Goal: Task Accomplishment & Management: Manage account settings

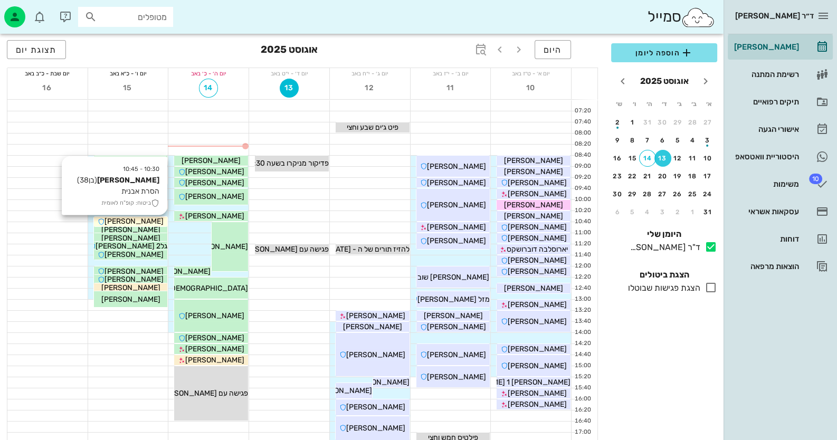
click at [145, 224] on span "דור טאוב" at bounding box center [134, 221] width 59 height 9
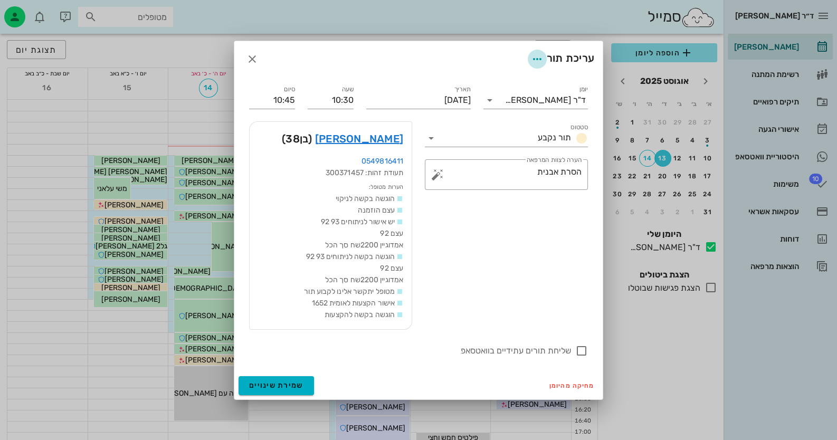
click at [534, 56] on icon "button" at bounding box center [537, 59] width 13 height 13
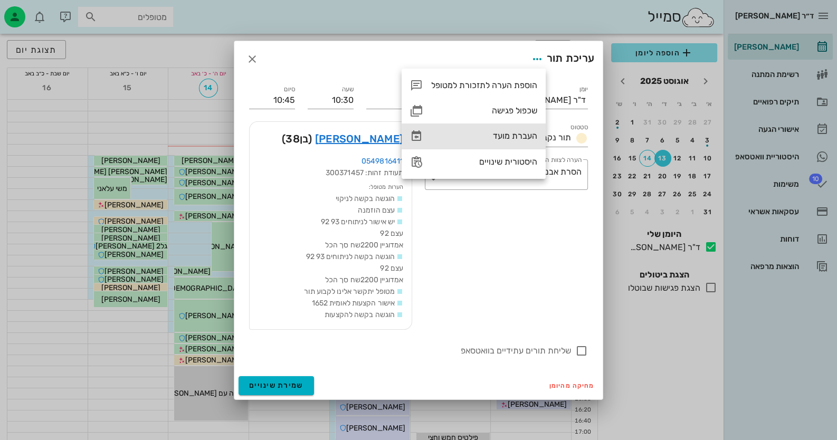
click at [520, 134] on div "העברת מועד" at bounding box center [484, 136] width 106 height 10
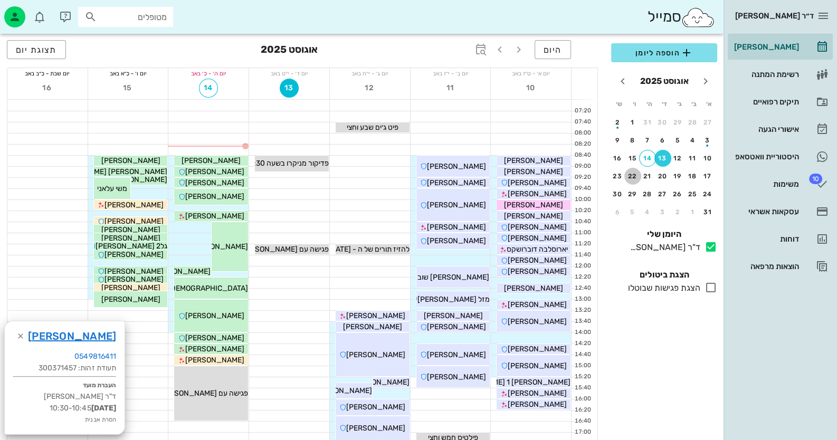
click at [634, 177] on div "22" at bounding box center [633, 176] width 17 height 7
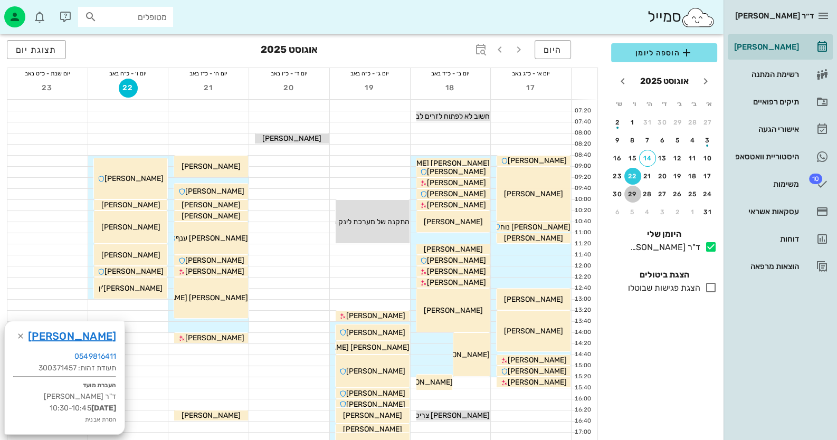
click at [635, 194] on div "29" at bounding box center [633, 194] width 17 height 7
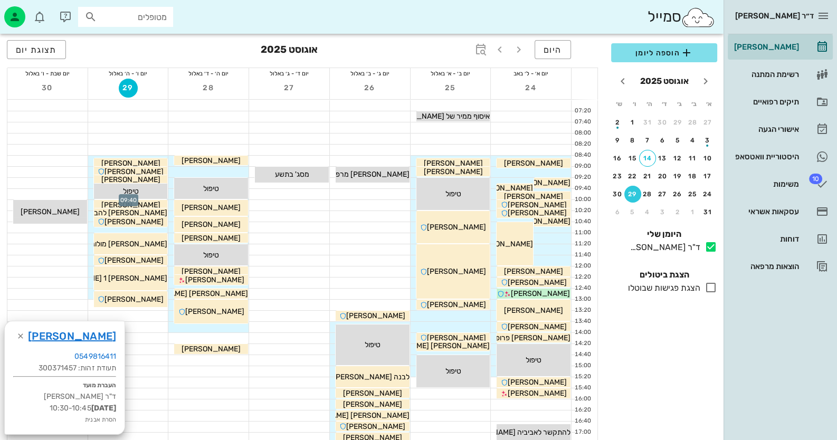
click at [92, 193] on div at bounding box center [128, 194] width 80 height 11
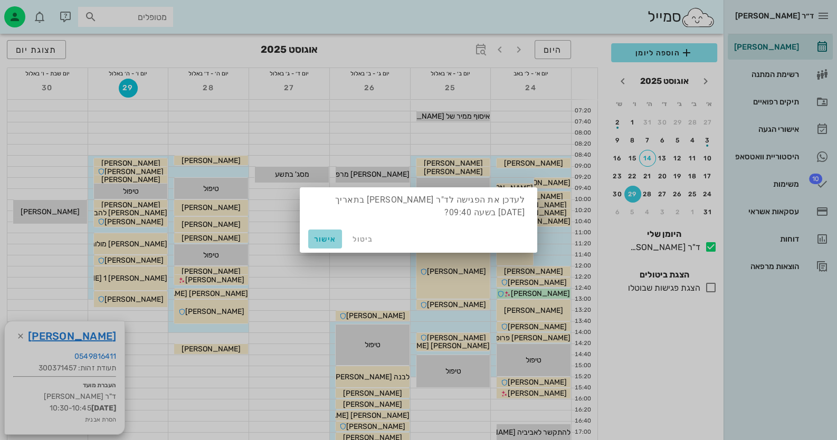
click at [328, 236] on span "אישור" at bounding box center [325, 239] width 25 height 9
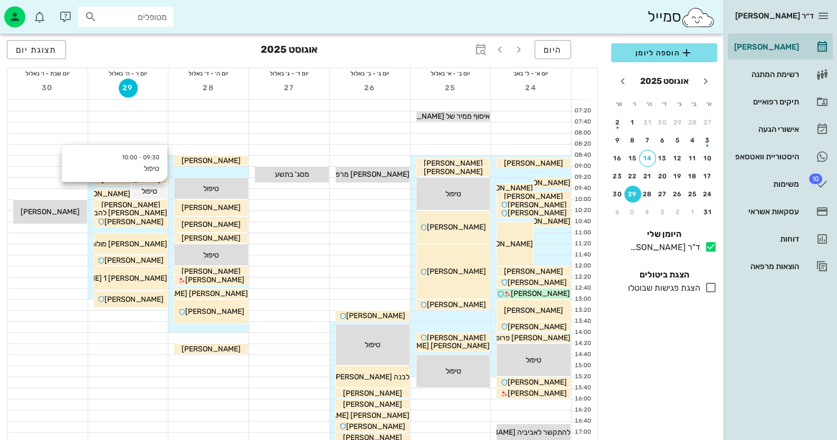
click at [136, 187] on div "טיפול" at bounding box center [149, 191] width 36 height 11
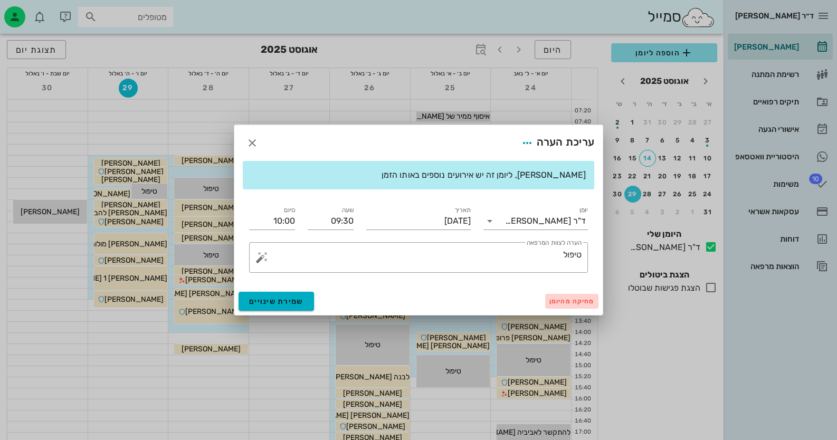
click at [586, 296] on button "מחיקה מהיומן" at bounding box center [571, 301] width 53 height 15
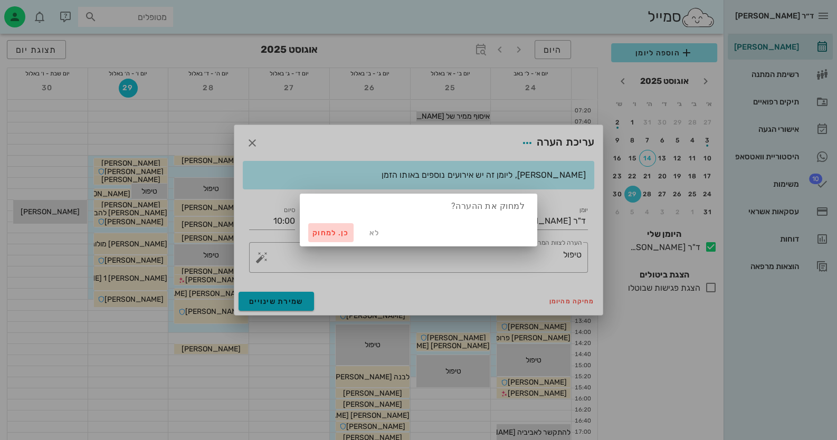
click at [318, 236] on span "כן. למחוק" at bounding box center [331, 233] width 37 height 9
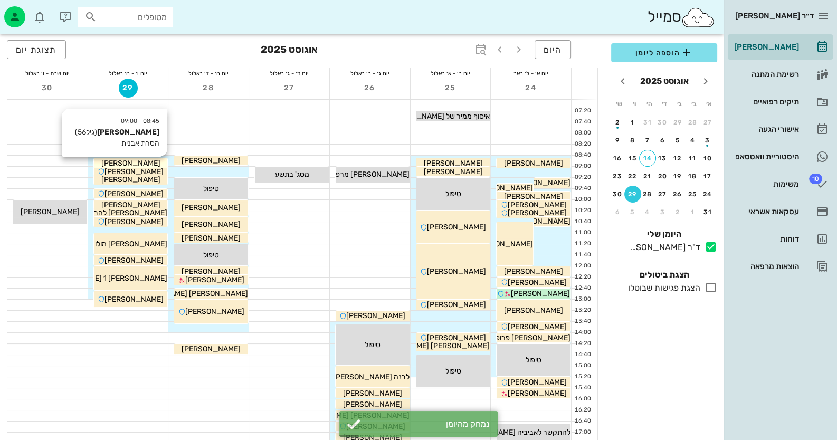
click at [158, 162] on div "[PERSON_NAME]" at bounding box center [131, 163] width 74 height 11
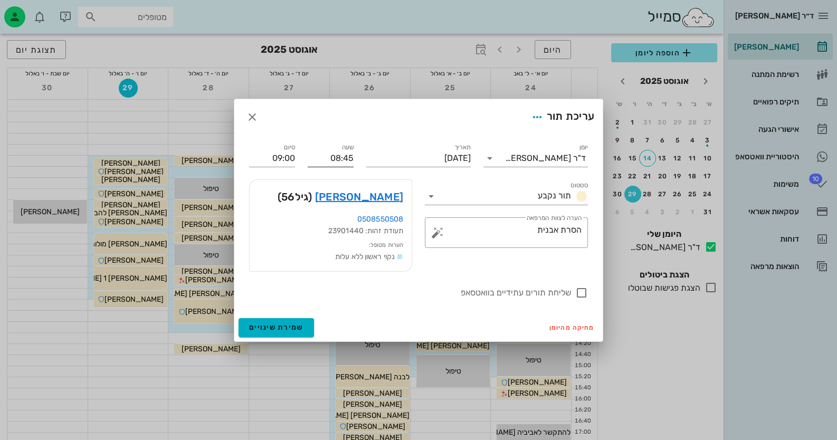
click at [339, 160] on input "08:45" at bounding box center [331, 158] width 46 height 17
click at [347, 158] on input "08:45" at bounding box center [331, 158] width 46 height 17
type input "08:40"
type input "08:55"
click at [268, 324] on span "שמירת שינויים" at bounding box center [276, 327] width 54 height 9
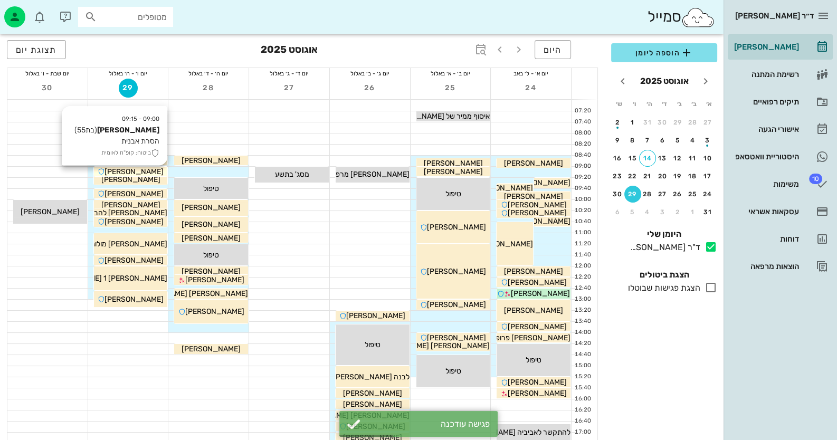
click at [125, 169] on span "[PERSON_NAME]" at bounding box center [134, 171] width 59 height 9
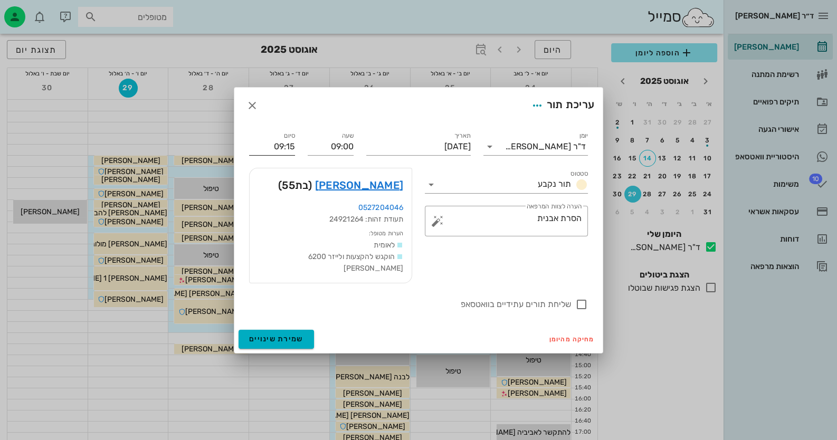
click at [287, 151] on input "09:15" at bounding box center [272, 146] width 46 height 17
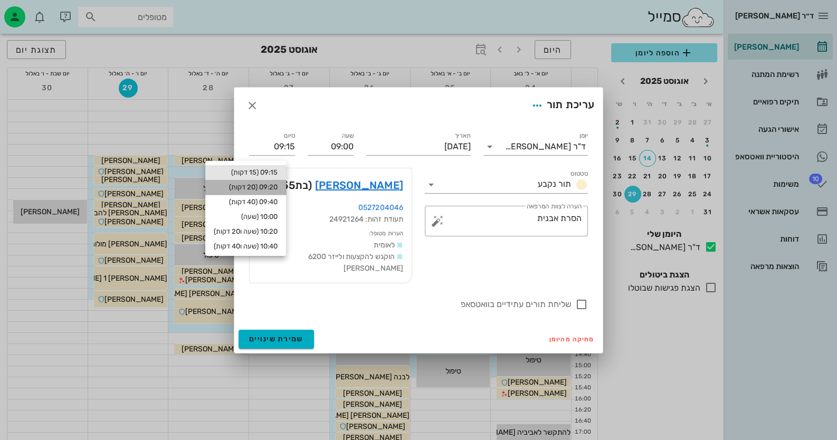
click at [278, 188] on div "09:20 (20 דקות)" at bounding box center [246, 187] width 64 height 8
type input "09:20"
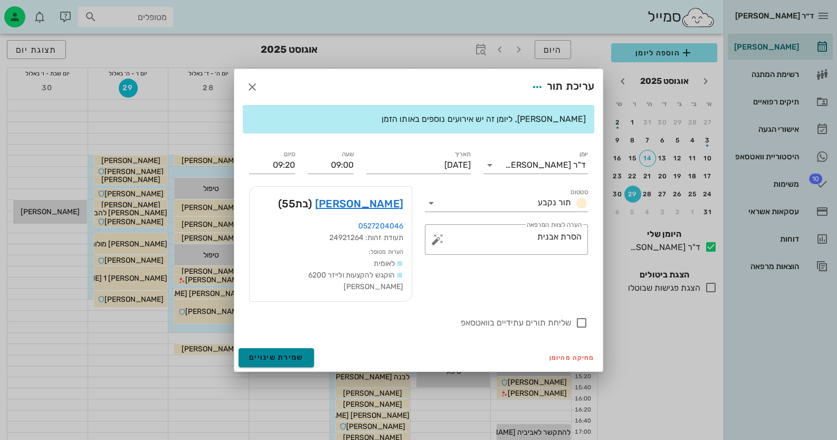
click at [288, 354] on span "שמירת שינויים" at bounding box center [276, 357] width 54 height 9
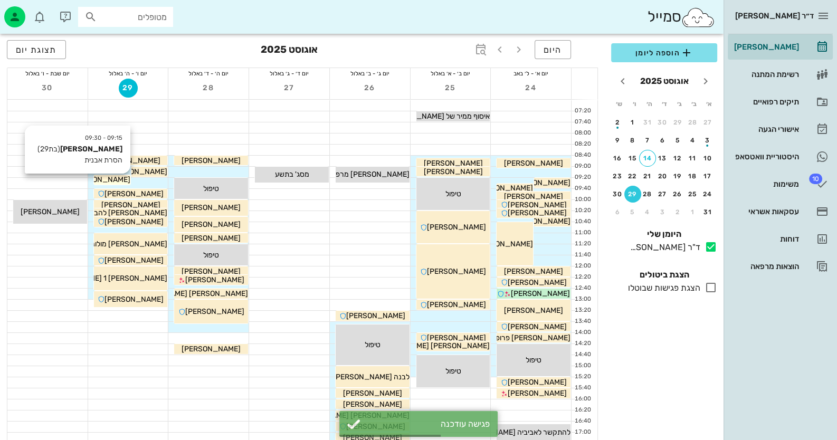
click at [121, 183] on span "[PERSON_NAME]" at bounding box center [100, 179] width 59 height 9
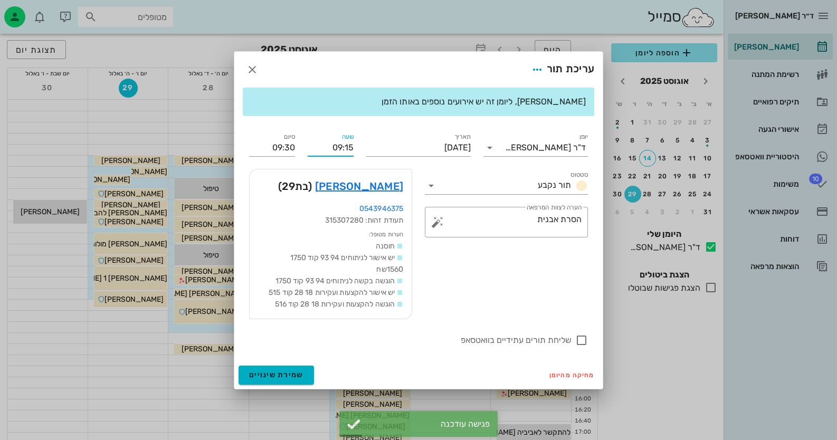
drag, startPoint x: 348, startPoint y: 146, endPoint x: 355, endPoint y: 147, distance: 7.0
click at [355, 147] on div "שעה 09:15" at bounding box center [330, 144] width 59 height 38
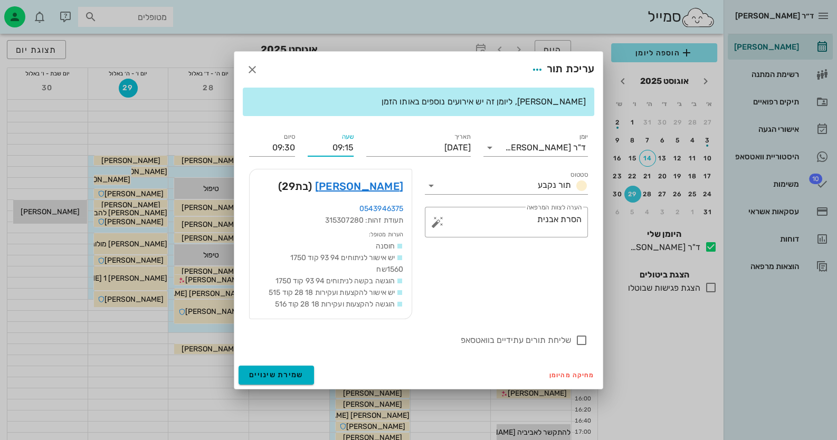
drag, startPoint x: 346, startPoint y: 147, endPoint x: 362, endPoint y: 147, distance: 15.3
click at [362, 147] on div "יומן ד"ר חיה מאיר סטטוס תור נקבע תאריך יום שישי, 29 באוגוסט 2025 שעה 09:15 סיום…" at bounding box center [419, 239] width 352 height 229
type input "09:20"
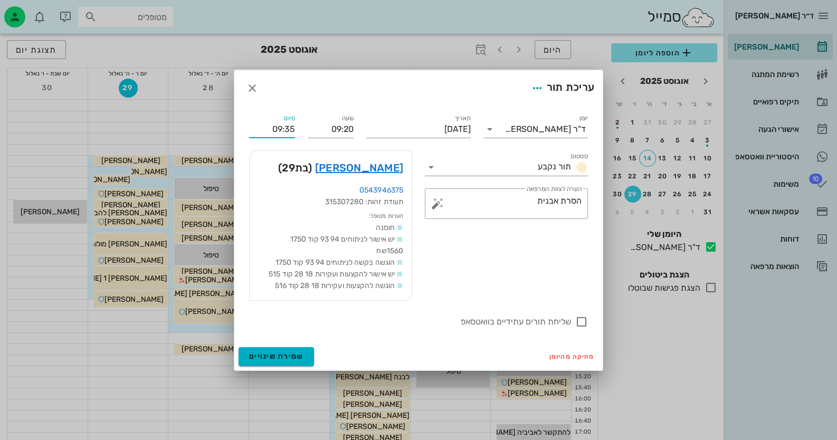
click at [287, 147] on div "יומן ד"ר חיה מאיר סטטוס תור נקבע תאריך יום שישי, 29 באוגוסט 2025 שעה 09:20 סיום…" at bounding box center [419, 220] width 352 height 229
drag, startPoint x: 294, startPoint y: 128, endPoint x: 286, endPoint y: 128, distance: 8.5
click at [286, 128] on input "09:35" at bounding box center [272, 129] width 46 height 17
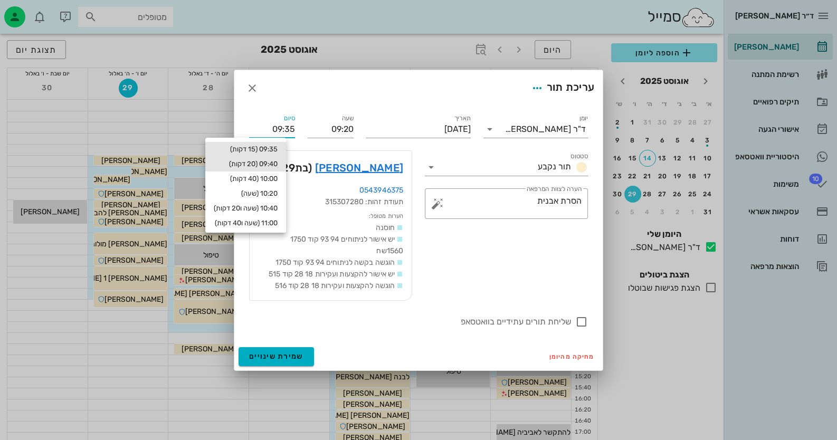
click at [268, 162] on div "09:40 (20 דקות)" at bounding box center [246, 164] width 64 height 8
type input "09:40"
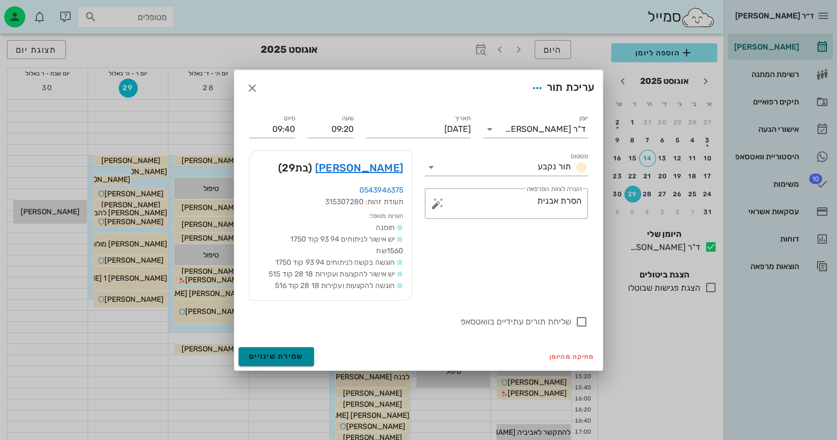
click at [291, 361] on button "שמירת שינויים" at bounding box center [276, 356] width 75 height 19
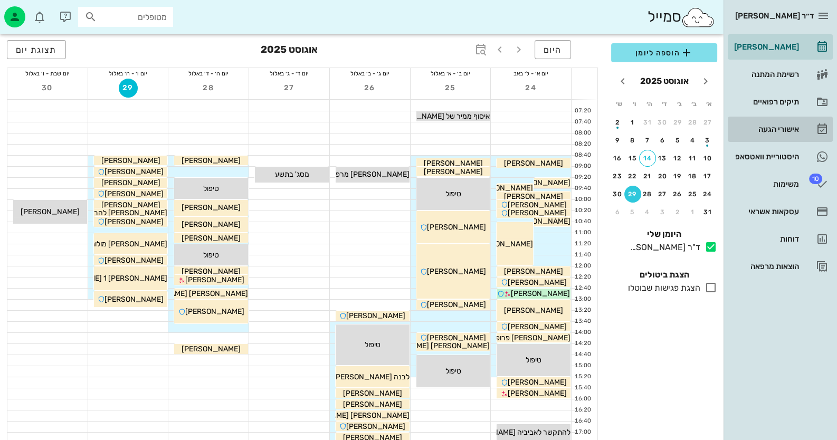
click at [782, 126] on div "אישורי הגעה" at bounding box center [765, 129] width 67 height 8
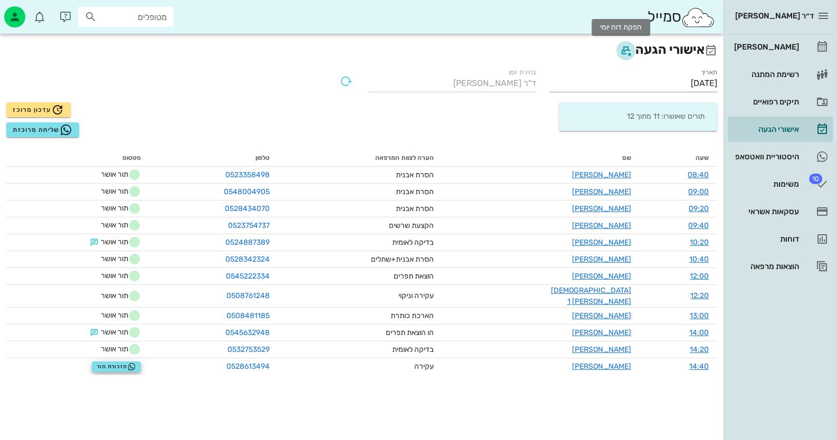
click at [620, 51] on icon "button" at bounding box center [626, 50] width 13 height 13
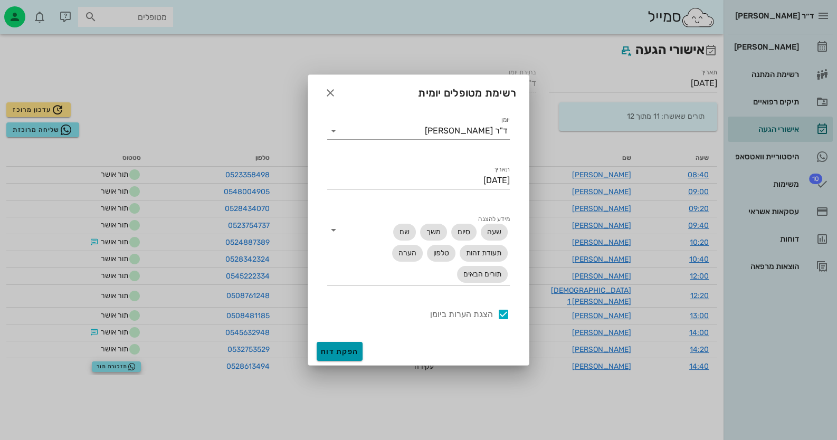
click at [345, 349] on span "הפקת דוח" at bounding box center [339, 351] width 37 height 9
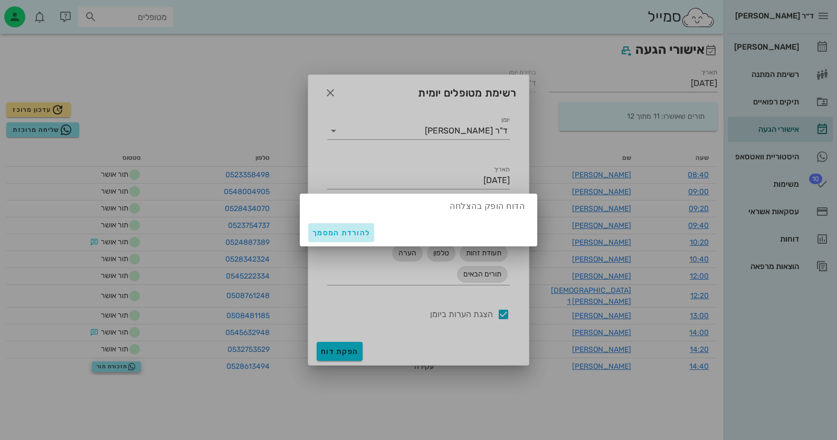
click at [359, 231] on span "להורדת המסמך" at bounding box center [342, 233] width 58 height 9
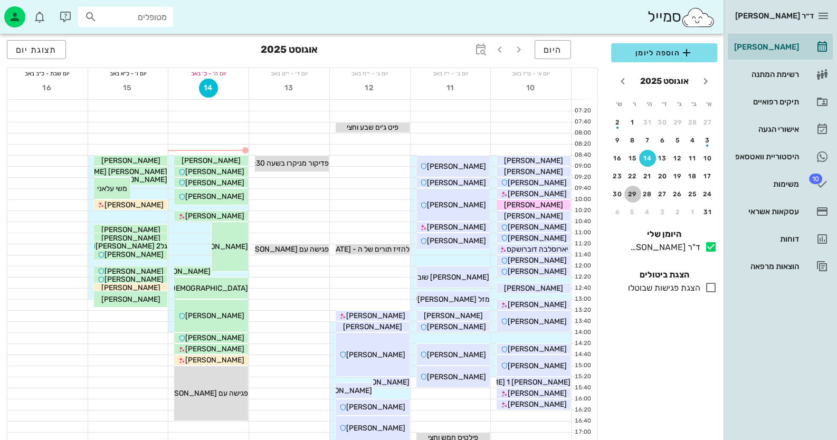
click at [630, 191] on div "29" at bounding box center [633, 194] width 17 height 7
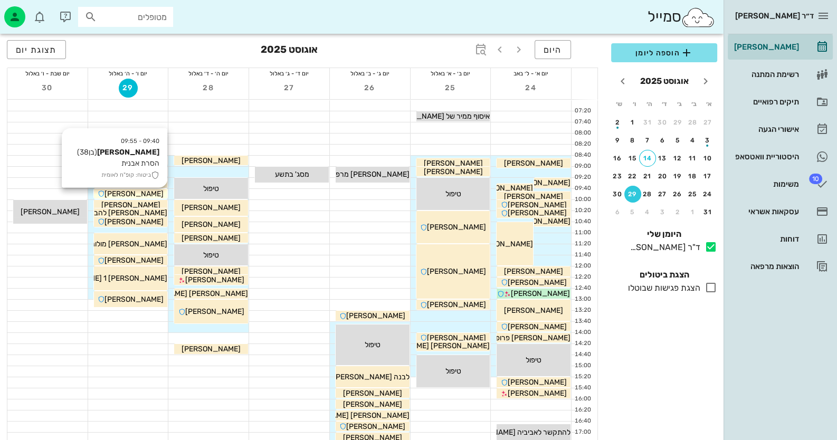
click at [138, 195] on span "[PERSON_NAME]" at bounding box center [134, 194] width 59 height 9
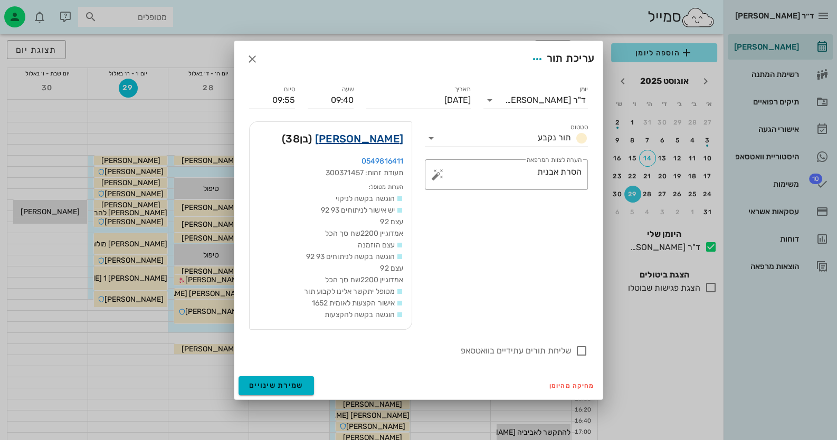
click at [380, 142] on link "[PERSON_NAME]" at bounding box center [359, 138] width 88 height 17
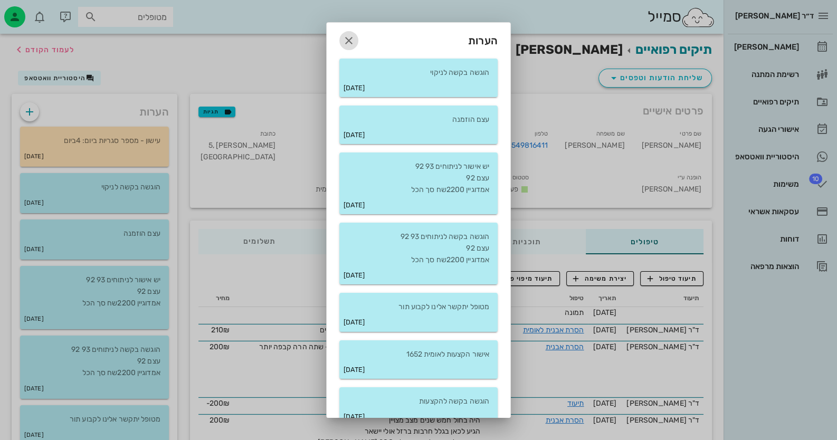
click at [355, 43] on icon "button" at bounding box center [349, 40] width 13 height 13
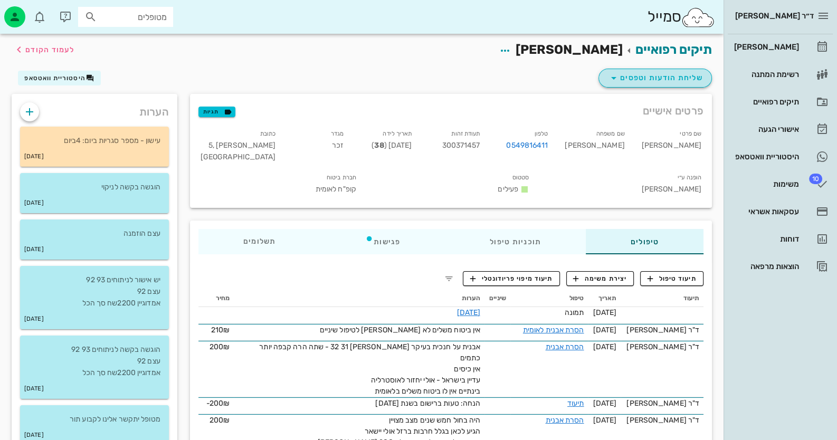
click at [647, 72] on span "שליחת הודעות וטפסים" at bounding box center [656, 78] width 96 height 13
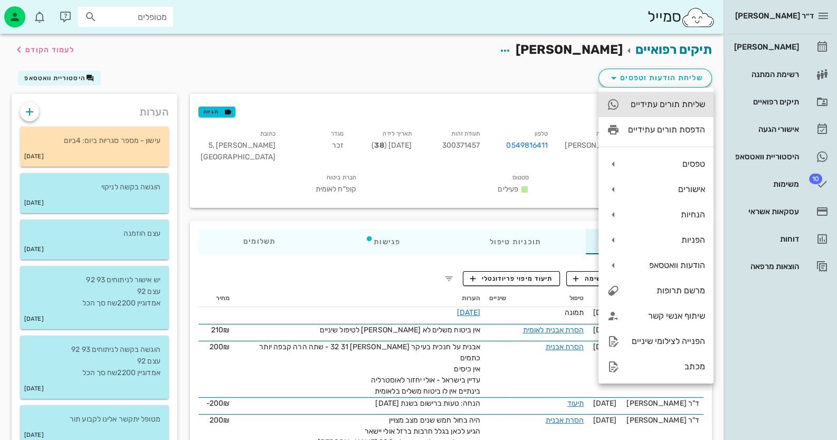
click at [664, 96] on div "שליחת תורים עתידיים" at bounding box center [656, 104] width 115 height 25
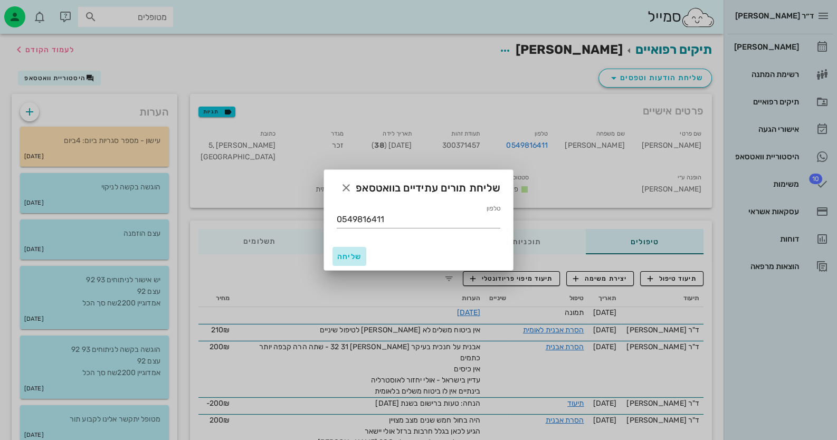
click at [347, 253] on span "שליחה" at bounding box center [349, 256] width 25 height 9
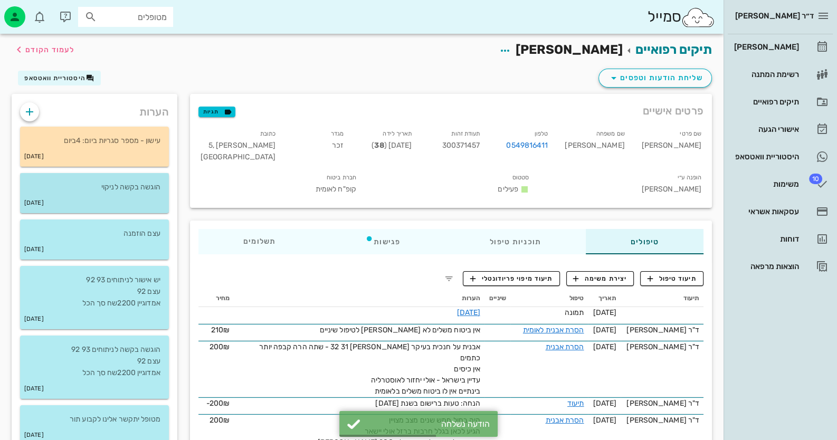
click at [126, 185] on p "הוגשה בקשה לניקוי" at bounding box center [95, 188] width 132 height 12
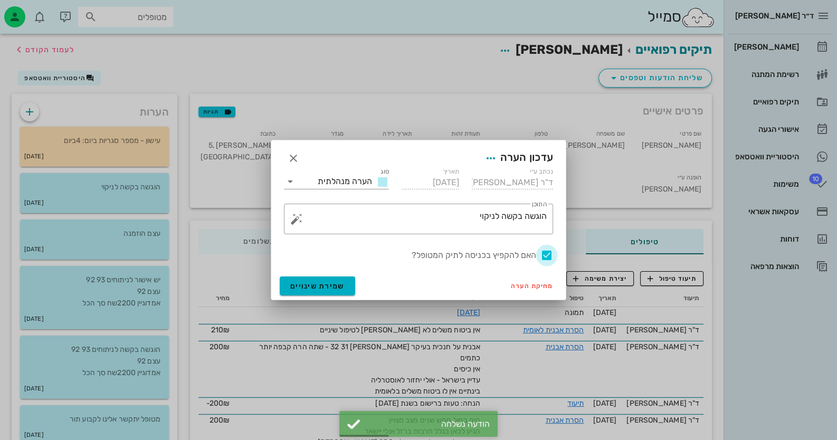
click at [543, 253] on div at bounding box center [547, 256] width 18 height 18
checkbox input "false"
click at [326, 283] on span "שמירת שינויים" at bounding box center [317, 286] width 54 height 9
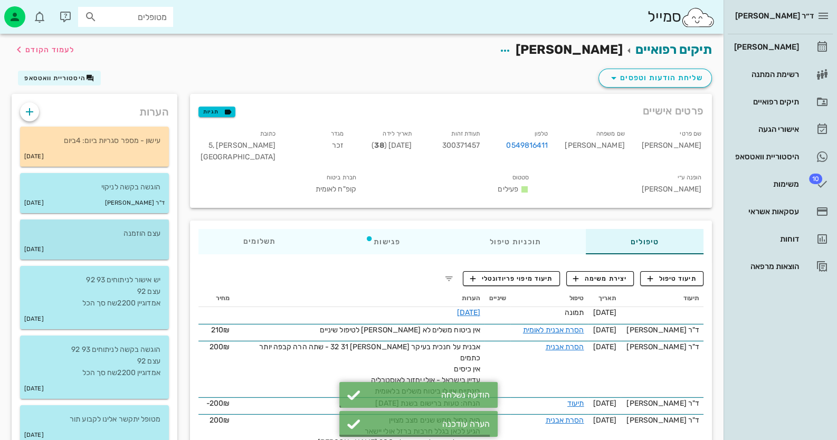
click at [108, 230] on p "עצם הוזמנה" at bounding box center [95, 234] width 132 height 12
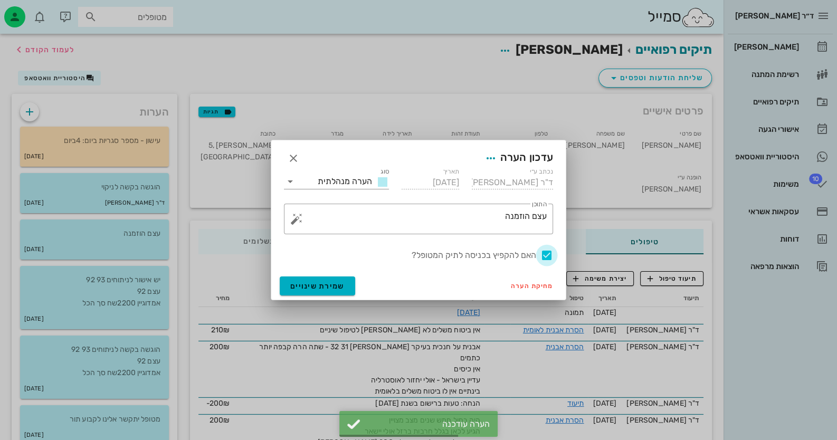
click at [547, 251] on div at bounding box center [547, 256] width 18 height 18
checkbox input "false"
click at [320, 288] on span "שמירת שינויים" at bounding box center [317, 286] width 54 height 9
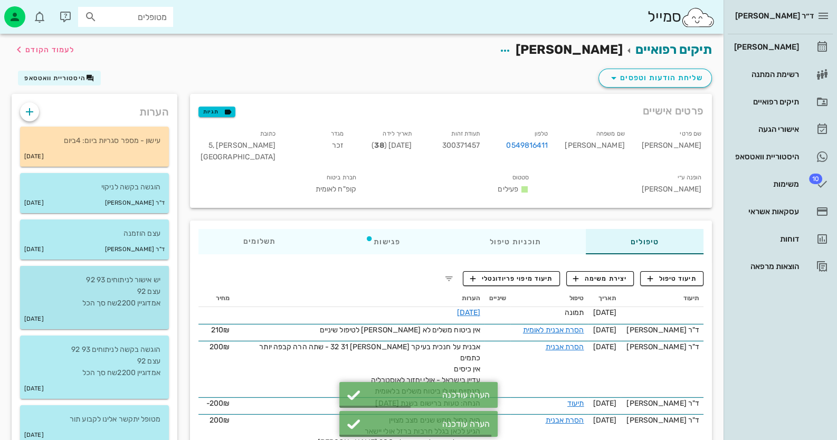
click at [141, 287] on p "יש אישור לניתוחים 93 92 עצם 92 אמדוגיין 2200שח סך הכל" at bounding box center [95, 292] width 132 height 35
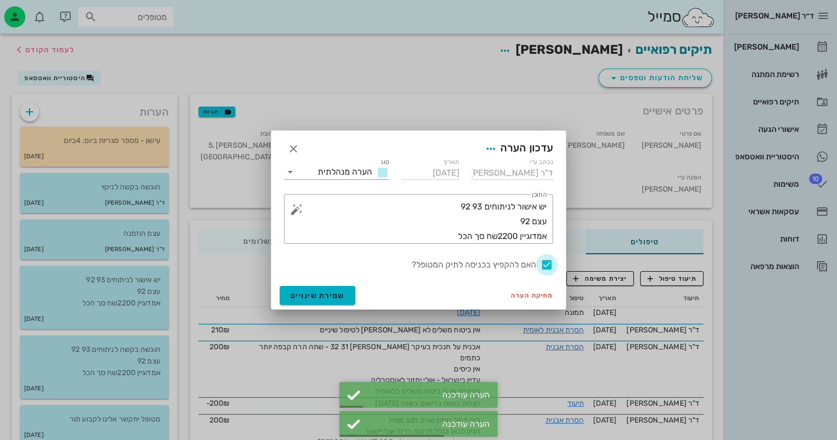
click at [551, 266] on div at bounding box center [547, 265] width 18 height 18
checkbox input "false"
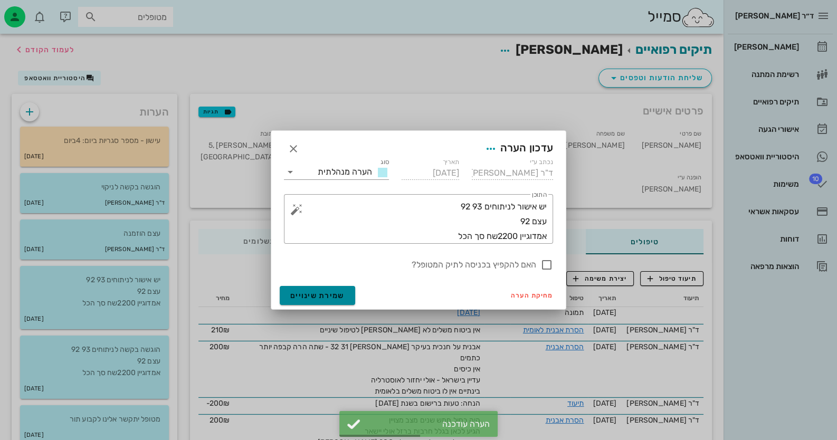
click at [339, 292] on span "שמירת שינויים" at bounding box center [317, 295] width 54 height 9
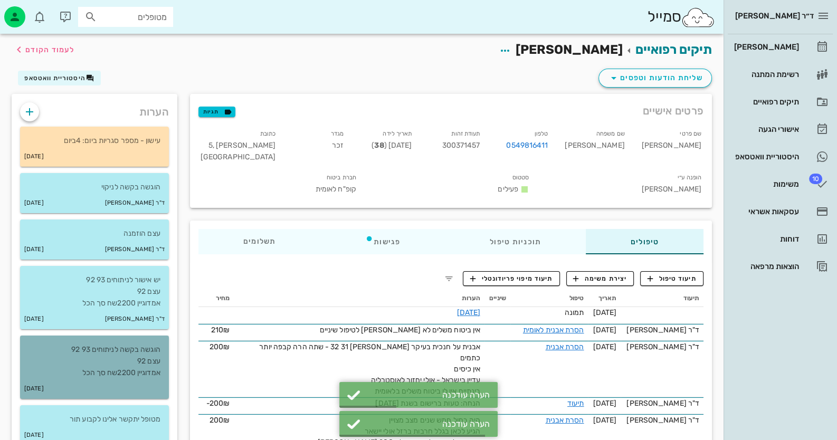
click at [121, 383] on div "[DATE]" at bounding box center [94, 389] width 149 height 20
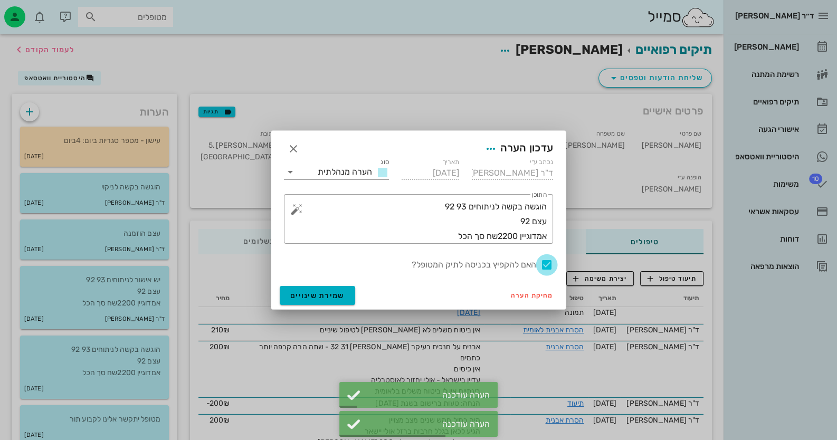
click at [549, 266] on div at bounding box center [547, 265] width 18 height 18
checkbox input "false"
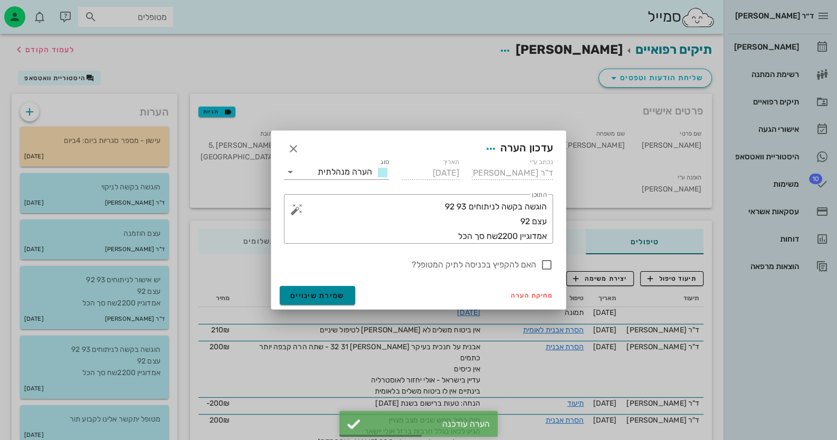
click at [320, 294] on span "שמירת שינויים" at bounding box center [317, 295] width 54 height 9
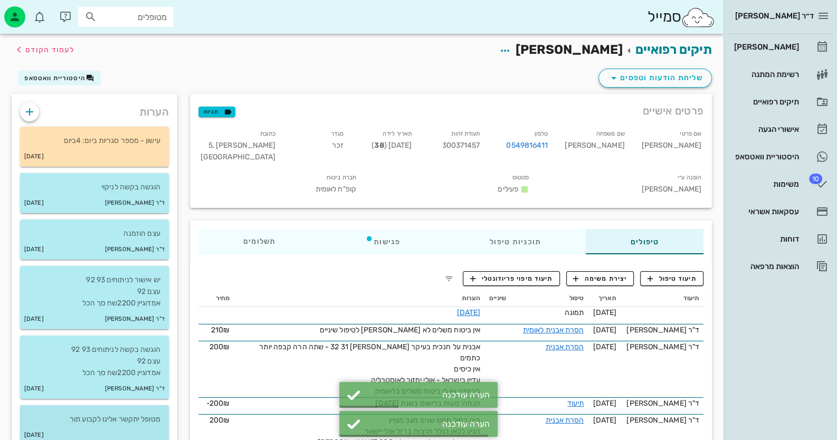
click at [139, 422] on p "מטופל יתקשר אלינו לקבוע תור" at bounding box center [95, 420] width 132 height 12
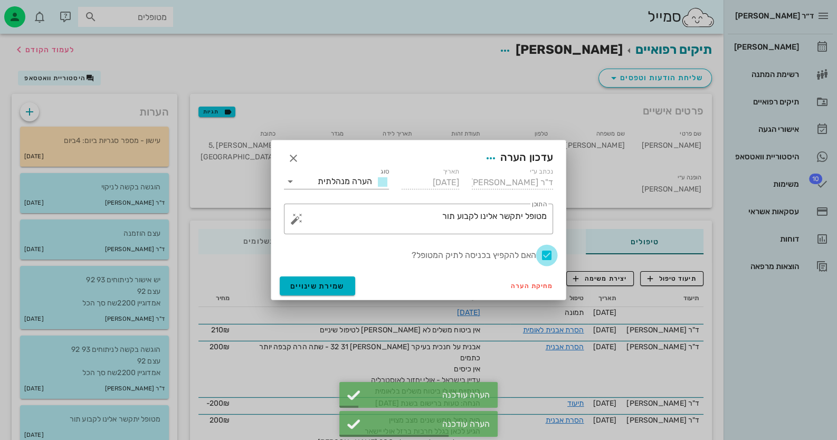
click at [548, 253] on div at bounding box center [547, 256] width 18 height 18
checkbox input "false"
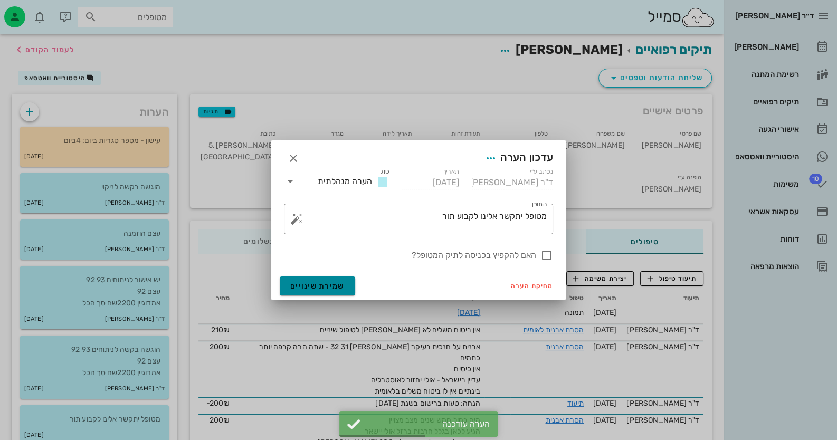
click at [327, 285] on span "שמירת שינויים" at bounding box center [317, 286] width 54 height 9
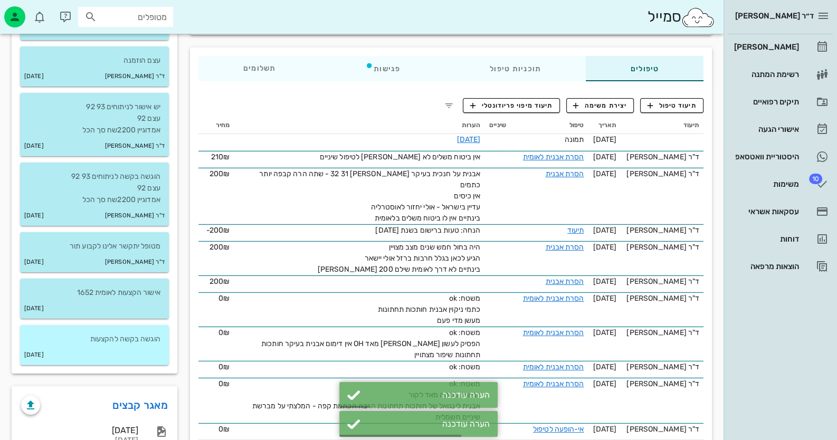
scroll to position [211, 0]
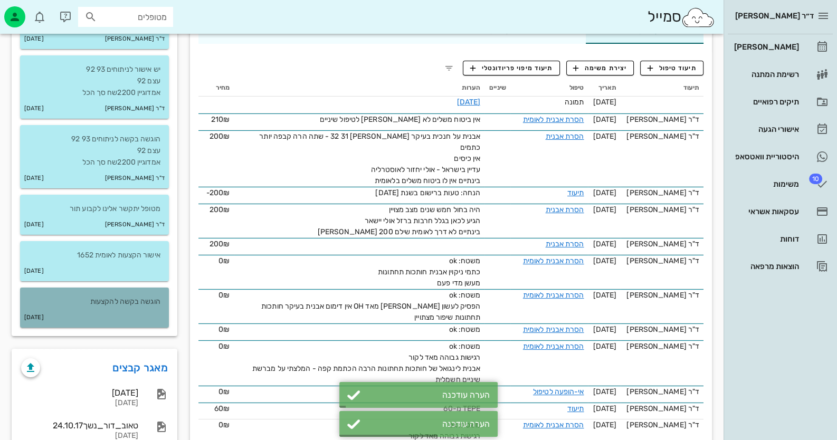
click at [131, 302] on p "הוגשה בקשה להקצעות" at bounding box center [95, 302] width 132 height 12
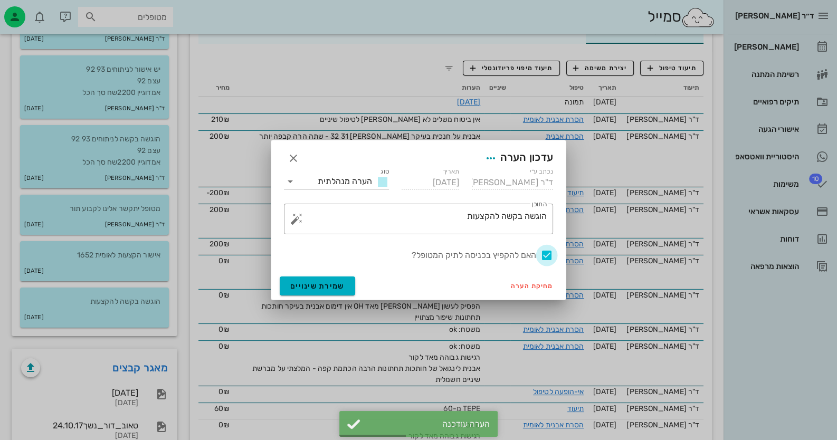
click at [544, 252] on div at bounding box center [547, 256] width 18 height 18
checkbox input "false"
click at [344, 287] on button "שמירת שינויים" at bounding box center [317, 286] width 75 height 19
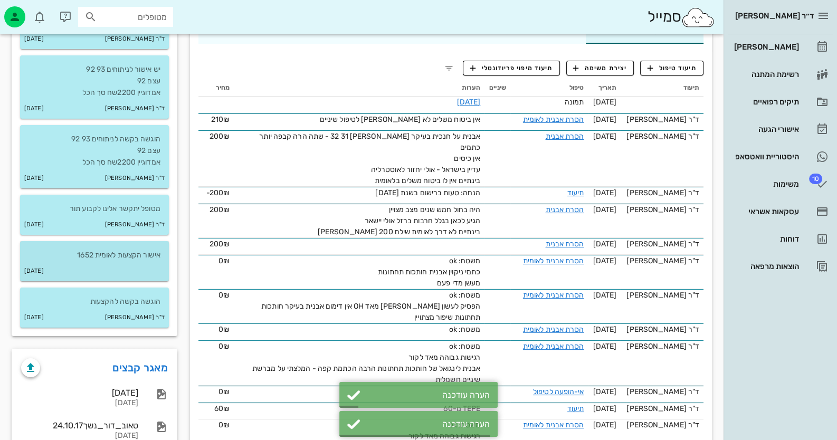
click at [154, 256] on p "אישור הקצעות לאומית 1652" at bounding box center [95, 256] width 132 height 12
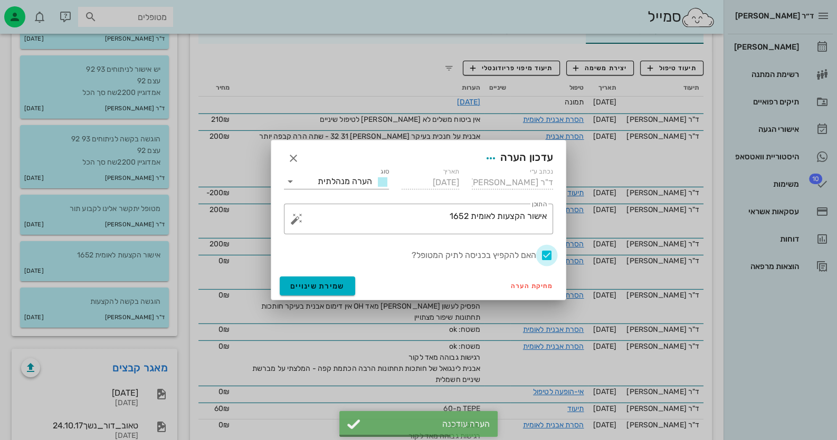
click at [546, 257] on div at bounding box center [547, 256] width 18 height 18
checkbox input "false"
click at [322, 285] on span "שמירת שינויים" at bounding box center [317, 286] width 54 height 9
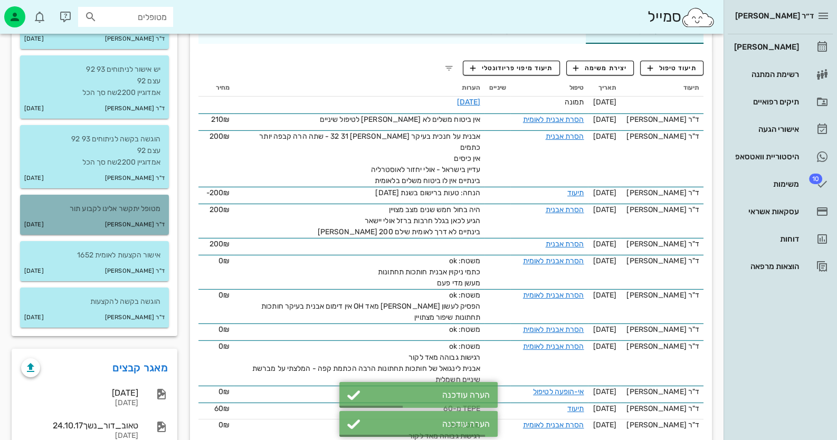
click at [115, 209] on p "מטופל יתקשר אלינו לקבוע תור" at bounding box center [95, 209] width 132 height 12
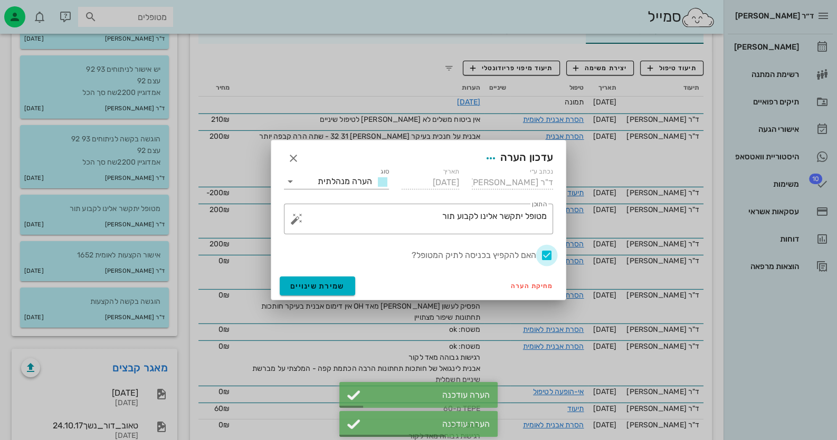
click at [547, 254] on div at bounding box center [547, 256] width 18 height 18
checkbox input "false"
click at [325, 285] on span "שמירת שינויים" at bounding box center [317, 286] width 54 height 9
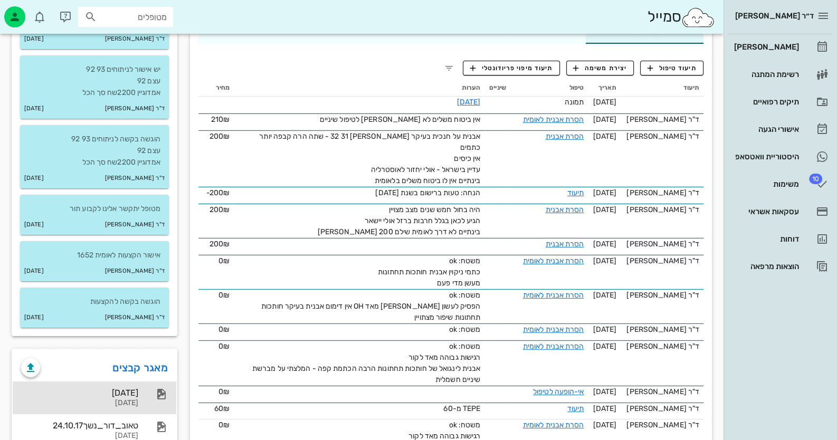
click at [116, 396] on div "[DATE]" at bounding box center [79, 393] width 117 height 10
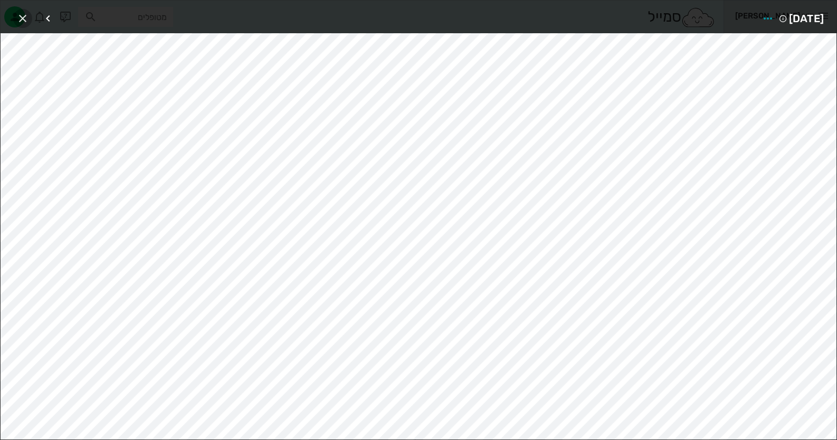
click at [26, 12] on icon "button" at bounding box center [22, 18] width 13 height 13
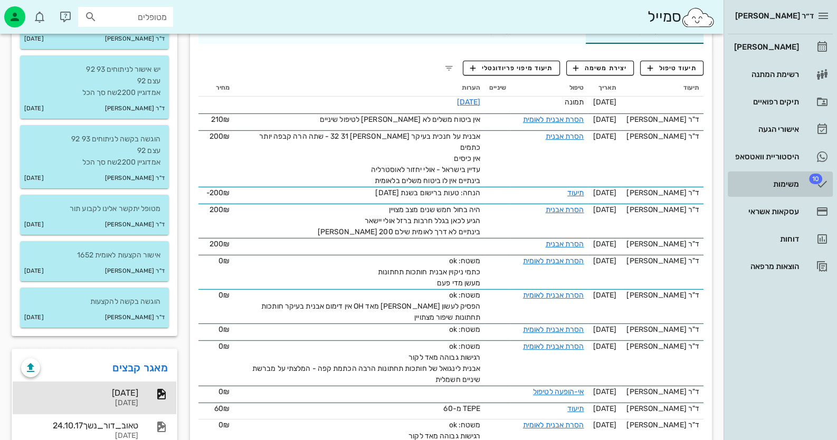
click at [796, 177] on div "משימות" at bounding box center [765, 184] width 67 height 17
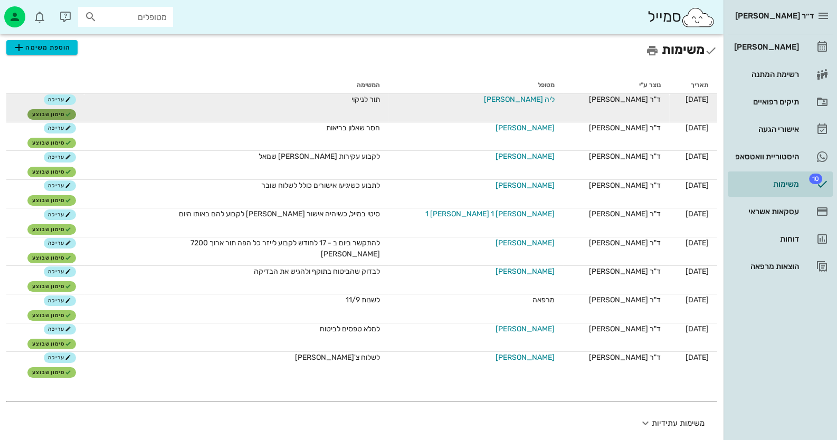
click at [75, 109] on button "סימון שבוצע" at bounding box center [51, 114] width 48 height 11
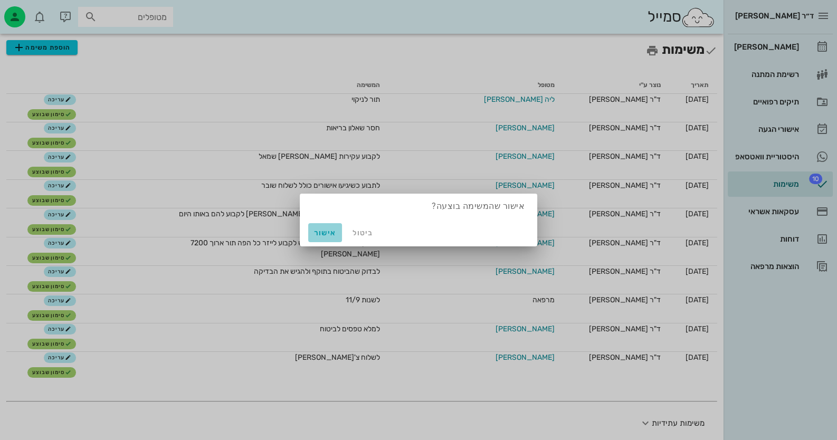
click at [321, 228] on button "אישור" at bounding box center [325, 232] width 34 height 19
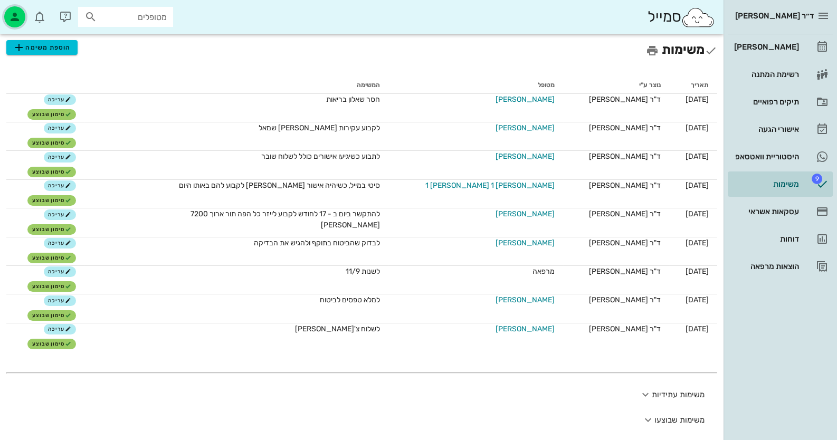
click at [12, 11] on icon "button" at bounding box center [14, 17] width 13 height 13
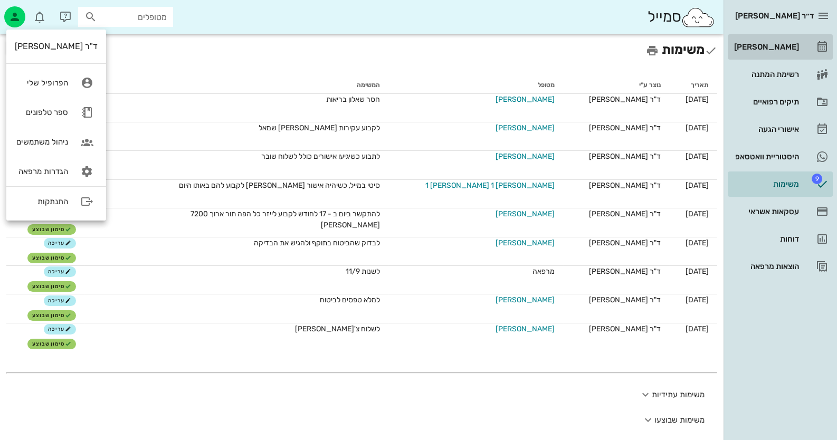
click at [800, 51] on link "[PERSON_NAME]" at bounding box center [780, 46] width 105 height 25
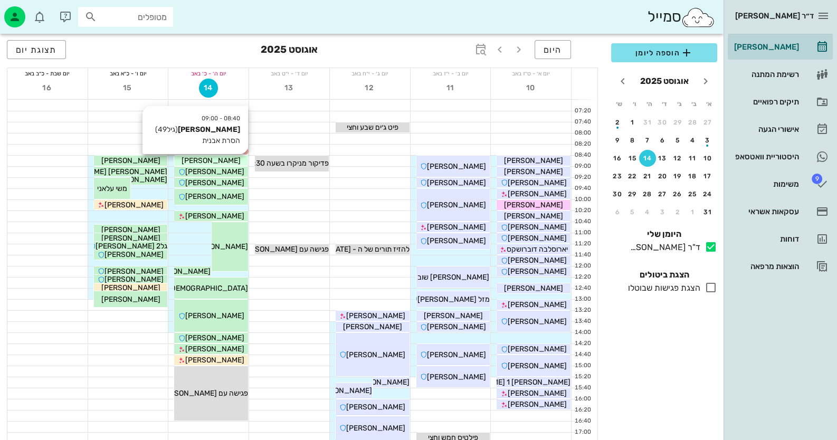
click at [224, 161] on span "[PERSON_NAME]" at bounding box center [211, 160] width 59 height 9
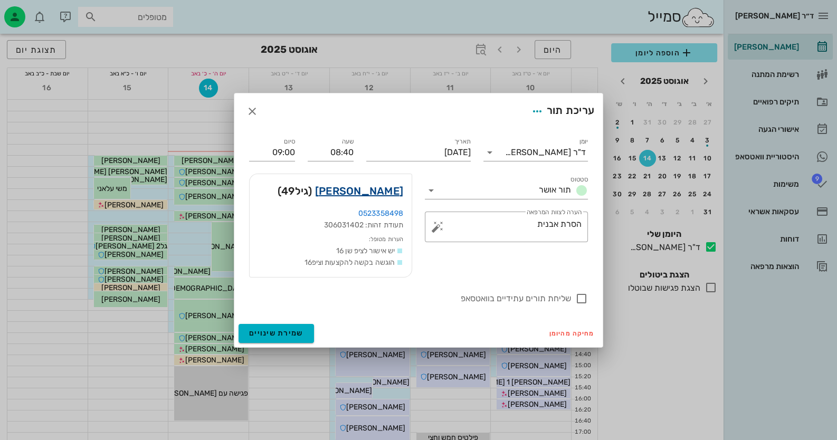
click at [376, 191] on link "[PERSON_NAME]" at bounding box center [359, 191] width 88 height 17
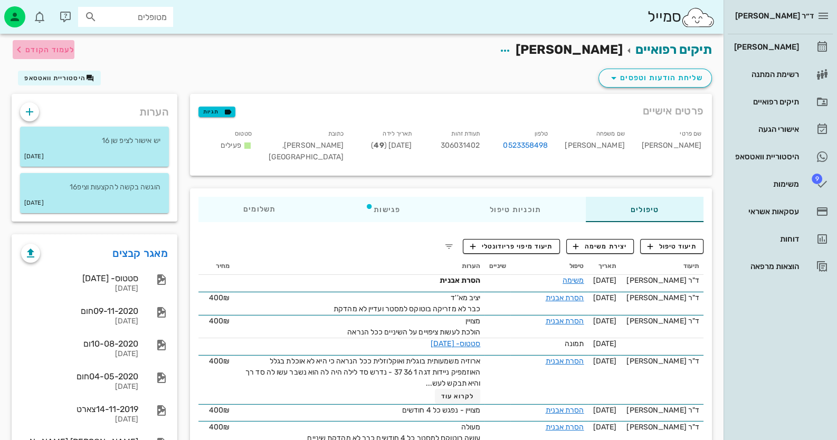
click at [48, 47] on span "לעמוד הקודם" at bounding box center [49, 49] width 49 height 9
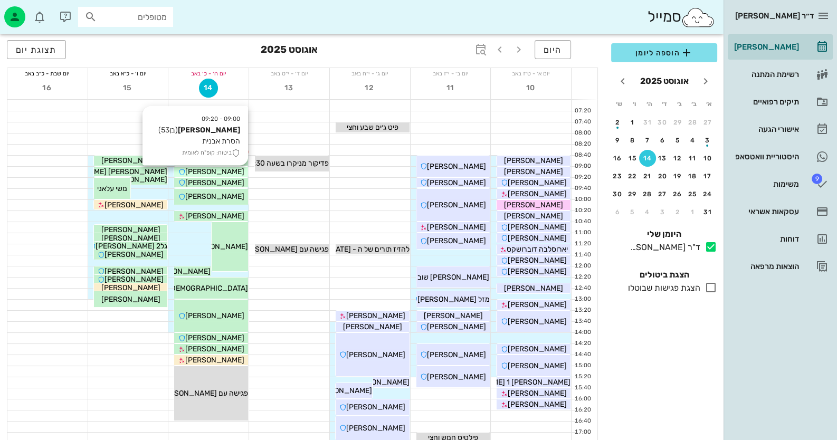
click at [229, 168] on div "[PERSON_NAME]" at bounding box center [211, 171] width 74 height 11
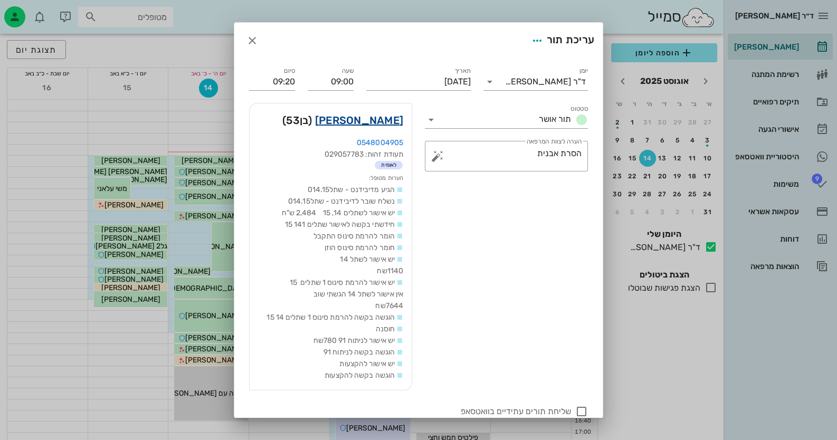
click at [382, 122] on link "[PERSON_NAME]" at bounding box center [359, 120] width 88 height 17
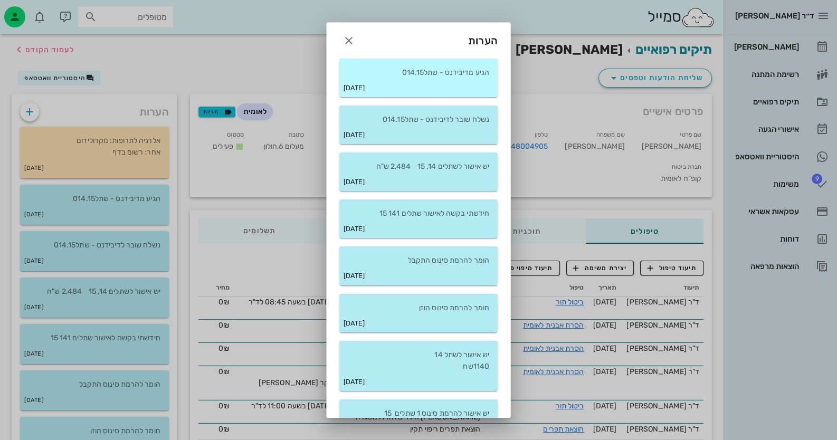
click at [393, 71] on p "הגיע מדיבידנט - שתל014.15" at bounding box center [418, 73] width 141 height 12
click at [408, 72] on p "הגיע מדיבידנט - שתל014.15" at bounding box center [418, 73] width 141 height 12
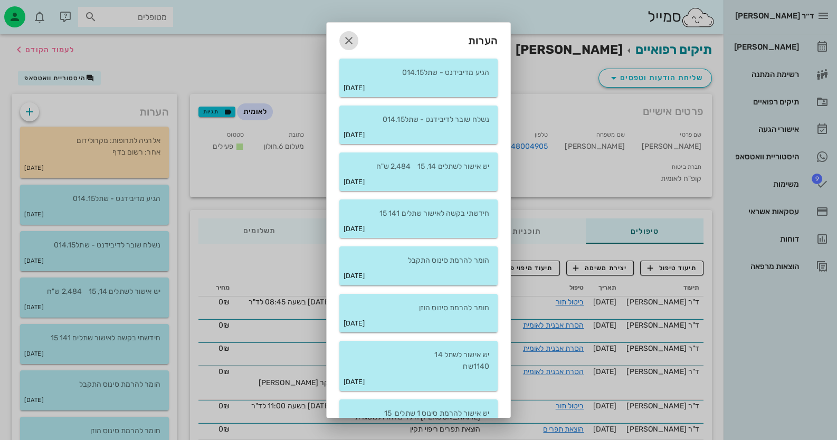
click at [358, 32] on button "button" at bounding box center [348, 40] width 19 height 19
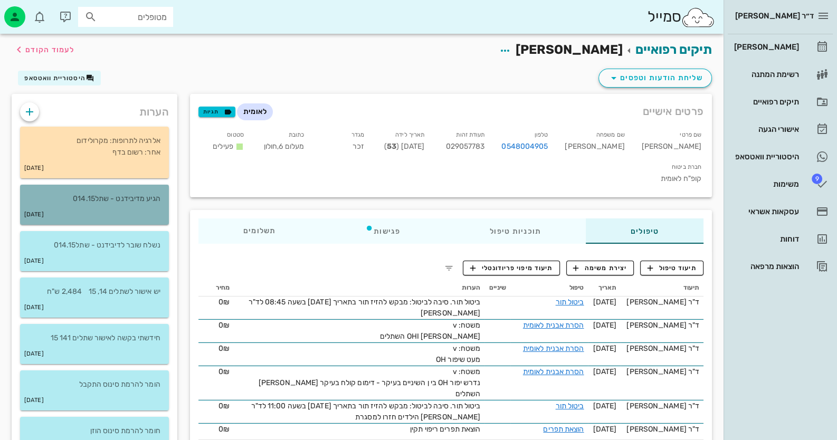
click at [140, 198] on p "הגיע מדיבידנט - שתל014.15" at bounding box center [95, 199] width 132 height 12
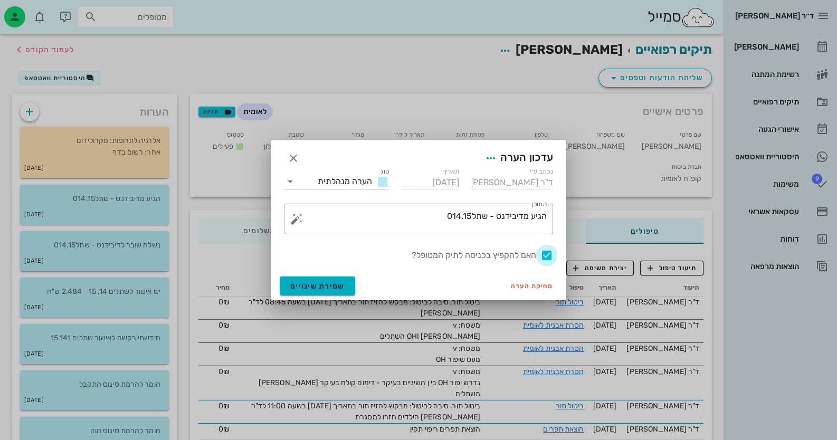
click at [550, 254] on div at bounding box center [547, 256] width 18 height 18
checkbox input "false"
click at [301, 282] on span "שמירת שינויים" at bounding box center [317, 286] width 54 height 9
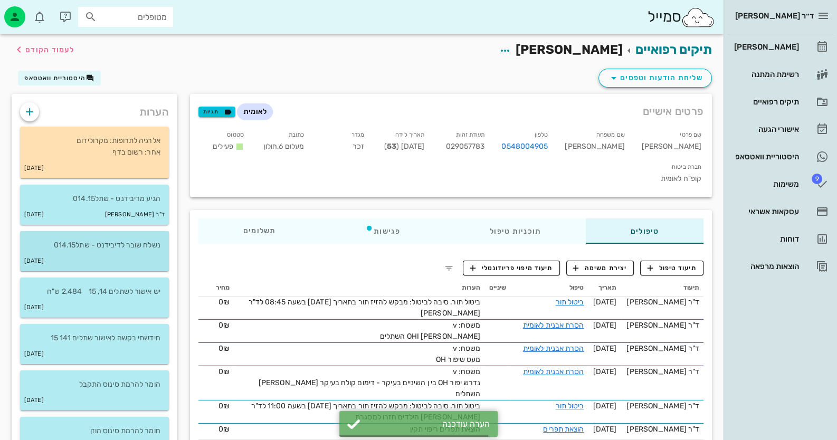
click at [137, 246] on p "נשלח שובר לדיבידנט - שתל014.15" at bounding box center [95, 246] width 132 height 12
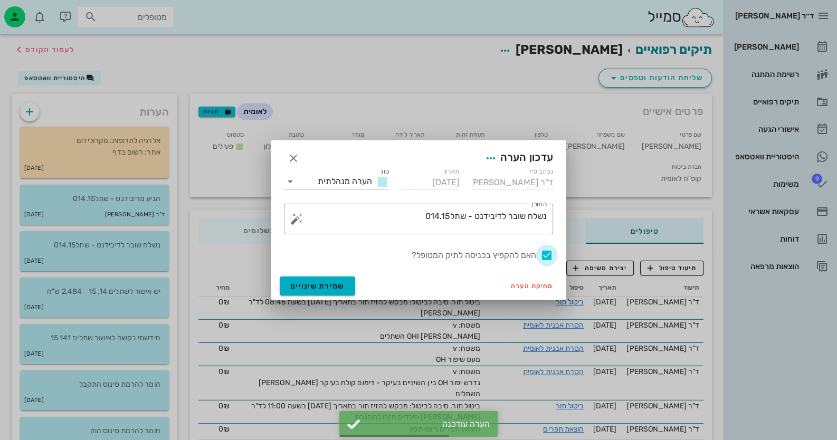
click at [549, 256] on div at bounding box center [547, 256] width 18 height 18
checkbox input "false"
click at [338, 287] on span "שמירת שינויים" at bounding box center [317, 286] width 54 height 9
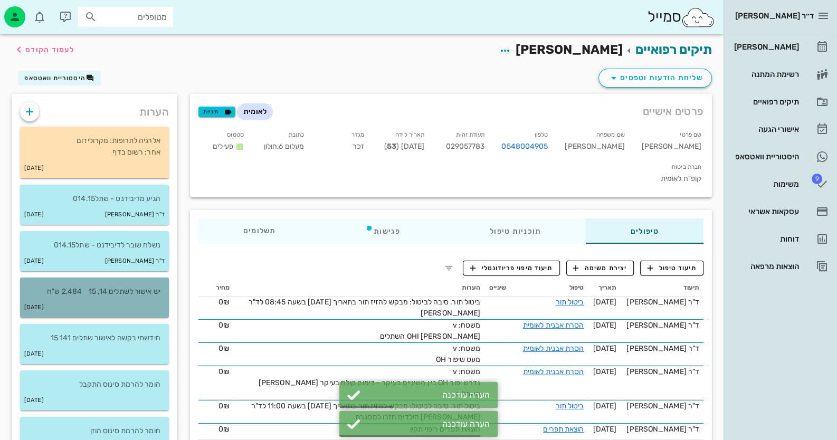
click at [161, 306] on div "[DATE]" at bounding box center [94, 308] width 149 height 20
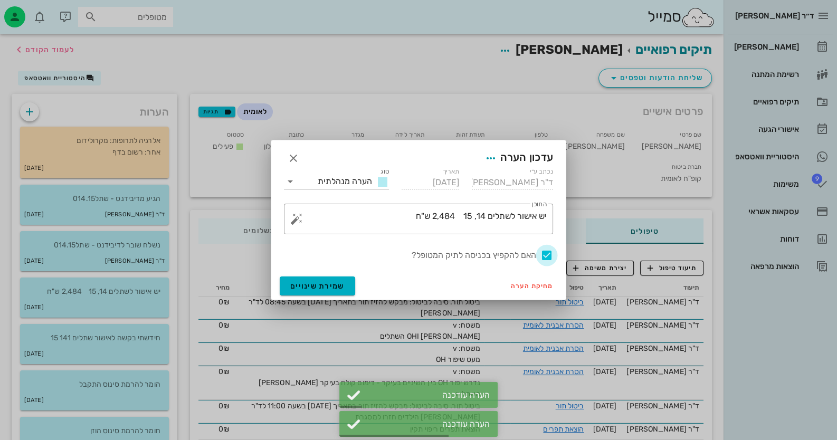
click at [552, 254] on div at bounding box center [547, 256] width 18 height 18
checkbox input "false"
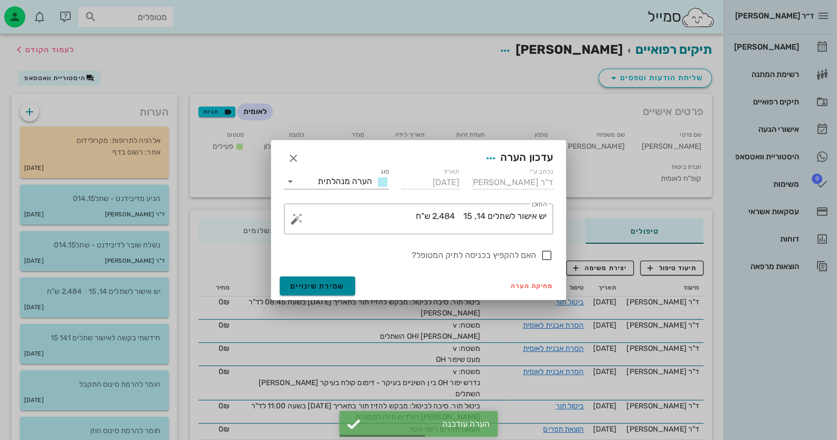
click at [305, 285] on span "שמירת שינויים" at bounding box center [317, 286] width 54 height 9
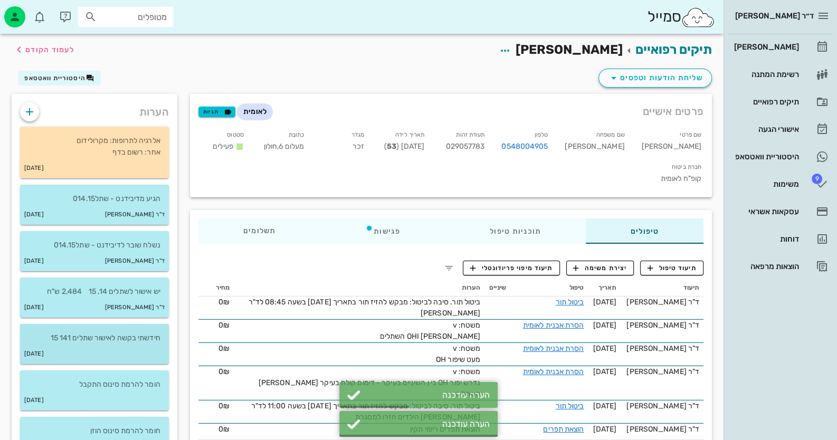
click at [124, 354] on div "[DATE]" at bounding box center [94, 354] width 149 height 20
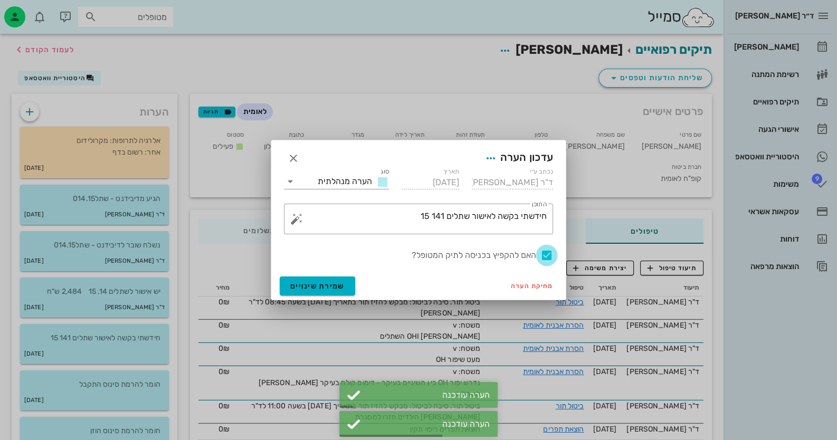
click at [543, 251] on div at bounding box center [547, 256] width 18 height 18
checkbox input "false"
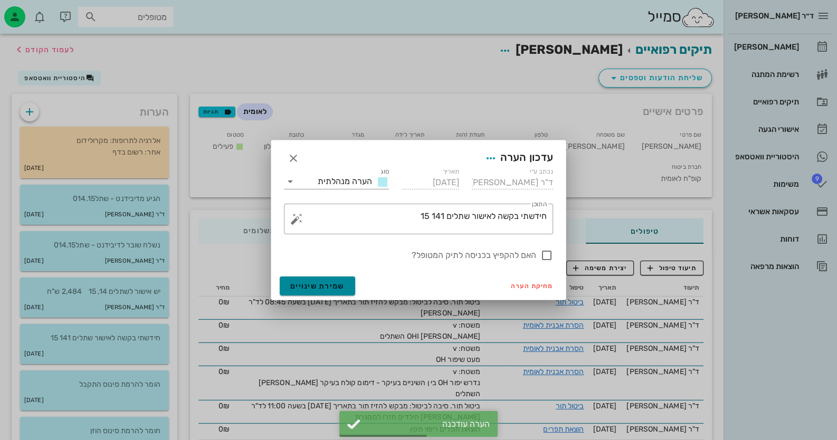
click at [322, 286] on span "שמירת שינויים" at bounding box center [317, 286] width 54 height 9
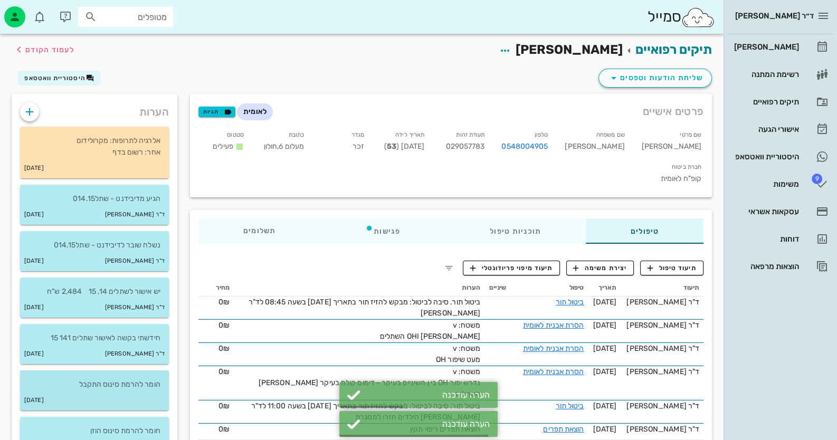
click at [102, 383] on p "הומר להרמת סינוס התקבל" at bounding box center [95, 385] width 132 height 12
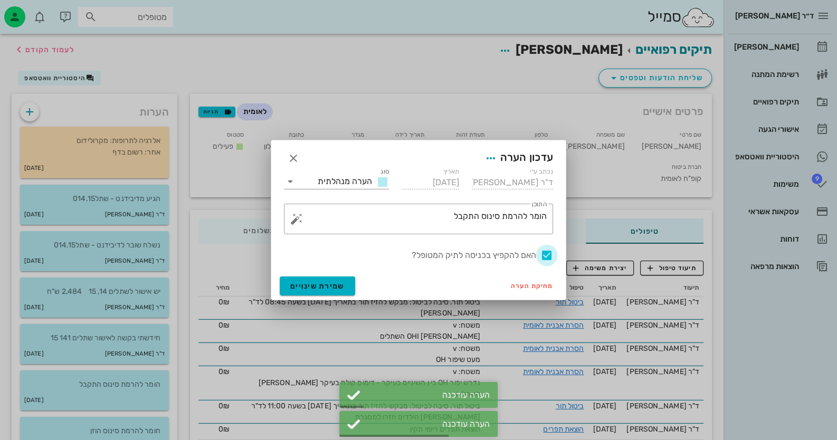
click at [545, 252] on div at bounding box center [547, 256] width 18 height 18
checkbox input "false"
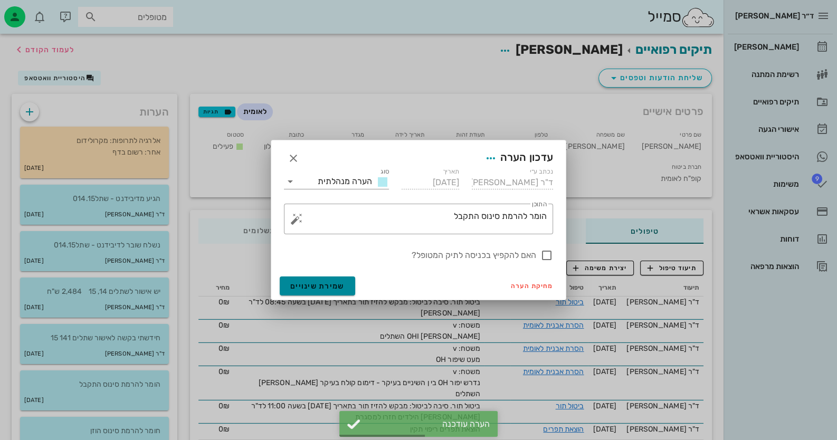
click at [344, 281] on button "שמירת שינויים" at bounding box center [317, 286] width 75 height 19
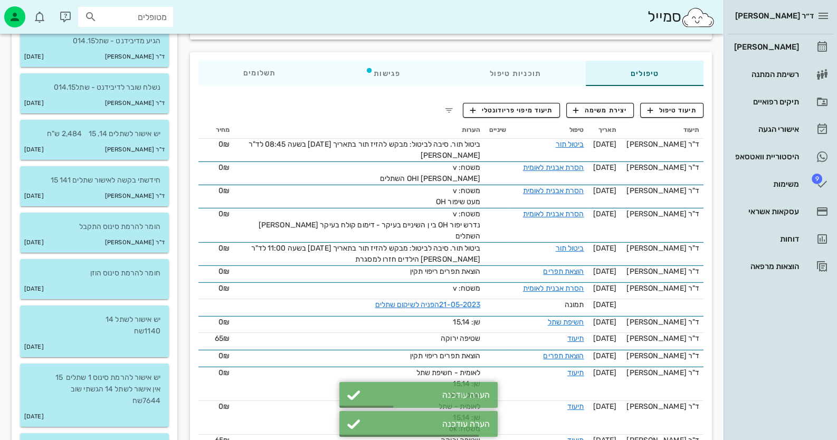
scroll to position [158, 0]
click at [111, 387] on p "יש אישור להרמת סינוס 1 שתלים 15 אין אישור לשתל 14 הגשתי שוב 7644שח" at bounding box center [95, 389] width 132 height 35
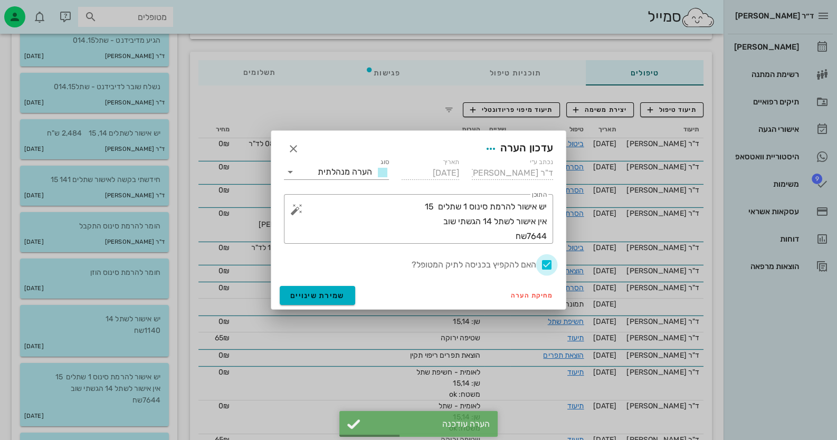
click at [548, 262] on div at bounding box center [547, 265] width 18 height 18
checkbox input "false"
click at [342, 295] on span "שמירת שינויים" at bounding box center [317, 295] width 54 height 9
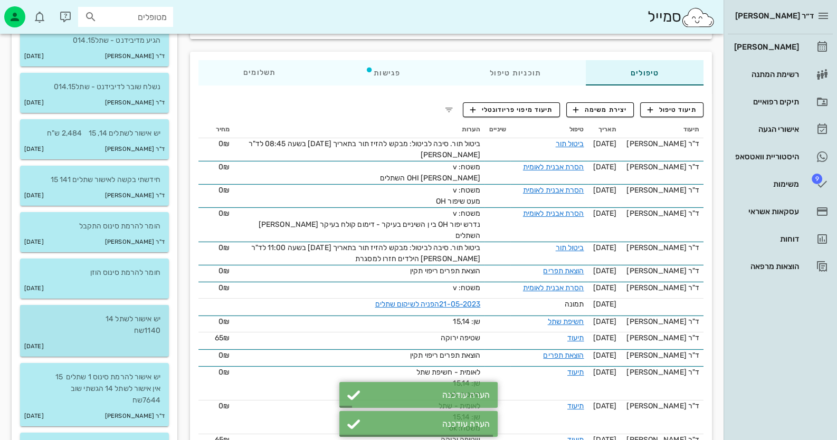
click at [106, 330] on p "יש אישור לשתל 14 1140שח" at bounding box center [95, 325] width 132 height 23
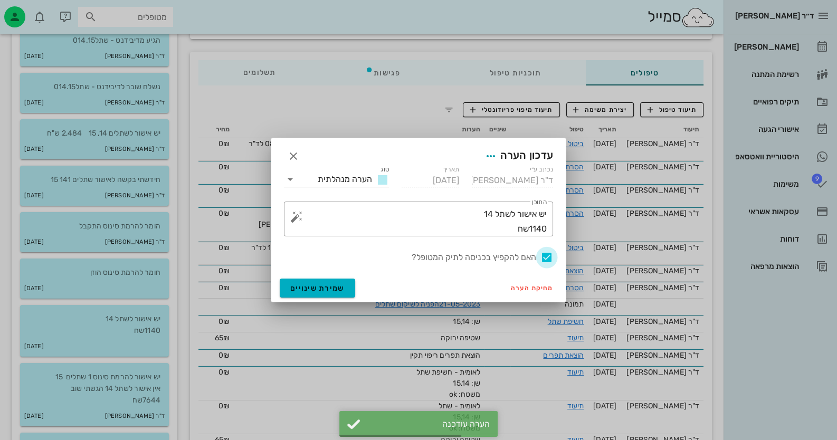
click at [538, 259] on div at bounding box center [547, 258] width 18 height 18
checkbox input "false"
click at [280, 289] on button "שמירת שינויים" at bounding box center [317, 288] width 75 height 19
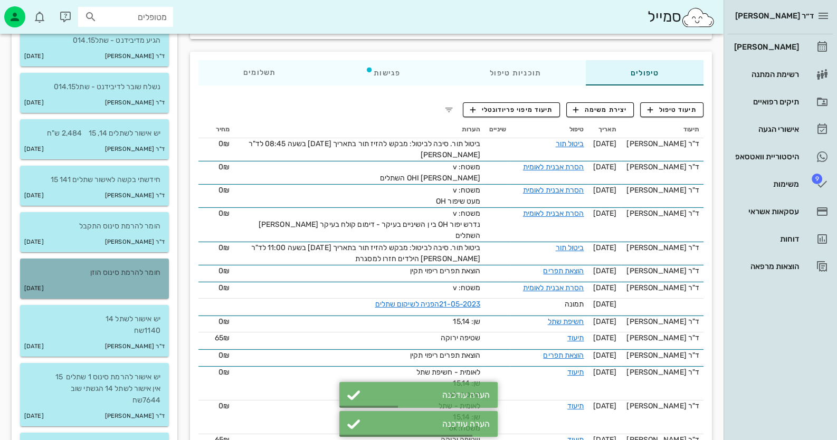
click at [107, 285] on div "[DATE]" at bounding box center [94, 289] width 149 height 20
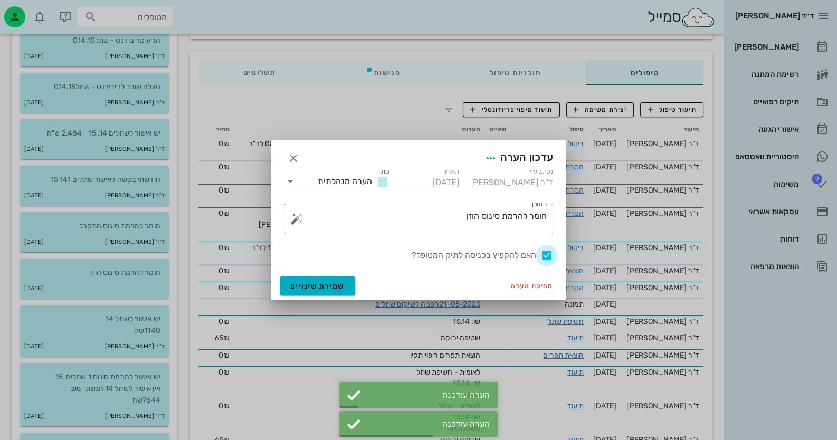
click at [552, 257] on div at bounding box center [547, 256] width 18 height 18
checkbox input "false"
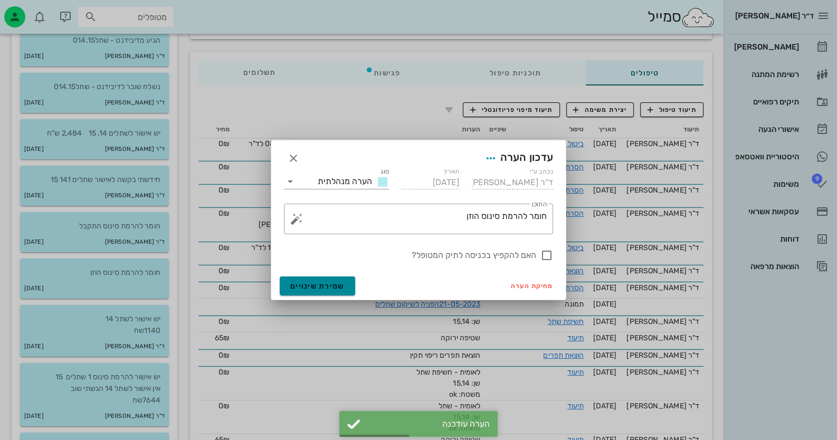
click at [320, 280] on button "שמירת שינויים" at bounding box center [317, 286] width 75 height 19
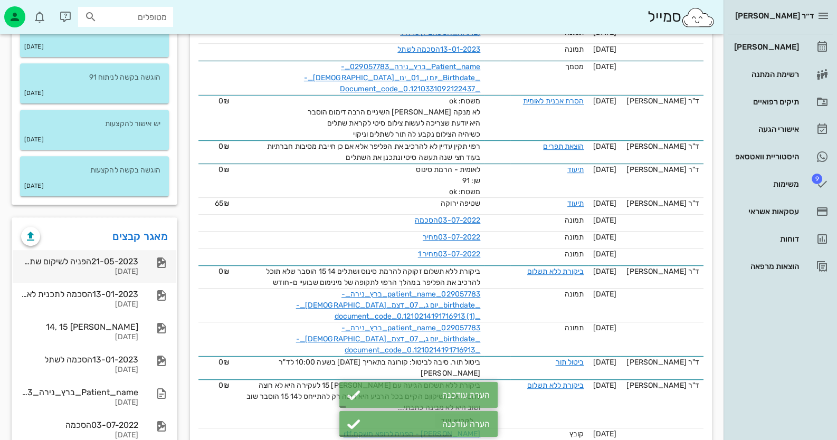
scroll to position [686, 0]
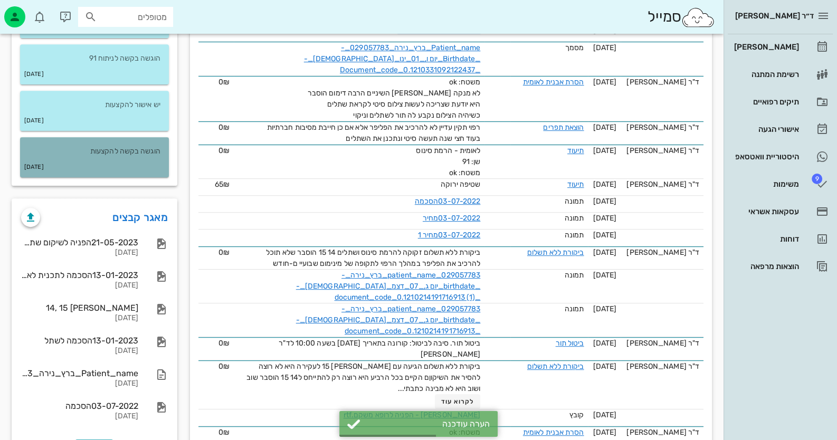
click at [134, 150] on p "הוגשה בקשה להקצעות" at bounding box center [95, 152] width 132 height 12
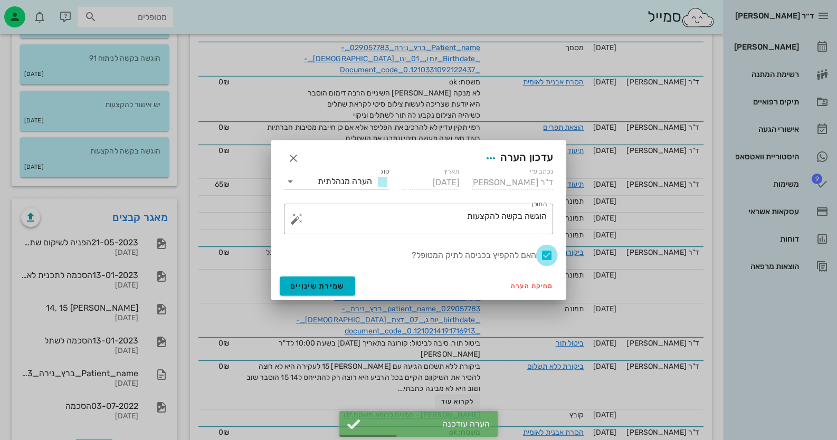
click at [545, 253] on div at bounding box center [547, 256] width 18 height 18
checkbox input "false"
click at [321, 285] on span "שמירת שינויים" at bounding box center [317, 286] width 54 height 9
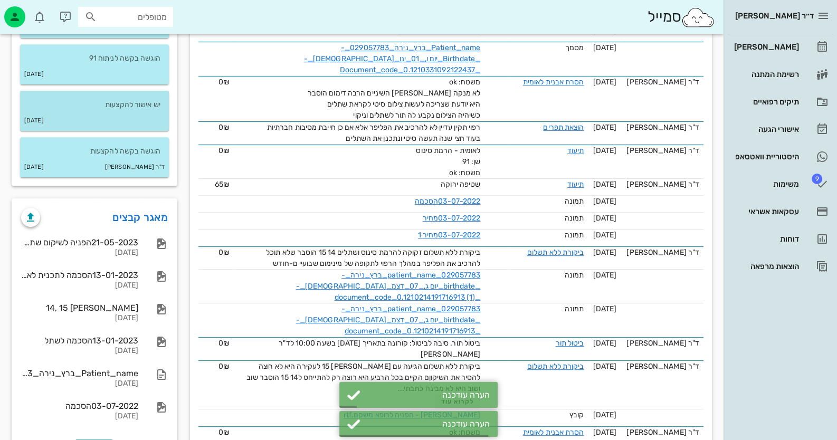
click at [131, 100] on p "יש אישור להקצעות" at bounding box center [95, 105] width 132 height 12
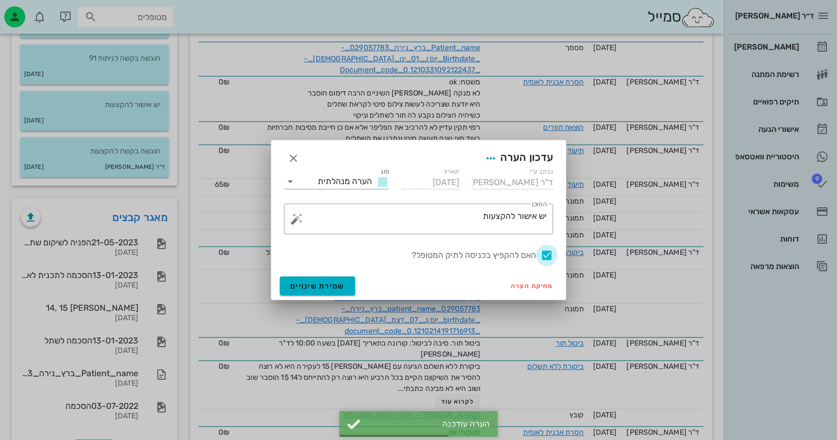
click at [541, 253] on div at bounding box center [547, 256] width 18 height 18
checkbox input "false"
click at [308, 279] on button "שמירת שינויים" at bounding box center [317, 286] width 75 height 19
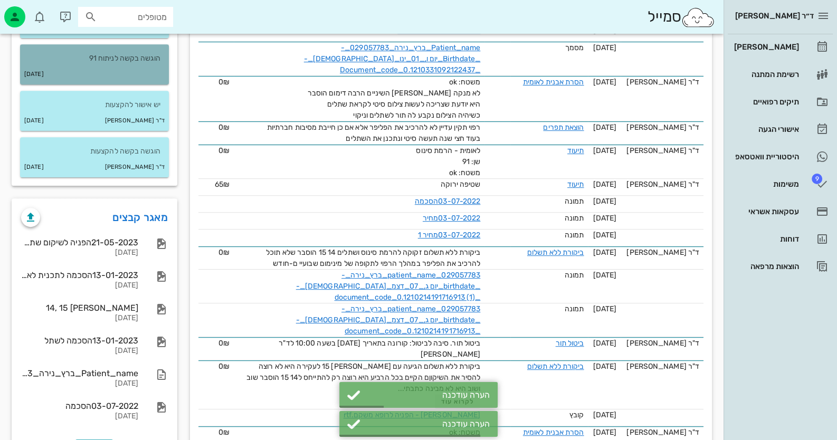
click at [135, 55] on p "הוגשה בקשה לניתוח 91" at bounding box center [95, 59] width 132 height 12
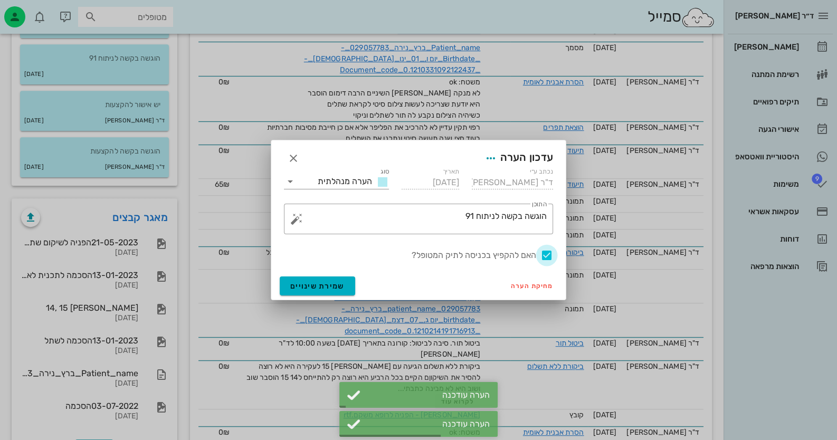
click at [546, 253] on div at bounding box center [547, 256] width 18 height 18
checkbox input "false"
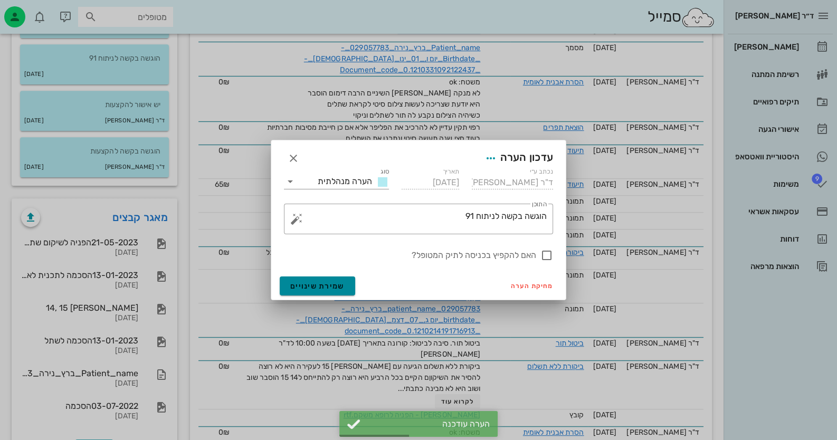
click at [334, 285] on span "שמירת שינויים" at bounding box center [317, 286] width 54 height 9
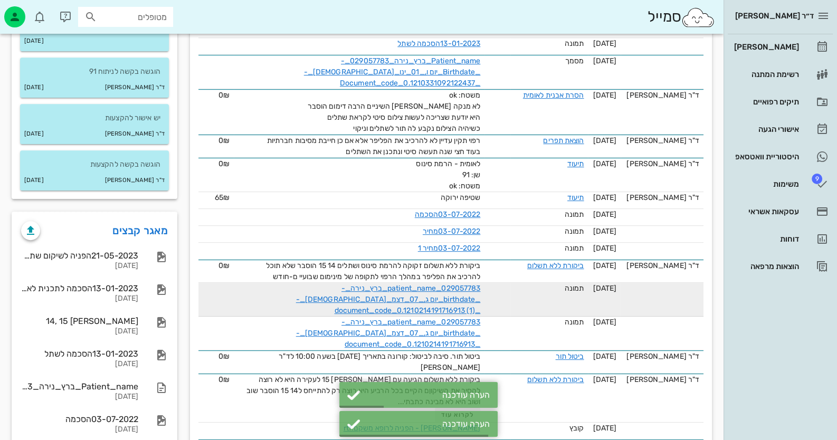
scroll to position [475, 0]
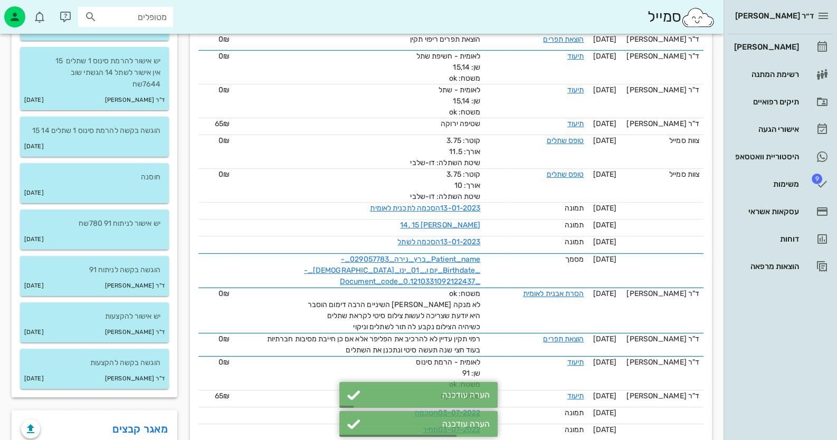
click at [169, 230] on div "יש אישור לניתוח 91 780שח [DATE]" at bounding box center [95, 233] width 162 height 46
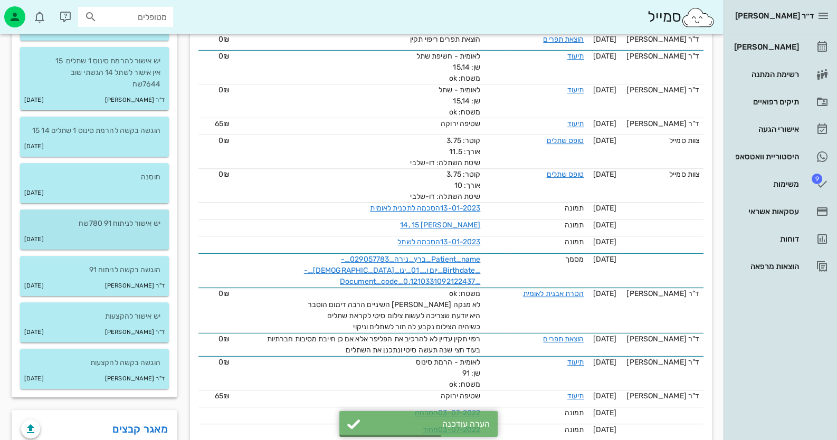
click at [165, 230] on div "[DATE]" at bounding box center [94, 240] width 149 height 20
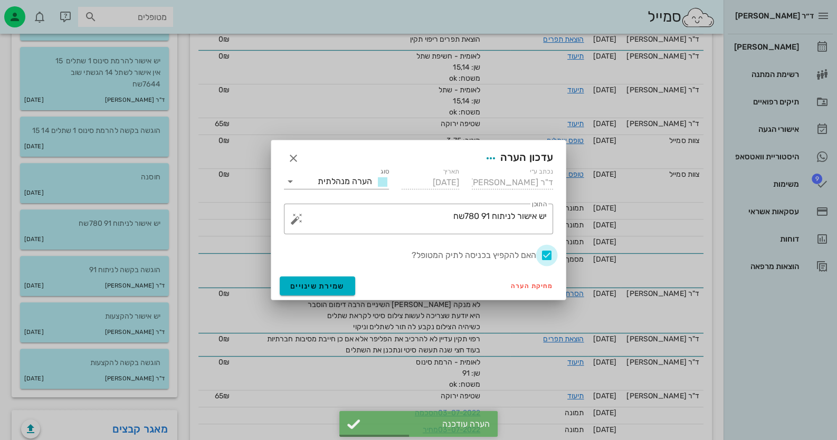
click at [543, 247] on div at bounding box center [547, 256] width 18 height 18
checkbox input "false"
click at [305, 287] on span "שמירת שינויים" at bounding box center [317, 286] width 54 height 9
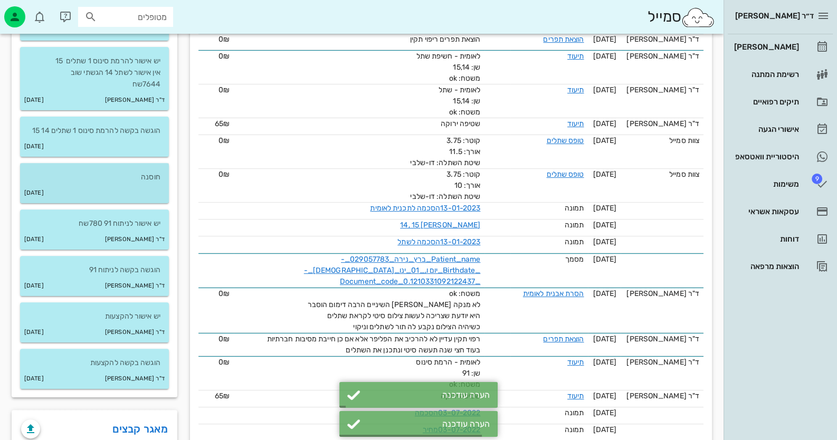
click at [123, 172] on p "חוסנה" at bounding box center [95, 178] width 132 height 12
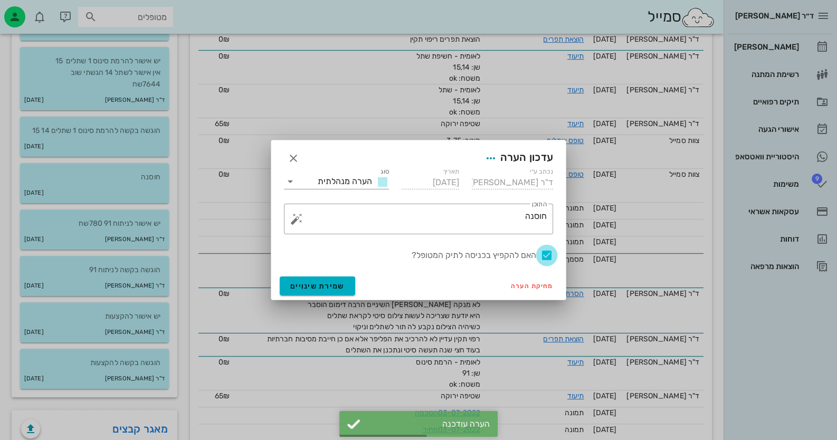
click at [552, 253] on div at bounding box center [547, 256] width 18 height 18
checkbox input "false"
click at [327, 283] on span "שמירת שינויים" at bounding box center [317, 286] width 54 height 9
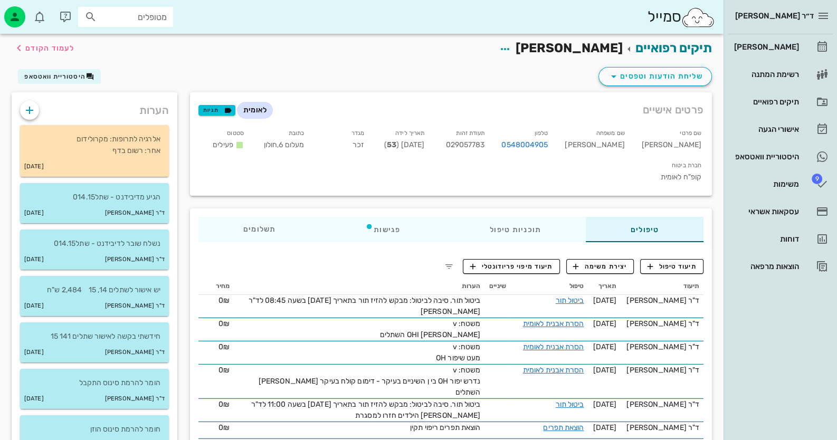
scroll to position [0, 0]
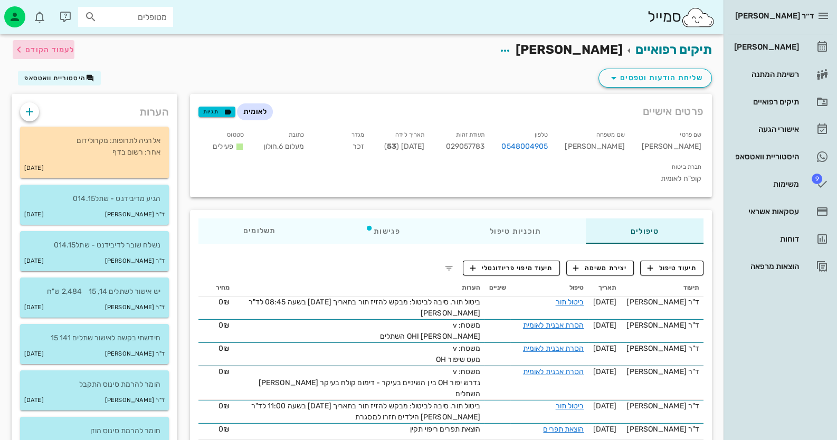
click at [57, 54] on span "לעמוד הקודם" at bounding box center [44, 49] width 62 height 13
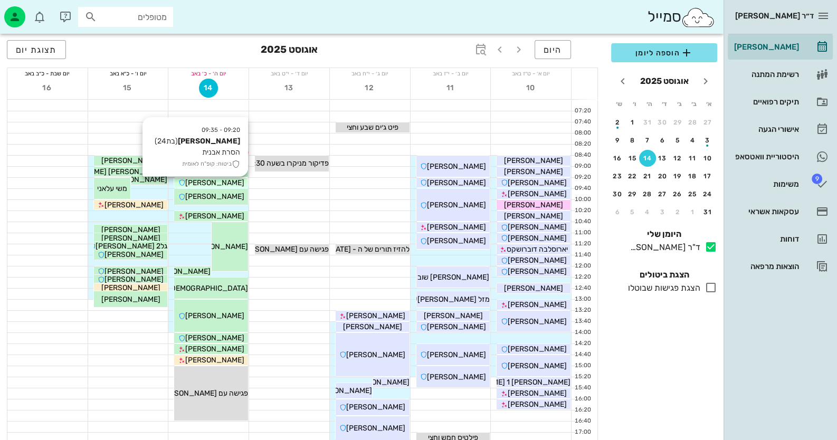
click at [231, 185] on span "[PERSON_NAME]" at bounding box center [214, 182] width 59 height 9
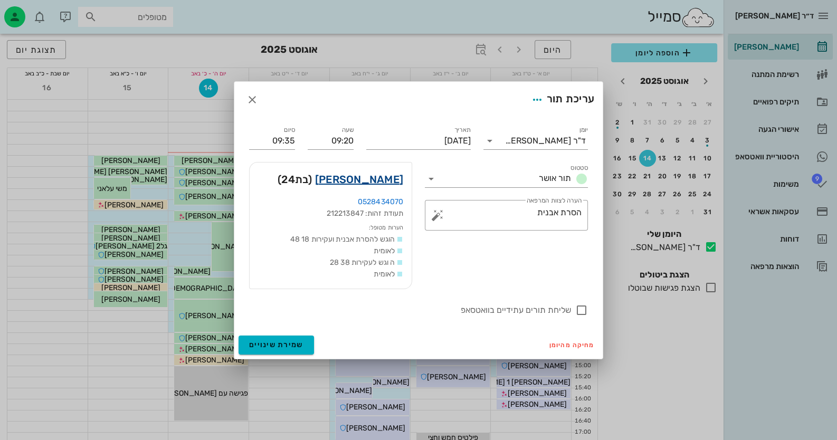
click at [390, 177] on link "[PERSON_NAME]" at bounding box center [359, 179] width 88 height 17
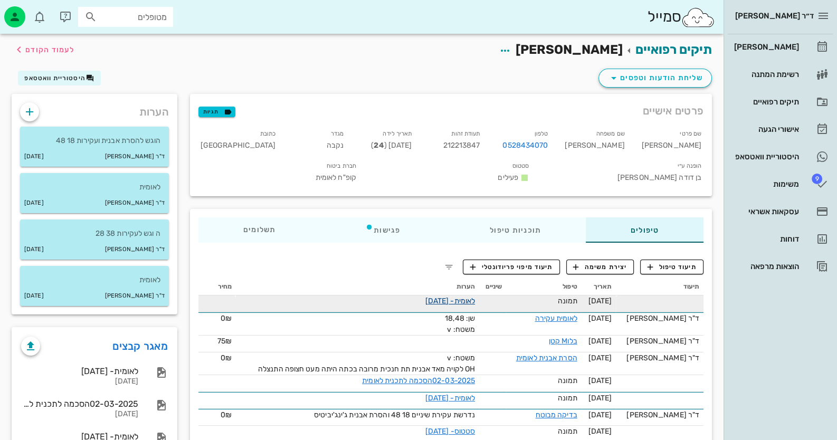
click at [475, 297] on link "לאומית- [DATE]" at bounding box center [450, 301] width 50 height 9
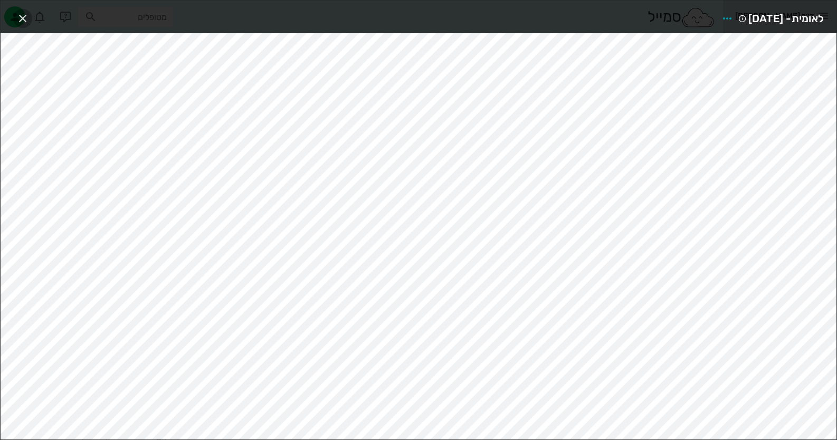
click at [27, 21] on icon "button" at bounding box center [22, 18] width 13 height 13
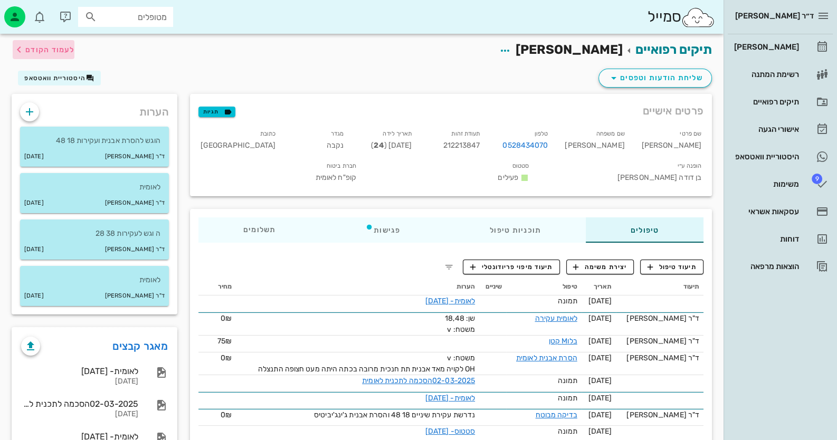
click at [42, 48] on span "לעמוד הקודם" at bounding box center [49, 49] width 49 height 9
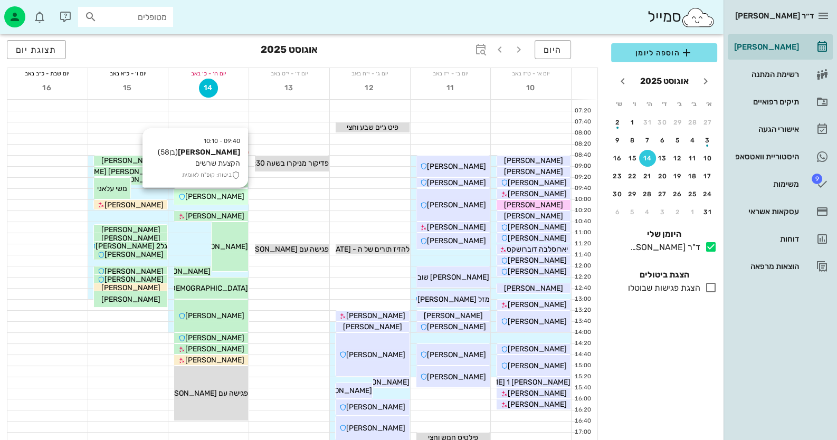
click at [235, 198] on div "[PERSON_NAME]" at bounding box center [211, 196] width 74 height 11
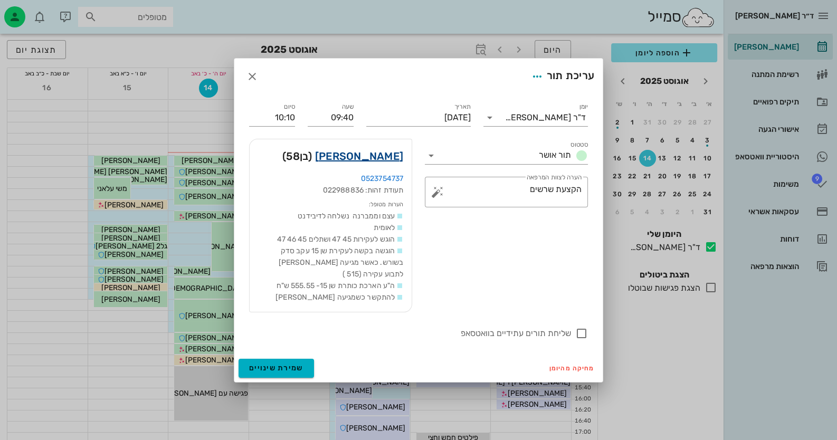
click at [401, 160] on link "[PERSON_NAME]" at bounding box center [359, 156] width 88 height 17
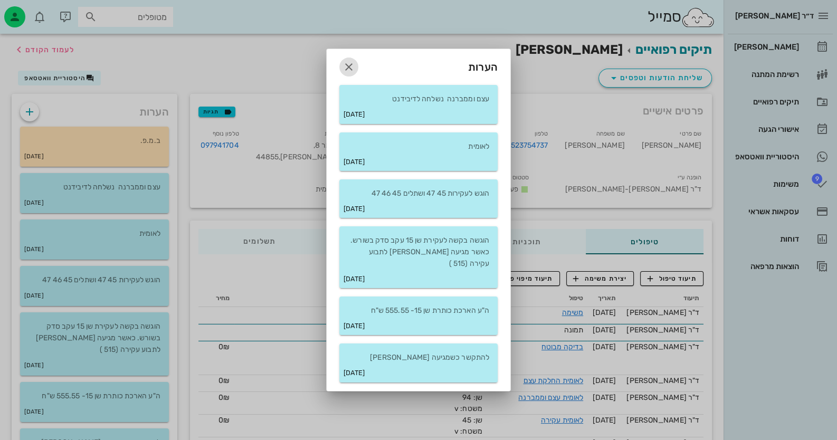
click at [347, 73] on icon "button" at bounding box center [349, 67] width 13 height 13
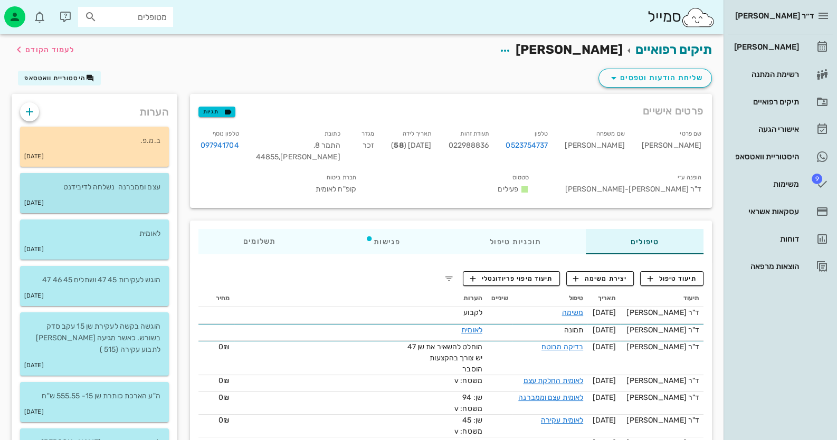
click at [129, 194] on div "[DATE]" at bounding box center [94, 203] width 149 height 20
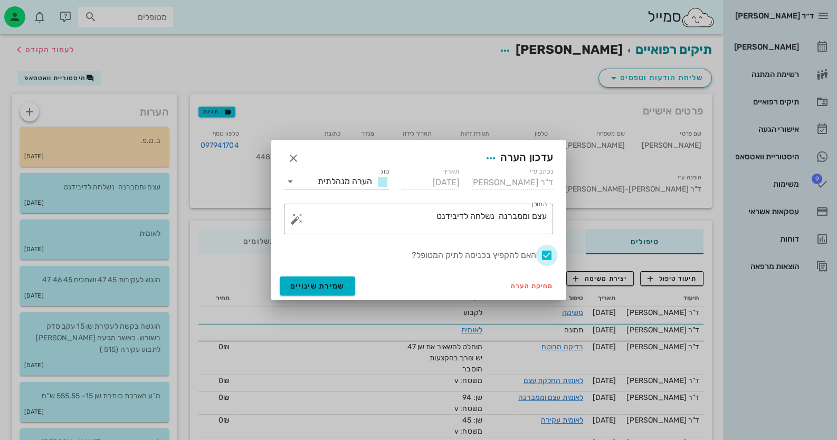
click at [548, 249] on div at bounding box center [547, 256] width 18 height 18
checkbox input "false"
click at [321, 287] on span "שמירת שינויים" at bounding box center [317, 286] width 54 height 9
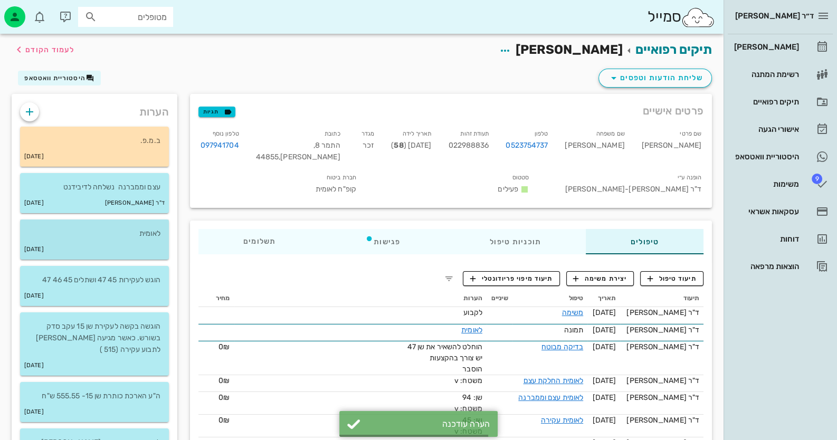
click at [139, 237] on p "לאומית" at bounding box center [95, 234] width 132 height 12
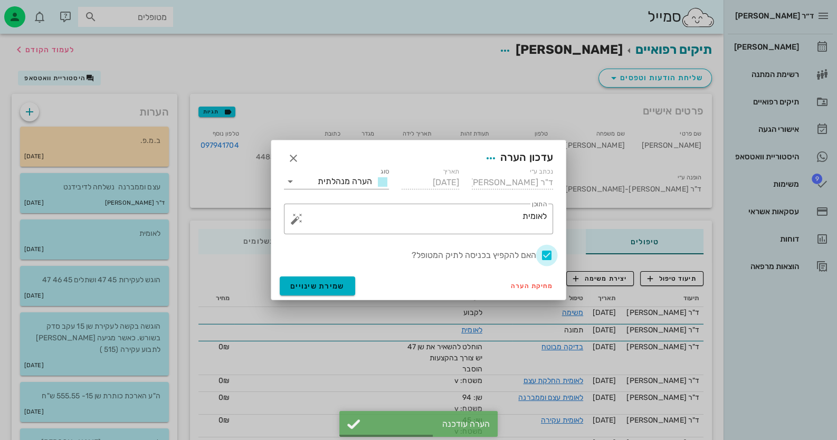
click at [544, 253] on div at bounding box center [547, 256] width 18 height 18
checkbox input "false"
click at [329, 284] on span "שמירת שינויים" at bounding box center [317, 286] width 54 height 9
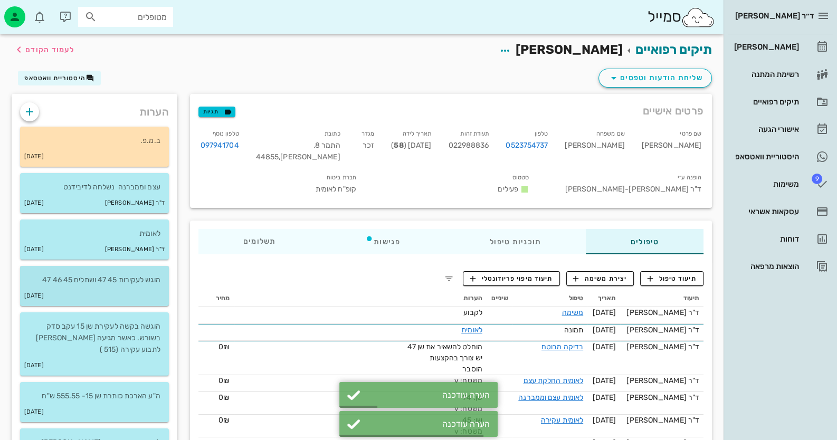
click at [103, 285] on p "הוגש לעקירות 45 47 ושתלים 45 46 47" at bounding box center [95, 281] width 132 height 12
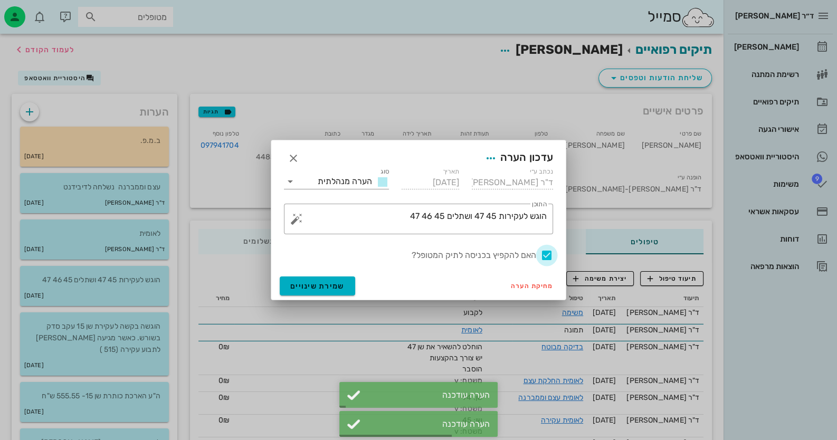
click at [551, 258] on div at bounding box center [547, 256] width 18 height 18
checkbox input "false"
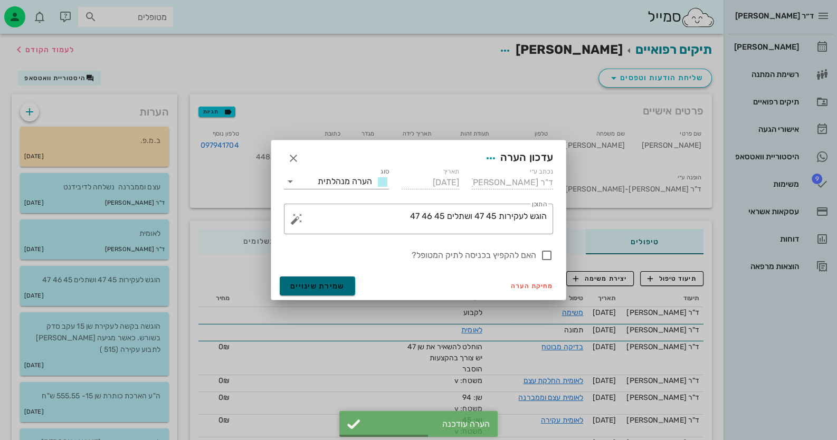
click at [323, 288] on span "שמירת שינויים" at bounding box center [317, 286] width 54 height 9
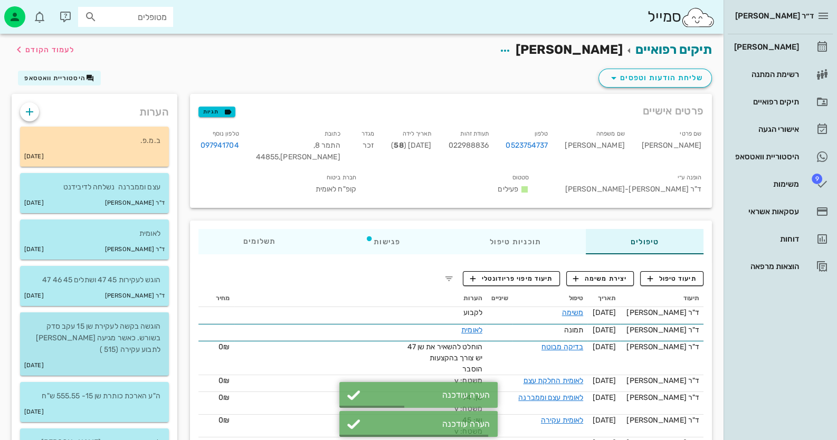
click at [141, 350] on p "הוגשה בקשה לעקירת שן 15 עקב סדק בשורש. כאשר מגיעה [PERSON_NAME] לתבוע עקירה (51…" at bounding box center [95, 338] width 132 height 35
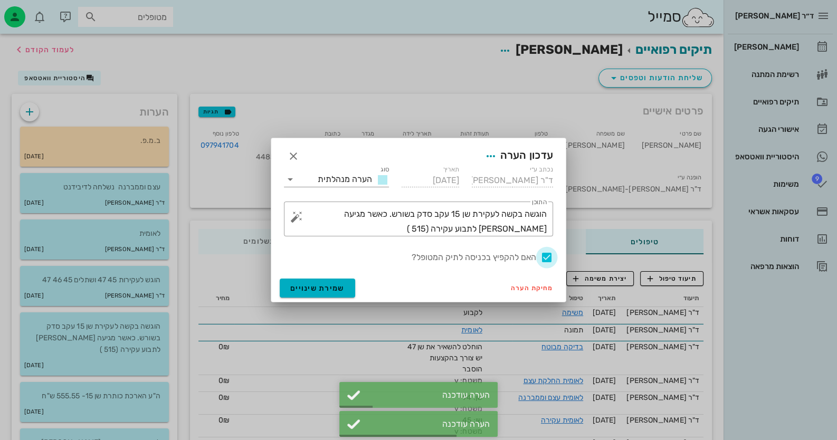
click at [543, 252] on div at bounding box center [547, 258] width 18 height 18
checkbox input "false"
click at [333, 287] on span "שמירת שינויים" at bounding box center [317, 288] width 54 height 9
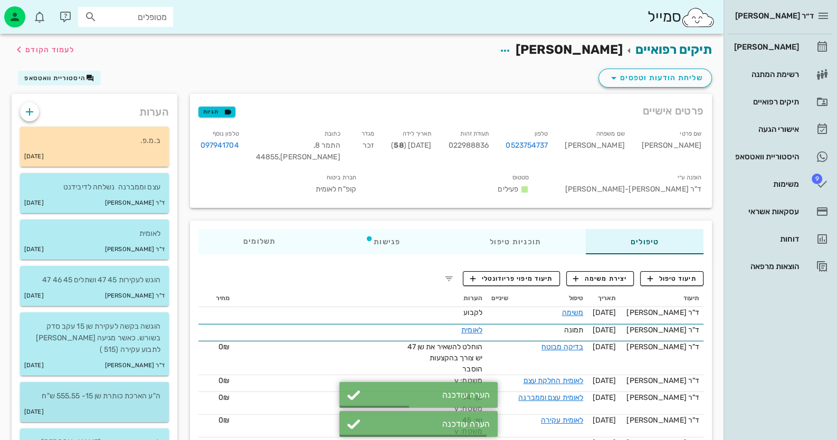
click at [143, 389] on div "ה"ע הארכת כותרת שן 15- 555.55 ש"ח" at bounding box center [94, 392] width 149 height 20
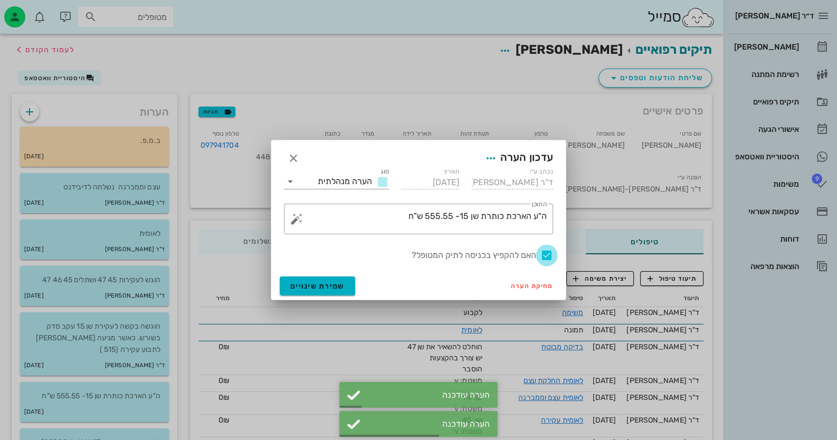
click at [546, 254] on div at bounding box center [547, 256] width 18 height 18
checkbox input "false"
click at [321, 285] on span "שמירת שינויים" at bounding box center [317, 286] width 54 height 9
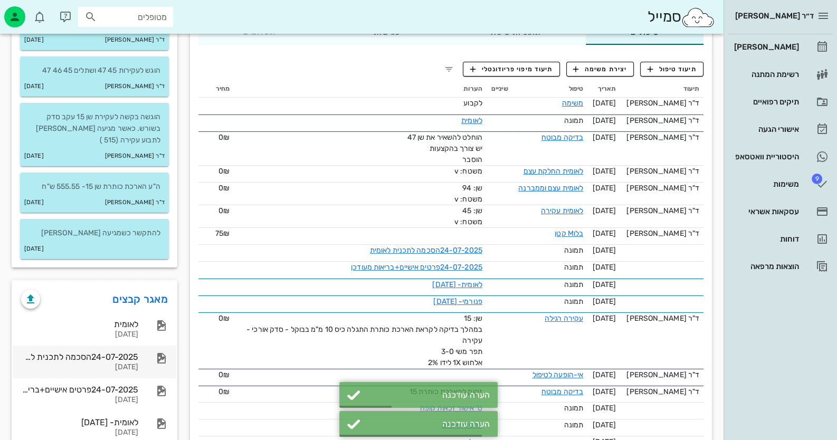
scroll to position [211, 0]
click at [145, 245] on div "[DATE]" at bounding box center [94, 248] width 149 height 20
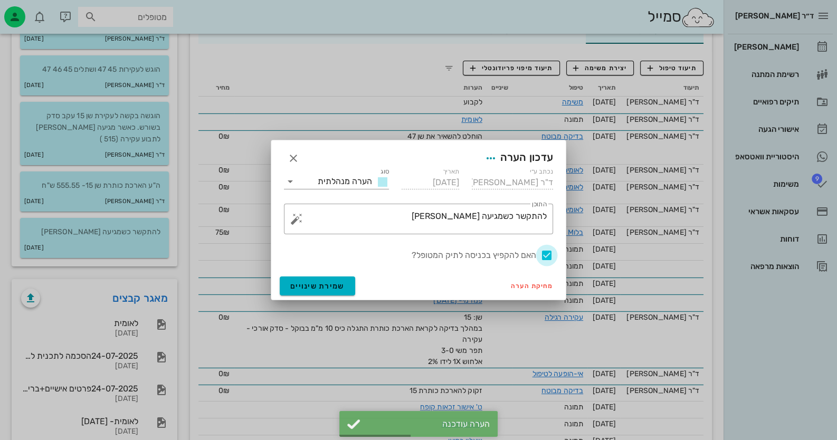
click at [549, 252] on div at bounding box center [547, 256] width 18 height 18
checkbox input "false"
click at [291, 283] on span "שמירת שינויים" at bounding box center [317, 286] width 54 height 9
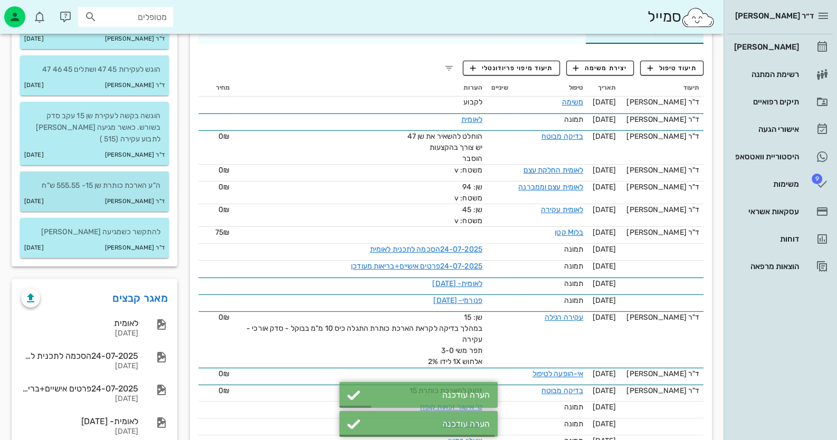
click at [132, 205] on small "ד"ר [PERSON_NAME]" at bounding box center [135, 202] width 60 height 12
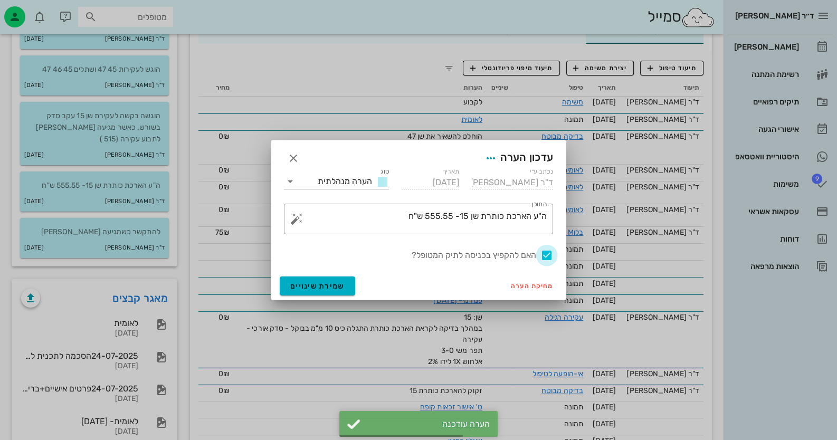
click at [547, 252] on div at bounding box center [547, 256] width 18 height 18
checkbox input "false"
click at [295, 285] on span "שמירת שינויים" at bounding box center [317, 286] width 54 height 9
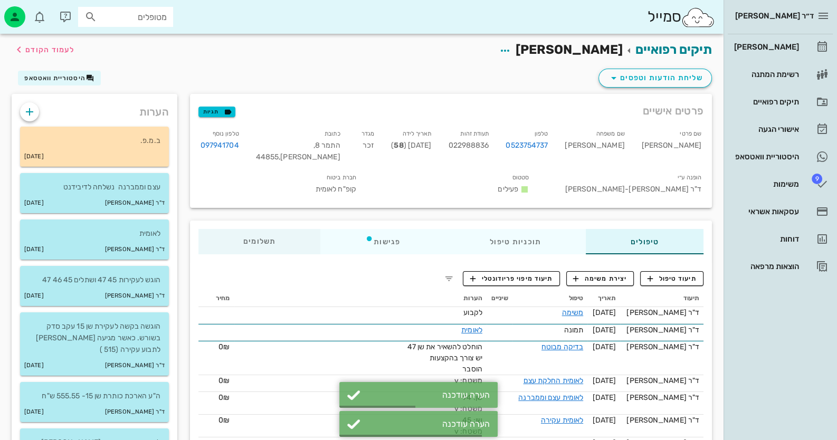
scroll to position [0, 0]
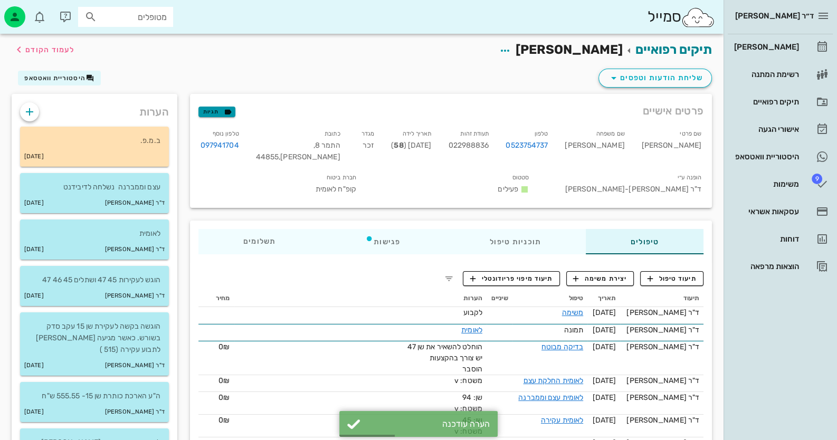
click at [220, 110] on span "תגיות" at bounding box center [216, 112] width 27 height 10
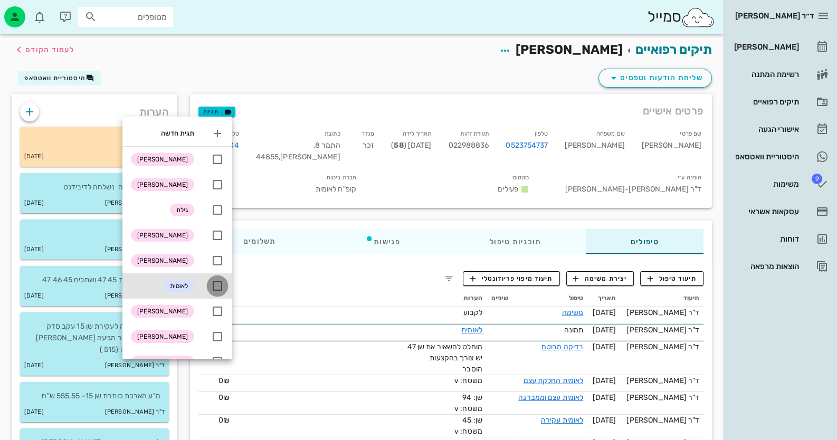
click at [224, 282] on div at bounding box center [218, 286] width 18 height 18
checkbox input "true"
click at [281, 48] on div "תיקים רפואיים [PERSON_NAME] לעמוד הקודם" at bounding box center [361, 50] width 713 height 33
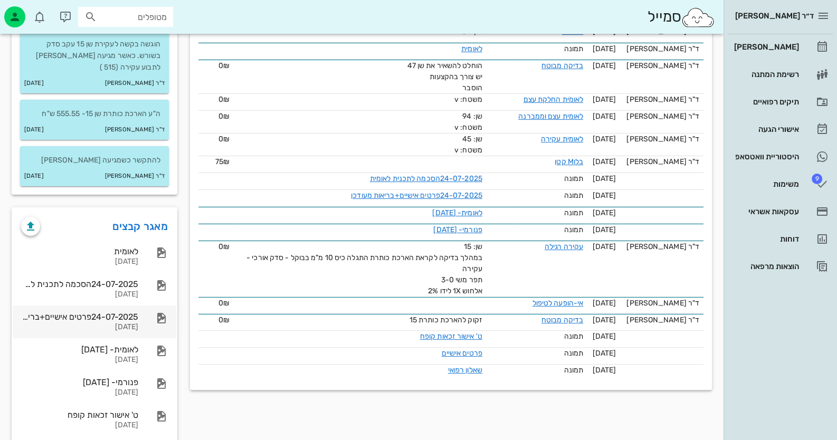
scroll to position [325, 0]
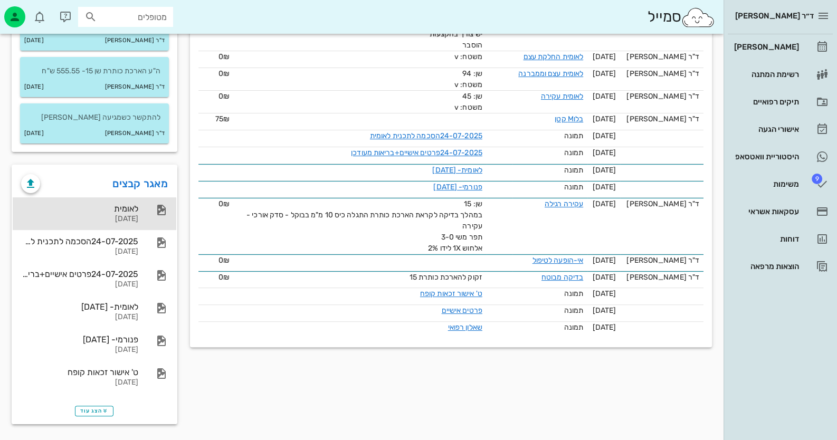
click at [133, 208] on div "לאומית" at bounding box center [79, 209] width 117 height 10
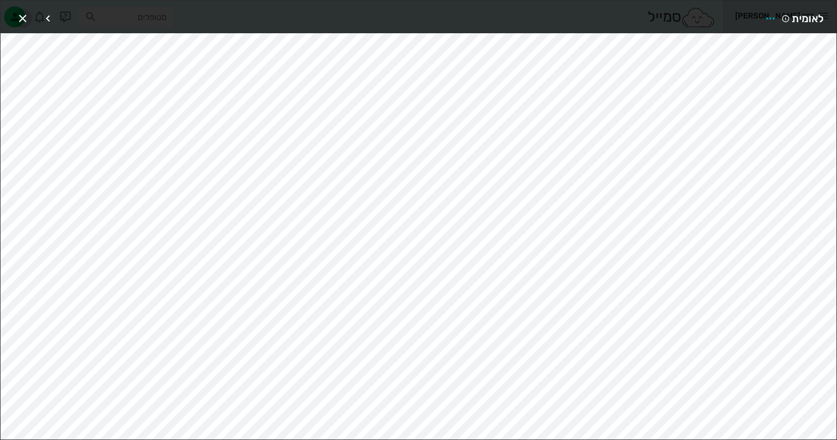
click at [21, 20] on icon "button" at bounding box center [22, 18] width 13 height 13
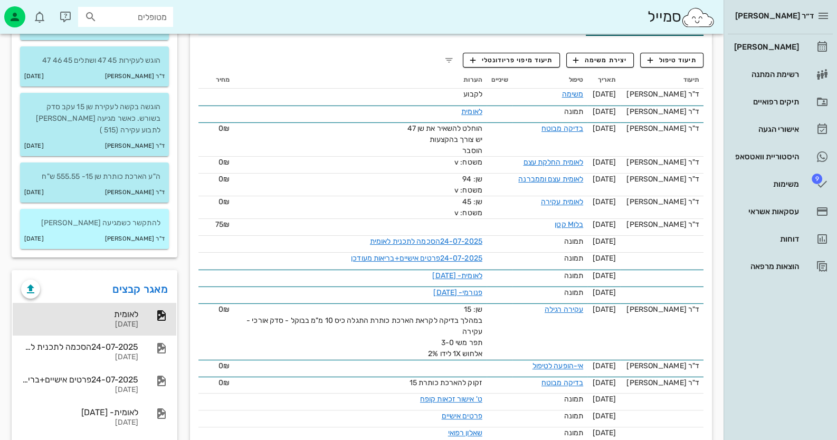
scroll to position [0, 0]
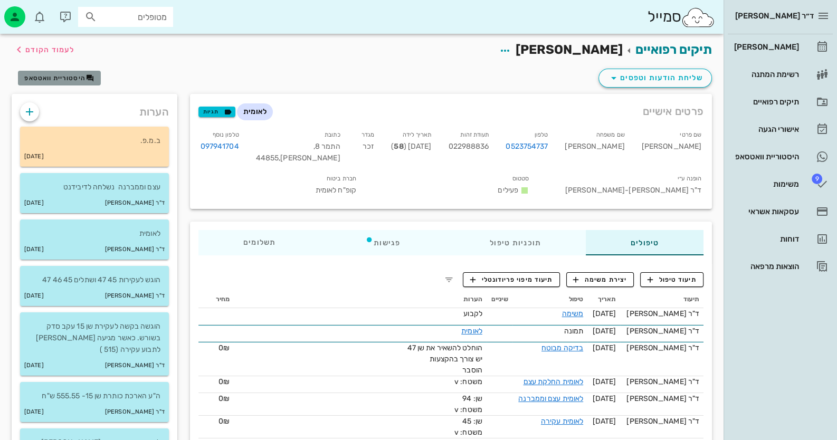
click at [54, 79] on span "היסטוריית וואטסאפ" at bounding box center [54, 77] width 61 height 7
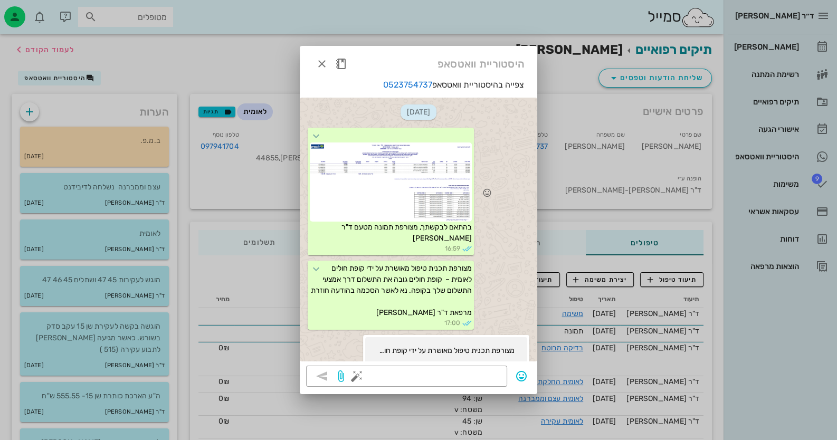
click at [338, 135] on div at bounding box center [391, 176] width 162 height 92
click at [373, 182] on div at bounding box center [391, 182] width 162 height 79
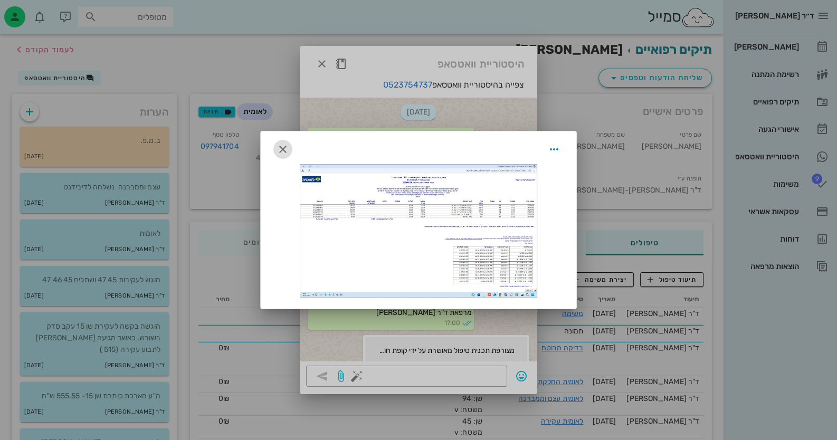
click at [282, 143] on icon "button" at bounding box center [283, 149] width 13 height 13
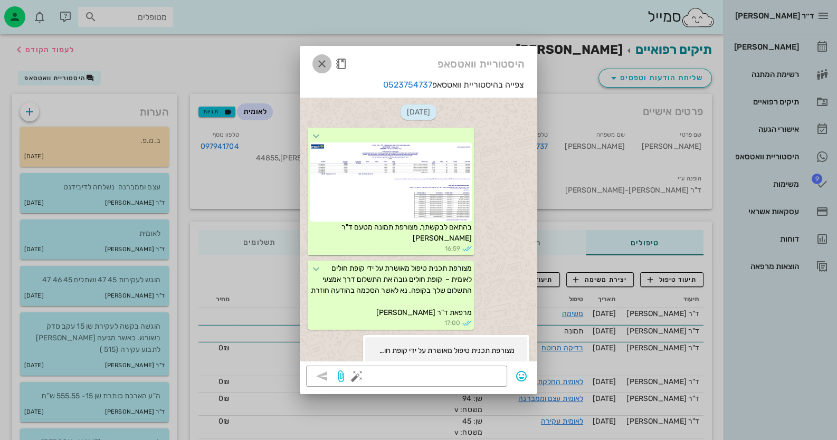
click at [329, 62] on span "button" at bounding box center [322, 64] width 19 height 13
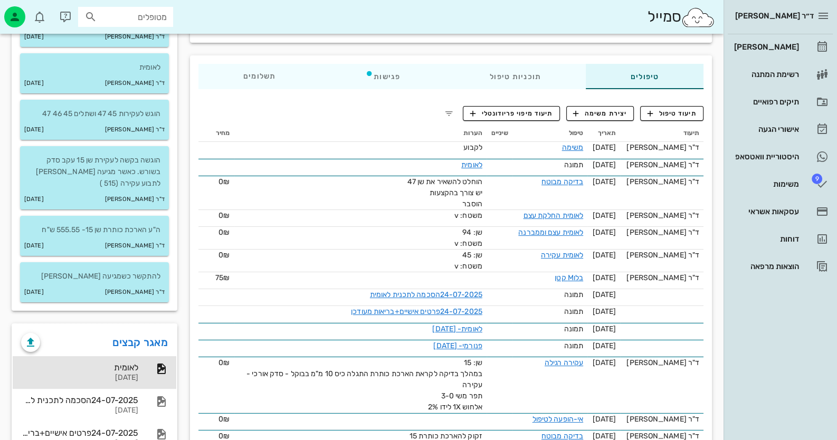
scroll to position [317, 0]
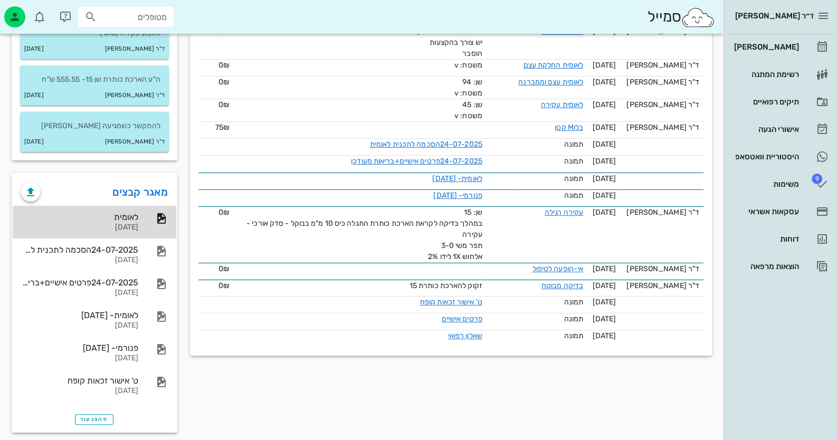
click at [135, 210] on div "לאומית [DATE]" at bounding box center [79, 222] width 117 height 33
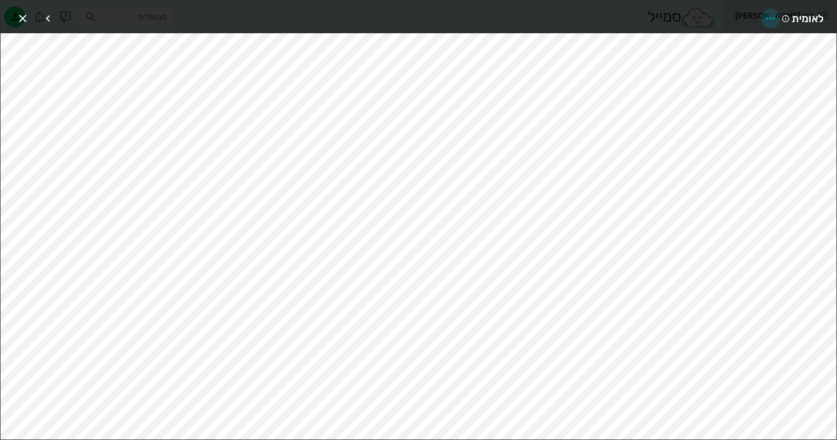
click at [764, 18] on icon "button" at bounding box center [770, 18] width 13 height 13
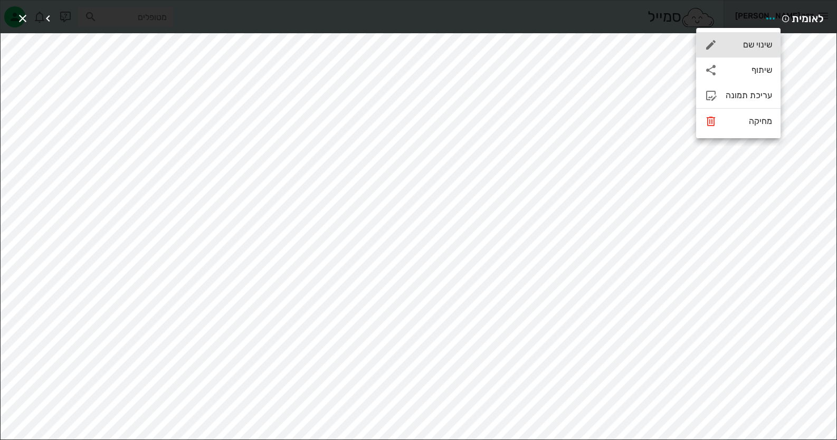
click at [762, 46] on div "שינוי שם" at bounding box center [749, 45] width 46 height 10
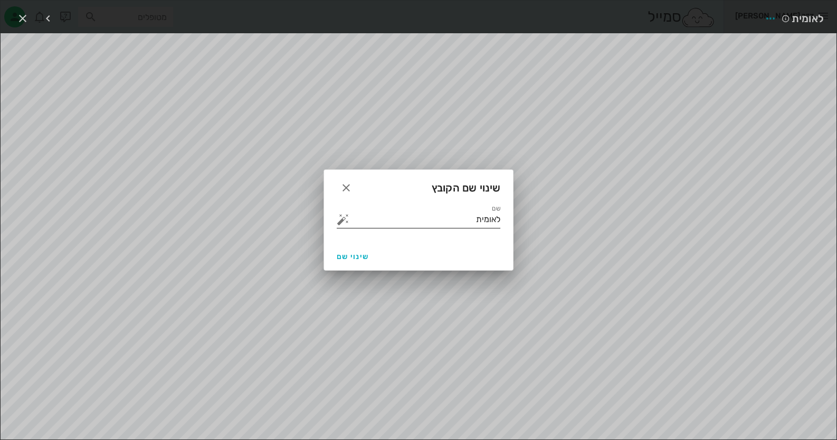
click at [469, 217] on input "לאומית" at bounding box center [426, 219] width 149 height 17
click at [342, 217] on button "button" at bounding box center [343, 219] width 13 height 13
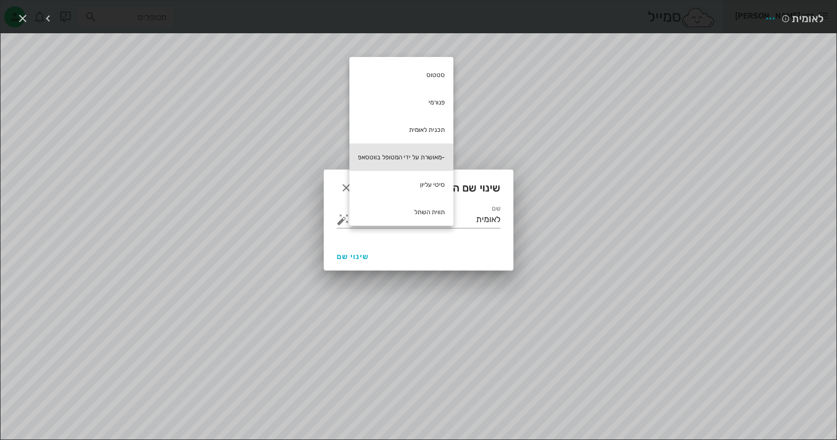
click at [420, 157] on div "-מאושרת על ידי המטופל בווטסאפ" at bounding box center [401, 157] width 104 height 27
type input "לאומית -מאושרת על ידי המטופל בווטסאפ"
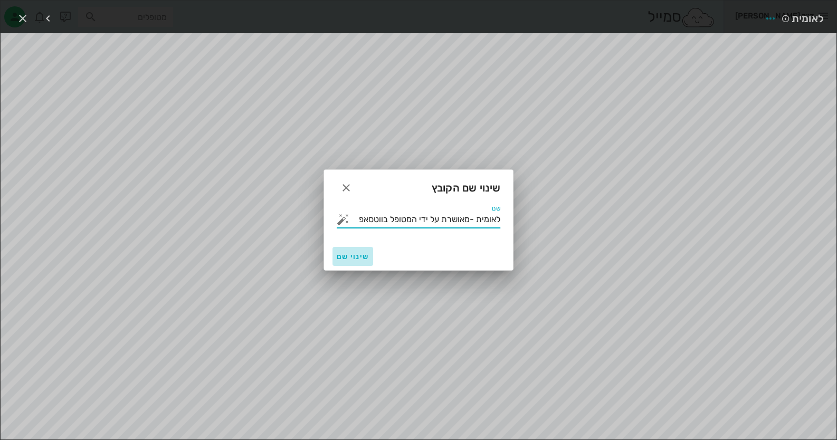
click at [352, 253] on span "שינוי שם" at bounding box center [353, 256] width 32 height 9
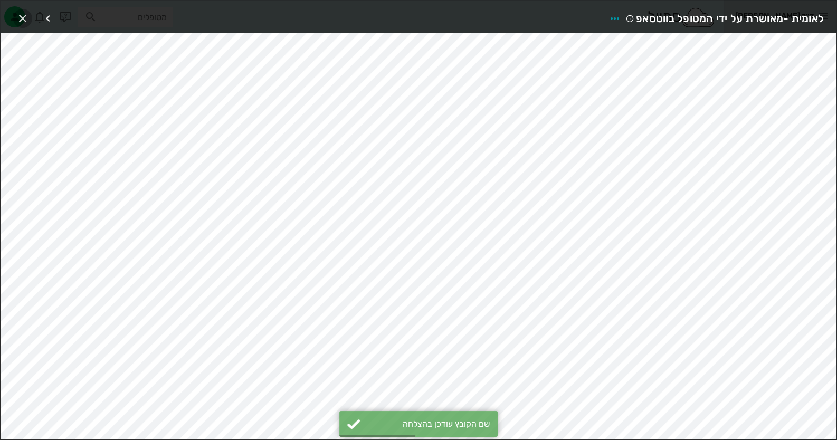
click at [27, 18] on icon "button" at bounding box center [22, 18] width 13 height 13
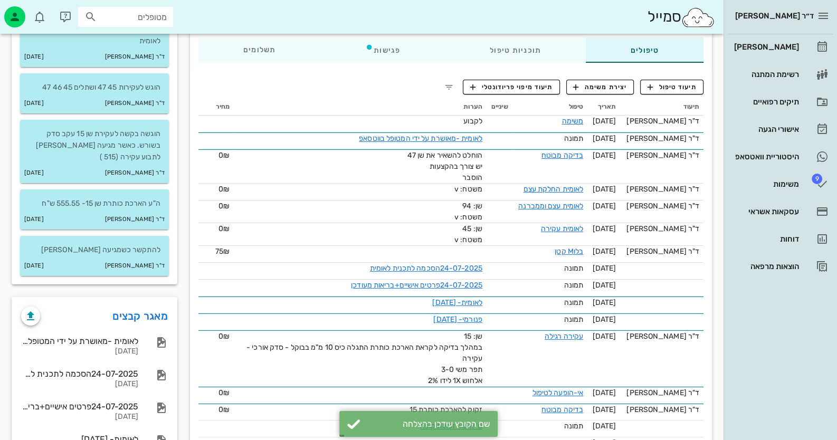
scroll to position [0, 0]
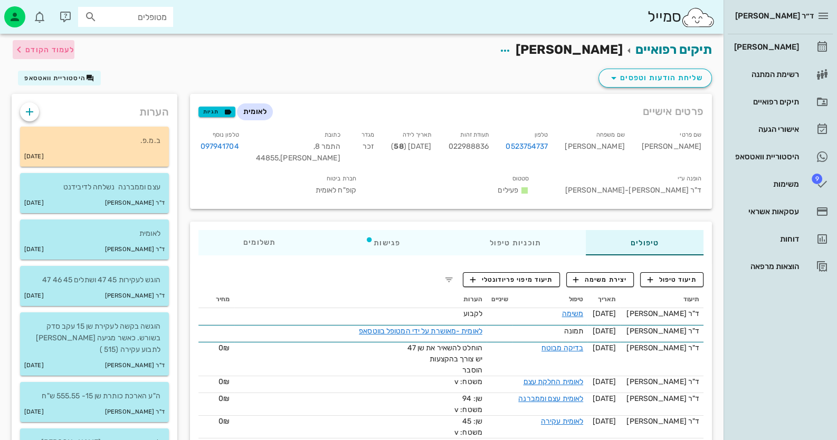
click at [36, 45] on span "לעמוד הקודם" at bounding box center [49, 49] width 49 height 9
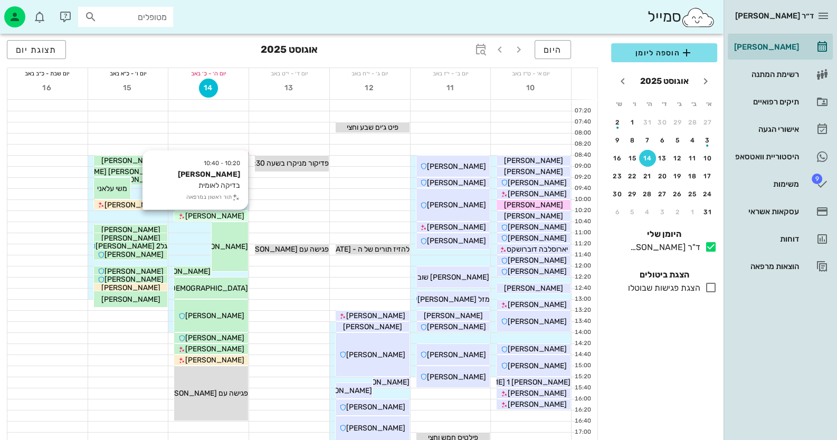
click at [222, 215] on span "[PERSON_NAME]" at bounding box center [214, 216] width 59 height 9
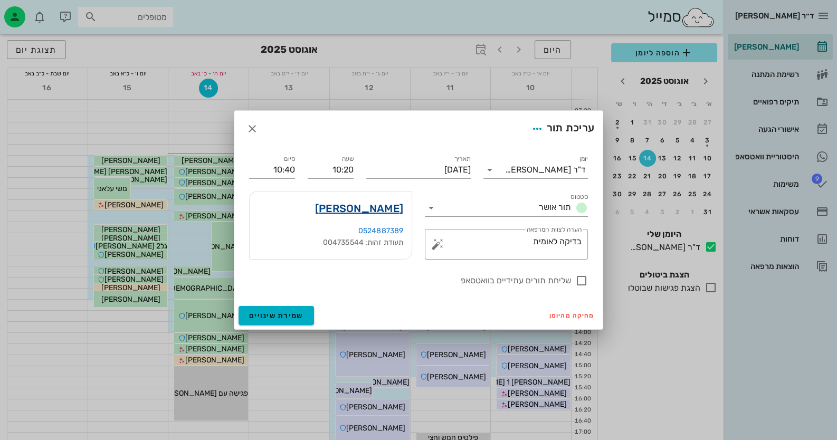
click at [382, 209] on link "[PERSON_NAME]" at bounding box center [359, 208] width 88 height 17
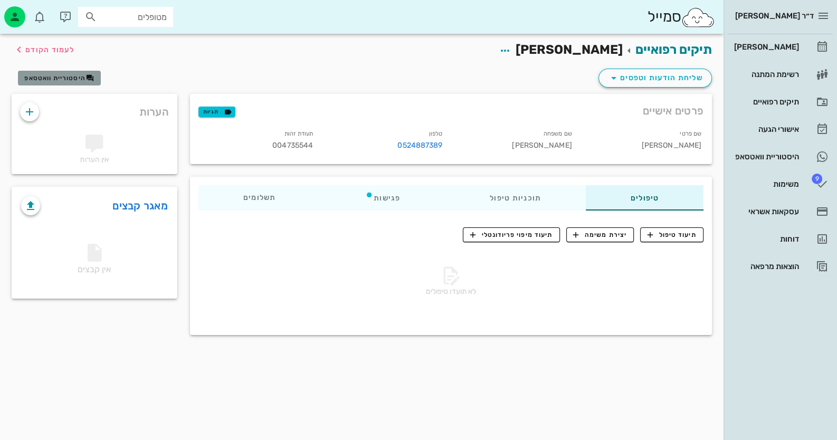
click at [79, 75] on span "היסטוריית וואטסאפ" at bounding box center [54, 77] width 61 height 7
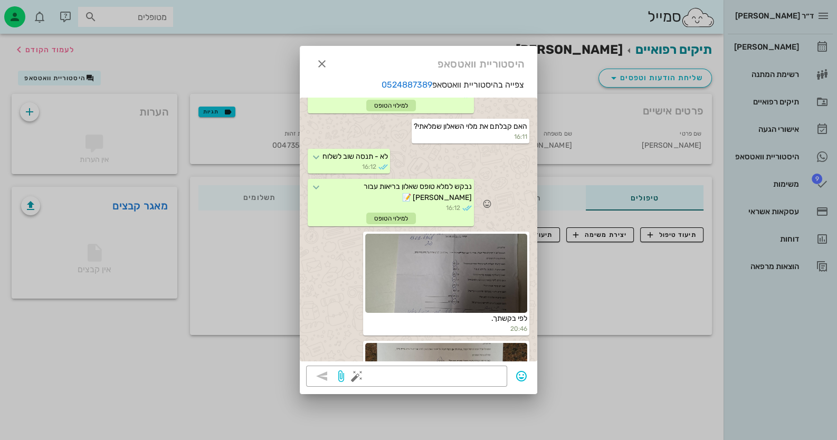
scroll to position [478, 0]
click at [486, 248] on div at bounding box center [446, 272] width 162 height 79
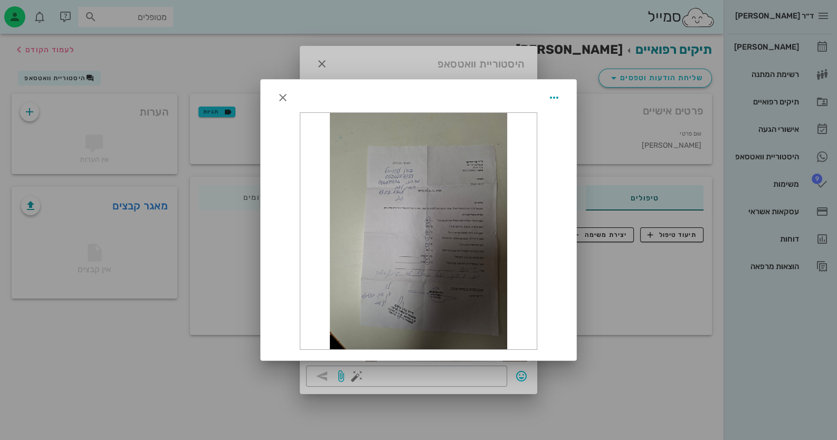
click at [486, 248] on div at bounding box center [418, 231] width 236 height 236
click at [479, 242] on div at bounding box center [418, 231] width 236 height 236
click at [561, 93] on span "button" at bounding box center [554, 97] width 19 height 13
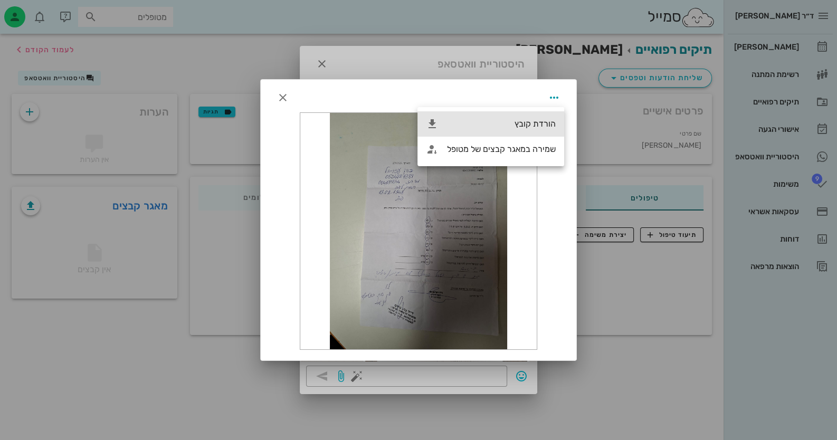
click at [526, 118] on div "הורדת קובץ" at bounding box center [491, 123] width 147 height 25
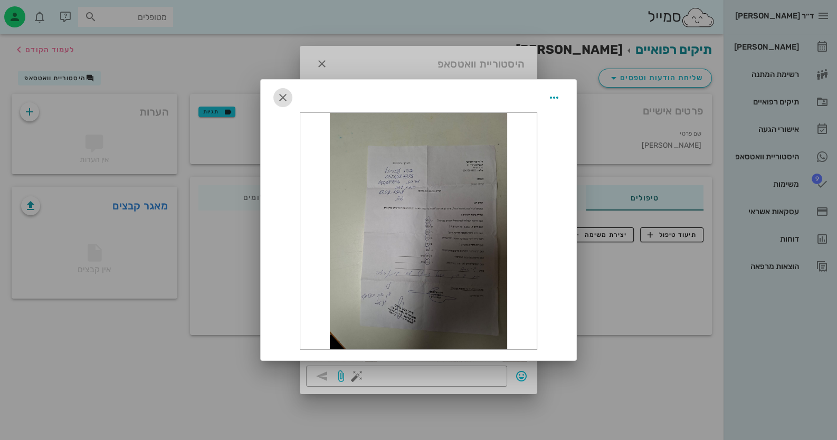
click at [286, 92] on icon "button" at bounding box center [283, 97] width 13 height 13
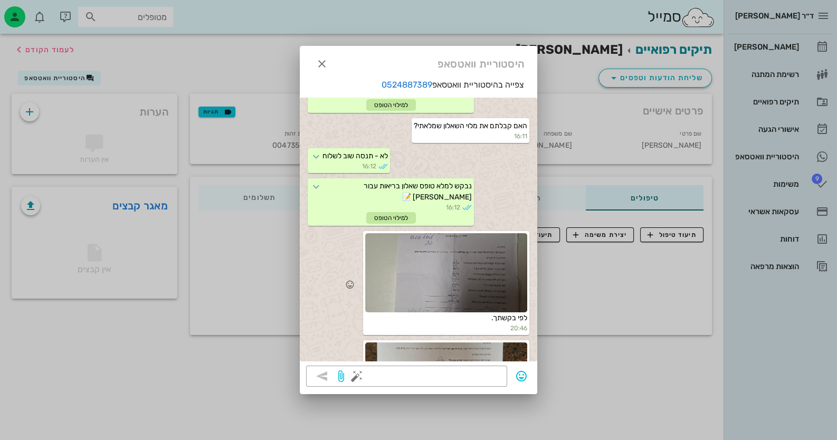
drag, startPoint x: 451, startPoint y: 240, endPoint x: 501, endPoint y: 264, distance: 55.5
click at [501, 264] on div at bounding box center [446, 272] width 162 height 79
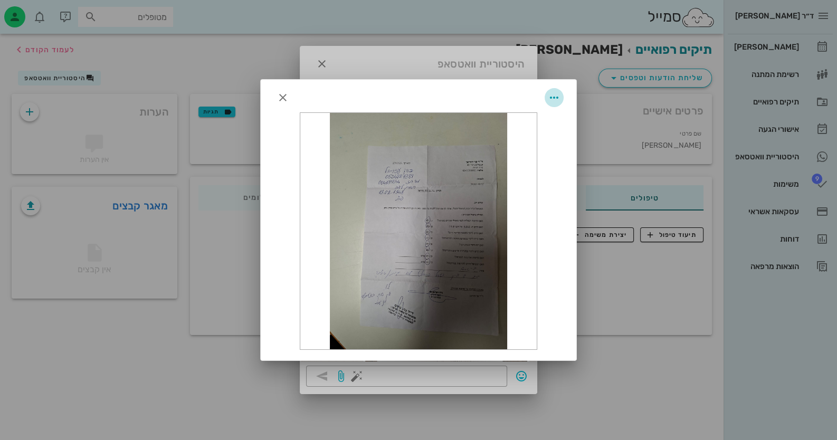
click at [555, 94] on icon "button" at bounding box center [554, 97] width 13 height 13
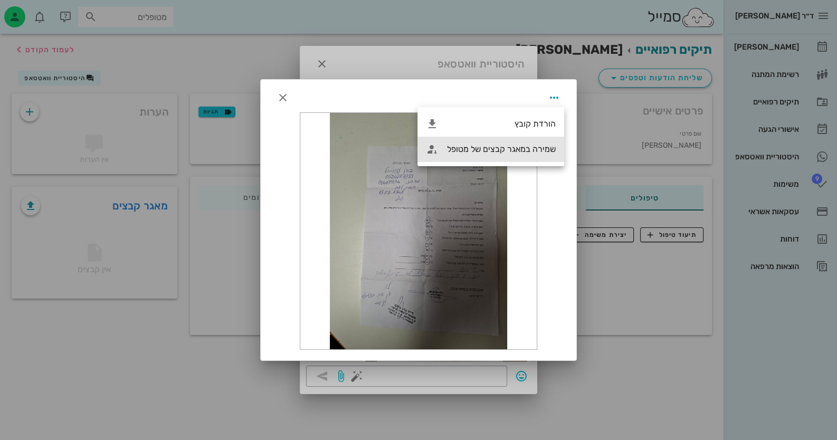
click at [542, 149] on div "שמירה במאגר קבצים של מטופל" at bounding box center [501, 149] width 109 height 10
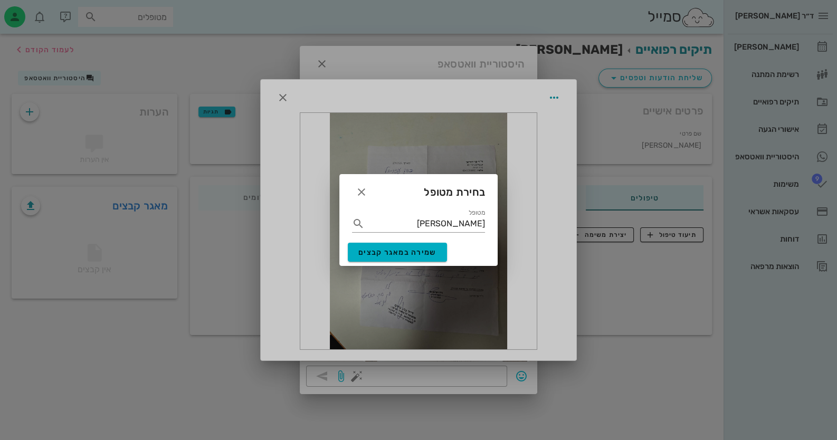
click at [438, 242] on div "[PERSON_NAME]" at bounding box center [418, 226] width 158 height 34
click at [439, 248] on button "שמירה במאגר קבצים" at bounding box center [397, 252] width 99 height 19
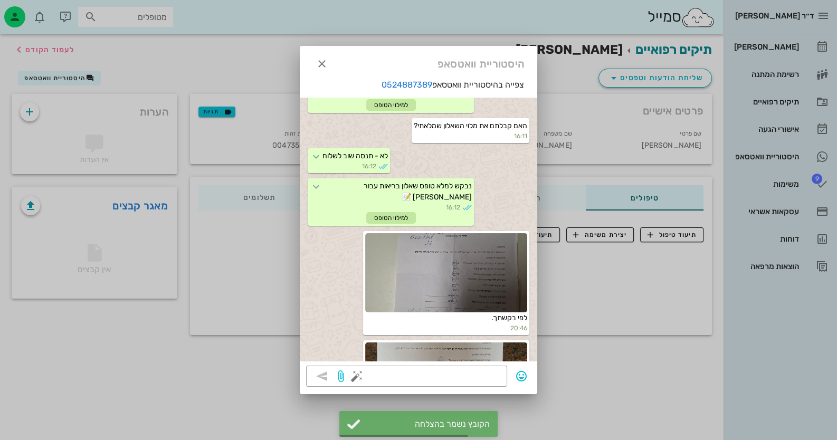
click at [475, 343] on div at bounding box center [446, 382] width 162 height 79
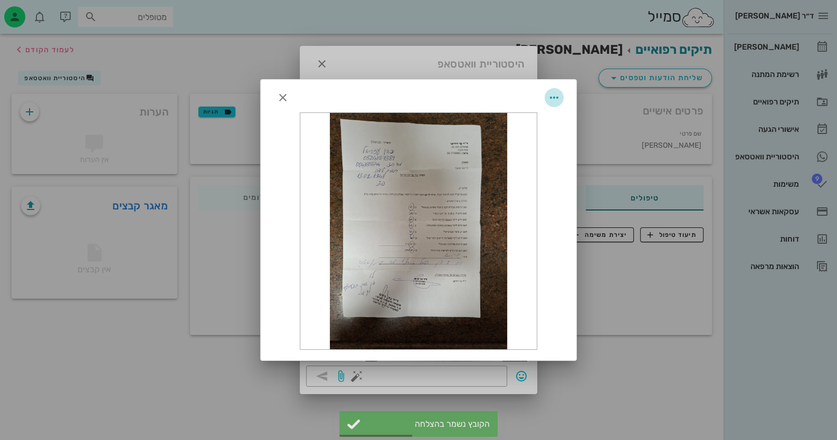
click at [557, 92] on icon "button" at bounding box center [554, 97] width 13 height 13
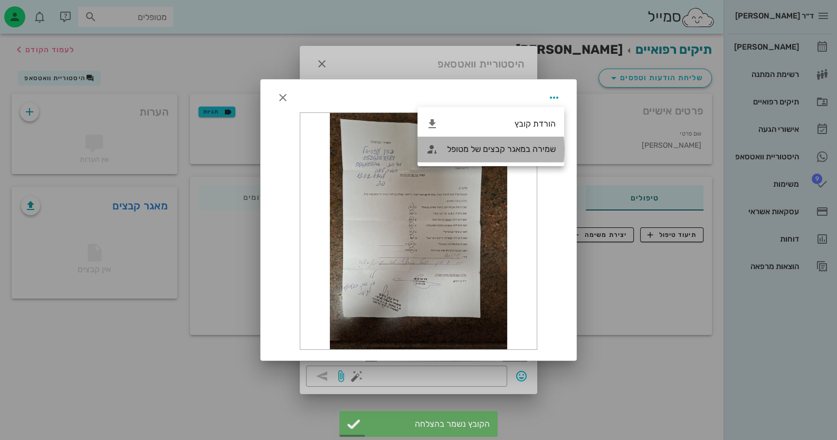
click at [543, 145] on div "שמירה במאגר קבצים של מטופל" at bounding box center [501, 149] width 109 height 10
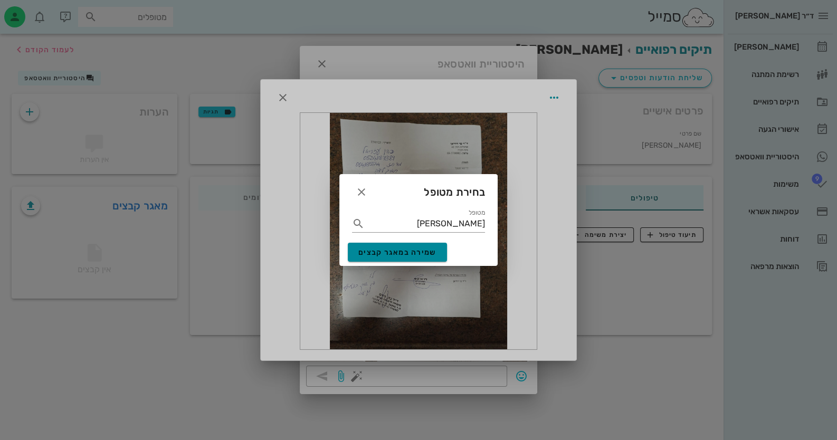
click at [401, 249] on span "שמירה במאגר קבצים" at bounding box center [397, 252] width 78 height 9
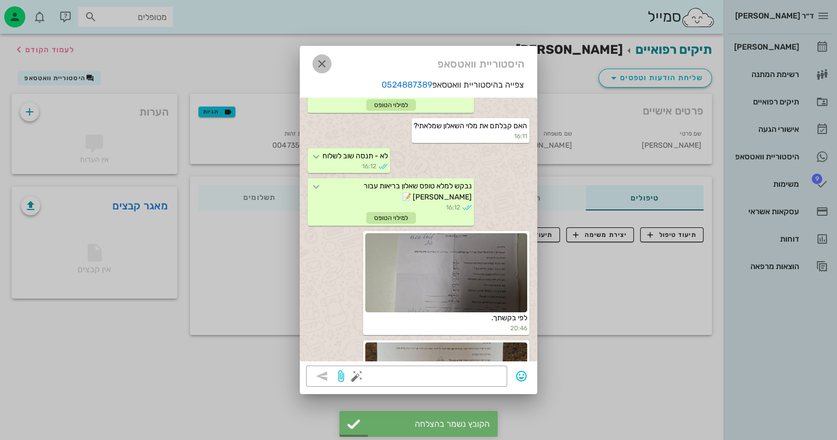
click at [323, 59] on icon "button" at bounding box center [322, 64] width 13 height 13
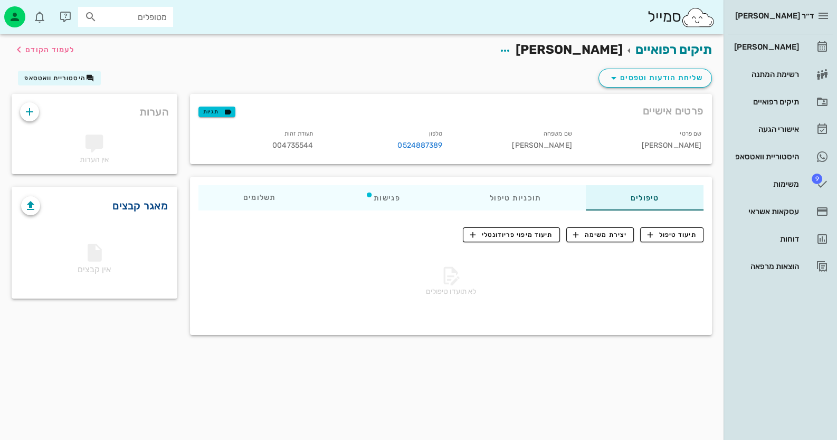
click at [161, 201] on link "מאגר קבצים" at bounding box center [139, 205] width 55 height 17
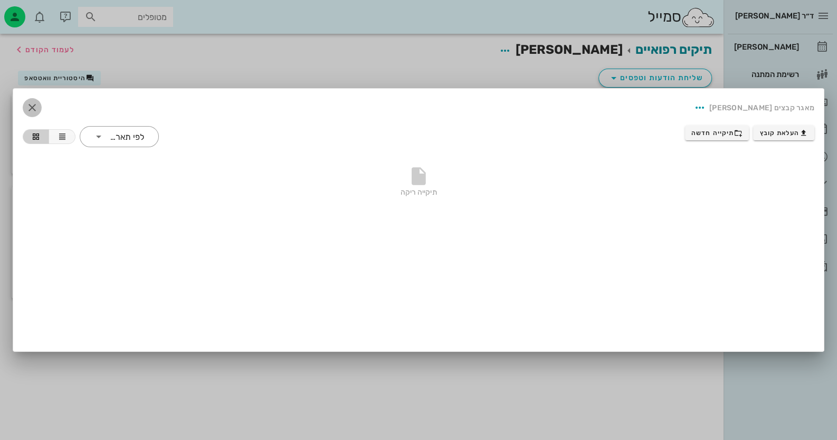
click at [32, 108] on icon "button" at bounding box center [32, 107] width 13 height 13
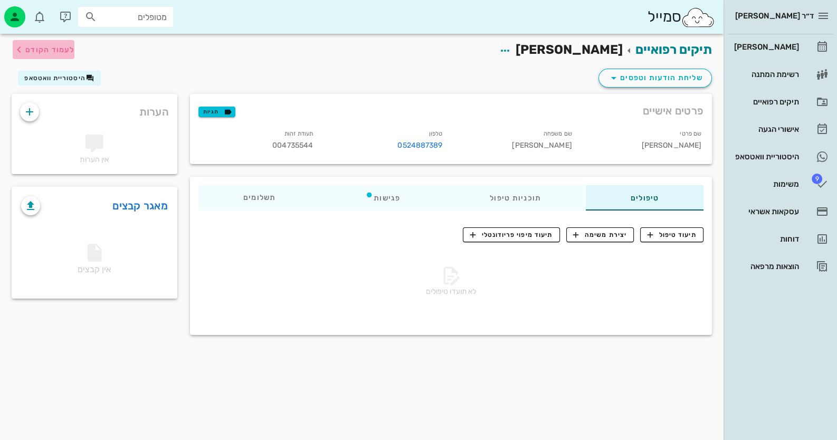
click at [69, 43] on span "לעמוד הקודם" at bounding box center [44, 49] width 62 height 13
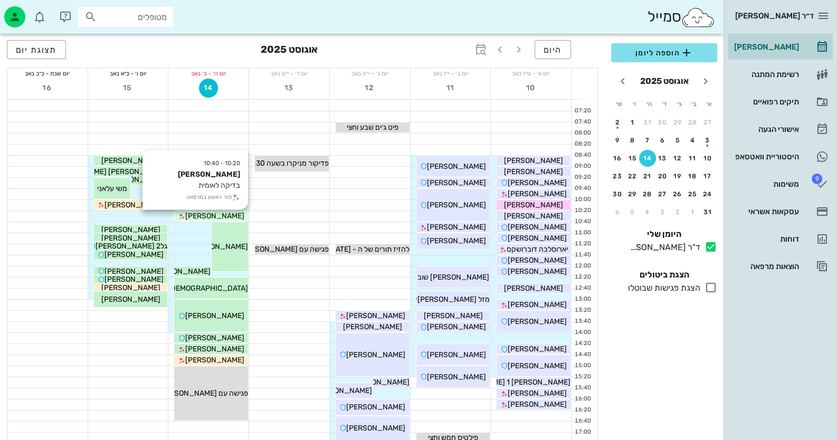
click at [227, 214] on span "[PERSON_NAME]" at bounding box center [214, 216] width 59 height 9
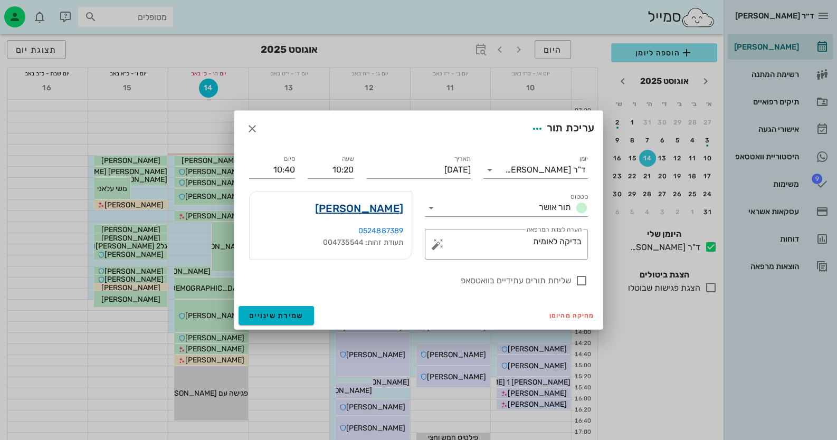
click at [401, 204] on link "[PERSON_NAME]" at bounding box center [359, 208] width 88 height 17
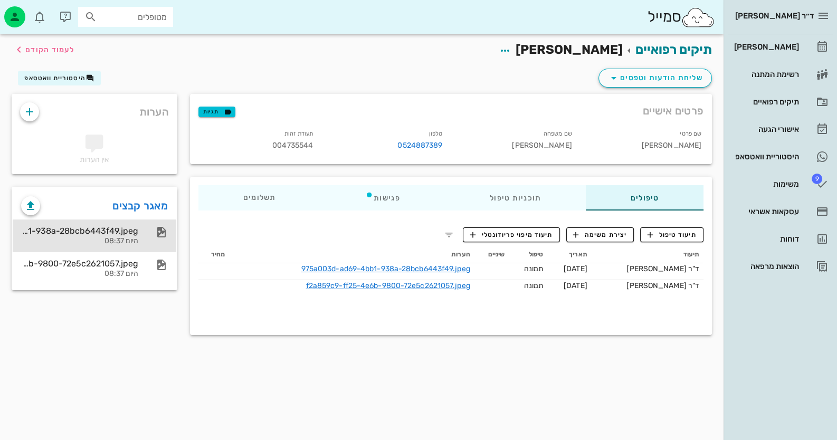
click at [124, 232] on div "975a003d-ad69-4bb1-938a-28bcb6443f49.jpeg" at bounding box center [79, 231] width 117 height 10
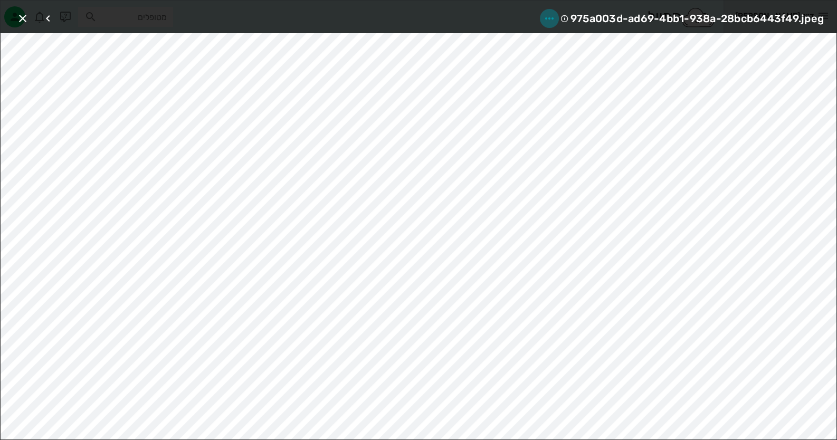
click at [554, 11] on button "button" at bounding box center [549, 18] width 19 height 19
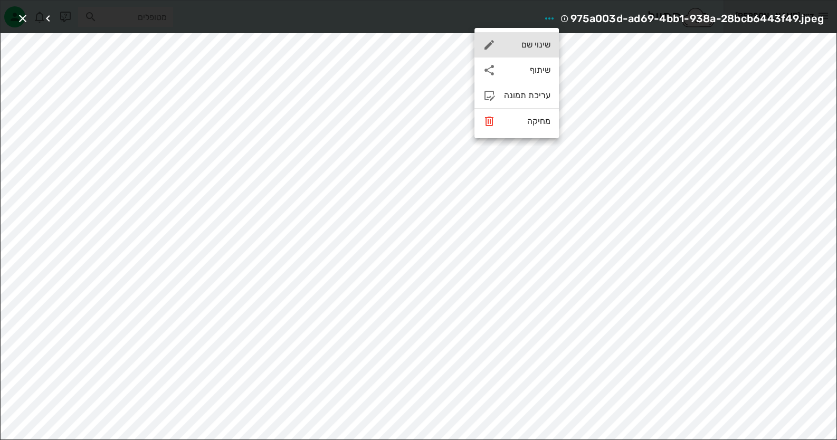
click at [541, 34] on div "שינוי שם" at bounding box center [517, 44] width 84 height 25
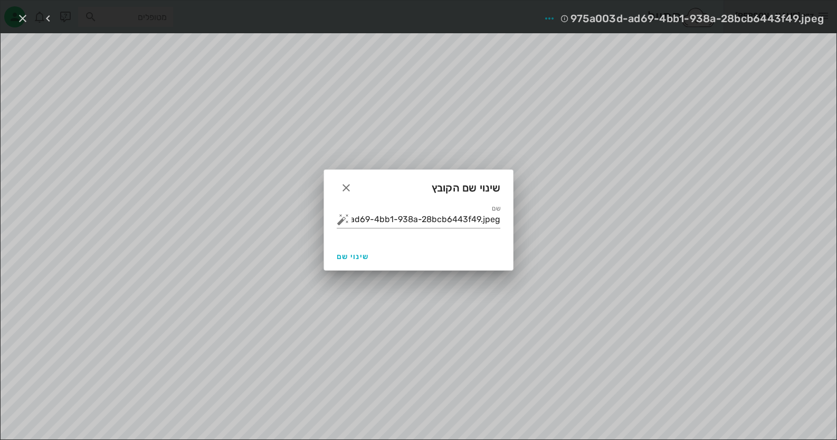
click at [453, 235] on div "שם 975a003d-ad69-4bb1-938a-28bcb6443f49.jpeg" at bounding box center [418, 224] width 189 height 38
click at [457, 228] on input "975a003d-ad69-4bb1-938a-28bcb6443f49.jpeg" at bounding box center [426, 219] width 149 height 17
click at [457, 226] on input "975a003d-ad69-4bb1-938a-28bcb6443f49.jpeg" at bounding box center [426, 219] width 149 height 17
click at [457, 223] on input "975a003d-ad69-4bb1-938a-28bcb6443f49.jpeg" at bounding box center [426, 219] width 149 height 17
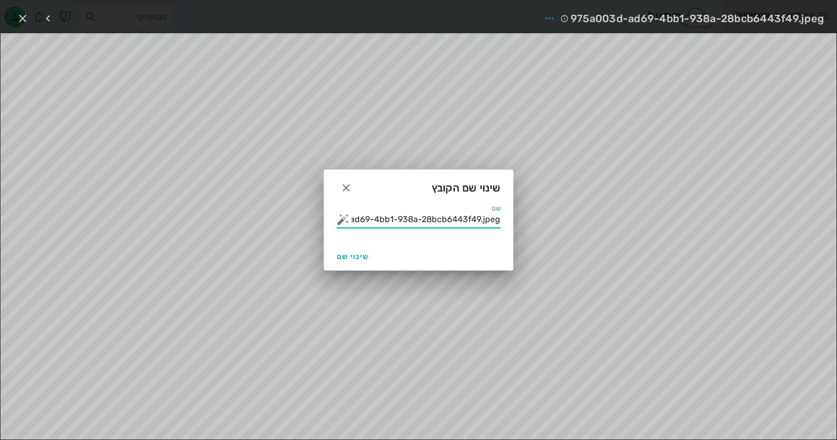
click at [457, 223] on input "975a003d-ad69-4bb1-938a-28bcb6443f49.jpeg" at bounding box center [426, 219] width 149 height 17
click at [457, 221] on input "975a003d-ad69-4bb1-938a-28bcb6443f49.jpeg" at bounding box center [426, 219] width 149 height 17
click at [367, 221] on input "975a003d-ad69-4bb1-938a-28bcb6443f49.jpeg" at bounding box center [426, 219] width 149 height 17
click at [355, 220] on input "975a003d-ad69-4bb1-938a-28bcb6443f49.jpeg" at bounding box center [426, 219] width 149 height 17
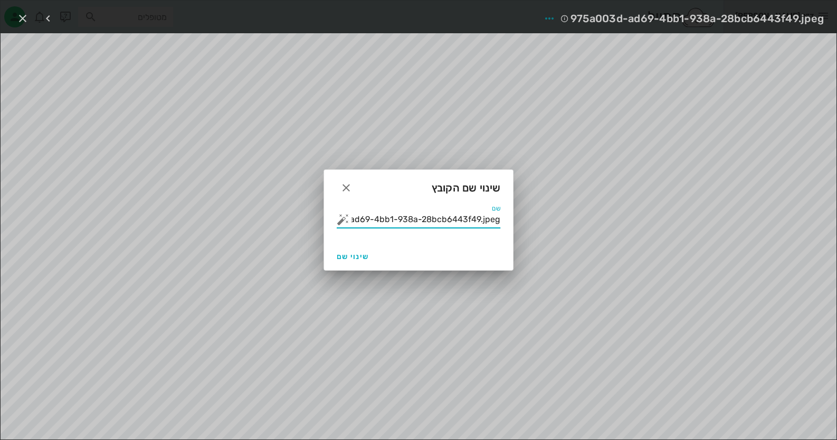
scroll to position [0, -15]
click at [496, 216] on input "975a003d-ad69-4bb1-938a-28bcb6443f49.jpeg" at bounding box center [426, 219] width 149 height 17
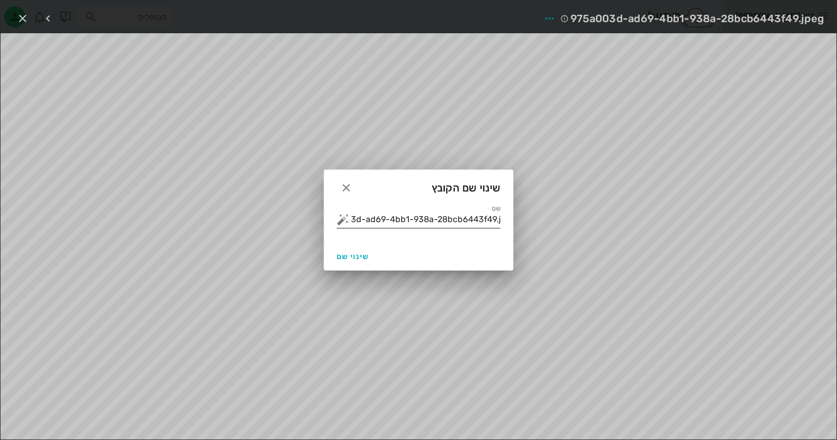
scroll to position [0, 0]
click at [338, 220] on button "button" at bounding box center [343, 219] width 13 height 13
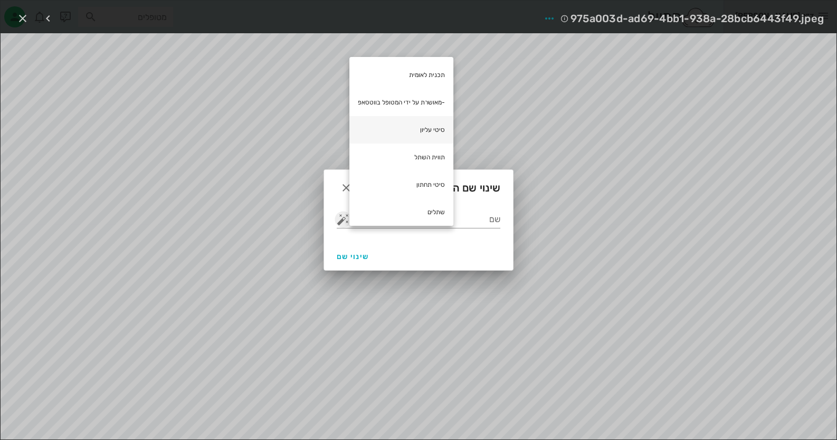
scroll to position [87, 0]
click at [471, 222] on input "שם" at bounding box center [426, 219] width 149 height 17
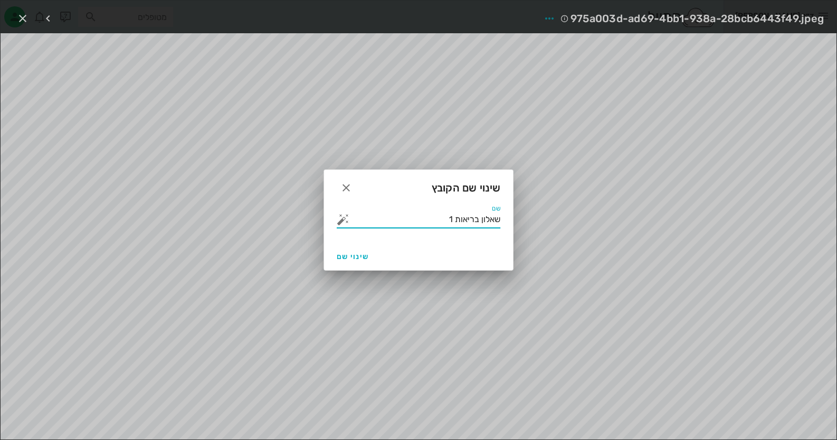
drag, startPoint x: 435, startPoint y: 222, endPoint x: 17, endPoint y: 206, distance: 418.4
drag, startPoint x: 17, startPoint y: 206, endPoint x: 446, endPoint y: 217, distance: 428.8
click at [444, 219] on input "שאלון בריאות 1" at bounding box center [426, 219] width 149 height 17
drag, startPoint x: 447, startPoint y: 217, endPoint x: 539, endPoint y: 214, distance: 92.4
click at [539, 214] on div "ד״ר [PERSON_NAME] רשימת המתנה תיקים רפואיים אישורי הגעה היסטוריית וואטסאפ 9 משי…" at bounding box center [418, 220] width 837 height 440
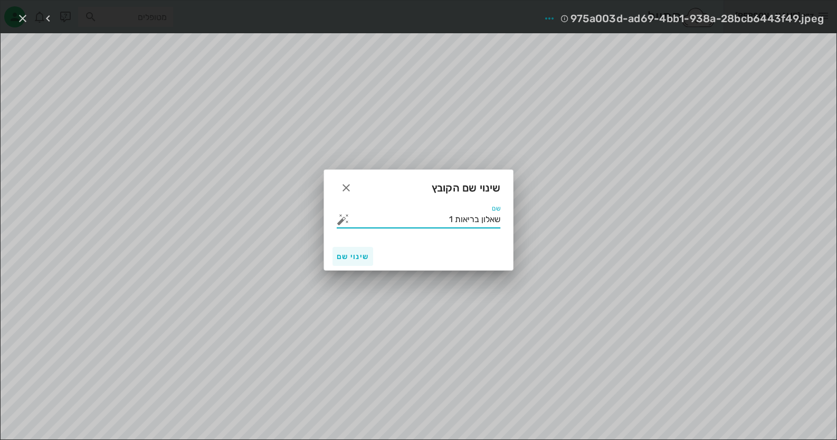
type input "שאלון בריאות 1"
click at [353, 250] on button "שינוי שם" at bounding box center [353, 256] width 41 height 19
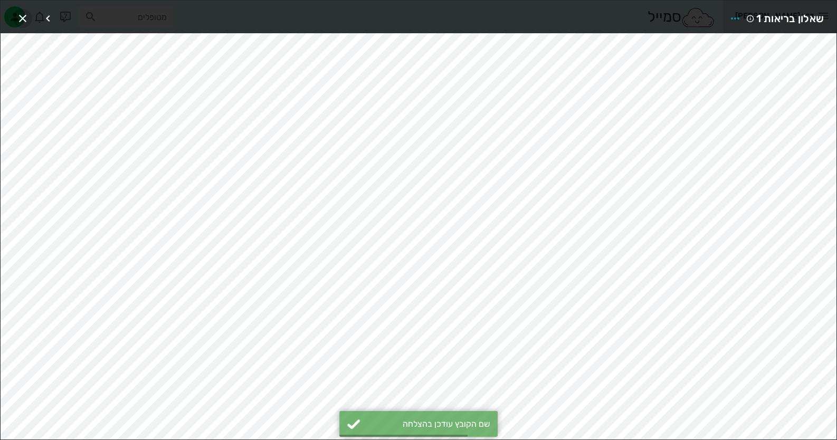
click at [27, 18] on icon "button" at bounding box center [22, 18] width 13 height 13
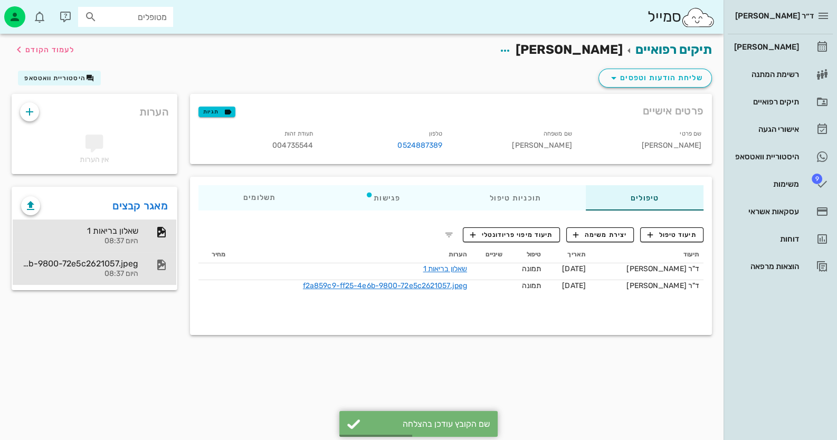
click at [133, 260] on div "f2a859c9-ff25-4e6b-9800-72e5c2621057.jpeg" at bounding box center [79, 264] width 117 height 10
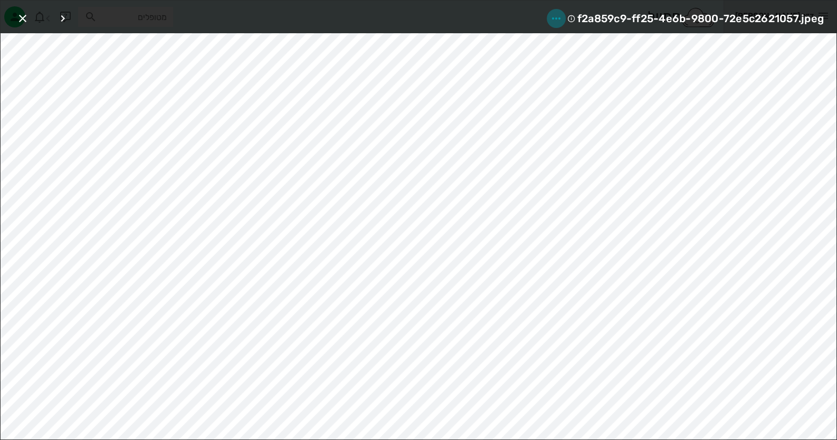
click at [556, 18] on icon "button" at bounding box center [556, 18] width 13 height 13
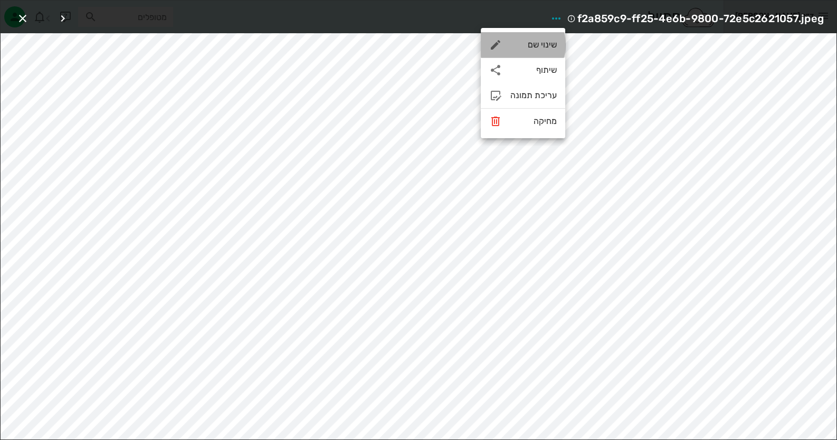
click at [547, 39] on div "שינוי שם" at bounding box center [523, 44] width 84 height 25
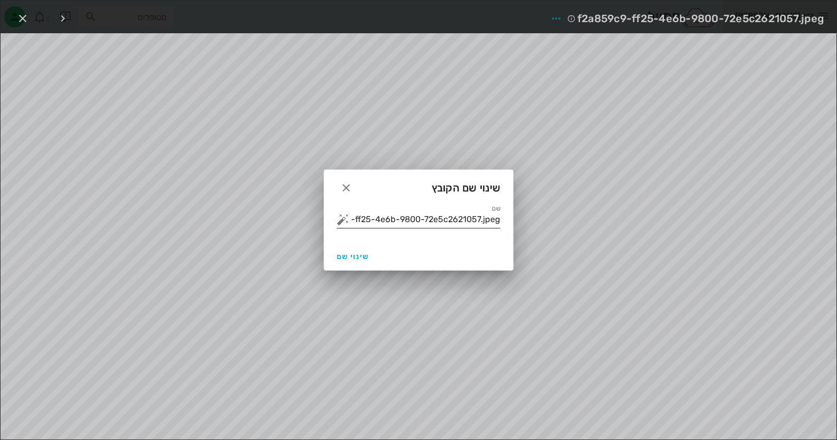
click at [444, 221] on input "f2a859c9-ff25-4e6b-9800-72e5c2621057.jpeg" at bounding box center [426, 219] width 149 height 17
click at [444, 220] on input "f2a859c9-ff25-4e6b-9800-72e5c2621057.jpeg" at bounding box center [426, 219] width 149 height 17
click at [340, 220] on button "button" at bounding box center [343, 219] width 13 height 13
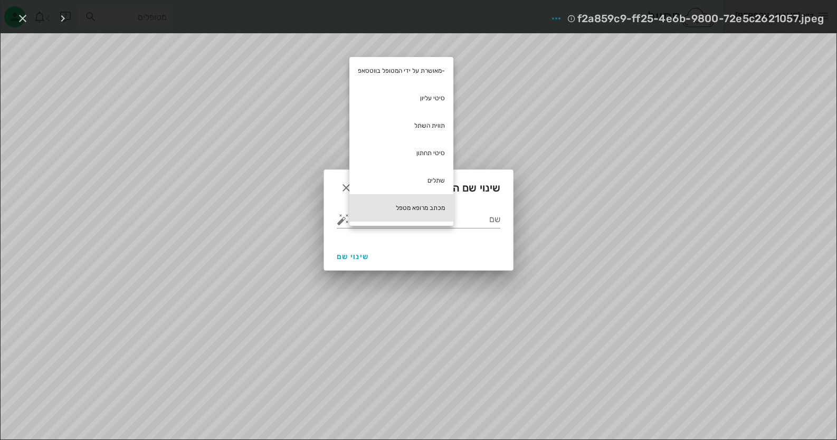
click at [422, 211] on div "מכתב מרופא מטפל" at bounding box center [401, 207] width 104 height 27
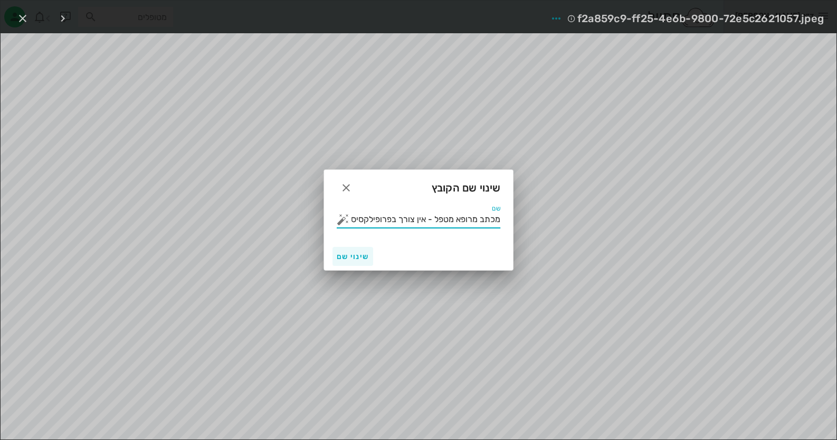
type input "מכתב מרופא מטפל - אין צורך בפרופילקסיס"
click at [368, 254] on span "שינוי שם" at bounding box center [353, 256] width 32 height 9
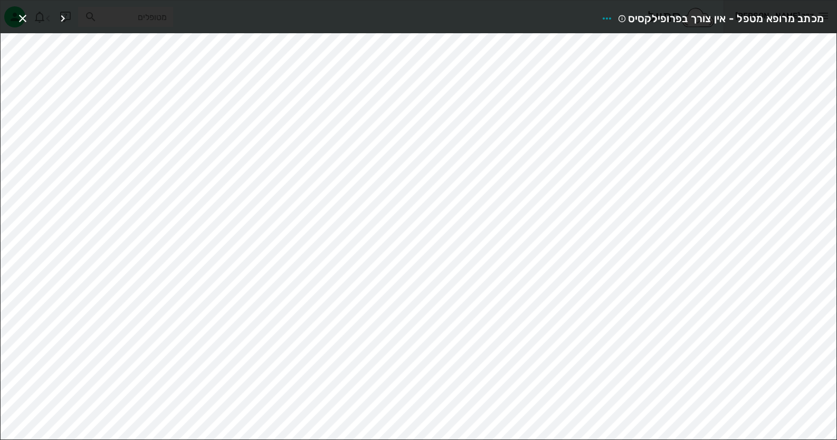
click at [10, 17] on div "מכתב מרופא מטפל - אין צורך בפרופילקסיס" at bounding box center [419, 17] width 836 height 33
click at [18, 15] on icon "button" at bounding box center [22, 18] width 13 height 13
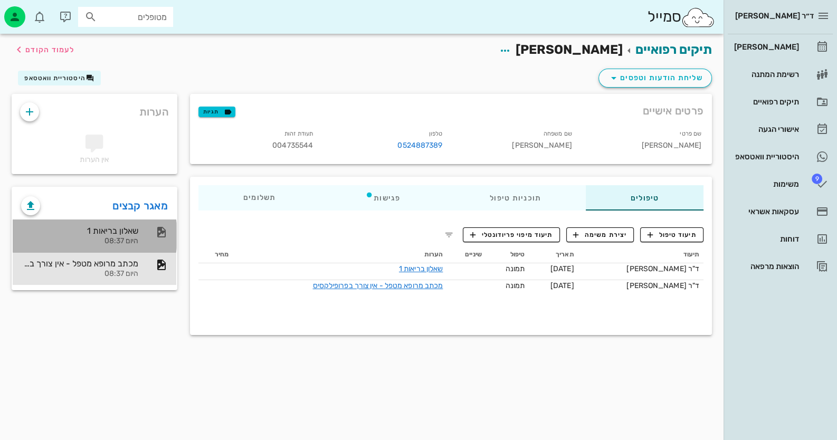
click at [121, 245] on div "שאלון בריאות 1 היום 08:37" at bounding box center [79, 236] width 117 height 33
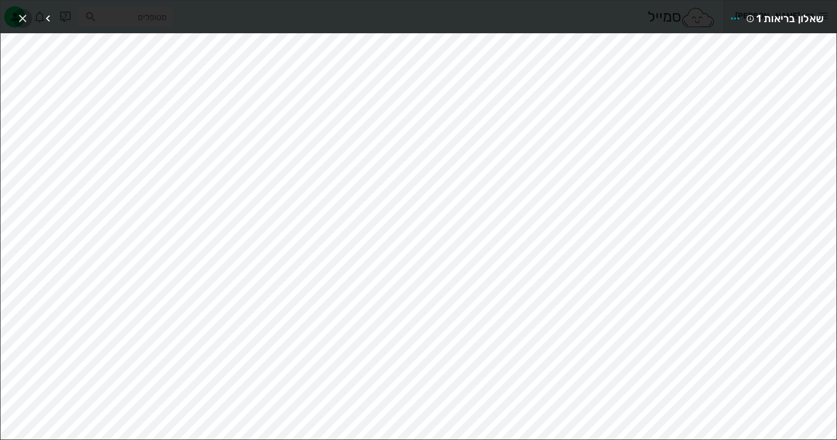
click at [19, 14] on icon "button" at bounding box center [22, 18] width 13 height 13
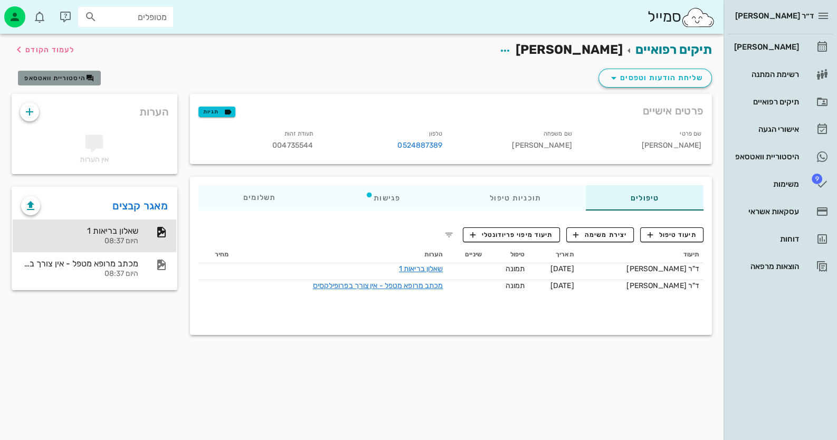
click at [89, 81] on icon "button" at bounding box center [90, 78] width 8 height 8
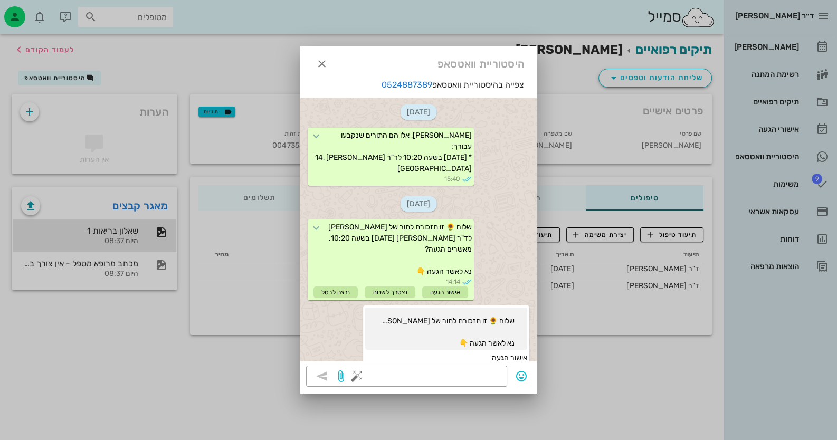
scroll to position [531, 0]
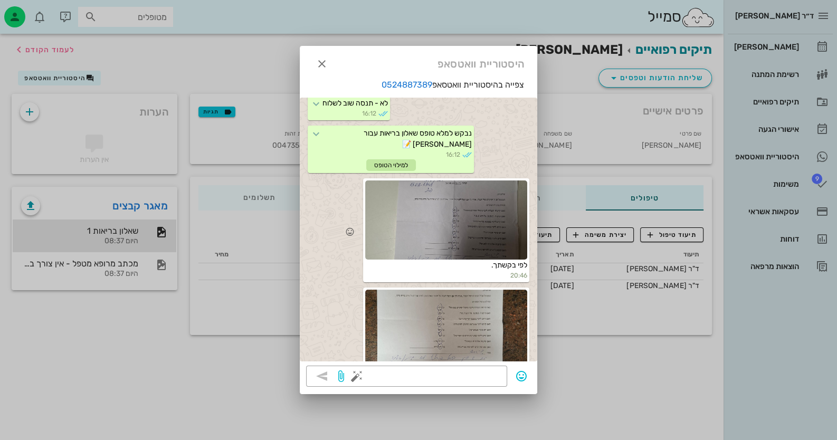
click at [465, 199] on div at bounding box center [446, 220] width 162 height 79
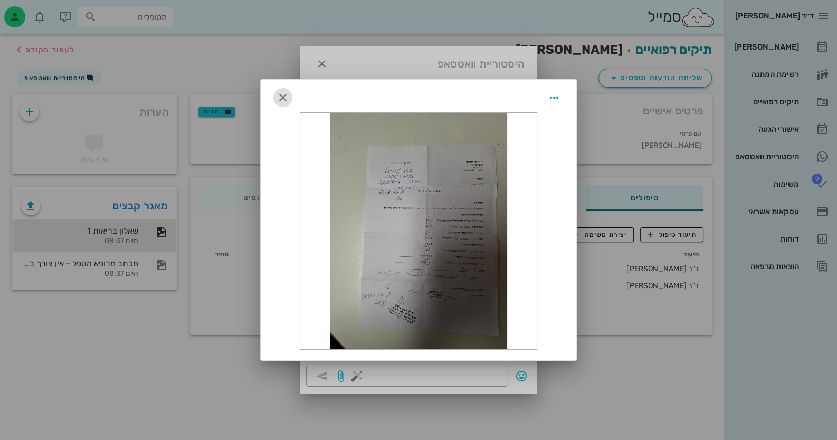
click at [282, 100] on icon "button" at bounding box center [283, 97] width 13 height 13
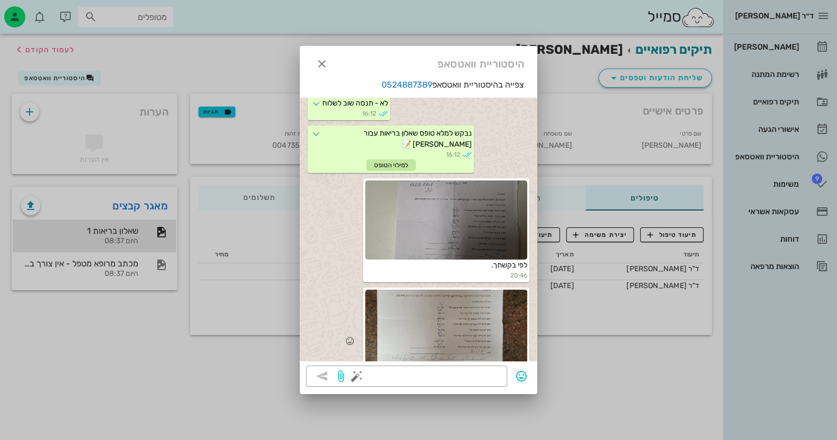
click at [468, 313] on div at bounding box center [446, 329] width 162 height 79
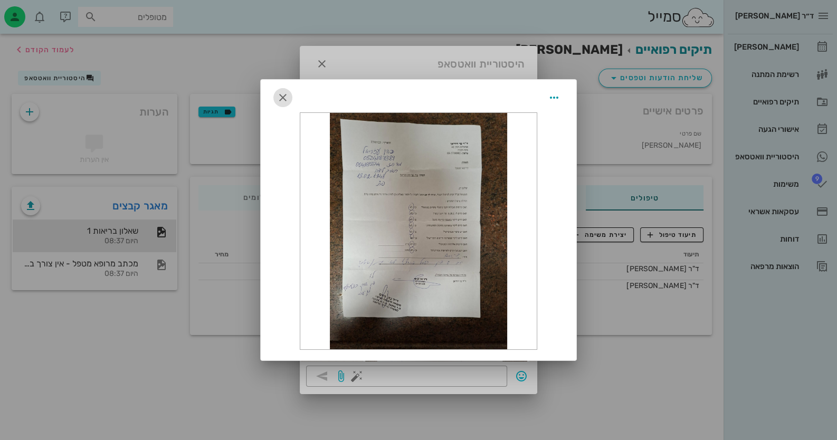
click at [289, 99] on icon "button" at bounding box center [283, 97] width 13 height 13
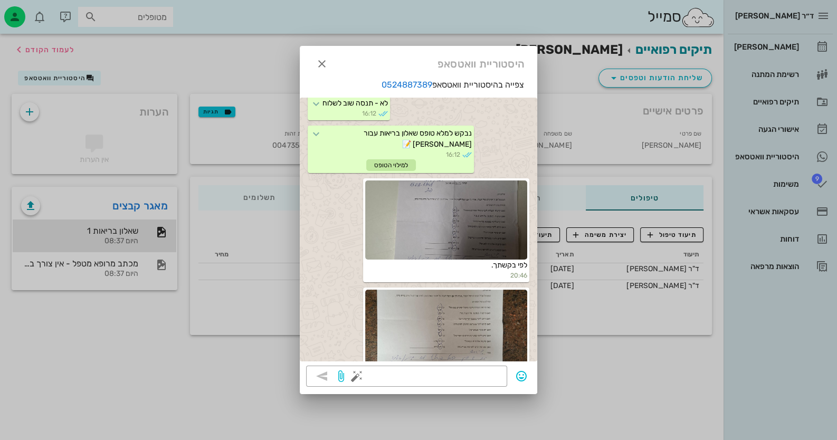
click at [52, 230] on div at bounding box center [418, 220] width 837 height 440
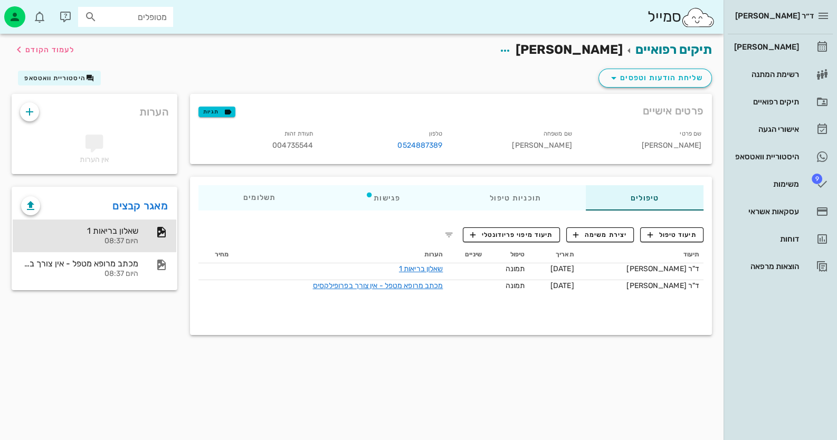
click at [146, 218] on div "שאלון בריאות 1 היום 08:37 מכתב מרופא מטפל - אין צורך בפרופילקסיס היום 08:37" at bounding box center [95, 252] width 164 height 74
click at [147, 229] on div at bounding box center [156, 232] width 23 height 13
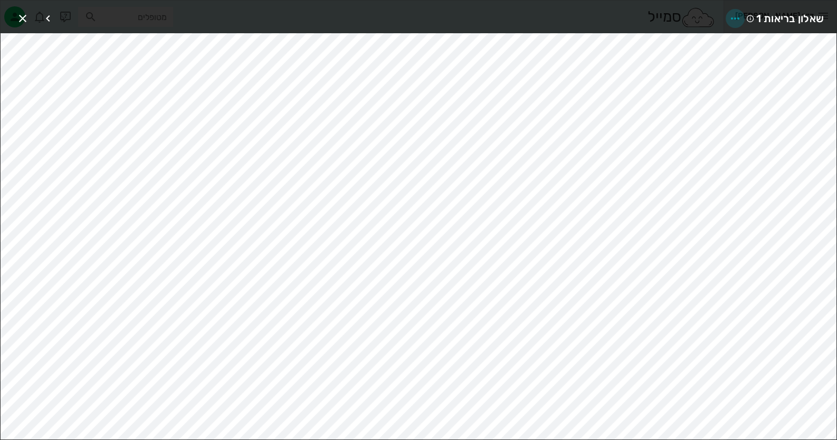
click at [730, 16] on icon "button" at bounding box center [735, 18] width 13 height 13
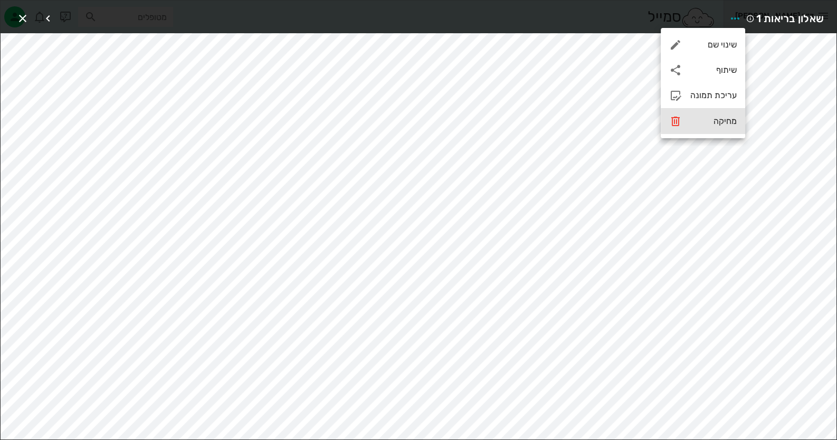
click at [727, 124] on div "מחיקה" at bounding box center [713, 121] width 46 height 10
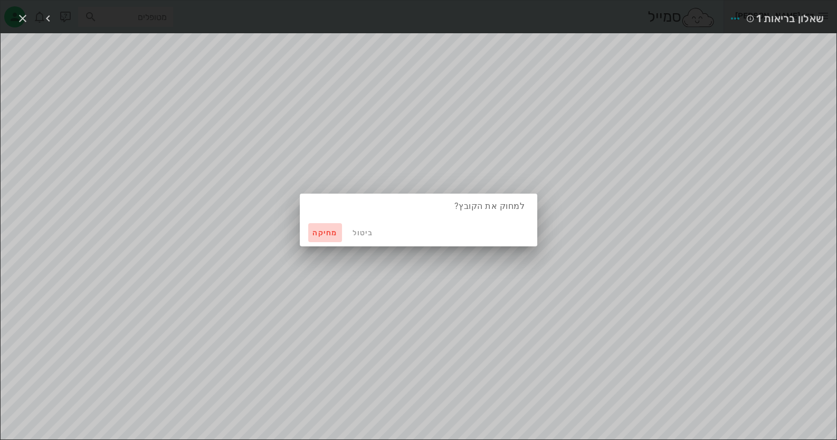
click at [323, 228] on button "מחיקה" at bounding box center [325, 232] width 34 height 19
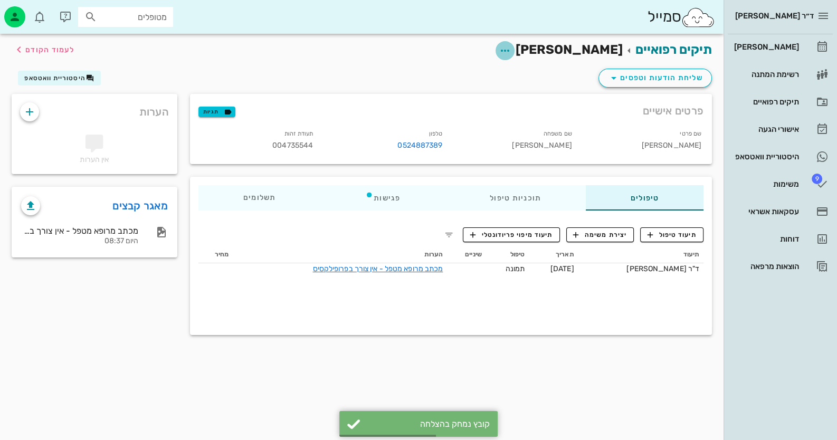
click at [512, 50] on icon "button" at bounding box center [505, 50] width 13 height 13
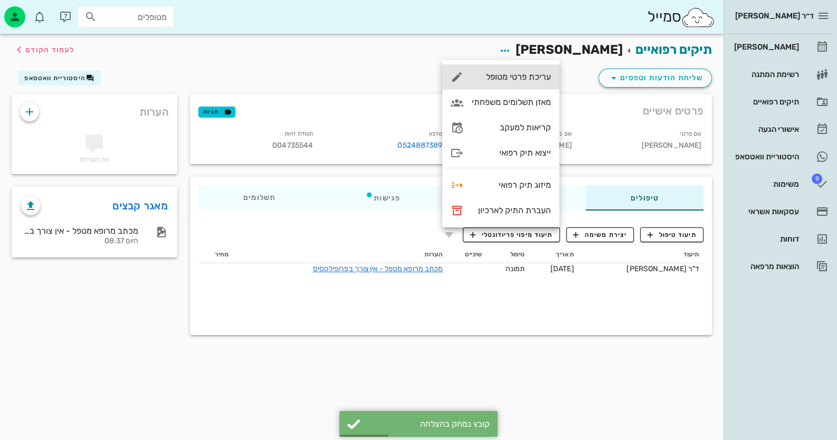
click at [545, 74] on div "עריכת פרטי מטופל" at bounding box center [511, 77] width 79 height 10
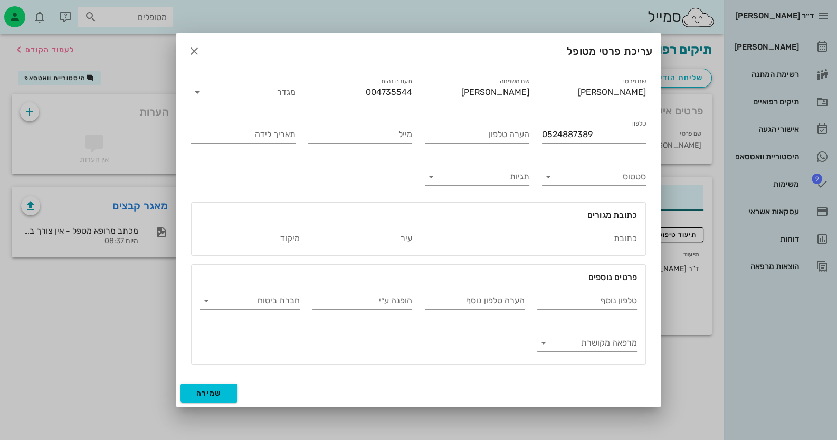
click at [291, 94] on input "מגדר" at bounding box center [252, 92] width 88 height 17
click at [286, 100] on div "זכר" at bounding box center [244, 101] width 88 height 10
click at [255, 140] on input "תאריך לידה" at bounding box center [243, 134] width 105 height 17
type input "19/02/148"
click at [510, 180] on input "תגיות" at bounding box center [486, 176] width 88 height 17
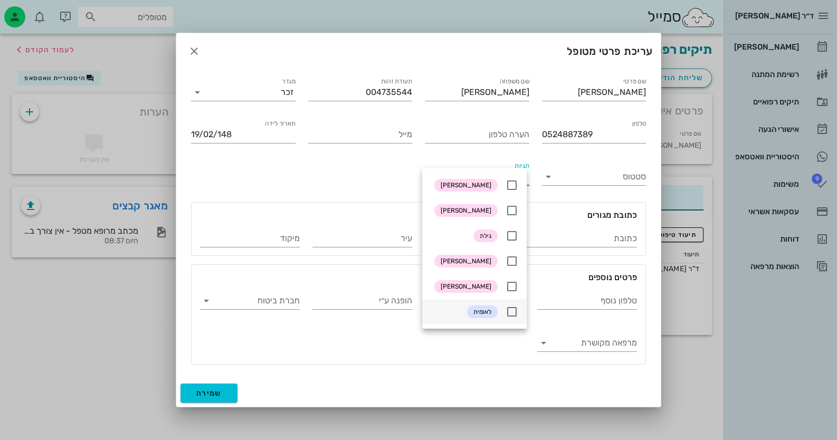
click at [512, 307] on icon at bounding box center [512, 312] width 13 height 13
click at [285, 304] on input "חברת ביטוח" at bounding box center [258, 300] width 83 height 17
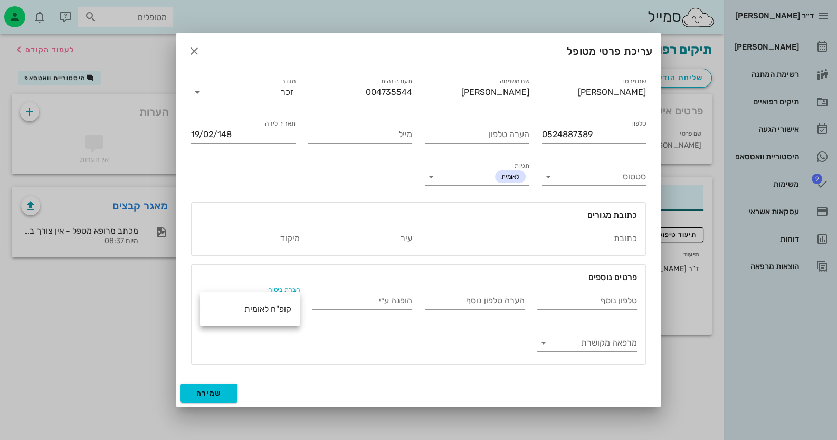
click at [285, 304] on div "קופ"ח לאומית" at bounding box center [250, 309] width 83 height 10
click at [369, 245] on input "עיר" at bounding box center [363, 238] width 100 height 17
type input "פתח תקוה"
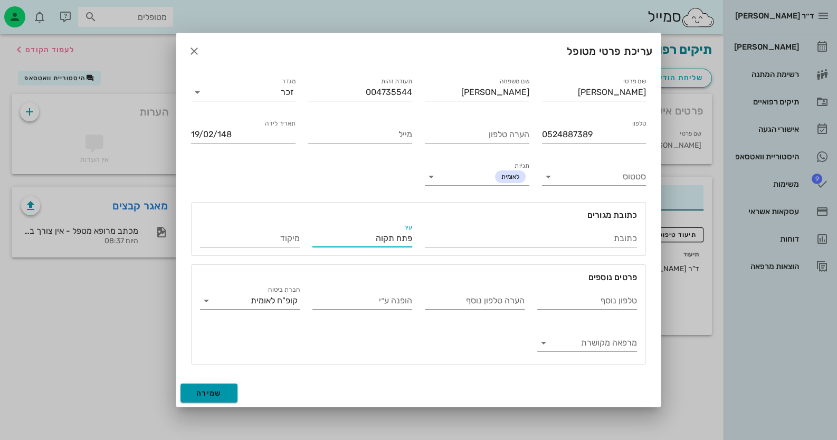
click at [193, 390] on button "שמירה" at bounding box center [209, 393] width 57 height 19
click at [220, 134] on input "19/02/148" at bounding box center [243, 134] width 105 height 17
click at [208, 386] on button "שמירה" at bounding box center [209, 393] width 57 height 19
type input "[DATE]"
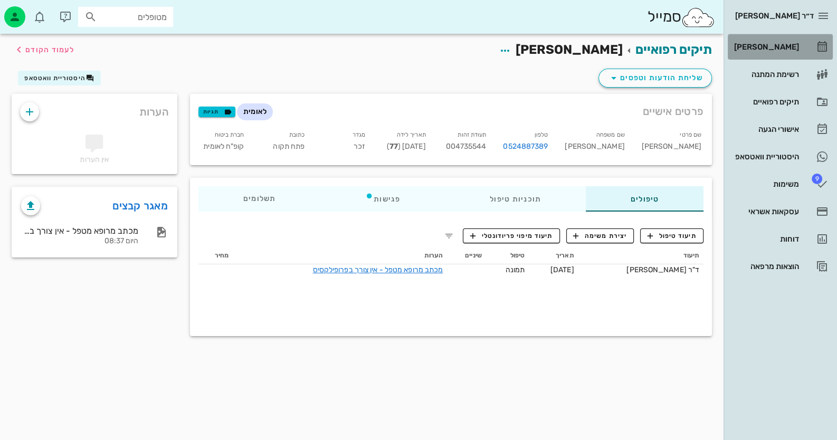
click at [757, 50] on div "[PERSON_NAME]" at bounding box center [765, 47] width 67 height 8
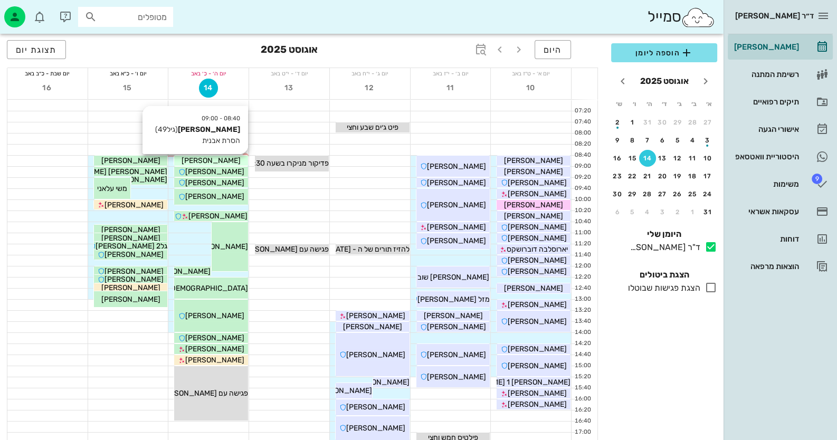
click at [230, 162] on span "[PERSON_NAME]" at bounding box center [211, 160] width 59 height 9
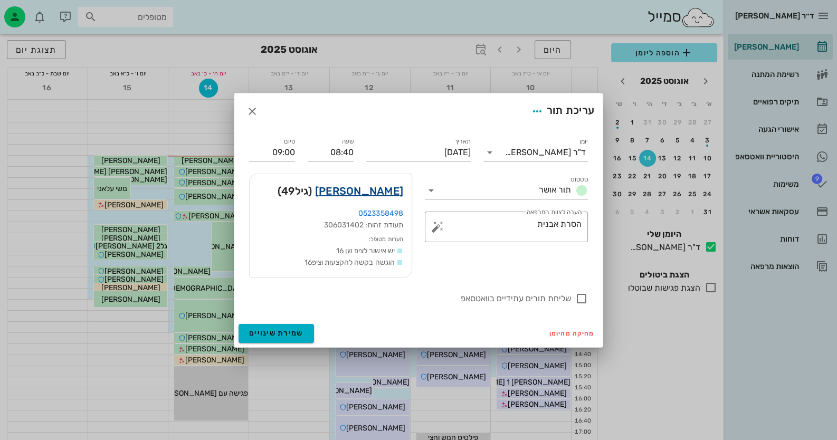
click at [371, 185] on link "[PERSON_NAME]" at bounding box center [359, 191] width 88 height 17
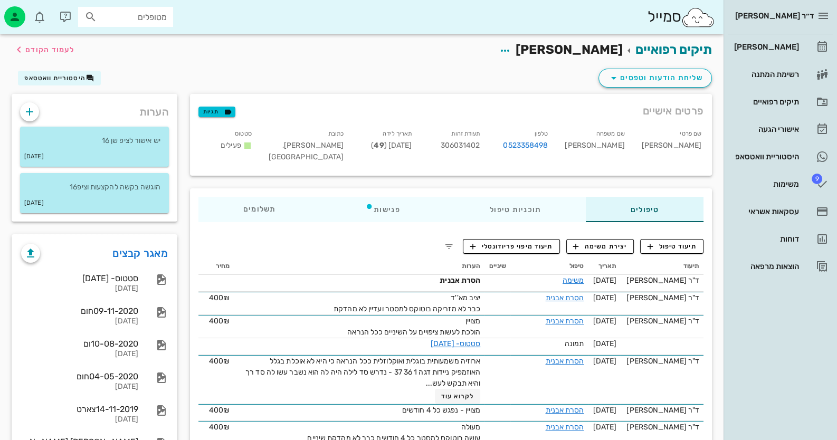
click at [169, 49] on div "תיקים רפואיים [PERSON_NAME] לעמוד הקודם" at bounding box center [361, 50] width 713 height 33
drag, startPoint x: 562, startPoint y: 60, endPoint x: 581, endPoint y: 72, distance: 21.8
click at [562, 60] on div "תיקים רפואיים [PERSON_NAME] לעמוד הקודם" at bounding box center [361, 50] width 713 height 33
click at [681, 83] on span "שליחת הודעות וטפסים" at bounding box center [656, 78] width 96 height 13
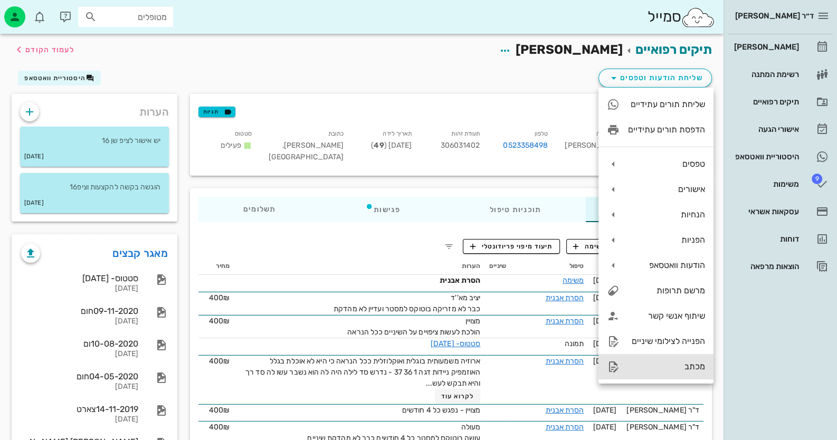
click at [683, 363] on div "מכתב" at bounding box center [666, 367] width 77 height 10
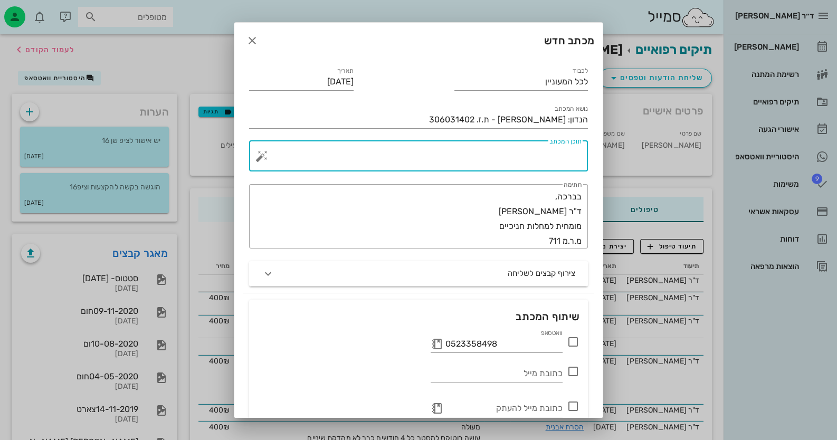
click at [567, 158] on textarea "תוכן המכתב" at bounding box center [423, 158] width 318 height 25
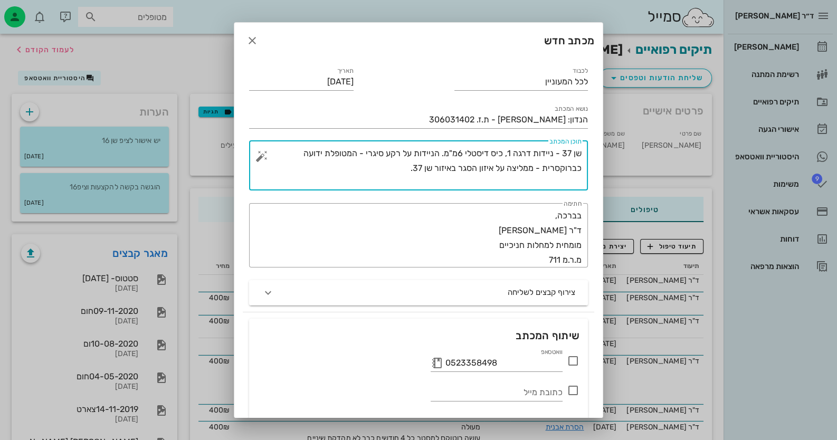
type textarea "שן 37 - ניידות דרגה 1, כיס דיסטלי 6מ"מ. הניידות על רקע סיגרי - המטופלת ידועה כב…"
click at [574, 361] on icon at bounding box center [573, 361] width 13 height 13
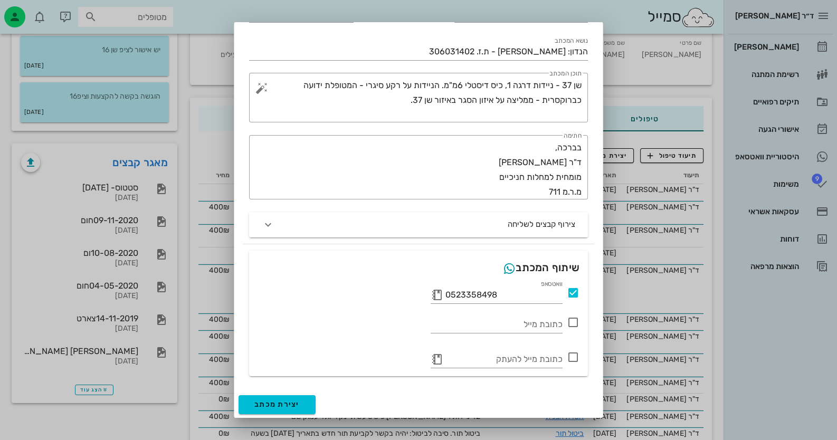
scroll to position [105, 0]
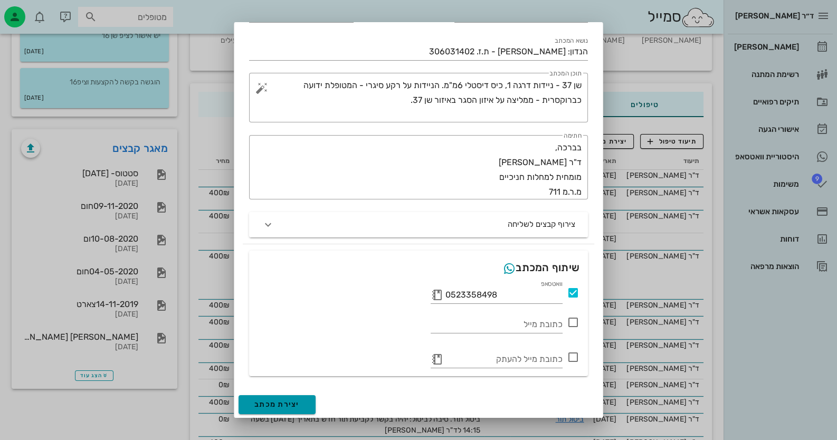
click at [294, 404] on span "יצירת מכתב" at bounding box center [276, 404] width 45 height 9
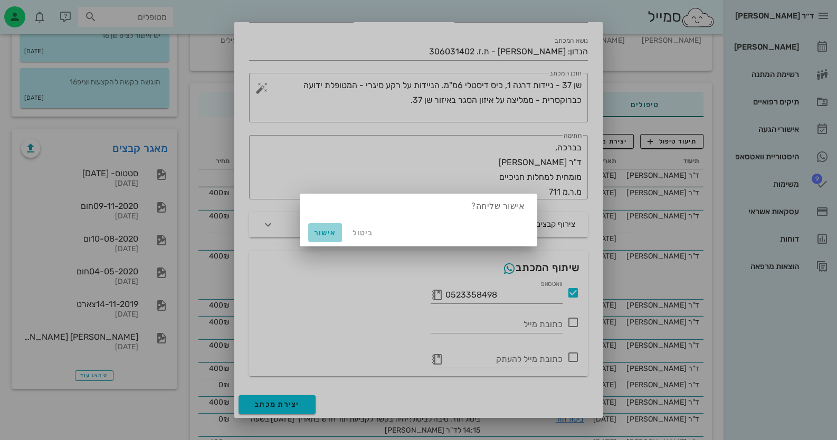
click at [319, 230] on span "אישור" at bounding box center [325, 233] width 25 height 9
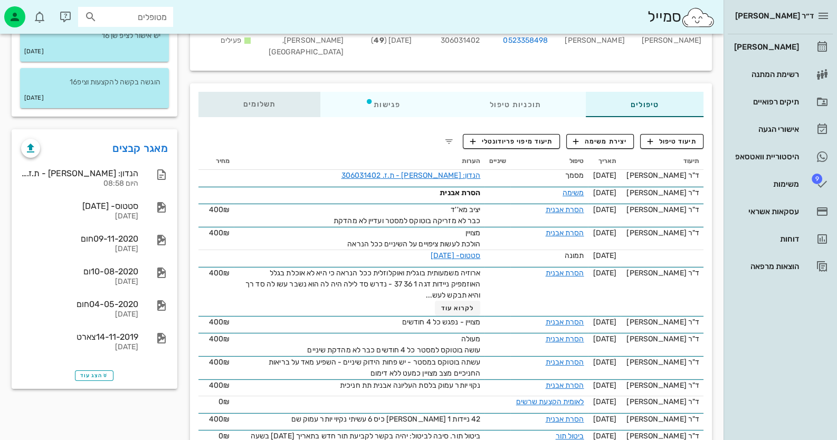
click at [301, 103] on div "תשלומים 0₪" at bounding box center [259, 104] width 122 height 25
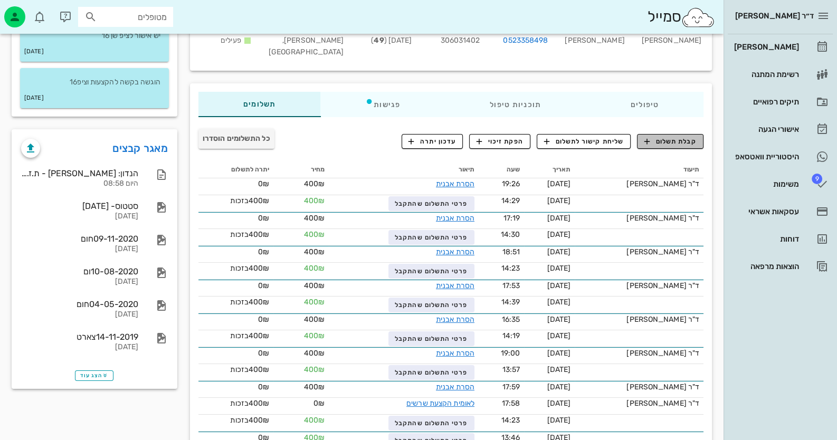
click at [673, 137] on span "קבלת תשלום" at bounding box center [671, 142] width 52 height 10
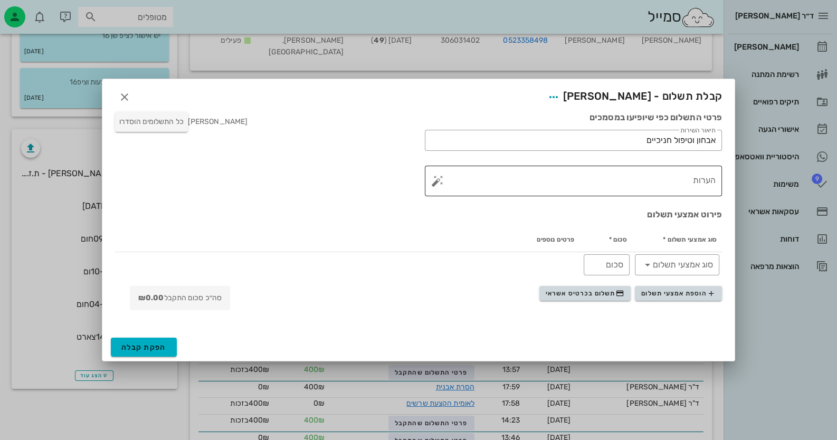
click at [436, 181] on button "button" at bounding box center [437, 181] width 13 height 13
click at [439, 179] on button "button" at bounding box center [437, 181] width 13 height 13
click at [434, 180] on button "button" at bounding box center [437, 181] width 13 height 13
click at [447, 135] on div "הערות לתשלום" at bounding box center [458, 138] width 55 height 21
click at [527, 136] on div "הסרת אבנית פריודונט" at bounding box center [523, 131] width 73 height 27
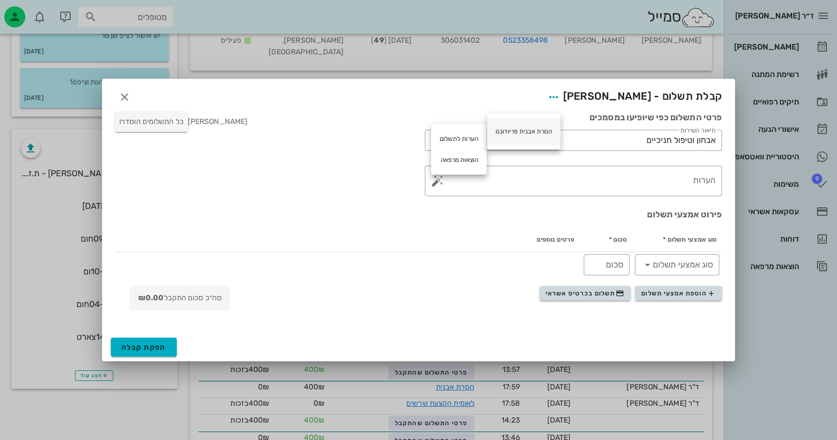
type textarea "הסרת אבנית פריודונט"
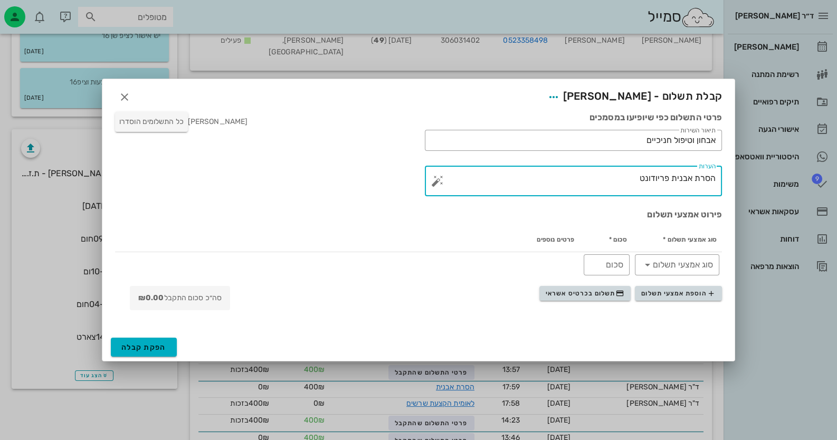
drag, startPoint x: 614, startPoint y: 187, endPoint x: 717, endPoint y: 187, distance: 102.4
click at [717, 187] on div "​ הערות הסרת אבנית פריודונט" at bounding box center [573, 181] width 297 height 31
click at [694, 140] on input "אבחון וטיפול חניכיים" at bounding box center [573, 140] width 285 height 17
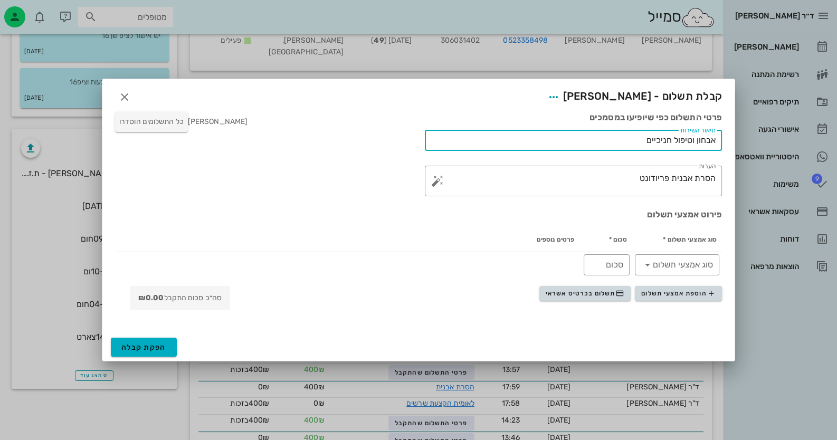
click at [694, 140] on input "אבחון וטיפול חניכיים" at bounding box center [573, 140] width 285 height 17
click at [694, 141] on input "אבחון וטיפול חניכיים" at bounding box center [573, 140] width 285 height 17
paste input "סרת אבנית פריודונט"
type input "הסרת אבנית פריודונט"
click at [599, 293] on span "תשלום בכרטיס אשראי" at bounding box center [585, 293] width 78 height 8
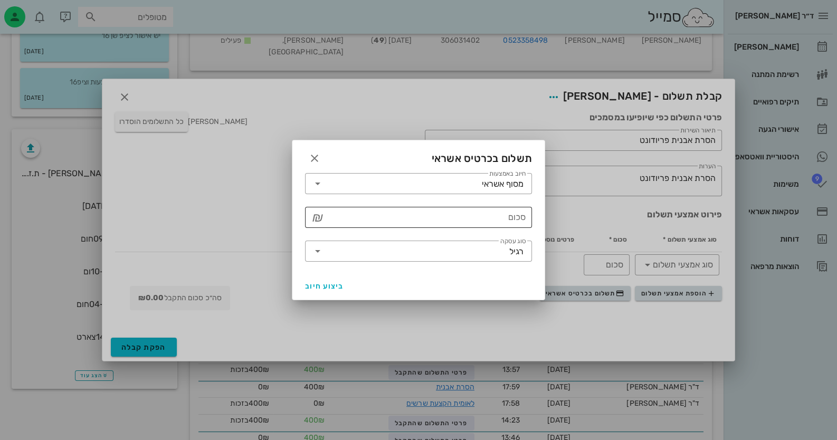
click at [491, 219] on input "סכום" at bounding box center [426, 217] width 200 height 17
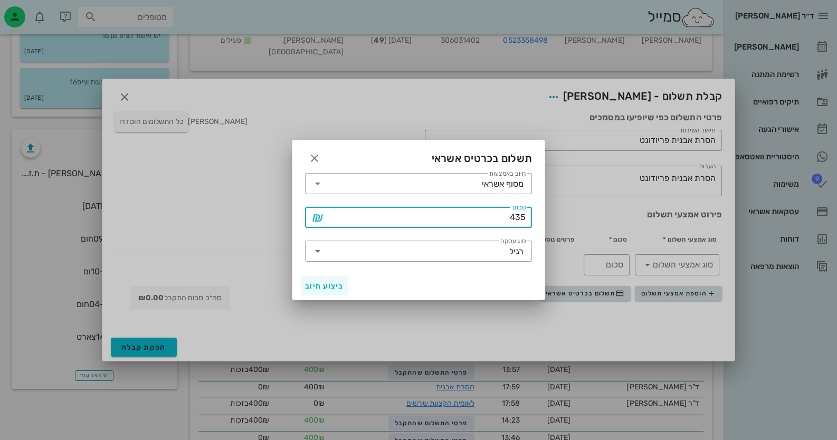
type input "435"
click at [328, 279] on button "ביצוע חיוב" at bounding box center [325, 286] width 48 height 19
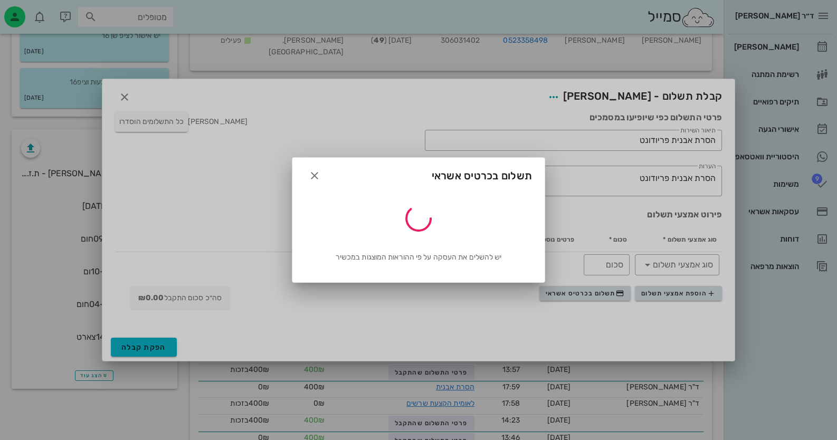
type input "435"
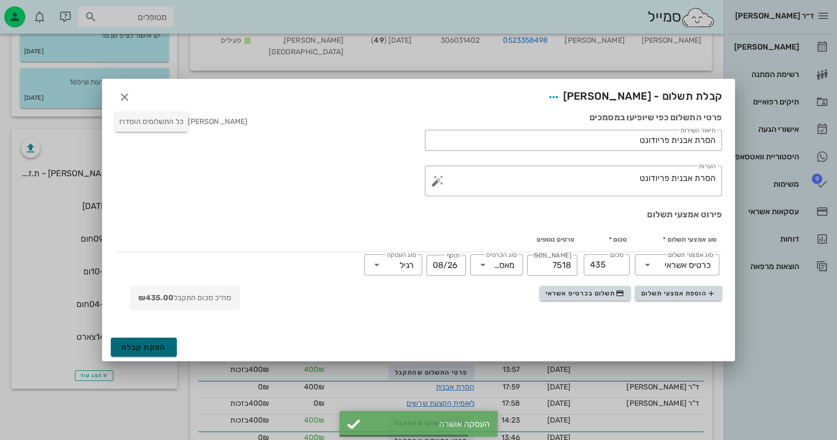
click at [157, 342] on button "הפקת קבלה" at bounding box center [144, 347] width 66 height 19
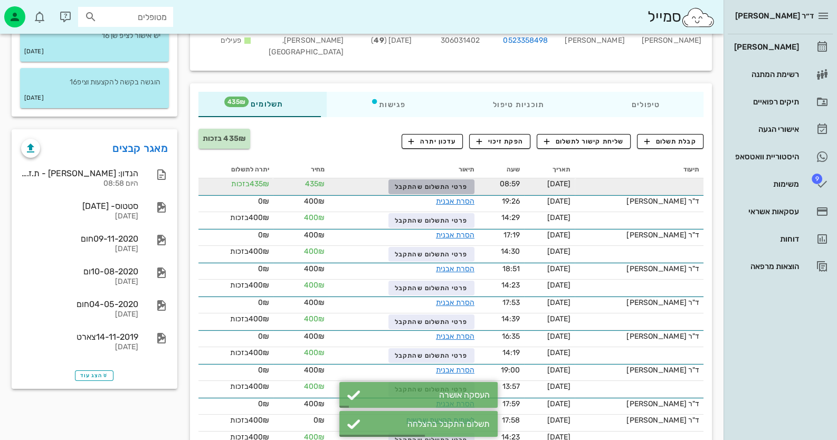
click at [468, 187] on span "פרטי התשלום שהתקבל" at bounding box center [431, 186] width 73 height 7
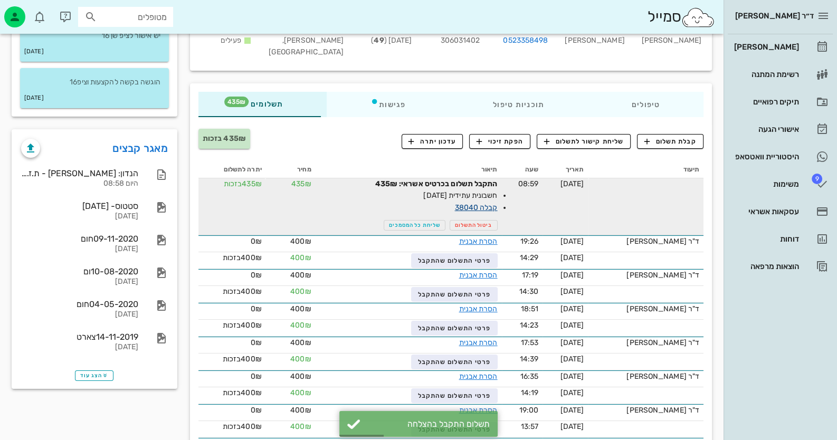
click at [495, 203] on link "קבלה 38040" at bounding box center [476, 207] width 43 height 9
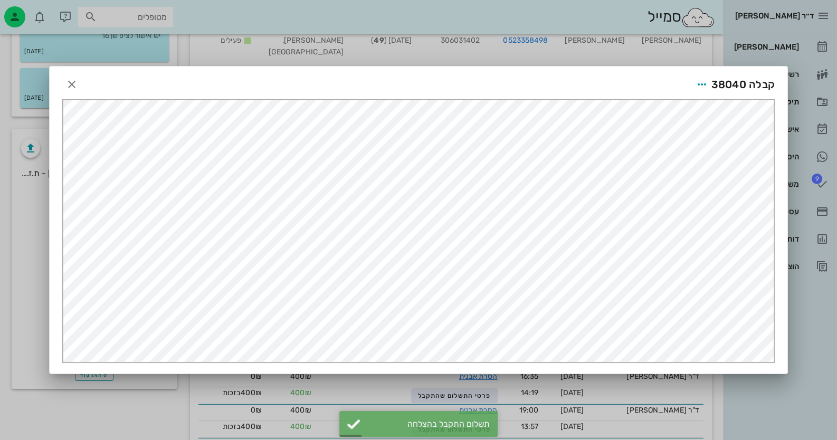
scroll to position [0, 0]
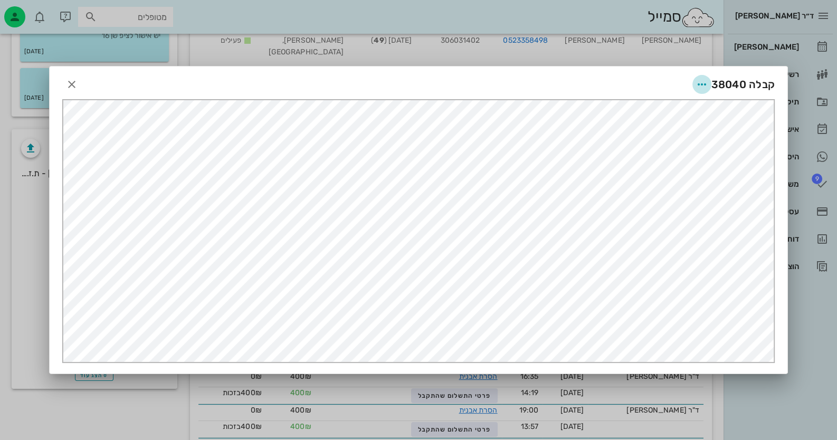
click at [700, 77] on button "button" at bounding box center [702, 84] width 19 height 19
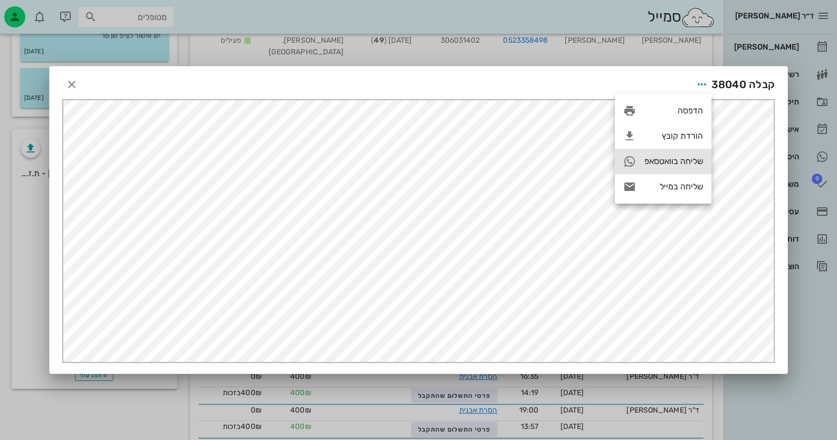
click at [689, 166] on div "שליחה בוואטסאפ" at bounding box center [674, 161] width 59 height 10
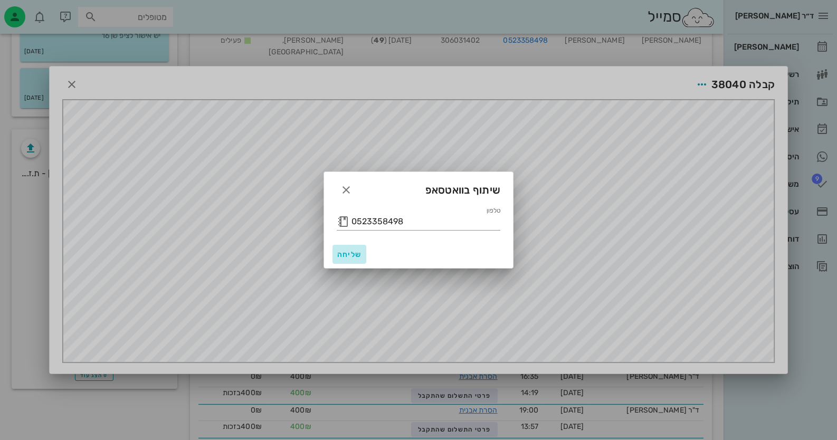
click at [355, 255] on span "שליחה" at bounding box center [349, 254] width 25 height 9
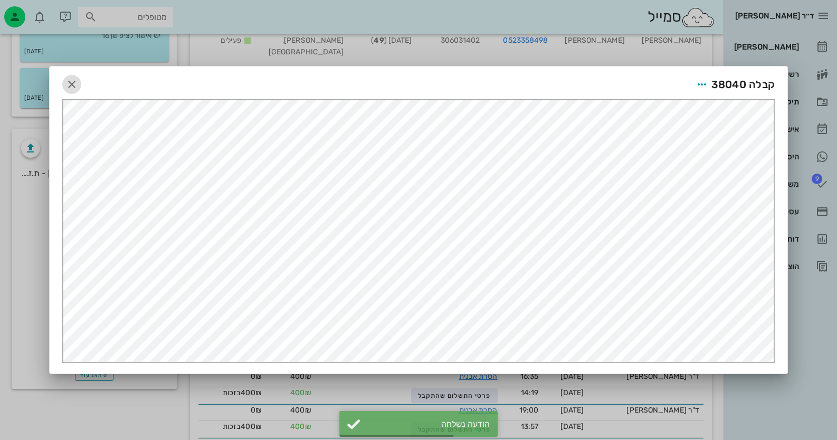
click at [77, 82] on icon "button" at bounding box center [71, 84] width 13 height 13
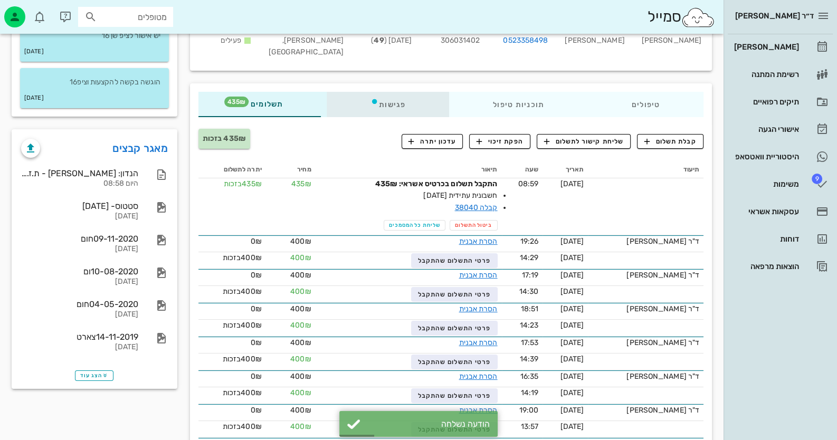
click at [399, 105] on div "פגישות" at bounding box center [388, 104] width 122 height 25
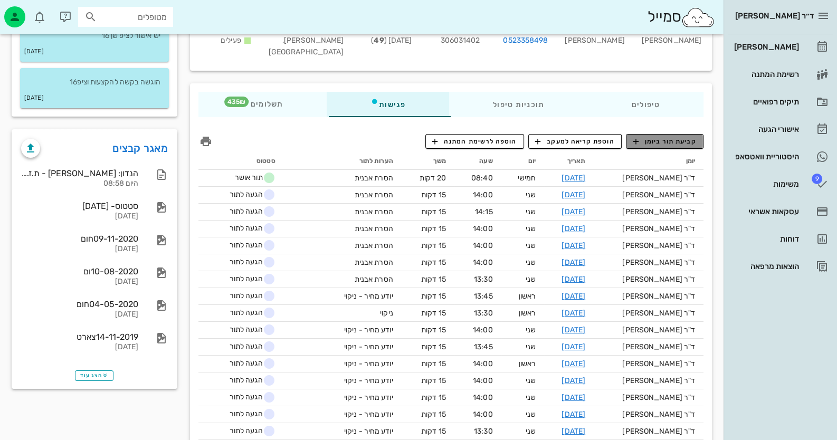
click at [686, 141] on span "קביעת תור ביומן" at bounding box center [664, 142] width 63 height 10
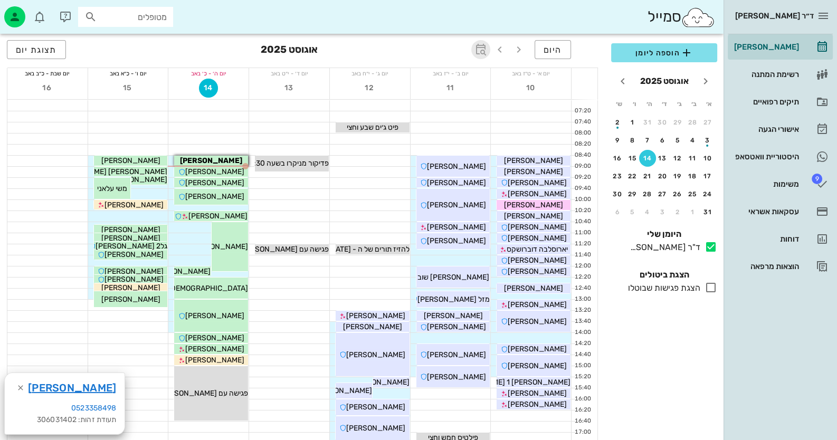
click at [488, 50] on span "button" at bounding box center [480, 49] width 19 height 13
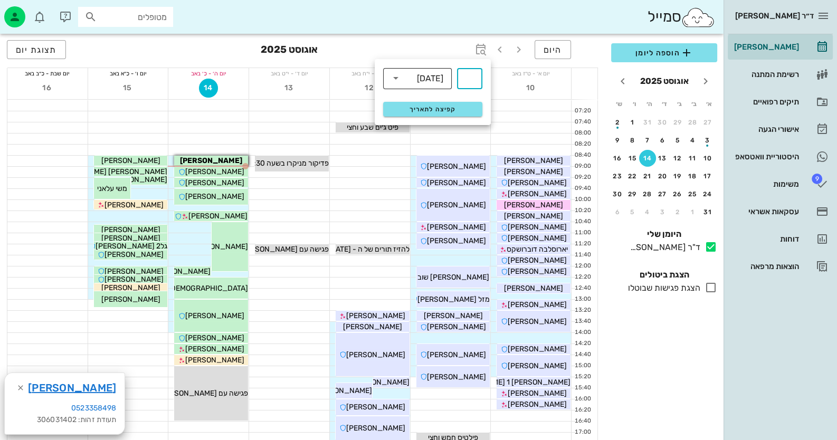
click at [421, 78] on div "[DATE]" at bounding box center [430, 79] width 26 height 10
click at [430, 124] on div "חודשים" at bounding box center [418, 124] width 52 height 8
click at [483, 81] on div "​ ​ חודשים" at bounding box center [433, 78] width 112 height 34
click at [476, 82] on input "text" at bounding box center [469, 78] width 13 height 17
type input "4"
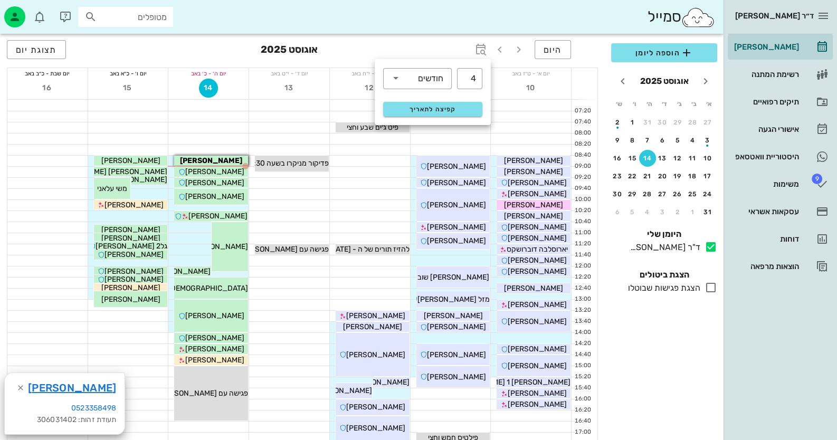
click at [470, 99] on div "קפיצה לתאריך" at bounding box center [433, 109] width 112 height 27
click at [472, 103] on button "קפיצה לתאריך" at bounding box center [432, 109] width 99 height 15
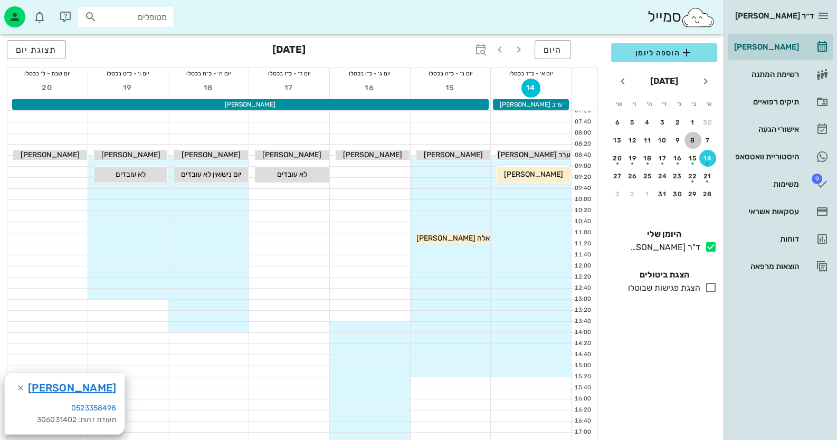
click at [687, 144] on button "8" at bounding box center [693, 140] width 17 height 17
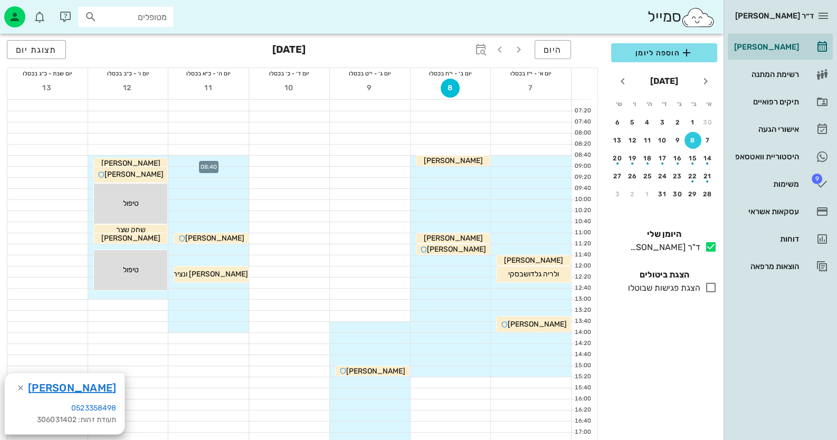
click at [234, 158] on div at bounding box center [208, 161] width 80 height 11
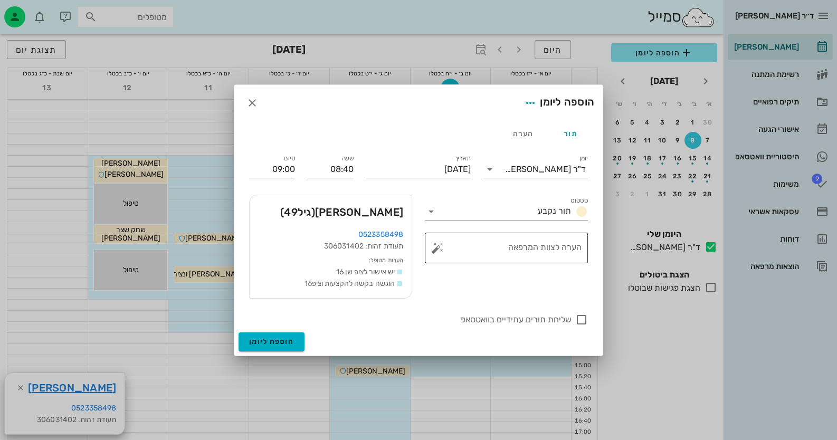
click at [438, 244] on button "button" at bounding box center [437, 248] width 13 height 13
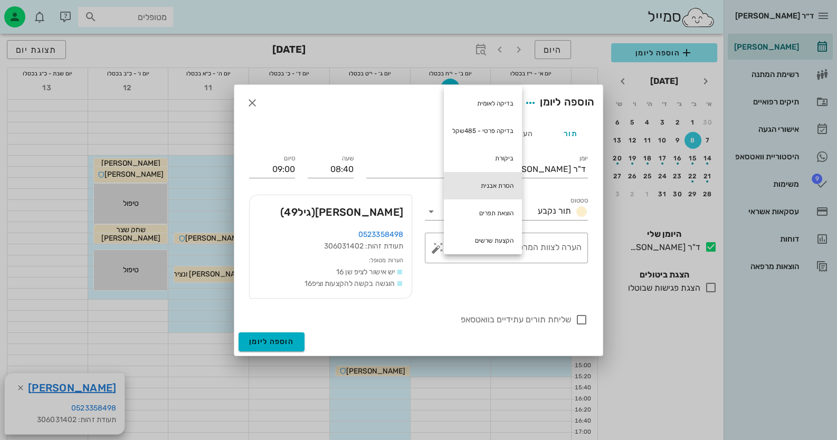
click at [483, 174] on div "הסרת אבנית" at bounding box center [483, 185] width 78 height 27
type textarea "הסרת אבנית"
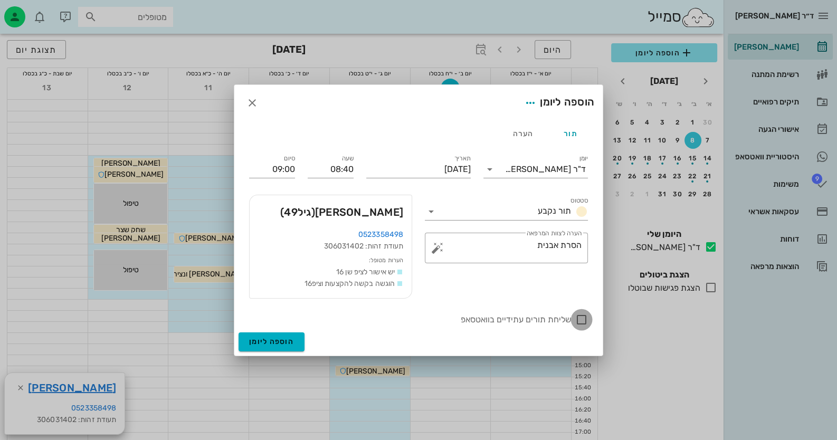
click at [582, 318] on div at bounding box center [582, 320] width 18 height 18
checkbox input "true"
click at [275, 340] on span "הוספה ליומן" at bounding box center [271, 341] width 45 height 9
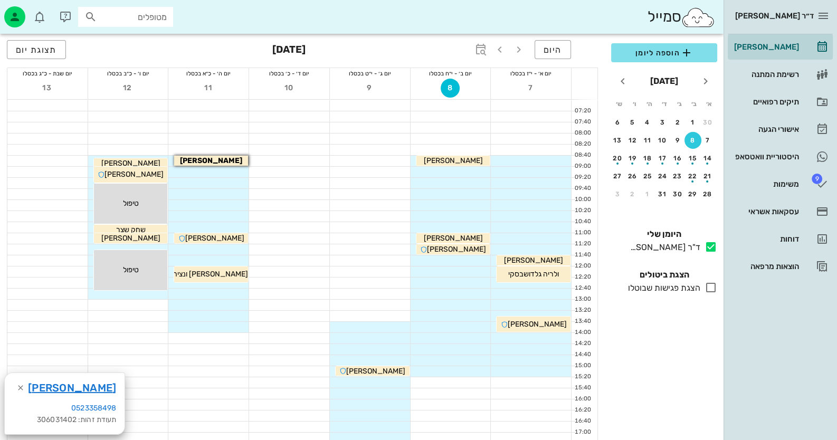
click at [351, 221] on div at bounding box center [370, 216] width 80 height 11
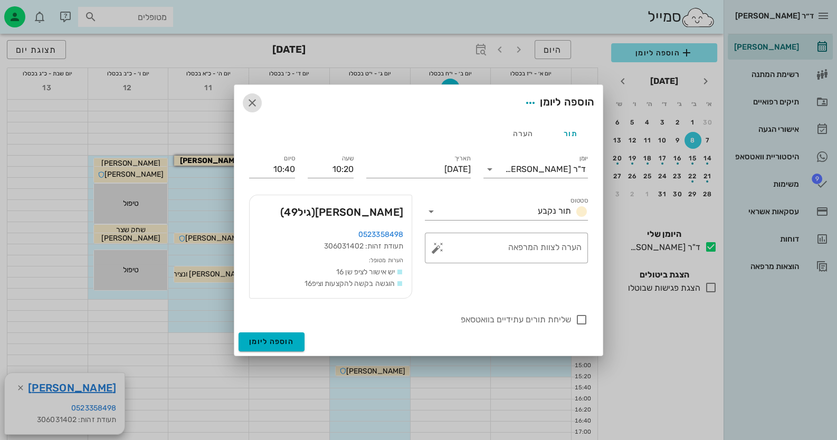
click at [260, 104] on span "button" at bounding box center [252, 103] width 19 height 13
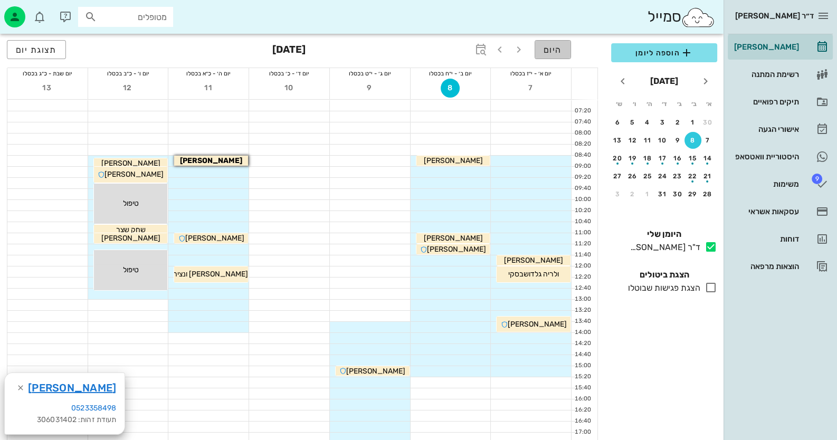
click at [549, 45] on span "היום" at bounding box center [553, 50] width 18 height 10
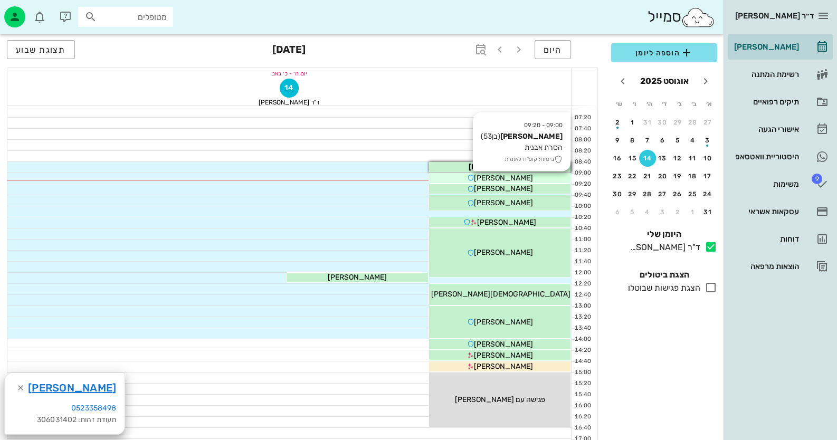
click at [551, 173] on div "[PERSON_NAME]" at bounding box center [499, 167] width 141 height 11
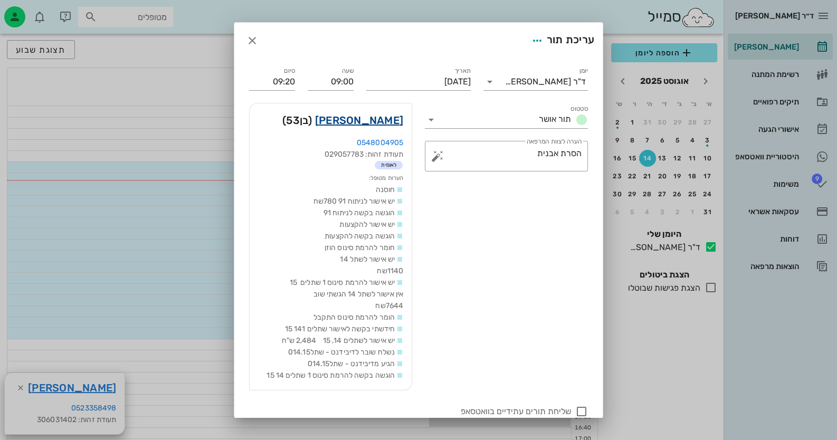
click at [400, 120] on link "[PERSON_NAME]" at bounding box center [359, 120] width 88 height 17
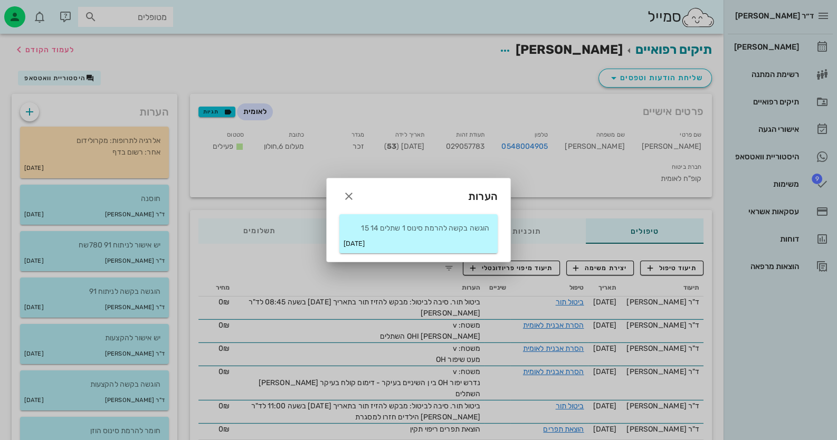
click at [430, 221] on div "הוגשה בקשה להרמת סינוס 1 שתלים 14 15" at bounding box center [418, 224] width 158 height 20
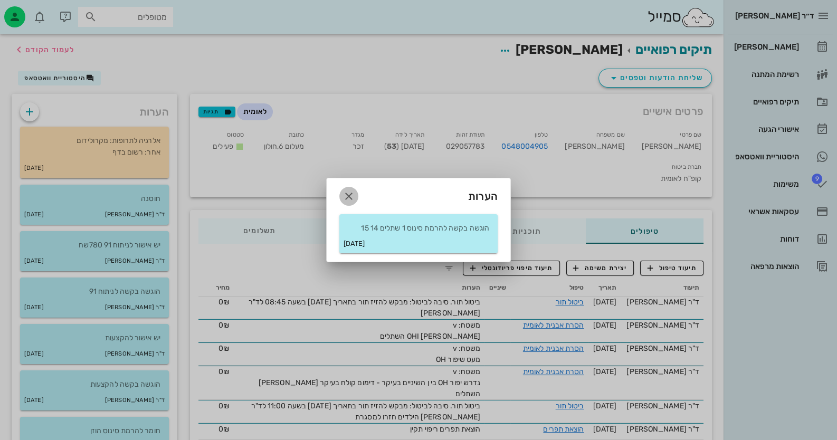
click at [351, 195] on icon "button" at bounding box center [349, 196] width 13 height 13
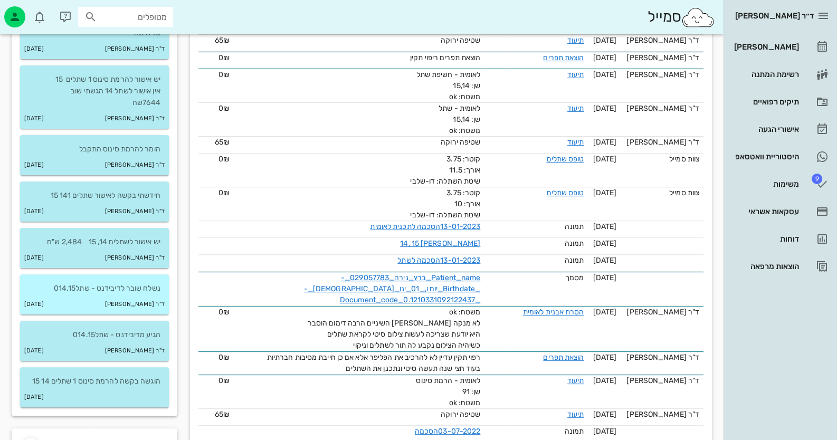
scroll to position [475, 0]
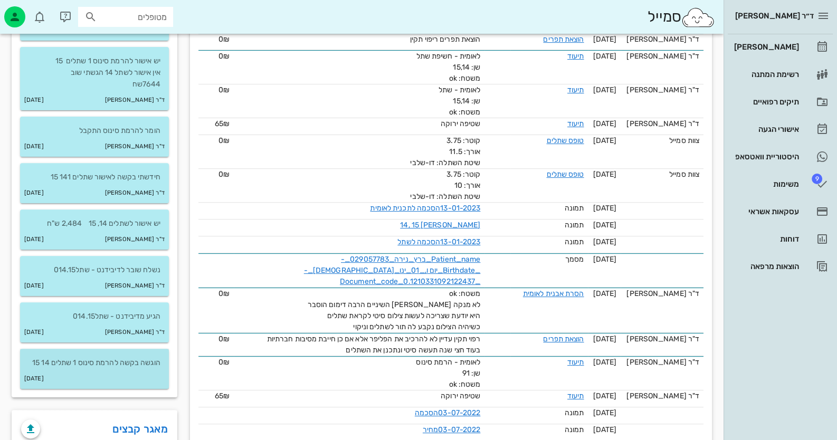
click at [143, 361] on p "הוגשה בקשה להרמת סינוס 1 שתלים 14 15" at bounding box center [95, 363] width 132 height 12
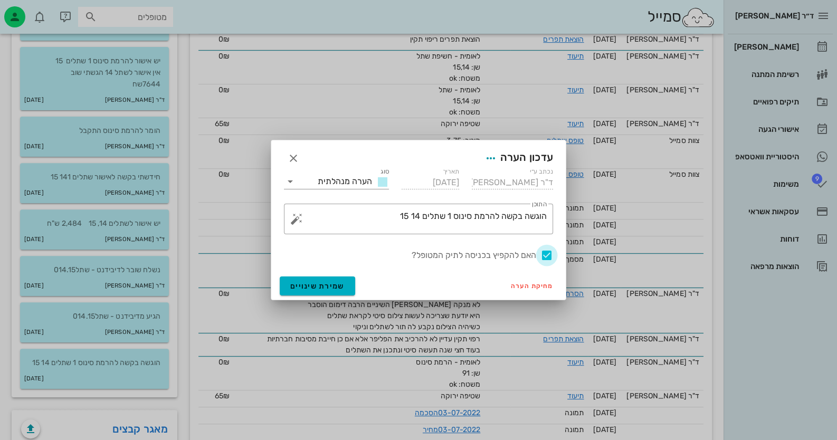
click at [547, 257] on div at bounding box center [547, 256] width 18 height 18
checkbox input "false"
click at [327, 290] on button "שמירת שינויים" at bounding box center [317, 286] width 75 height 19
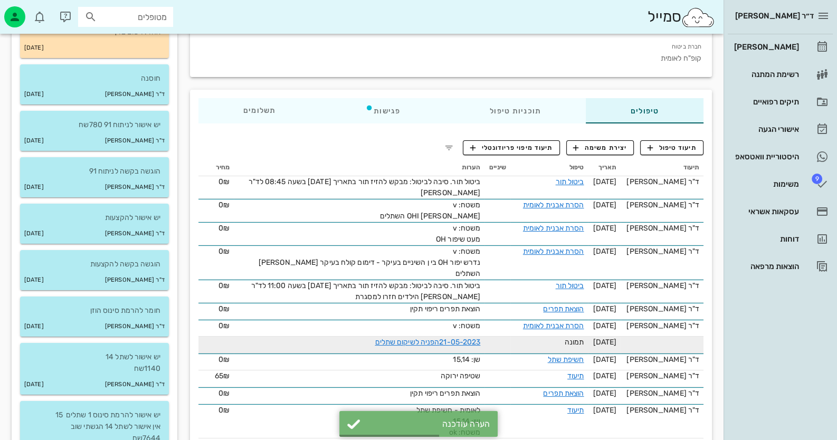
scroll to position [0, 0]
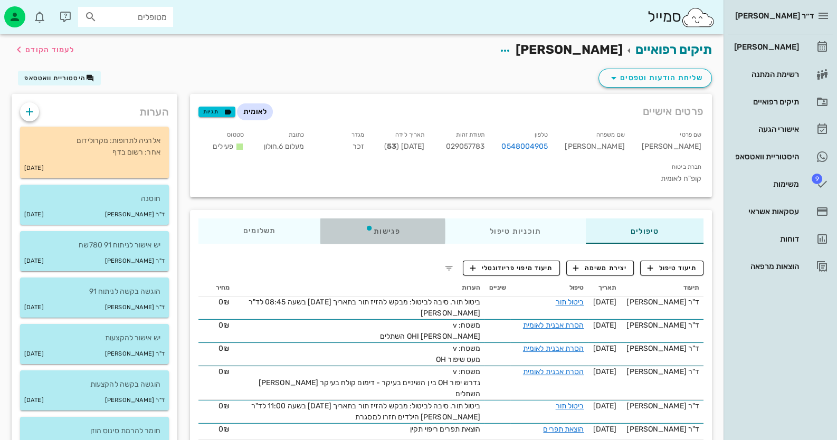
click at [380, 219] on div "פגישות" at bounding box center [382, 231] width 125 height 25
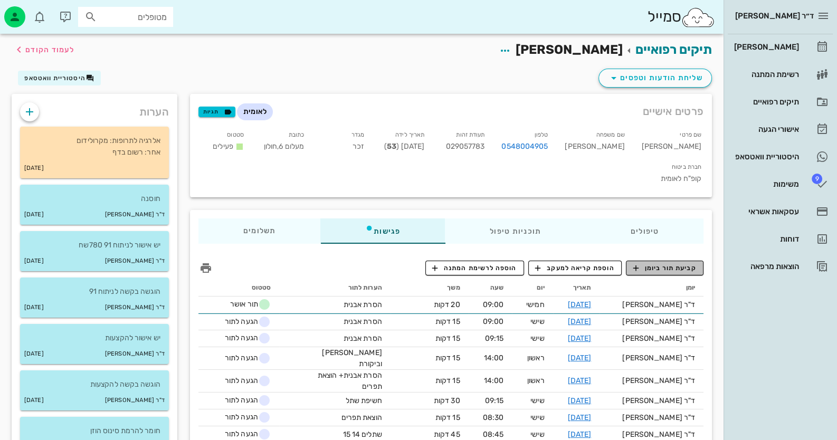
click at [652, 263] on span "קביעת תור ביומן" at bounding box center [664, 268] width 63 height 10
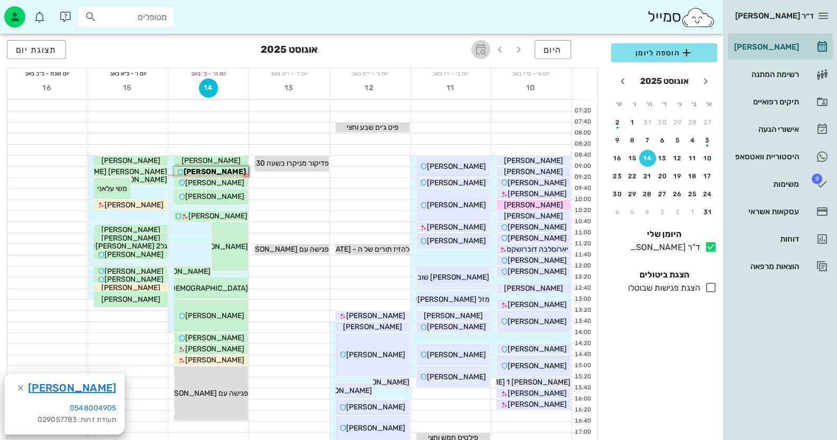
click at [481, 49] on icon "button" at bounding box center [481, 49] width 13 height 13
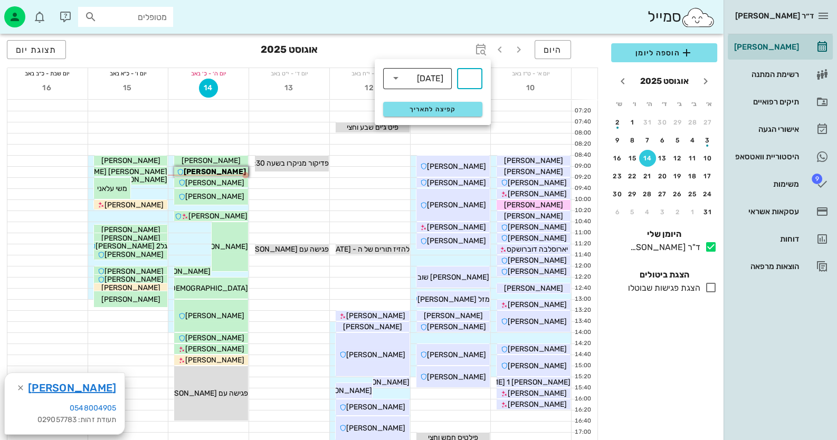
click at [434, 74] on div "[DATE]" at bounding box center [430, 79] width 26 height 10
click at [438, 124] on div "חודשים" at bounding box center [418, 124] width 52 height 8
click at [468, 78] on input "text" at bounding box center [469, 78] width 13 height 17
type input "3"
click at [478, 102] on button "קפיצה לתאריך" at bounding box center [432, 109] width 99 height 15
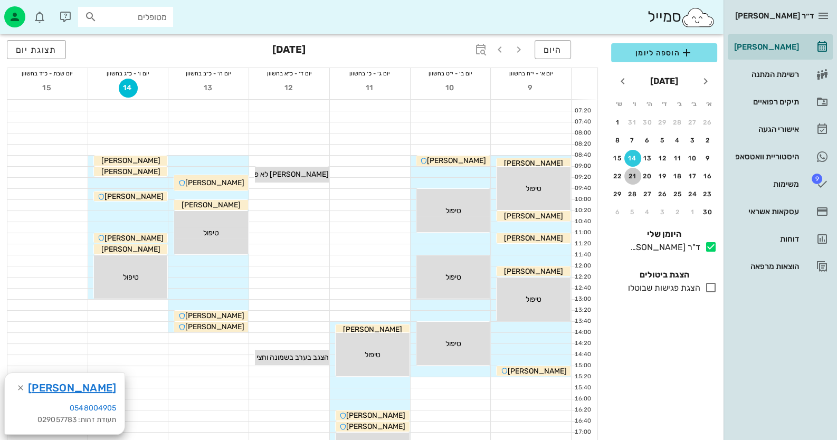
click at [634, 178] on div "21" at bounding box center [633, 176] width 17 height 7
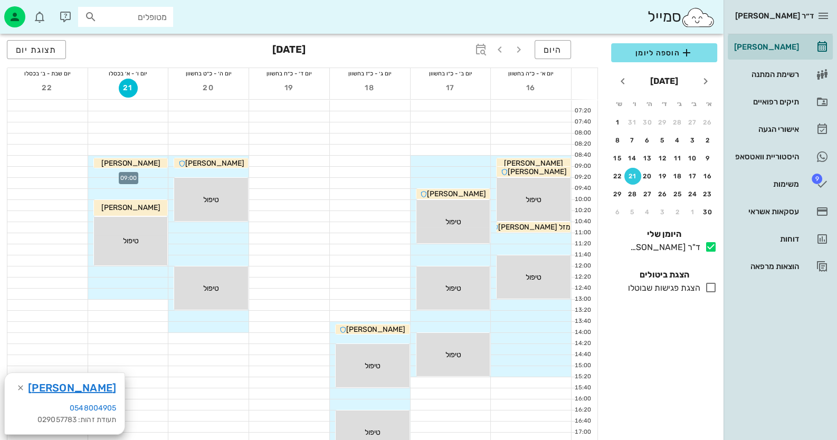
click at [97, 173] on div at bounding box center [128, 172] width 80 height 11
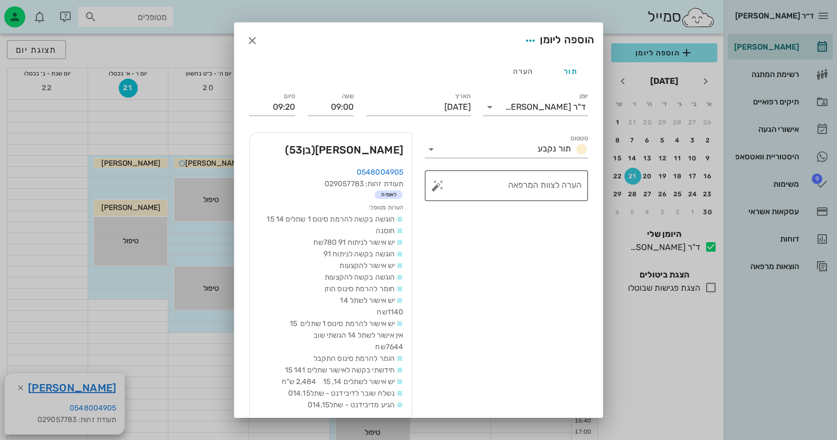
click at [441, 184] on button "button" at bounding box center [437, 185] width 13 height 13
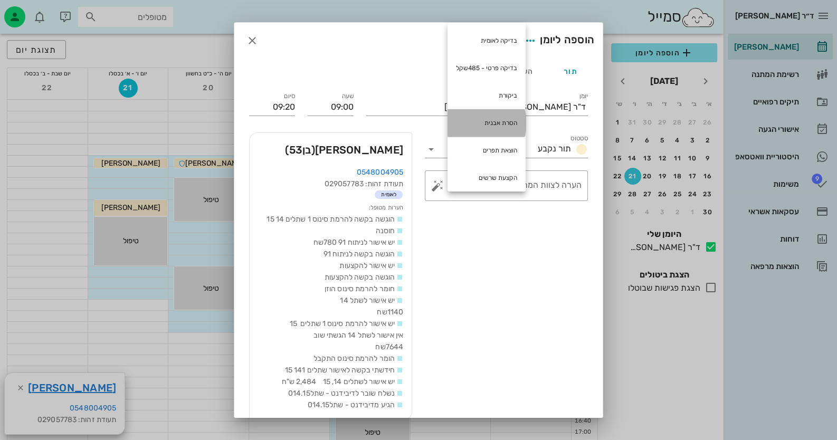
click at [507, 117] on div "הסרת אבנית" at bounding box center [487, 122] width 78 height 27
type textarea "הסרת אבנית"
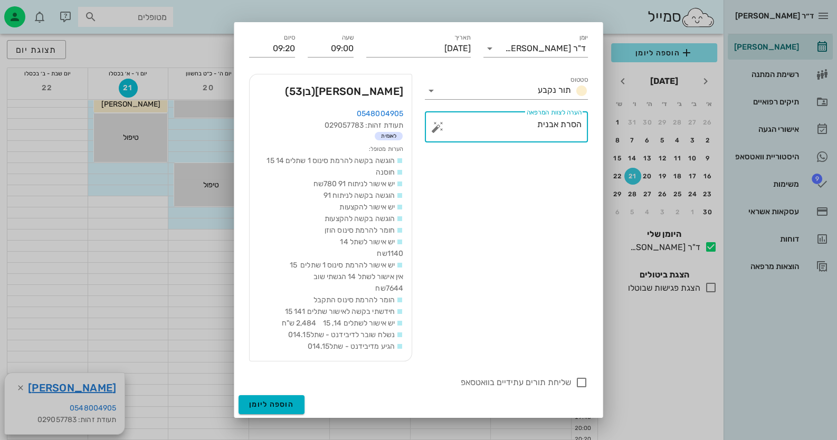
scroll to position [105, 0]
click at [584, 380] on div at bounding box center [582, 383] width 18 height 18
checkbox input "true"
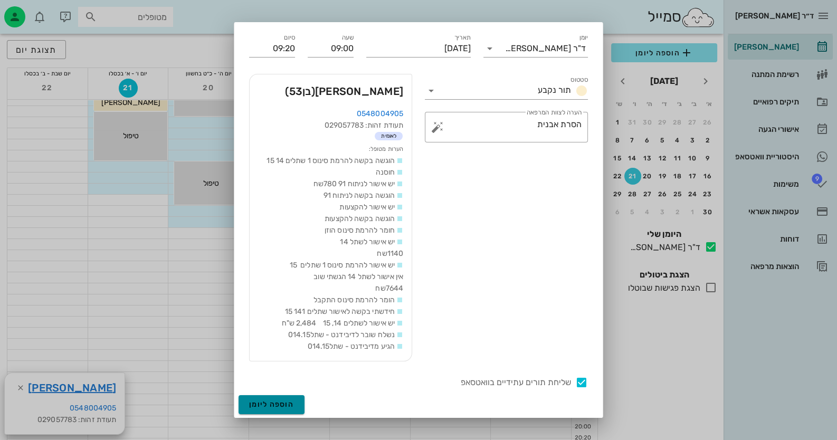
click at [280, 396] on button "הוספה ליומן" at bounding box center [272, 404] width 66 height 19
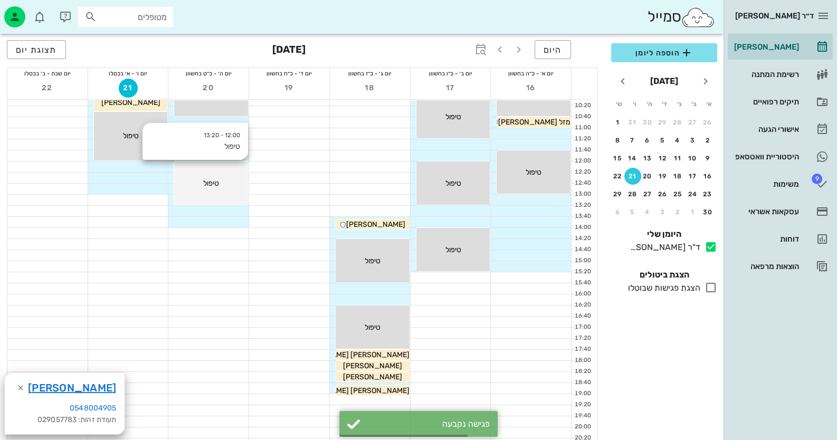
scroll to position [0, 0]
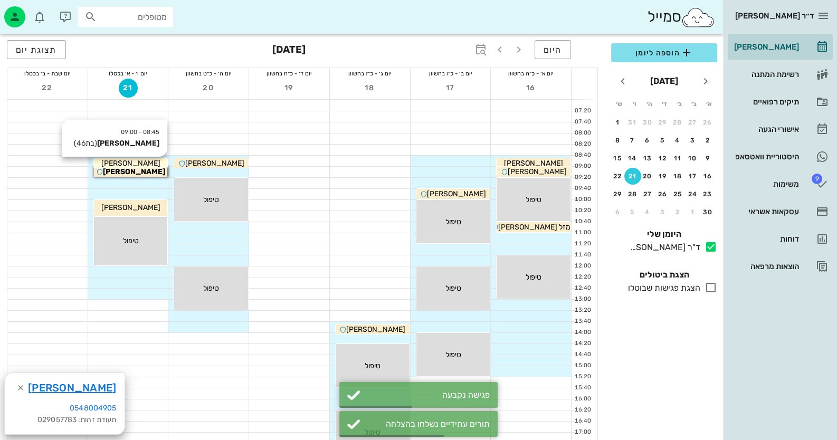
click at [497, 162] on div "[PERSON_NAME]" at bounding box center [534, 163] width 74 height 11
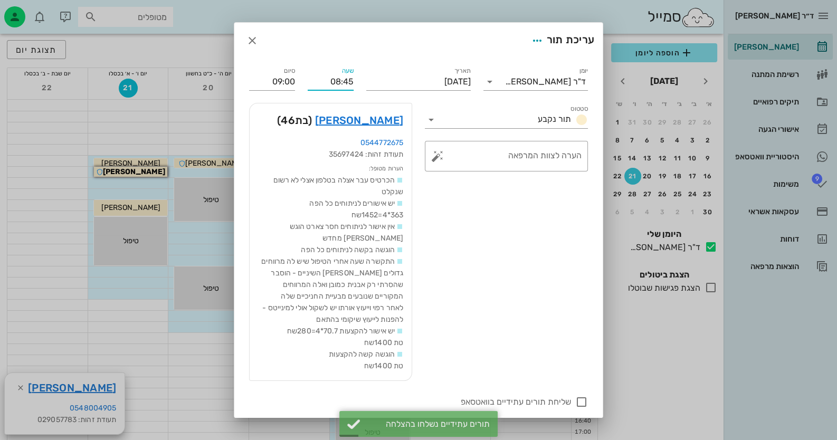
click at [354, 80] on input "08:45" at bounding box center [331, 81] width 46 height 17
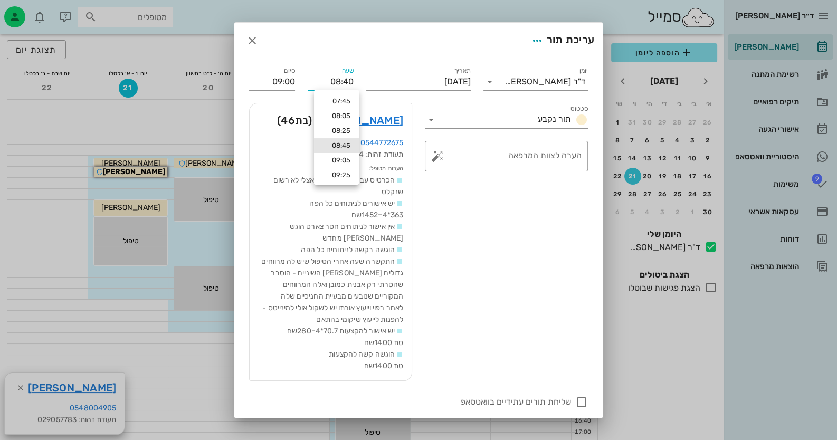
click at [354, 87] on input "08:40" at bounding box center [331, 81] width 46 height 17
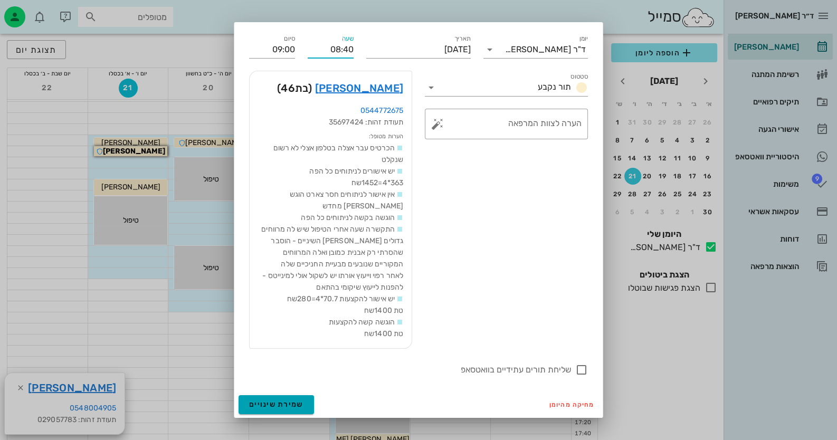
scroll to position [52, 0]
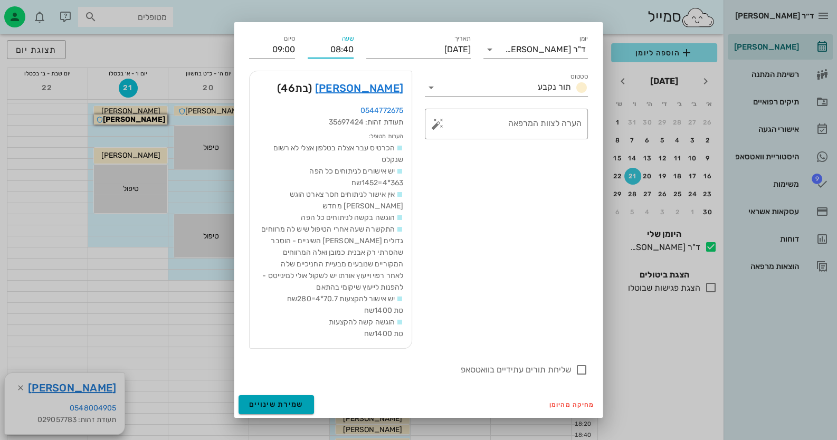
type input "08:40"
type input "08:55"
click at [311, 402] on button "שמירת שינויים" at bounding box center [276, 404] width 75 height 19
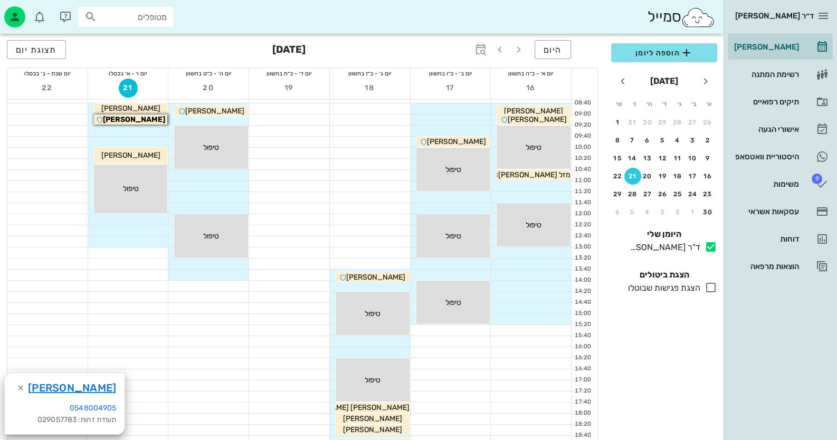
scroll to position [0, 0]
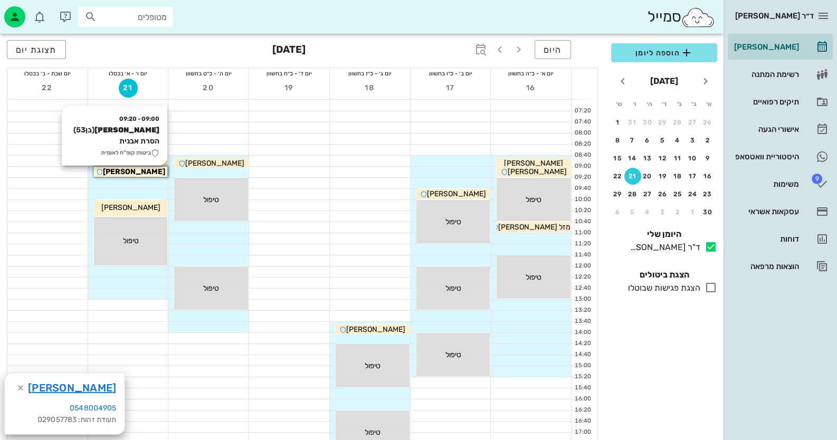
click at [151, 173] on div "[PERSON_NAME]" at bounding box center [131, 171] width 74 height 11
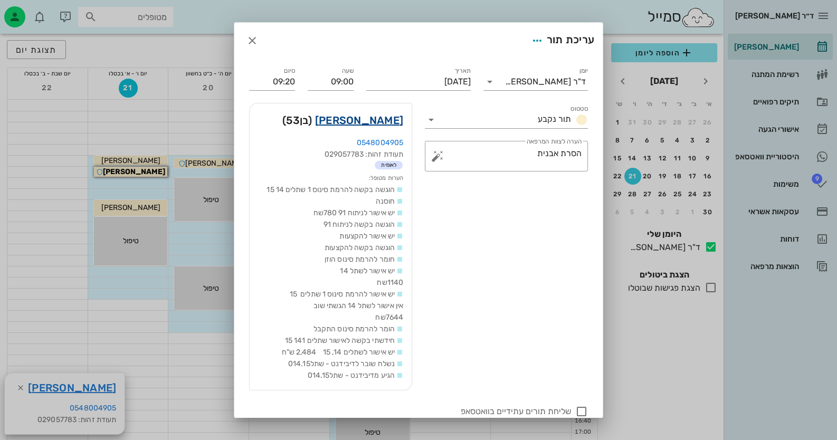
click at [386, 120] on link "[PERSON_NAME]" at bounding box center [359, 120] width 88 height 17
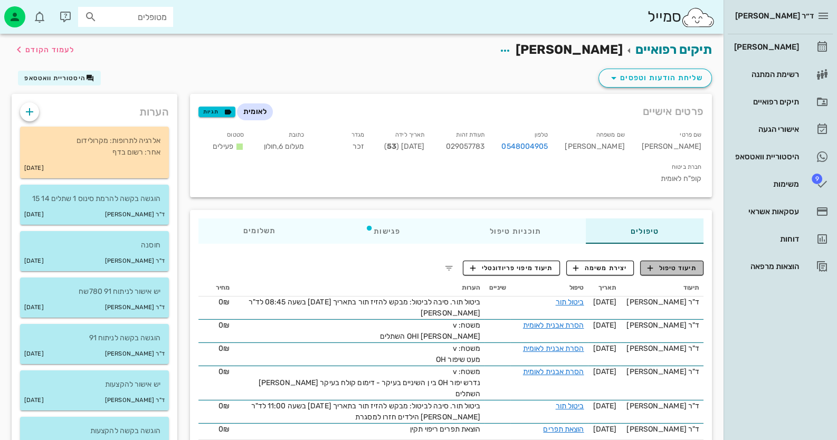
click at [694, 263] on span "תיעוד טיפול" at bounding box center [672, 268] width 49 height 10
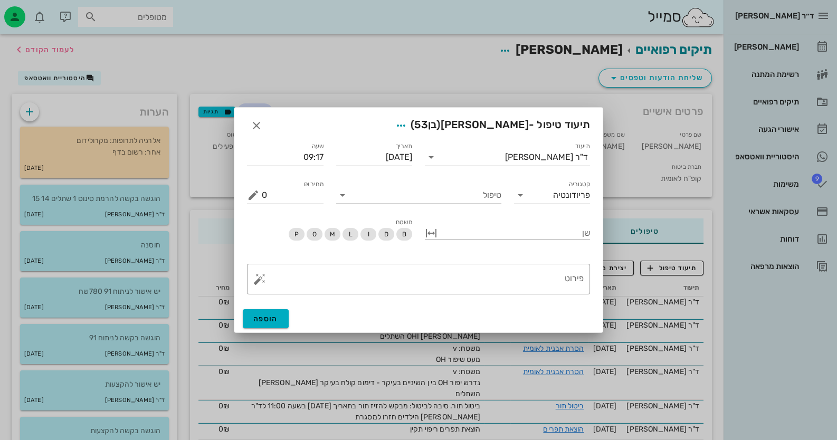
click at [462, 196] on input "טיפול" at bounding box center [426, 195] width 150 height 17
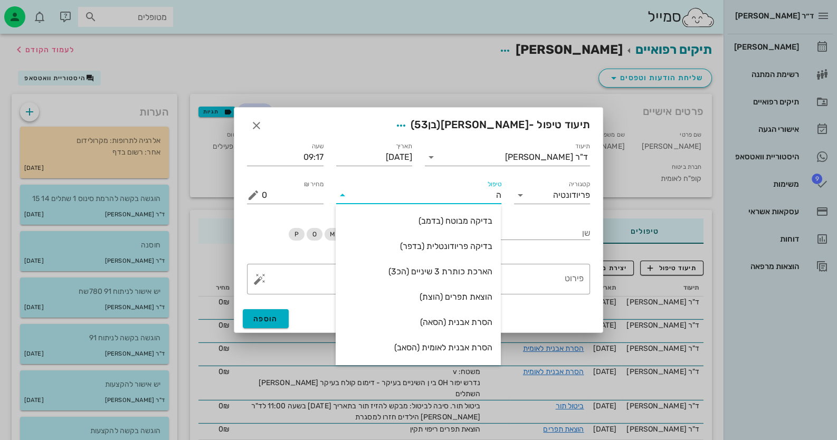
type input "[PERSON_NAME]"
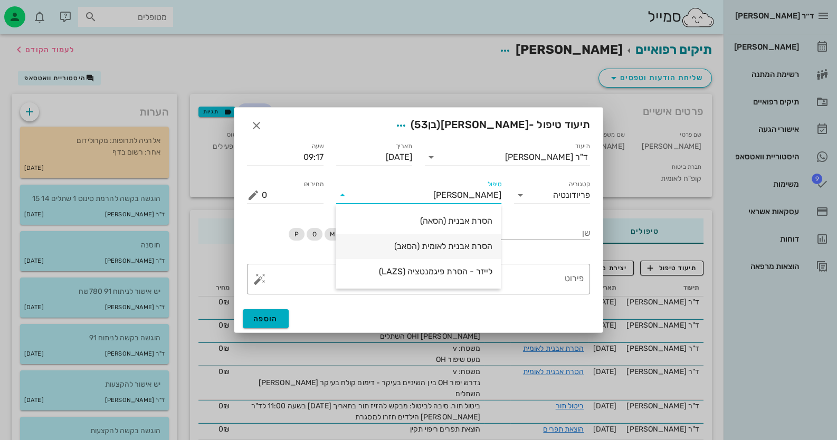
click at [481, 246] on div "הסרת אבנית לאומית (הסאב)" at bounding box center [418, 246] width 148 height 10
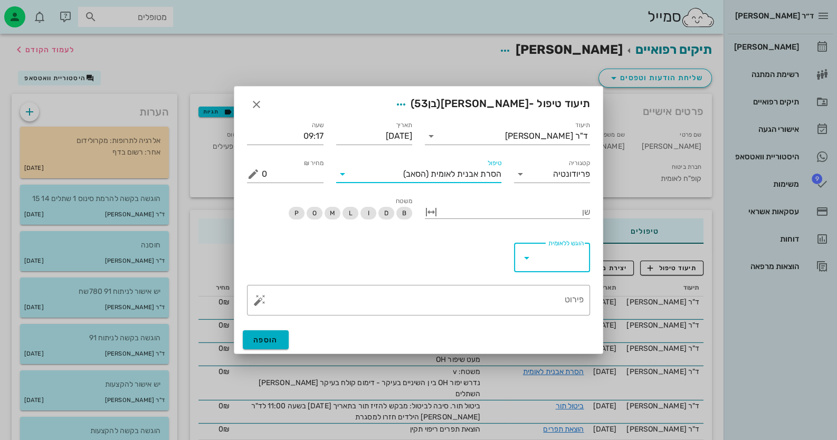
click at [550, 253] on input "הוגש ללאומית" at bounding box center [559, 257] width 49 height 17
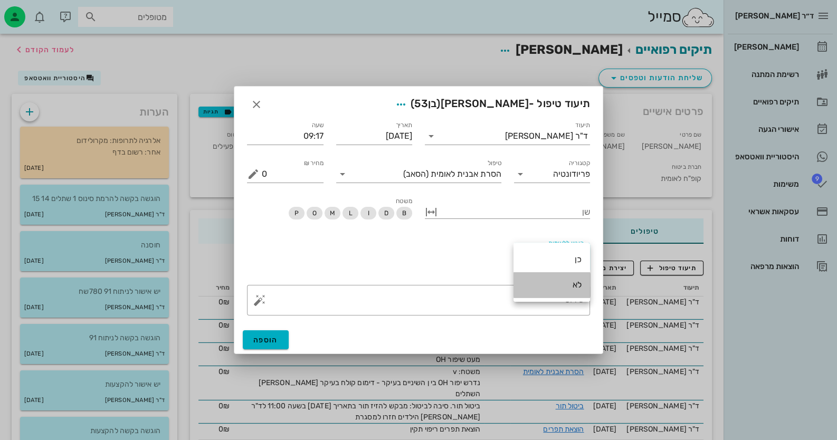
click at [570, 281] on div "לא" at bounding box center [552, 285] width 60 height 10
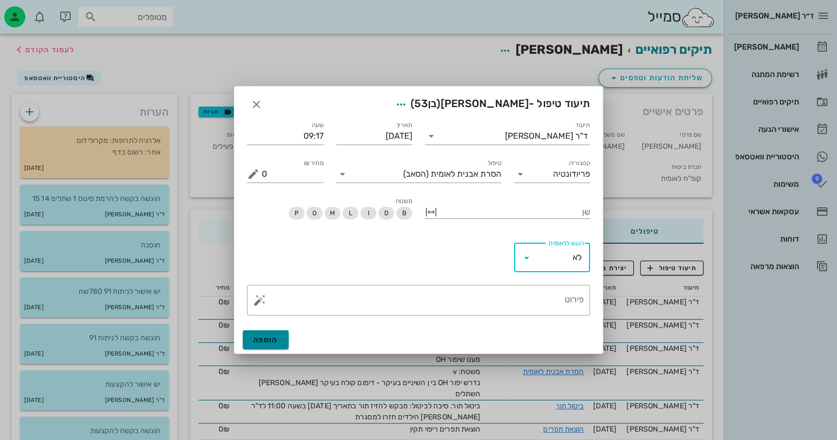
click at [275, 333] on button "הוספה" at bounding box center [266, 339] width 46 height 19
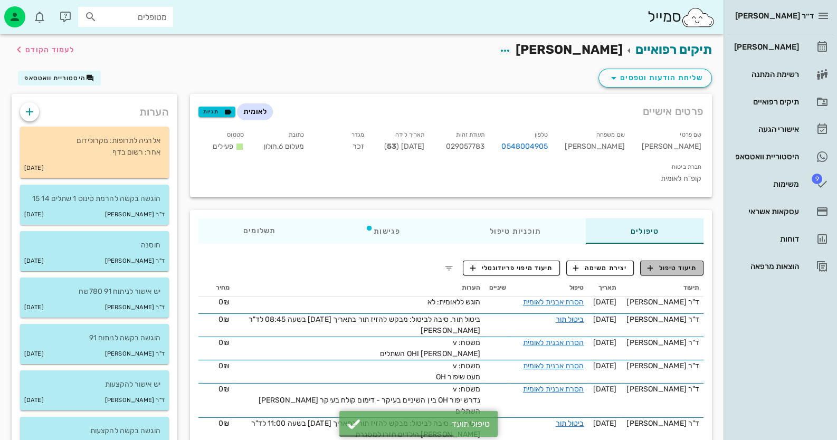
click at [683, 263] on span "תיעוד טיפול" at bounding box center [672, 268] width 49 height 10
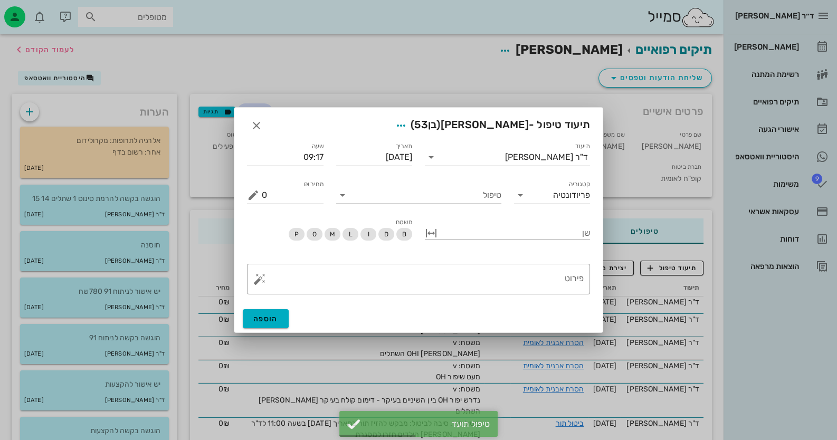
click at [468, 201] on input "טיפול" at bounding box center [426, 195] width 150 height 17
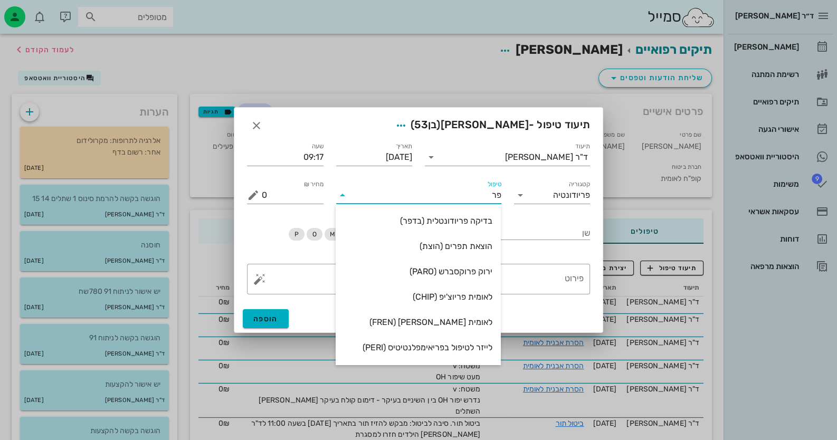
type input "[PERSON_NAME]"
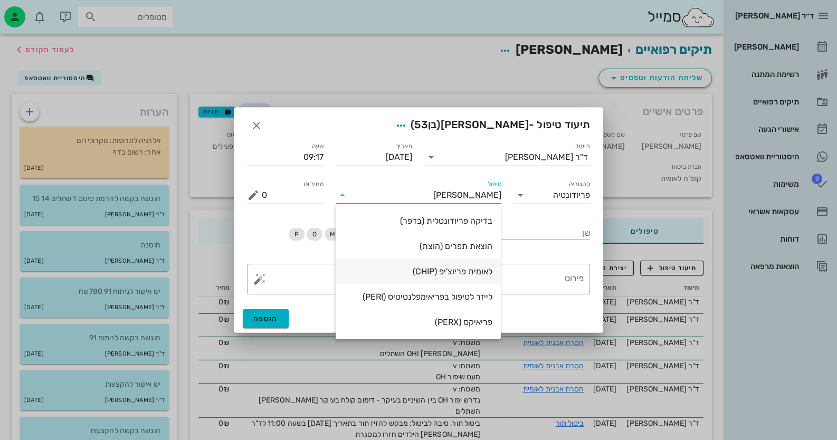
click at [488, 273] on div "לאומית פריוצ'יפ (CHIP)" at bounding box center [418, 272] width 148 height 10
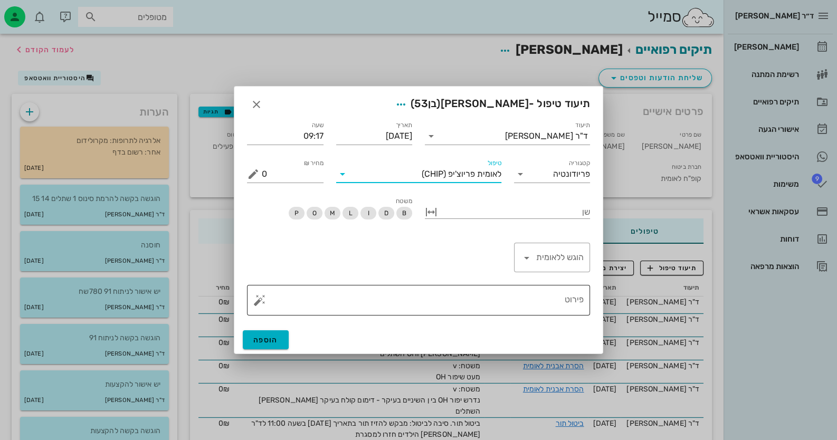
click at [263, 300] on button "button" at bounding box center [259, 300] width 13 height 13
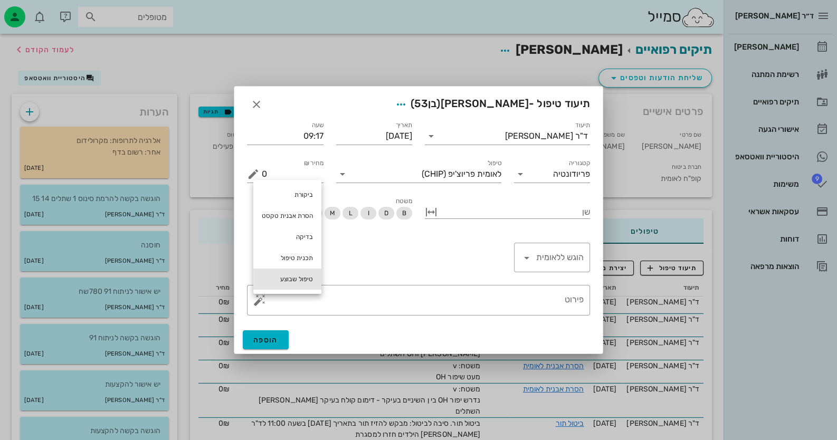
click at [302, 283] on div "טיפול שבוצע" at bounding box center [287, 279] width 68 height 21
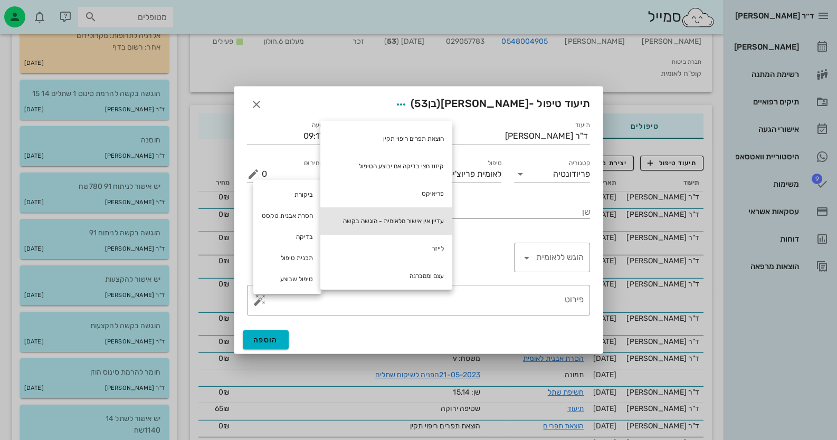
click at [389, 217] on div "עדיין אין אישור מלאומית - הוגשה בקשה" at bounding box center [386, 220] width 132 height 27
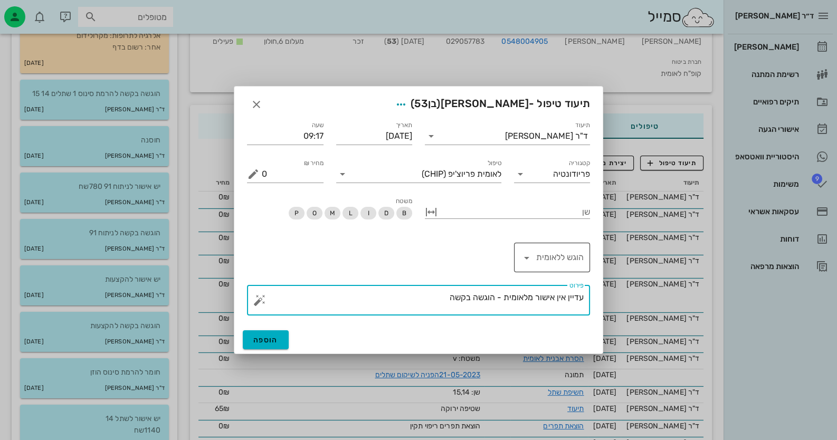
click at [544, 257] on input "הוגש ללאומית" at bounding box center [559, 257] width 49 height 17
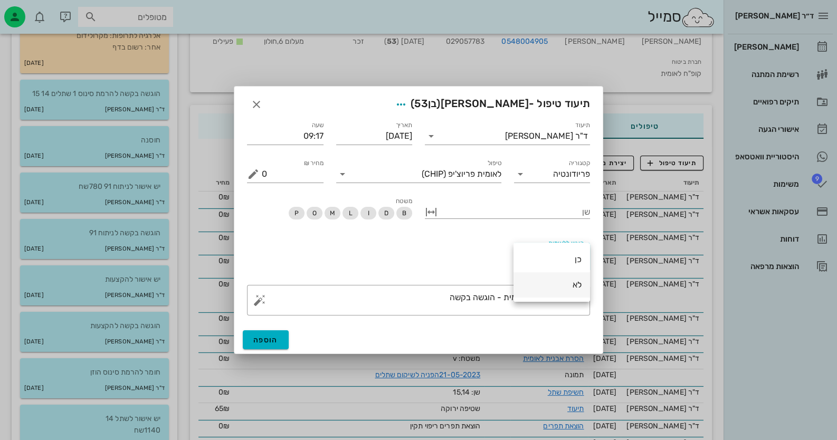
click at [569, 282] on div "לא" at bounding box center [552, 285] width 60 height 10
click at [559, 216] on div at bounding box center [515, 211] width 150 height 14
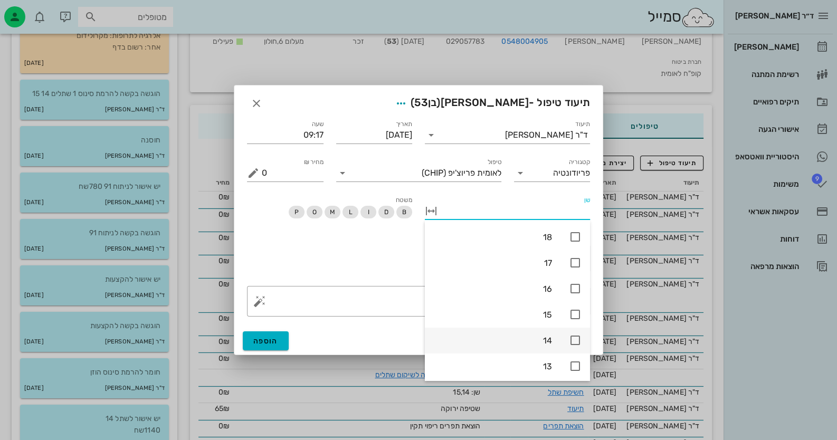
click at [576, 337] on icon at bounding box center [575, 340] width 13 height 13
click at [416, 294] on textarea "עדיין אין אישור מלאומית - הוגשה בקשה" at bounding box center [423, 303] width 322 height 25
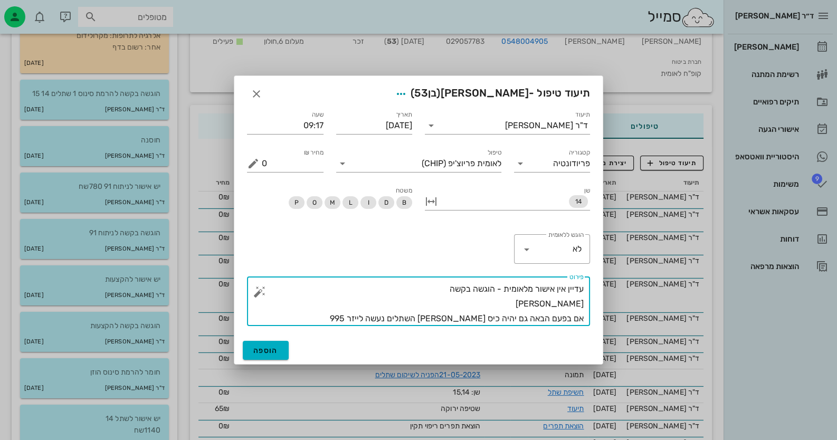
type textarea "עדיין אין אישור מלאומית - הוגשה בקשה [PERSON_NAME] אם בפעם הבאה גם יהיה כיס [PE…"
click at [288, 350] on div "הוספה" at bounding box center [418, 350] width 368 height 27
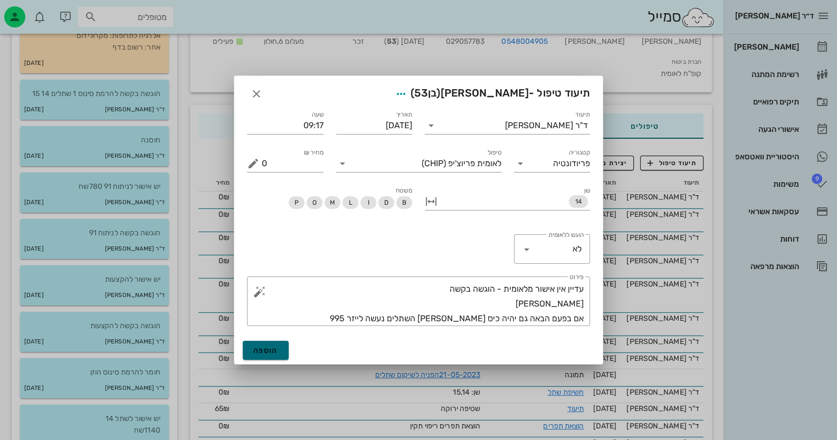
click at [278, 352] on button "הוספה" at bounding box center [266, 350] width 46 height 19
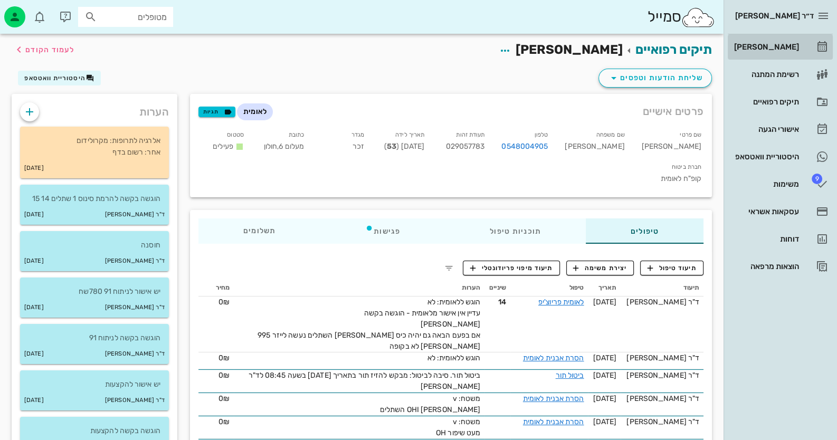
click at [801, 51] on link "[PERSON_NAME]" at bounding box center [780, 46] width 105 height 25
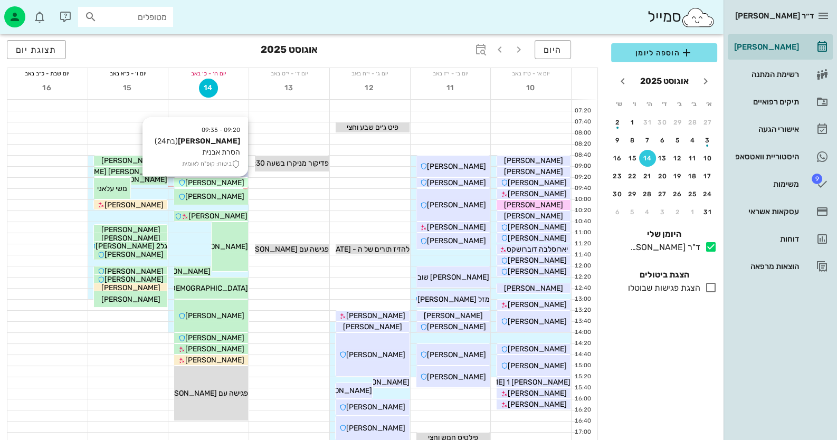
click at [223, 183] on span "[PERSON_NAME]" at bounding box center [214, 182] width 59 height 9
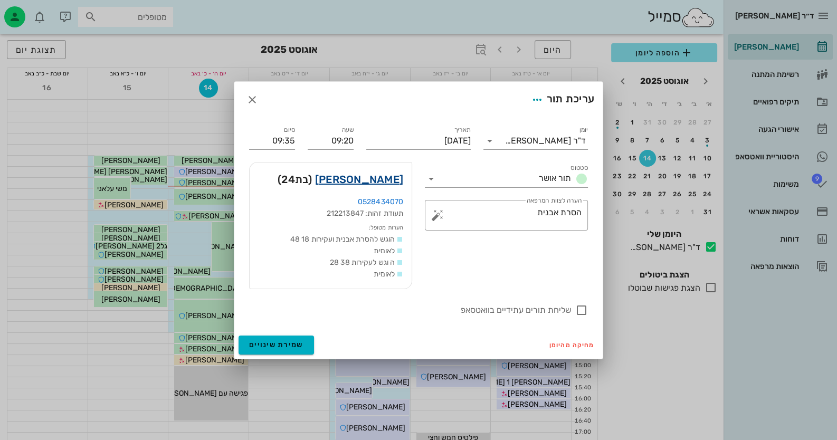
click at [367, 184] on link "[PERSON_NAME]" at bounding box center [359, 179] width 88 height 17
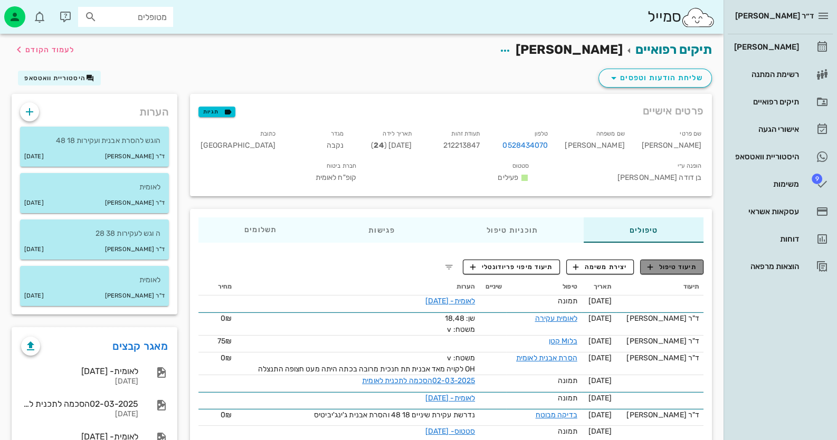
click at [695, 262] on span "תיעוד טיפול" at bounding box center [672, 267] width 49 height 10
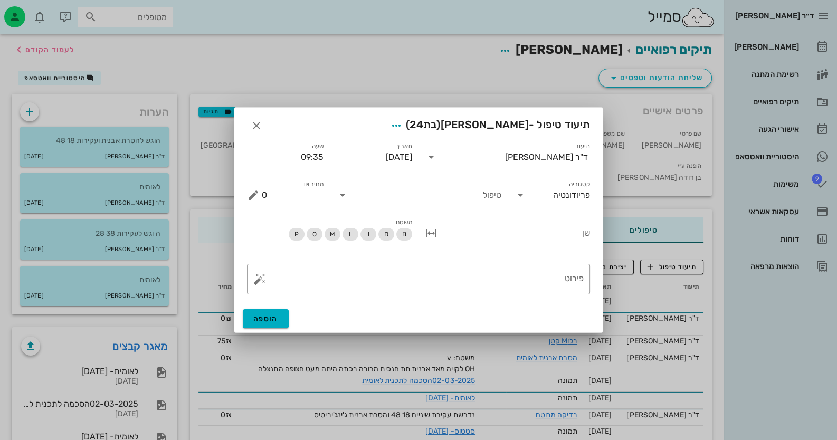
click at [404, 194] on input "טיפול" at bounding box center [426, 195] width 150 height 17
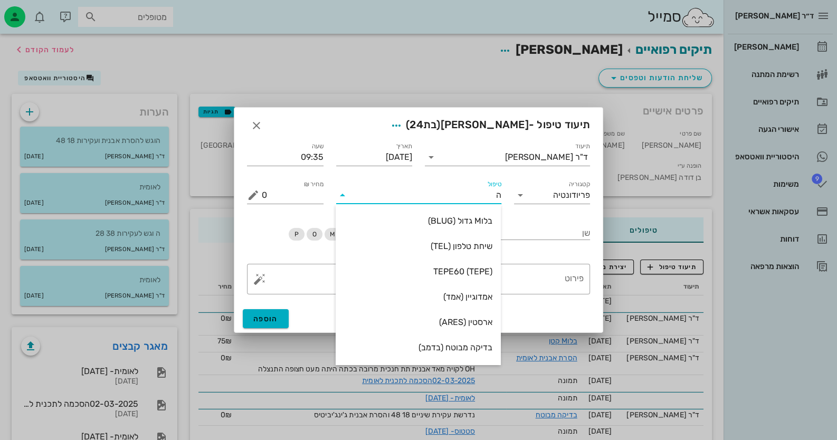
type input "[PERSON_NAME]"
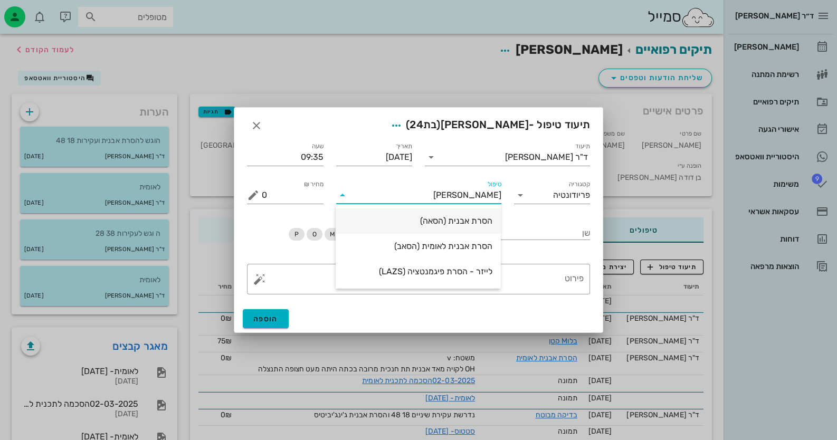
click at [465, 221] on div "הסרת אבנית (הסאה)" at bounding box center [418, 221] width 148 height 10
type input "435"
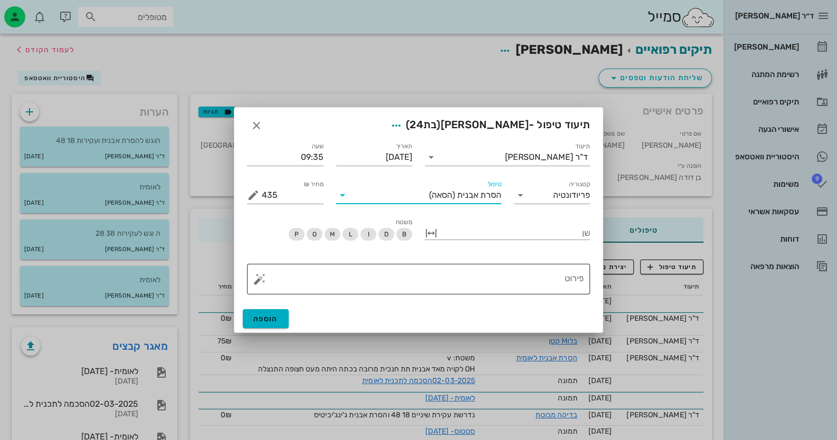
click at [490, 290] on textarea "פירוט" at bounding box center [423, 281] width 322 height 25
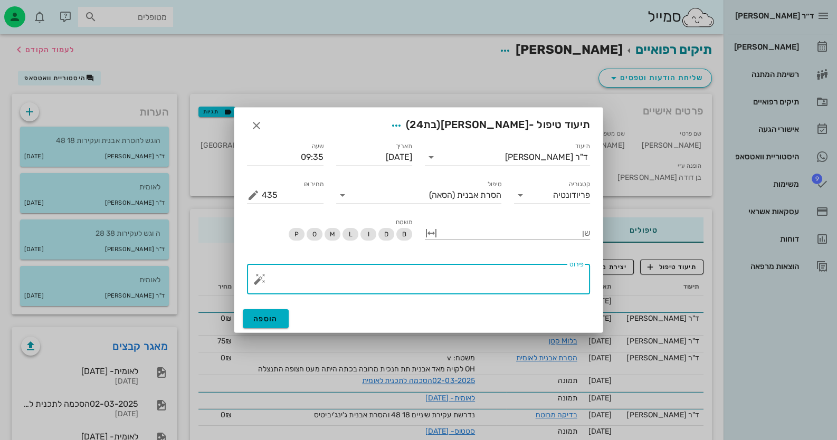
click at [259, 280] on button "button" at bounding box center [259, 279] width 13 height 13
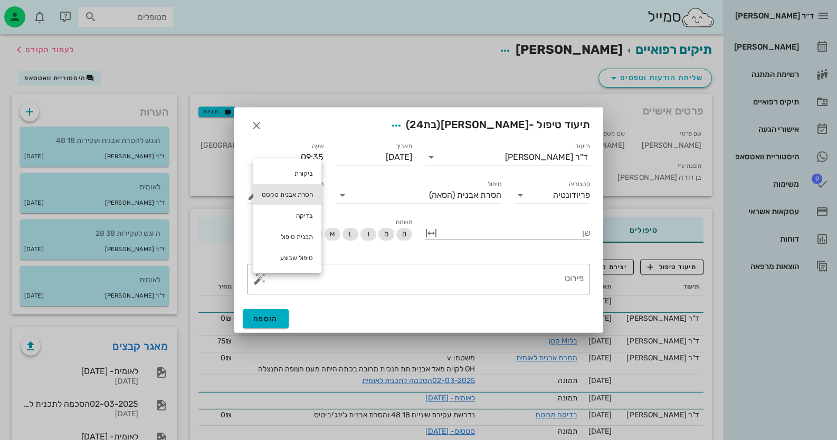
click at [301, 193] on div "הסרת אבנית טקסט" at bounding box center [287, 194] width 68 height 21
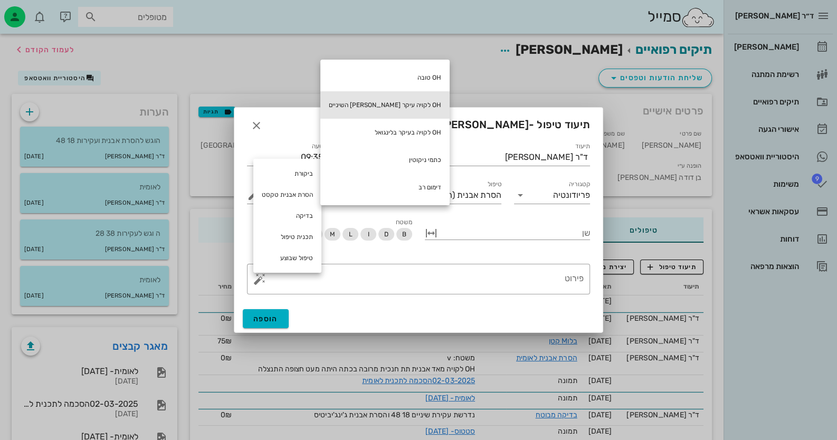
click at [383, 111] on div "OH לקויה עיקר [PERSON_NAME] השיניים" at bounding box center [384, 104] width 129 height 27
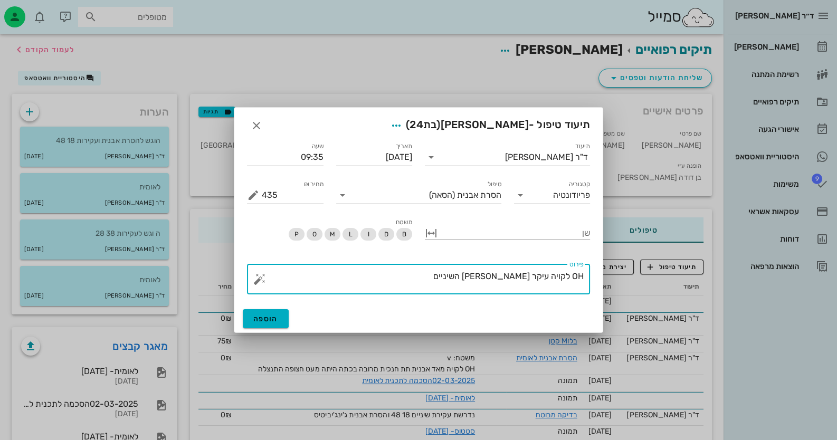
click at [258, 279] on button "button" at bounding box center [259, 279] width 13 height 13
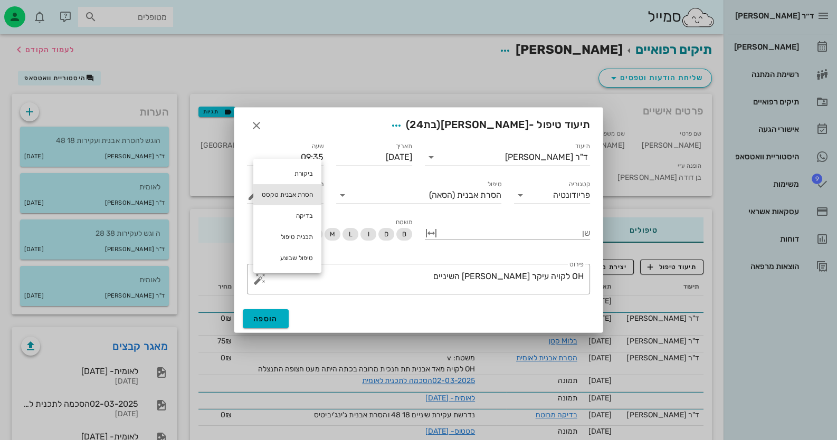
click at [276, 195] on div "הסרת אבנית טקסט" at bounding box center [287, 194] width 68 height 21
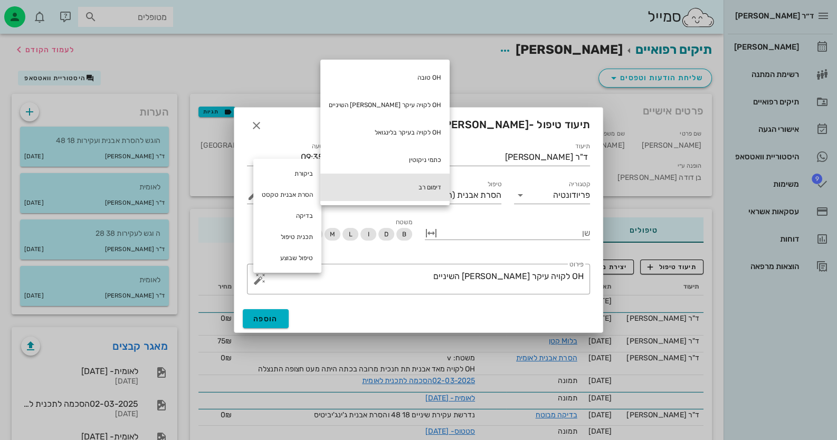
click at [371, 186] on div "דימום רב" at bounding box center [384, 187] width 129 height 27
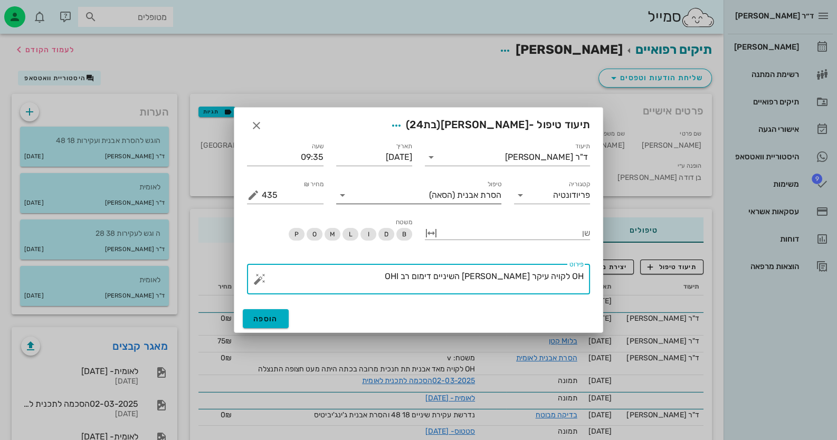
type textarea "OH לקויה עיקר [PERSON_NAME] השיניים דימום רב OHI"
click at [340, 195] on icon at bounding box center [342, 195] width 13 height 13
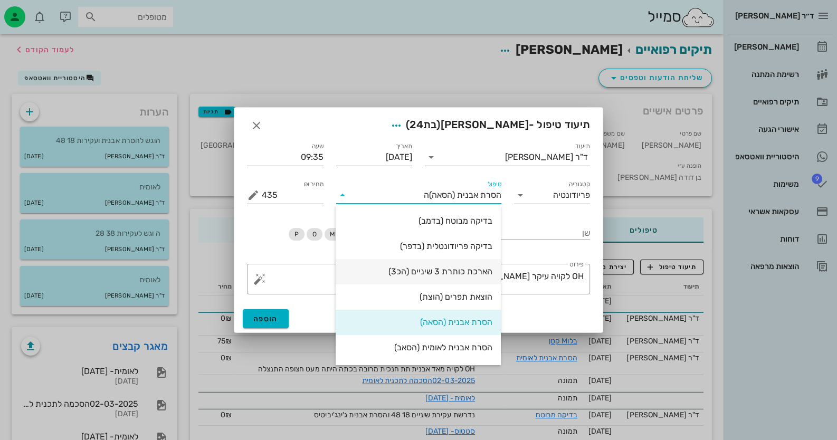
type input "[PERSON_NAME]"
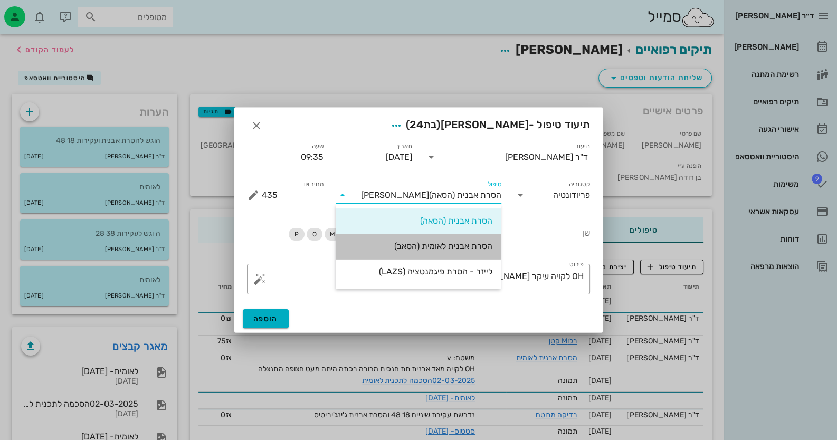
click at [467, 240] on div "הסרת אבנית לאומית (הסאב)" at bounding box center [418, 246] width 148 height 23
type input "0"
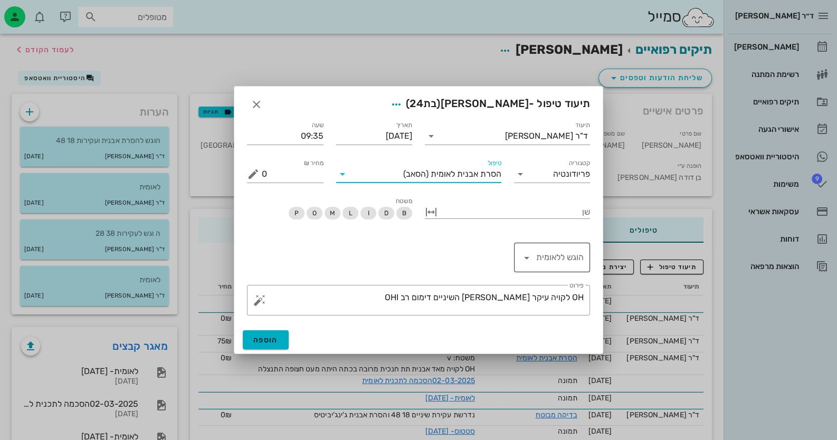
click at [553, 262] on input "הוגש ללאומית" at bounding box center [559, 257] width 49 height 17
click at [570, 284] on div "לא" at bounding box center [552, 285] width 60 height 10
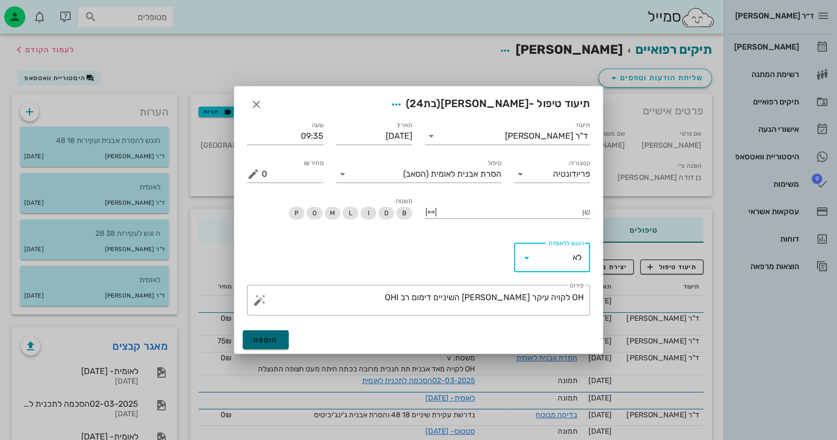
click at [268, 343] on span "הוספה" at bounding box center [265, 340] width 25 height 9
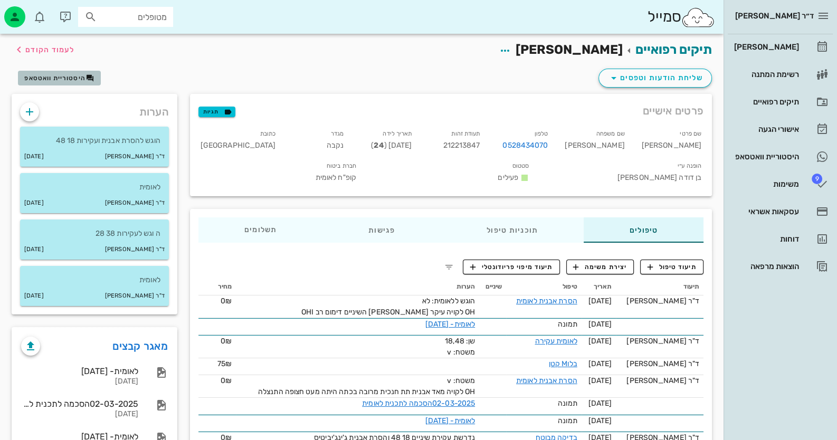
click at [44, 85] on button "היסטוריית וואטסאפ" at bounding box center [59, 78] width 83 height 15
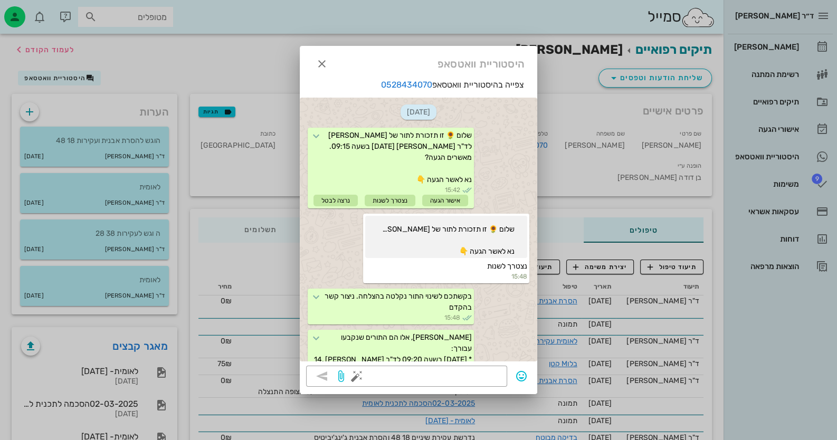
scroll to position [383, 0]
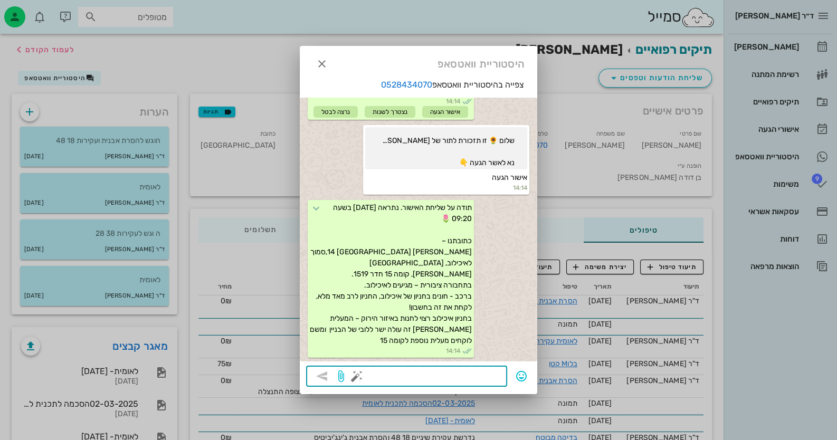
click at [470, 382] on textarea at bounding box center [430, 377] width 142 height 17
paste textarea "שלום רב, אלה המוצרים המומלצים עבורך, ופרטי הקשר לרכישתם [URL][DOMAIN_NAME] תודה."
type textarea "שלום רב, אלה המוצרים המומלצים עבורך, ופרטי הקשר לרכישתם [URL][DOMAIN_NAME] תודה."
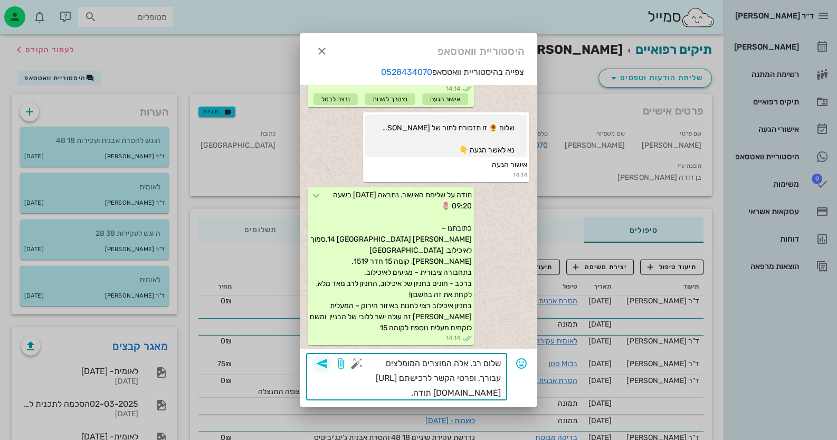
click at [321, 364] on icon "button" at bounding box center [322, 363] width 13 height 13
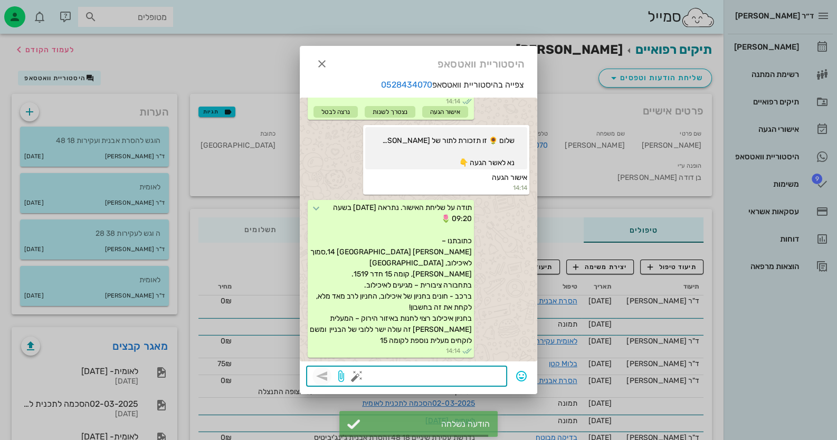
scroll to position [485, 0]
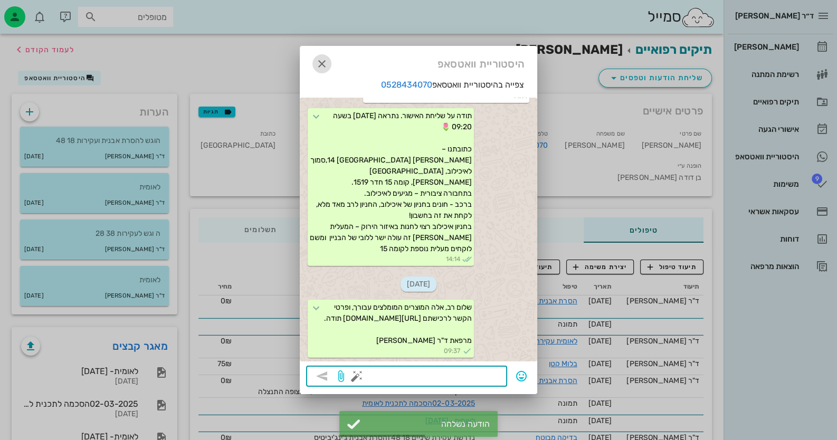
click at [327, 67] on icon "button" at bounding box center [322, 64] width 13 height 13
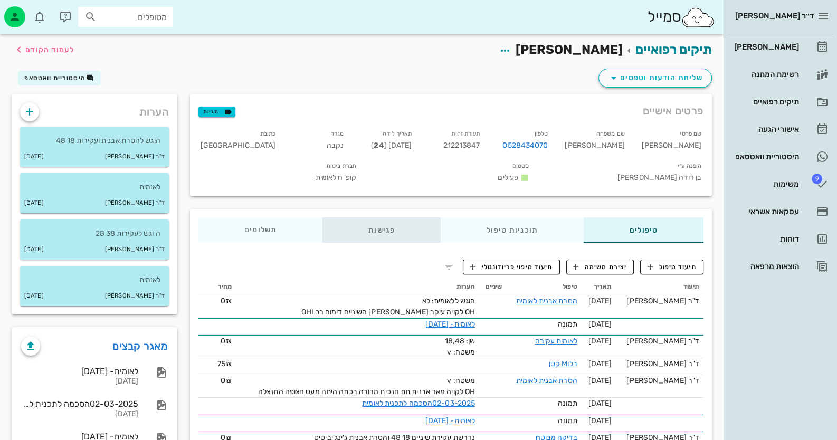
click at [385, 224] on div "פגישות" at bounding box center [382, 229] width 118 height 25
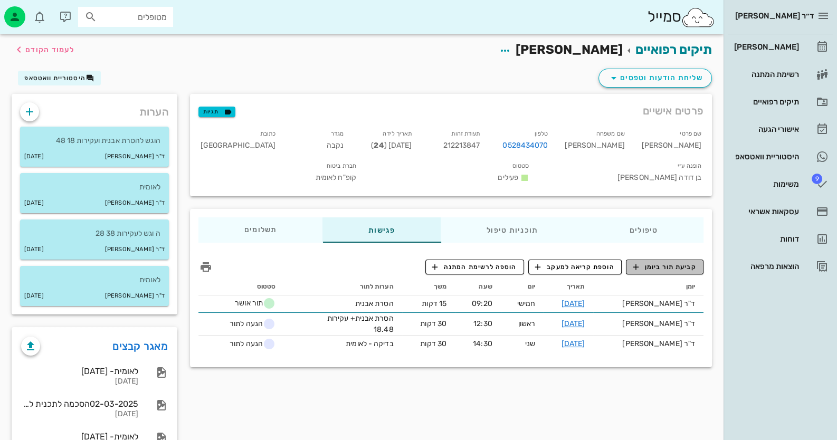
click at [670, 262] on span "קביעת תור ביומן" at bounding box center [664, 267] width 63 height 10
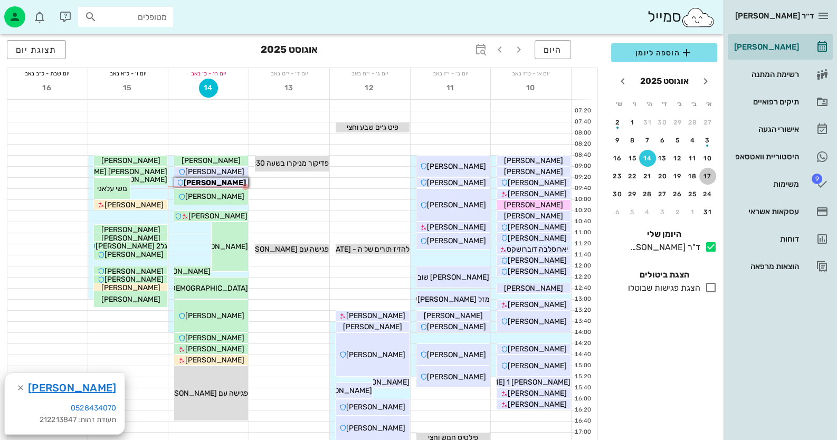
click at [715, 176] on div "17" at bounding box center [707, 176] width 17 height 7
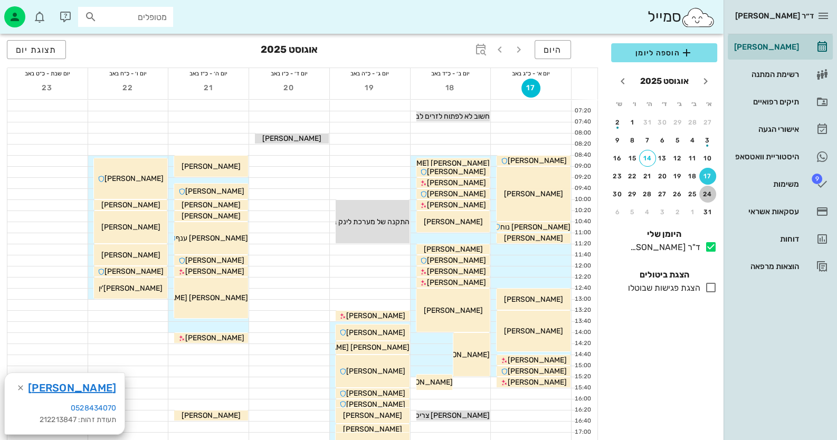
click at [712, 192] on div "24" at bounding box center [707, 194] width 17 height 7
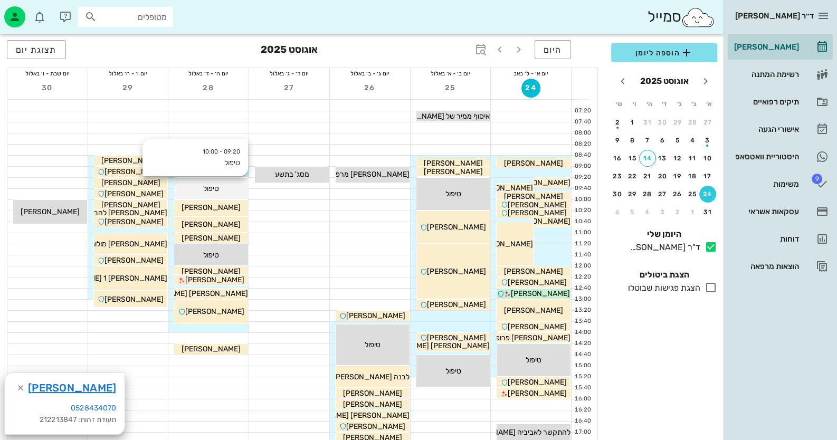
click at [497, 169] on div "טיפול" at bounding box center [534, 163] width 74 height 11
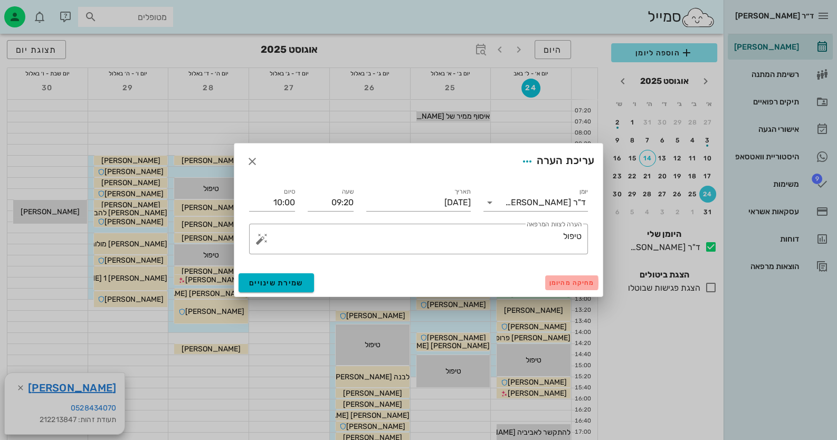
click at [578, 286] on span "מחיקה מהיומן" at bounding box center [572, 282] width 45 height 7
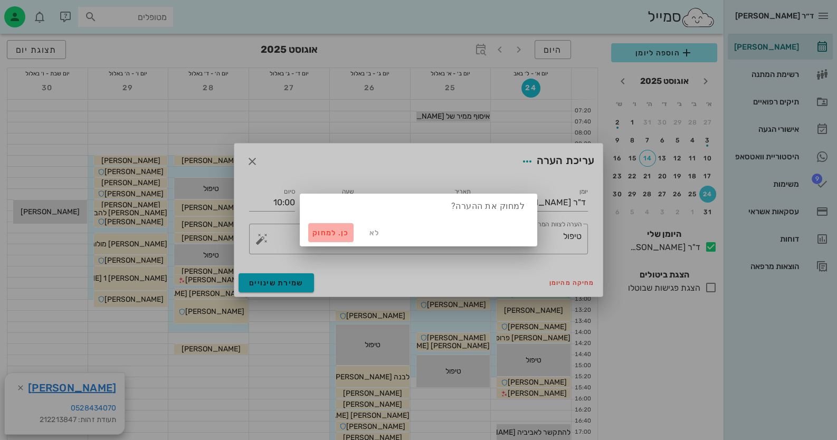
click at [319, 231] on span "כן. למחוק" at bounding box center [331, 233] width 37 height 9
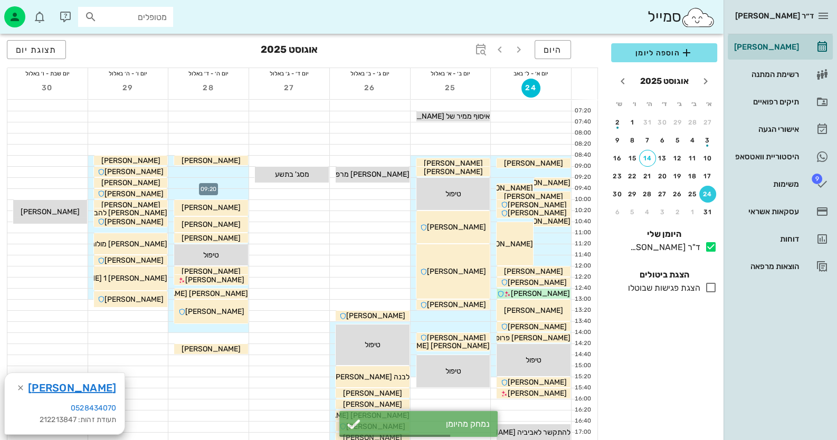
click at [241, 184] on div at bounding box center [208, 183] width 80 height 11
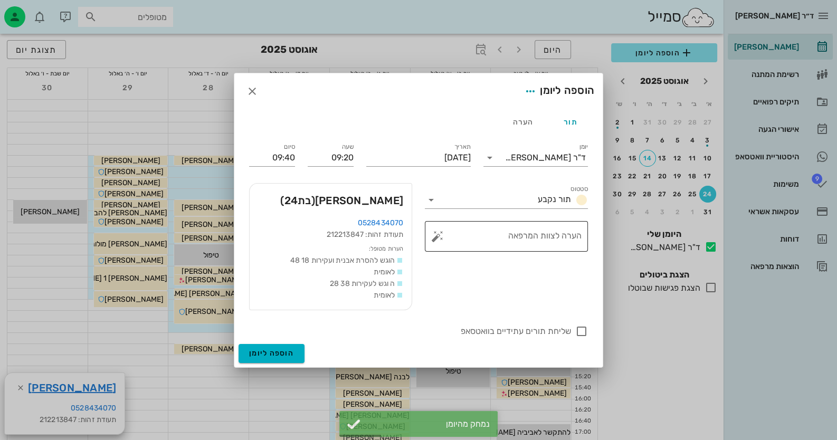
click at [441, 238] on button "button" at bounding box center [437, 236] width 13 height 13
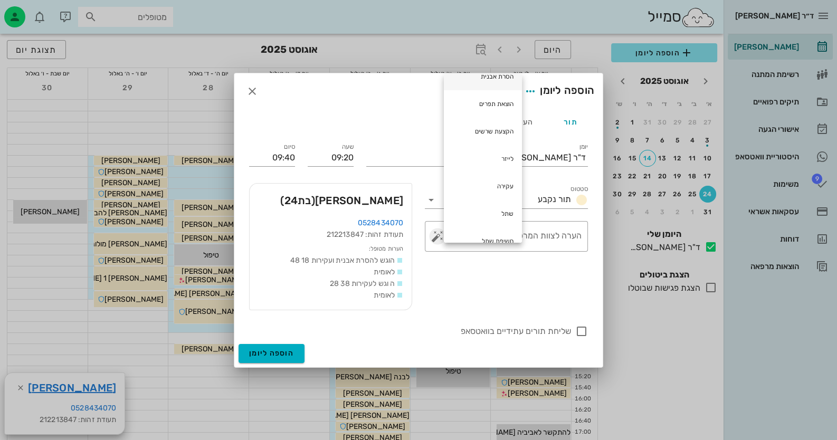
scroll to position [105, 0]
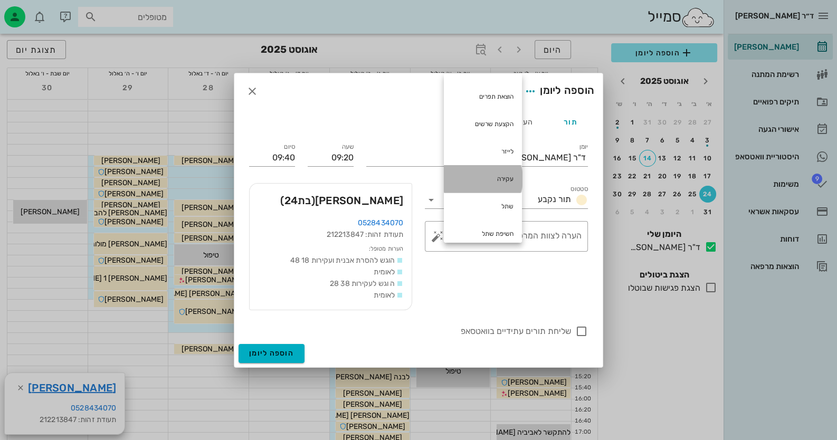
click at [512, 176] on div "עקירה" at bounding box center [483, 178] width 78 height 27
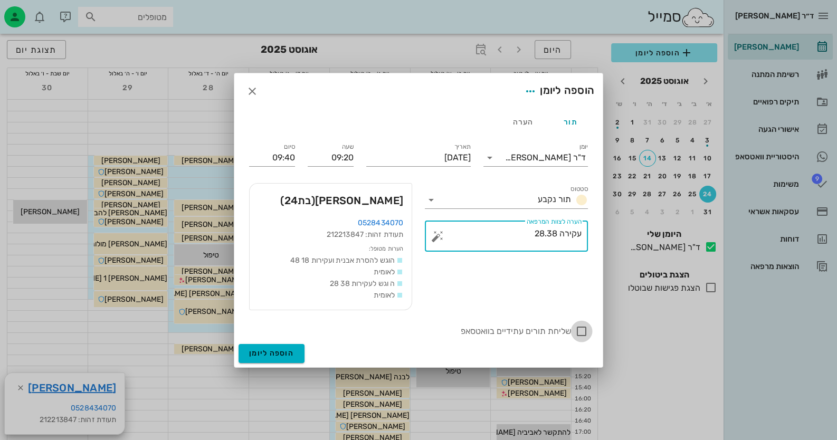
type textarea "עקירה 28.38"
click at [583, 332] on div at bounding box center [582, 332] width 18 height 18
checkbox input "true"
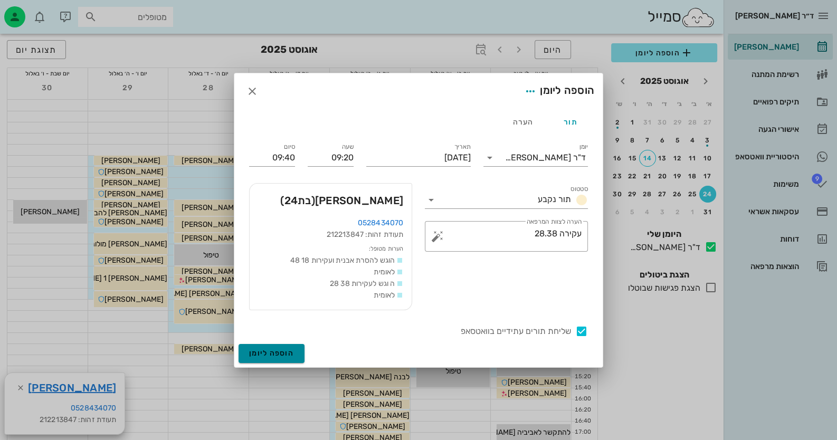
click at [269, 351] on span "הוספה ליומן" at bounding box center [271, 353] width 45 height 9
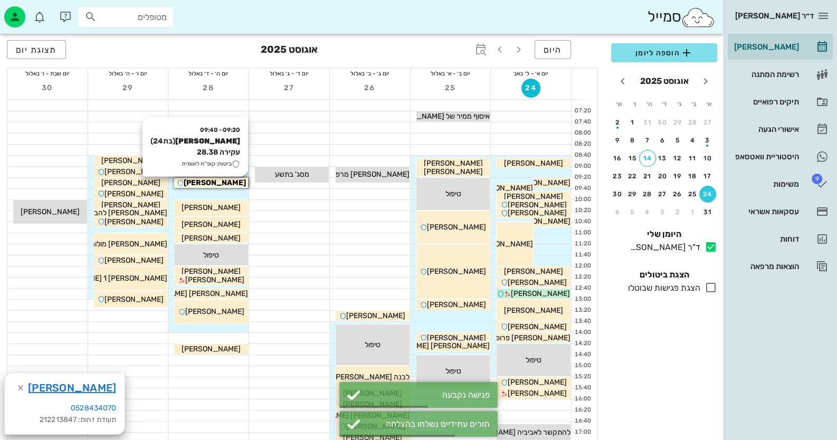
click at [243, 182] on div "[PERSON_NAME]" at bounding box center [211, 182] width 74 height 11
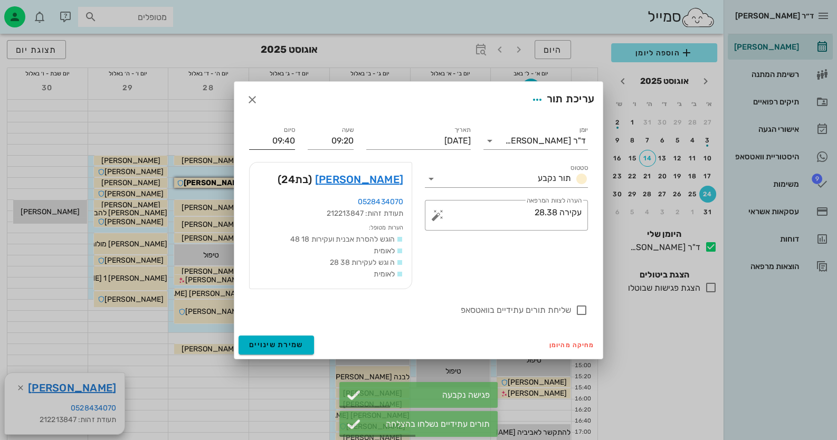
click at [280, 139] on input "09:40" at bounding box center [272, 141] width 46 height 17
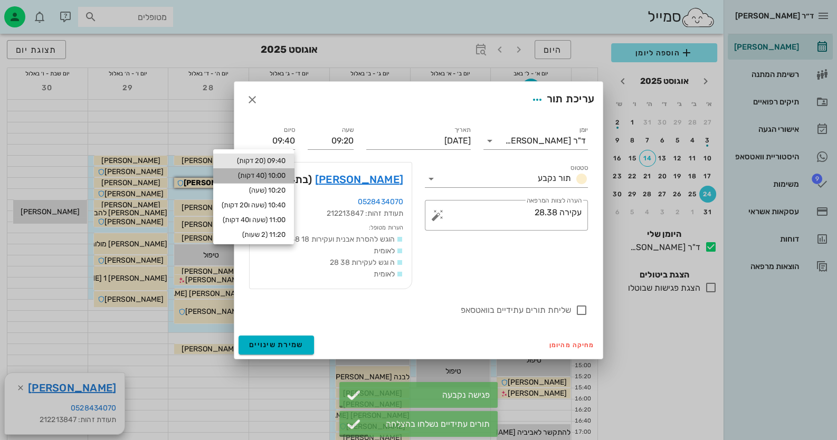
click at [277, 171] on div "10:00 (40 דקות)" at bounding box center [253, 175] width 81 height 15
type input "10:00"
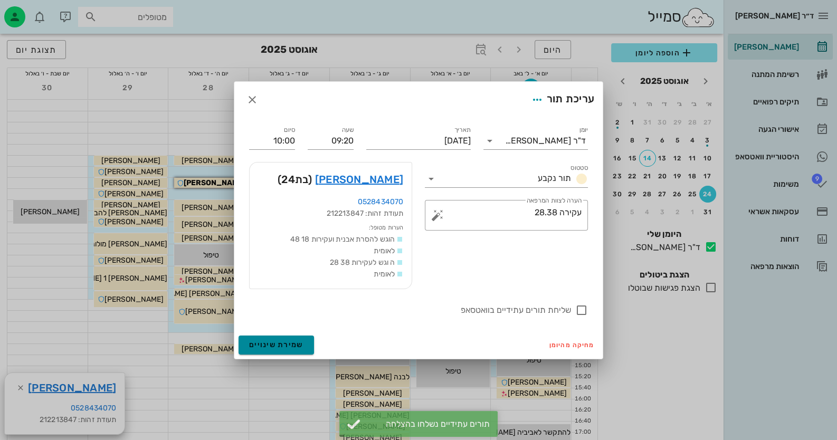
click at [292, 337] on button "שמירת שינויים" at bounding box center [276, 345] width 75 height 19
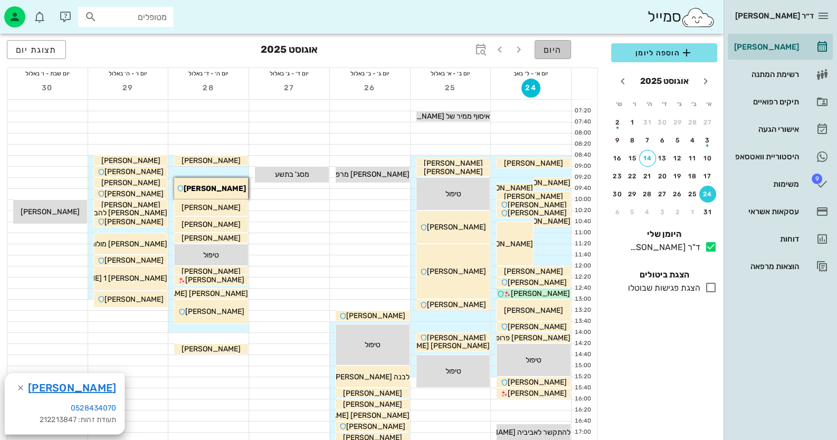
click at [560, 53] on span "היום" at bounding box center [553, 50] width 18 height 10
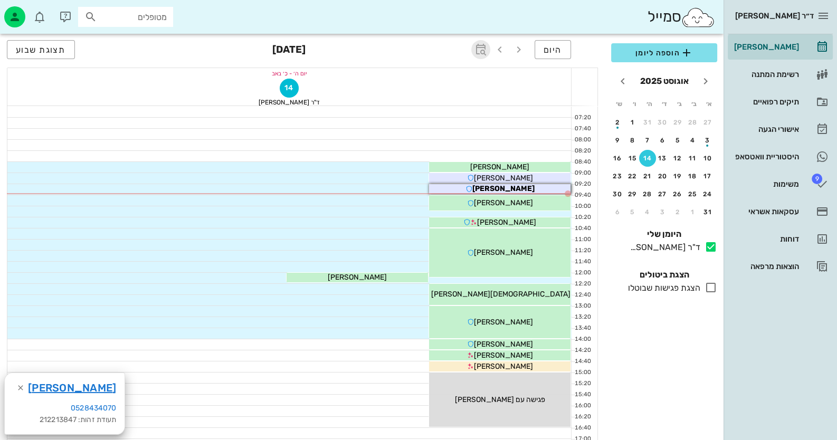
click at [486, 48] on icon "button" at bounding box center [481, 49] width 13 height 13
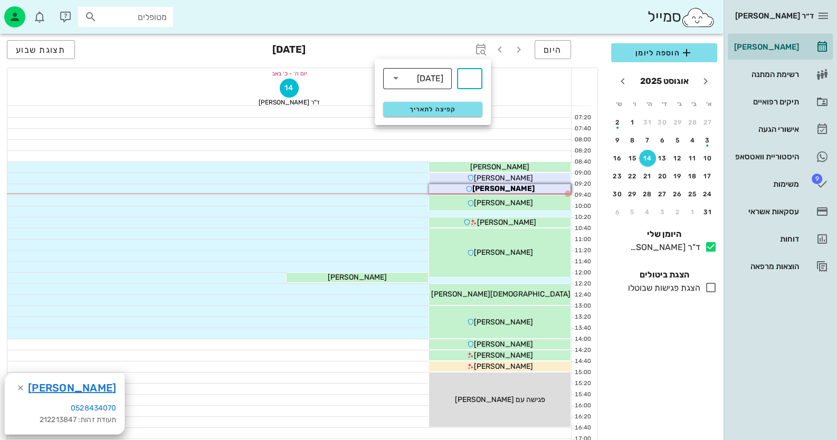
click at [439, 82] on div "[DATE]" at bounding box center [430, 79] width 26 height 10
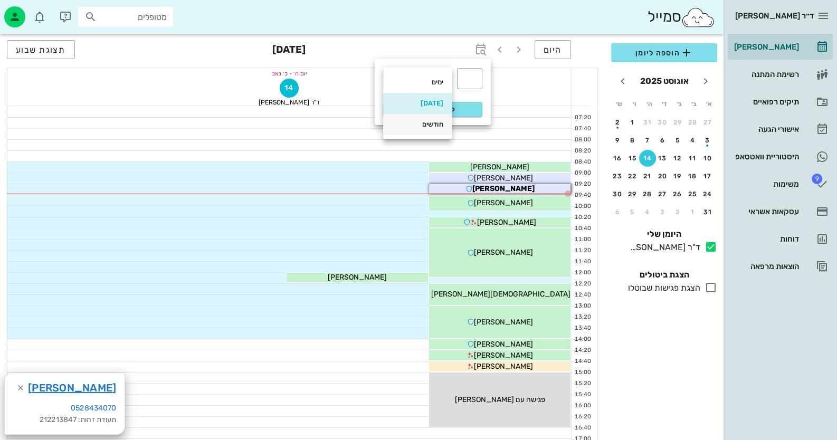
click at [437, 130] on div "חודשים" at bounding box center [418, 124] width 52 height 17
click at [472, 73] on input "text" at bounding box center [469, 78] width 13 height 17
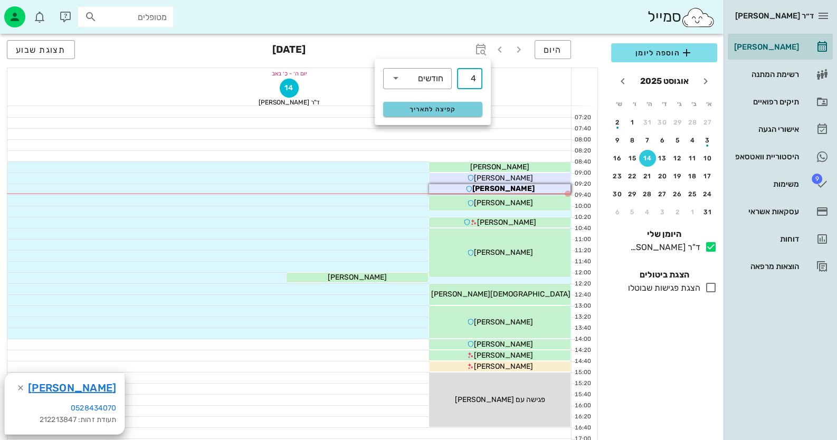
type input "4"
click at [408, 107] on span "קפיצה לתאריך" at bounding box center [433, 109] width 86 height 7
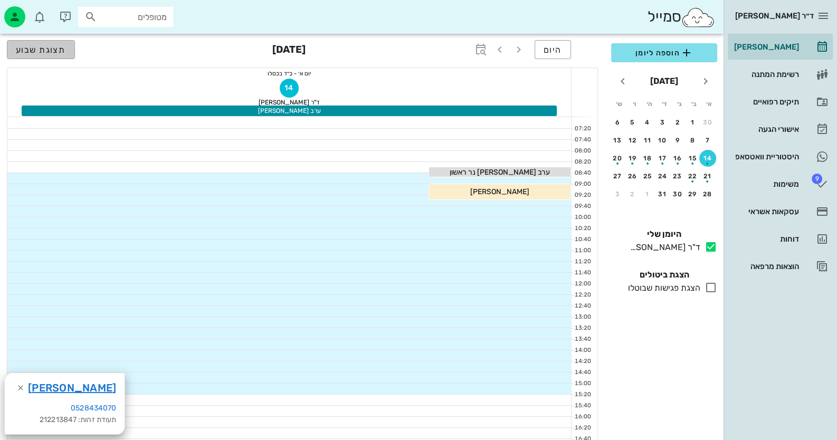
click at [33, 45] on span "תצוגת שבוע" at bounding box center [41, 50] width 50 height 10
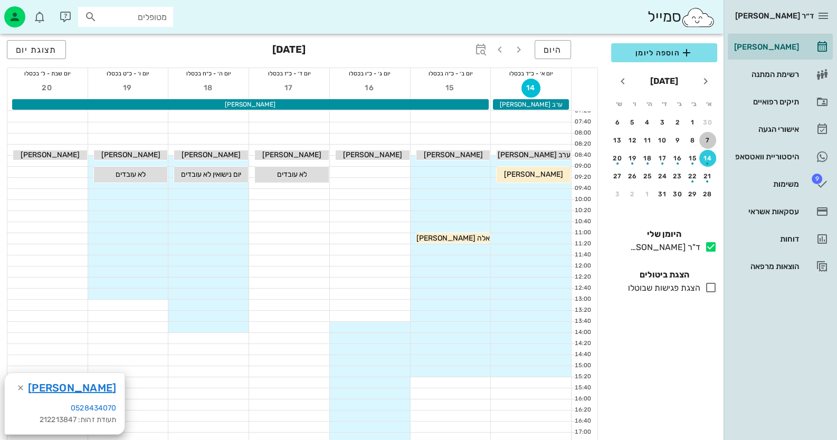
click at [707, 141] on div "7" at bounding box center [707, 140] width 17 height 7
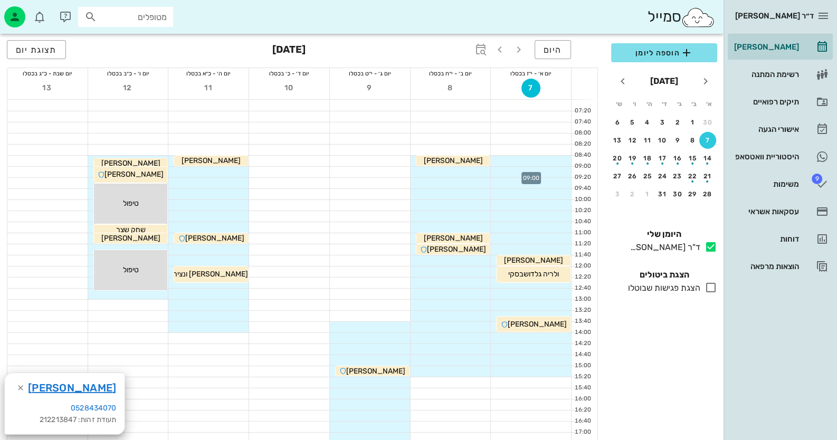
click at [554, 168] on div at bounding box center [531, 172] width 80 height 11
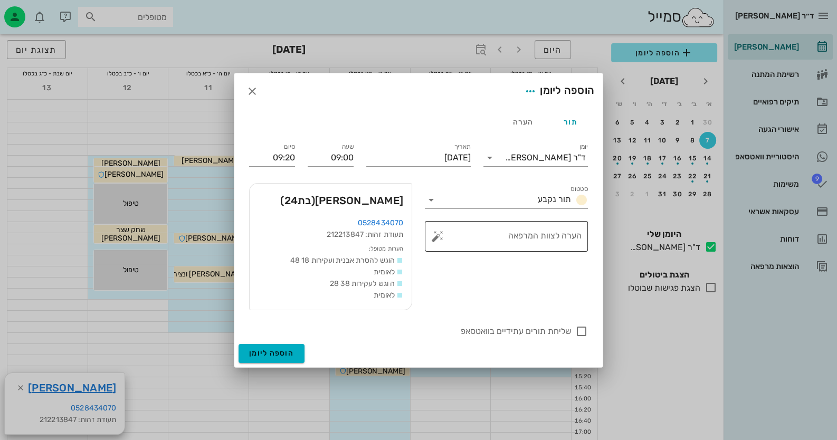
click at [441, 236] on button "button" at bounding box center [437, 236] width 13 height 13
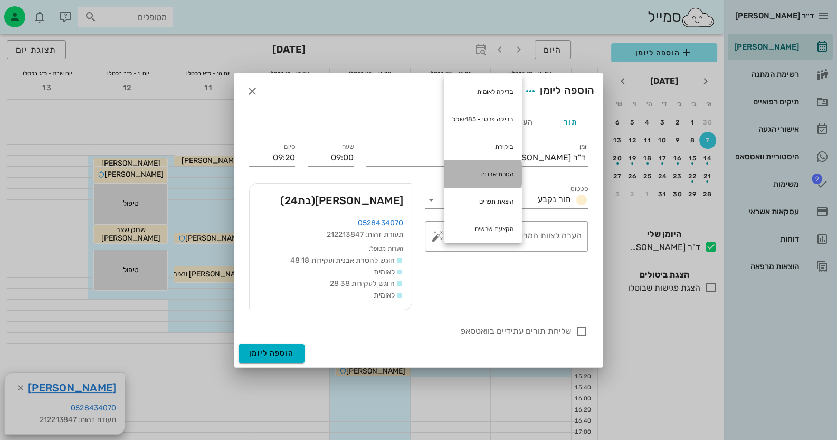
click at [484, 168] on div "הסרת אבנית" at bounding box center [483, 173] width 78 height 27
type textarea "הסרת אבנית"
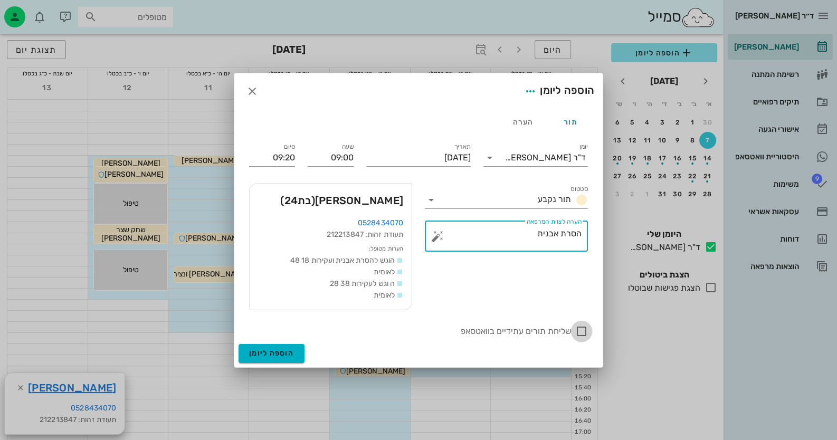
click at [585, 334] on div at bounding box center [582, 332] width 18 height 18
checkbox input "true"
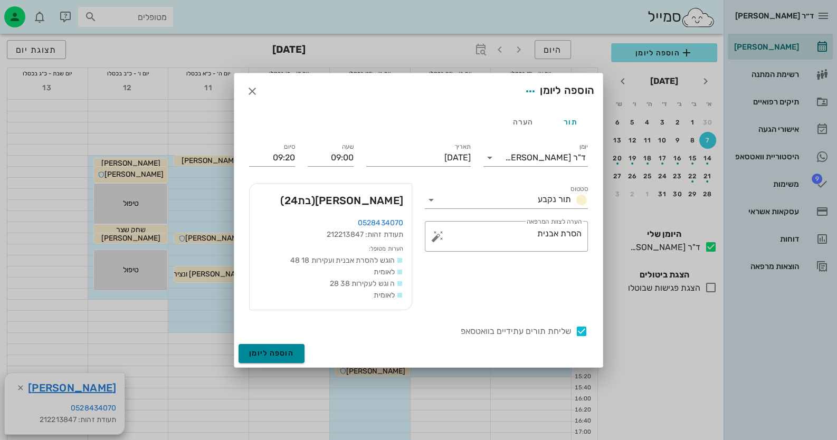
click at [253, 351] on span "הוספה ליומן" at bounding box center [271, 353] width 45 height 9
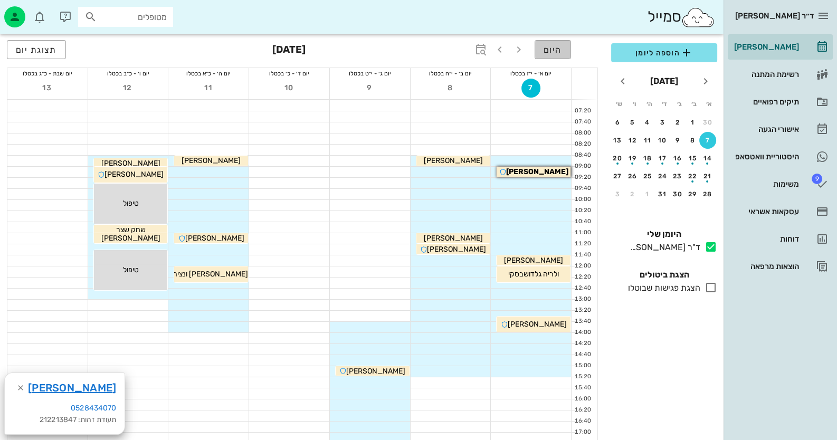
click at [549, 45] on span "היום" at bounding box center [553, 50] width 18 height 10
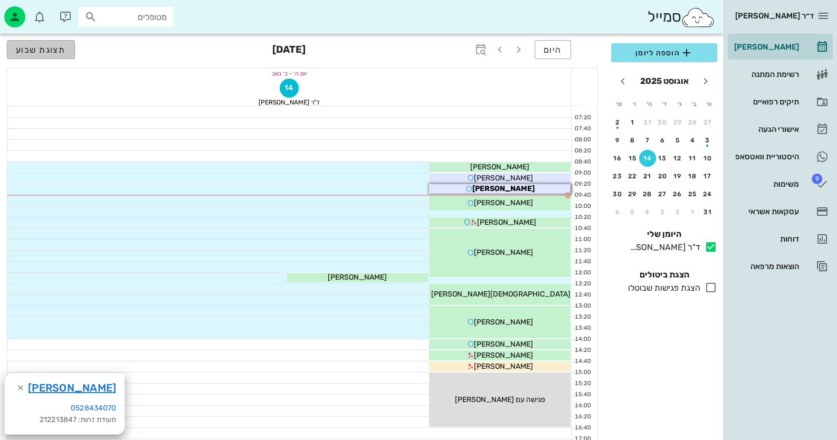
click at [52, 58] on button "תצוגת שבוע" at bounding box center [41, 49] width 68 height 19
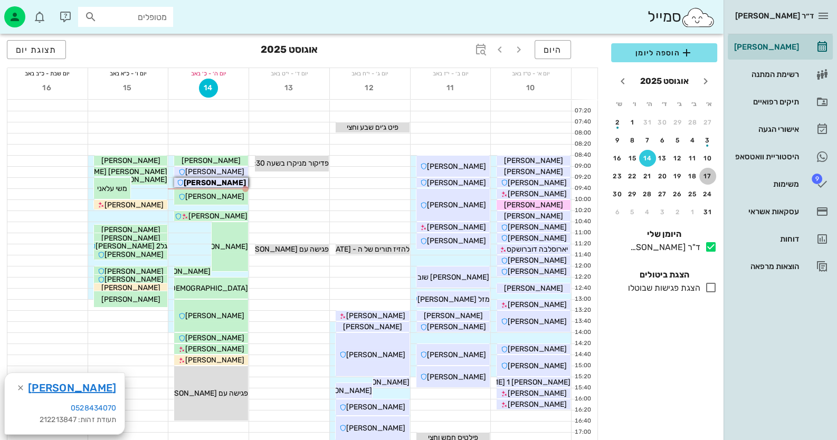
click at [706, 173] on div "17" at bounding box center [707, 176] width 17 height 7
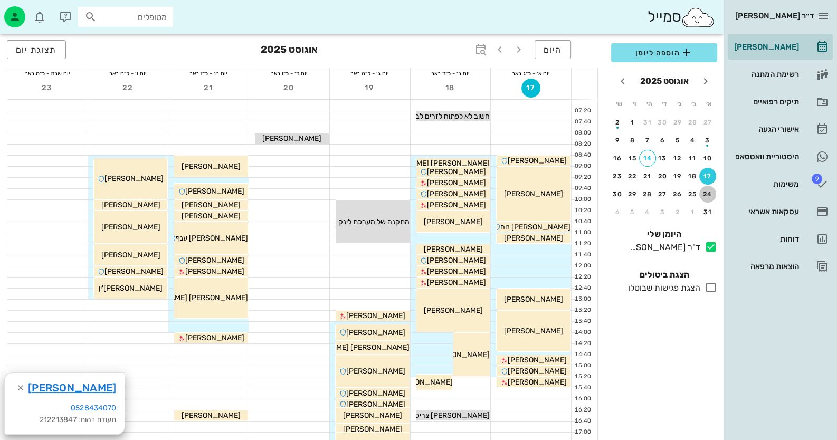
click at [705, 187] on button "24" at bounding box center [707, 194] width 17 height 17
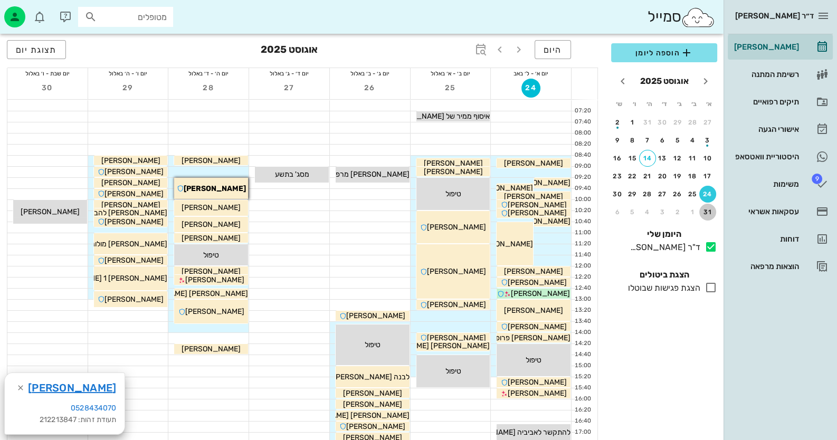
click at [705, 205] on button "31" at bounding box center [707, 212] width 17 height 17
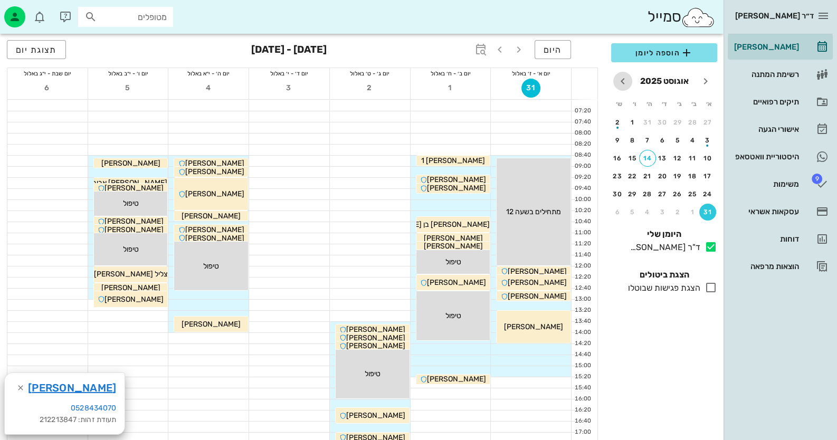
click at [625, 77] on icon "חודש הבא" at bounding box center [623, 81] width 13 height 13
click at [704, 139] on div "7" at bounding box center [707, 140] width 17 height 7
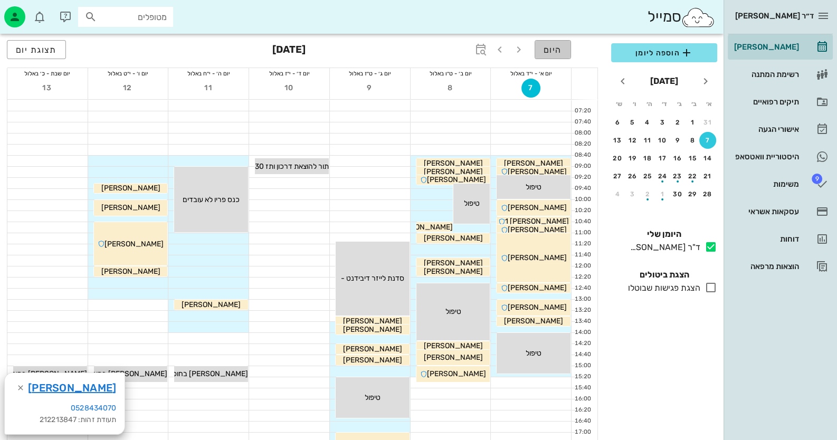
click at [558, 42] on button "היום" at bounding box center [553, 49] width 36 height 19
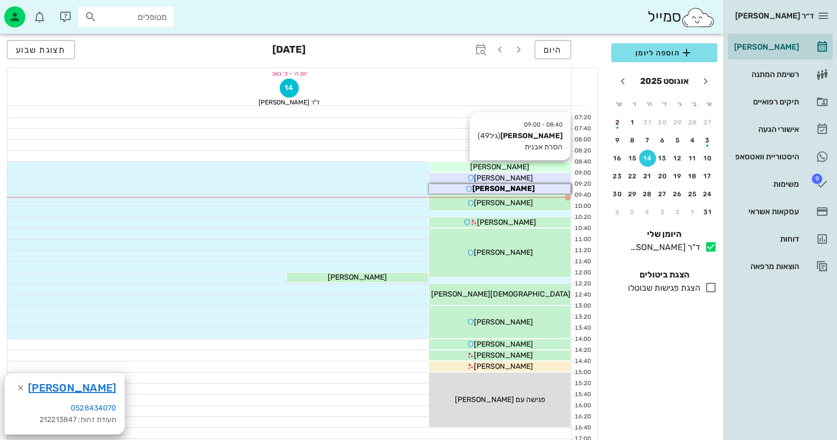
click at [518, 165] on span "[PERSON_NAME]" at bounding box center [499, 167] width 59 height 9
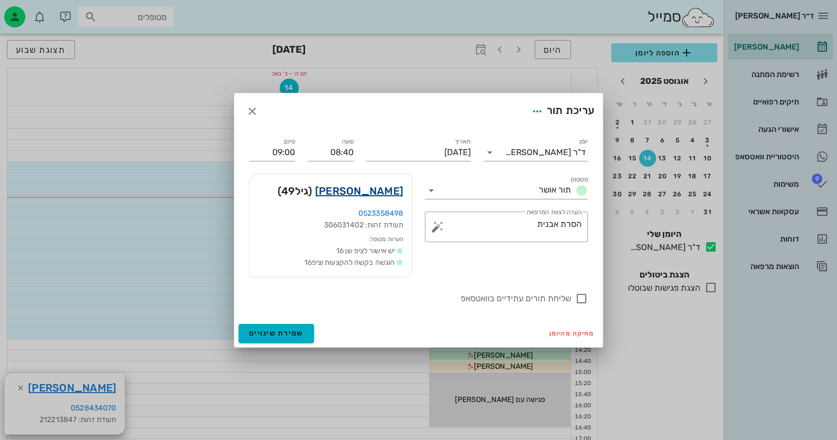
click at [391, 193] on link "[PERSON_NAME]" at bounding box center [359, 191] width 88 height 17
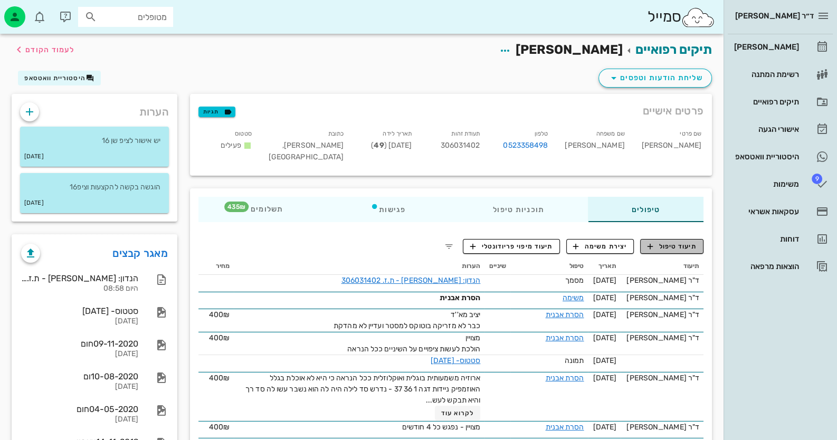
click at [689, 245] on span "תיעוד טיפול" at bounding box center [672, 247] width 49 height 10
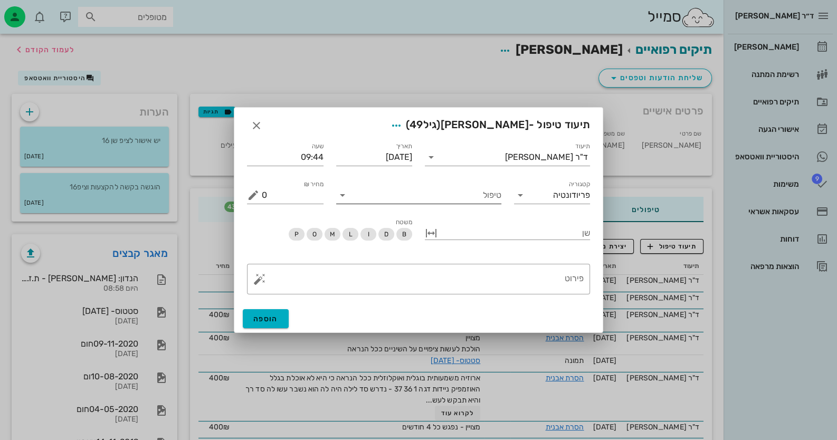
click at [441, 203] on input "טיפול" at bounding box center [426, 195] width 150 height 17
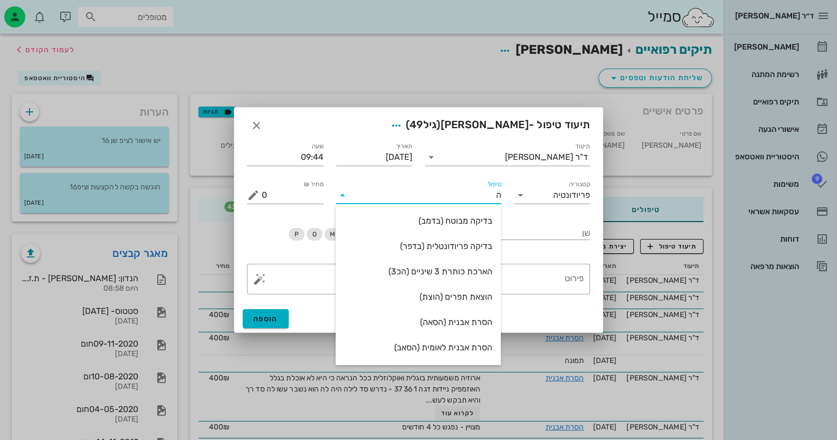
type input "[PERSON_NAME]"
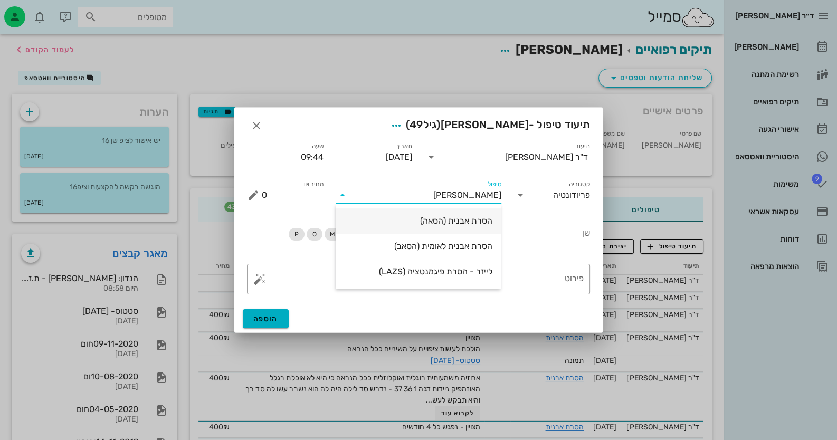
click at [463, 225] on div "הסרת אבנית (הסאה)" at bounding box center [418, 221] width 148 height 10
type input "435"
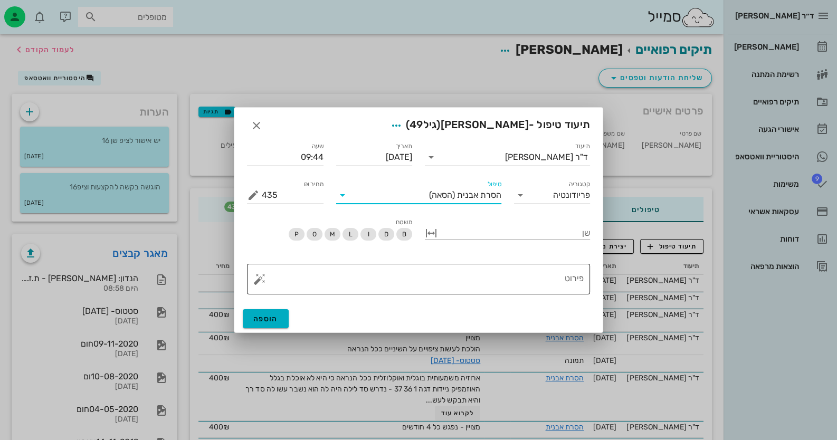
click at [459, 278] on textarea "פירוט" at bounding box center [423, 281] width 322 height 25
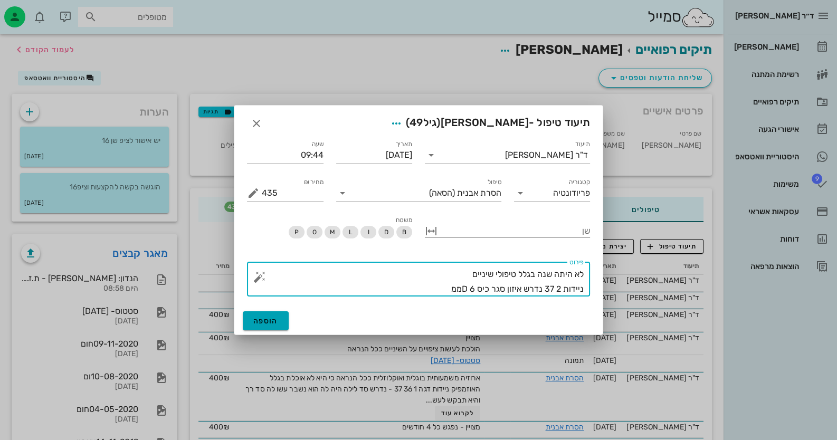
type textarea "לא היתה שנה בגלל טיפולי שיניים ניידות 2 37 נדרש איזון סגר כיס D 6ממ"
click at [269, 314] on button "הוספה" at bounding box center [266, 320] width 46 height 19
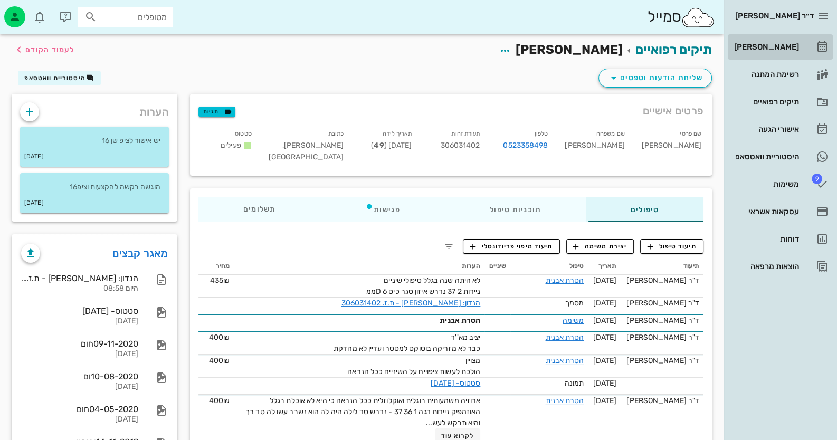
click at [810, 53] on link "[PERSON_NAME]" at bounding box center [780, 46] width 105 height 25
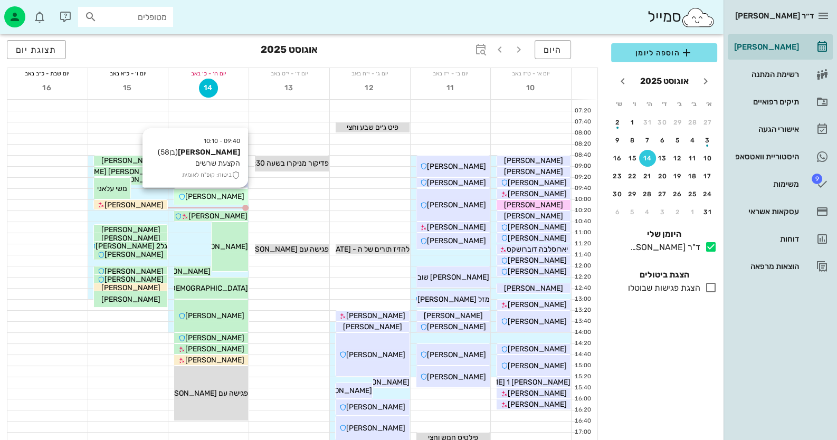
click at [204, 196] on span "[PERSON_NAME]" at bounding box center [214, 196] width 59 height 9
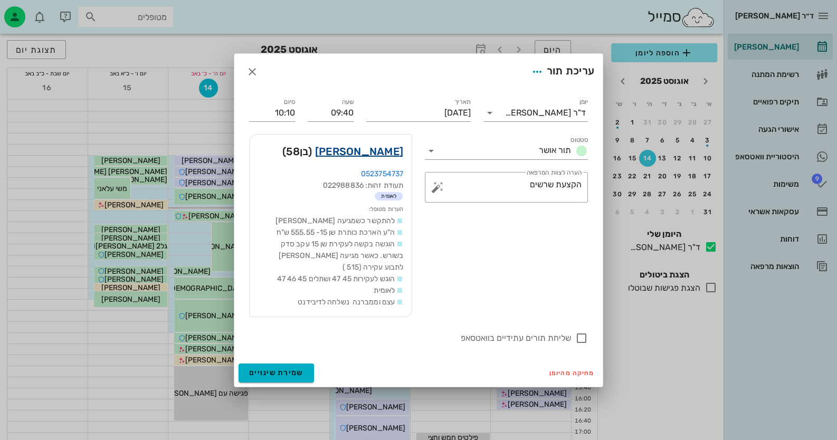
click at [362, 153] on link "[PERSON_NAME]" at bounding box center [359, 151] width 88 height 17
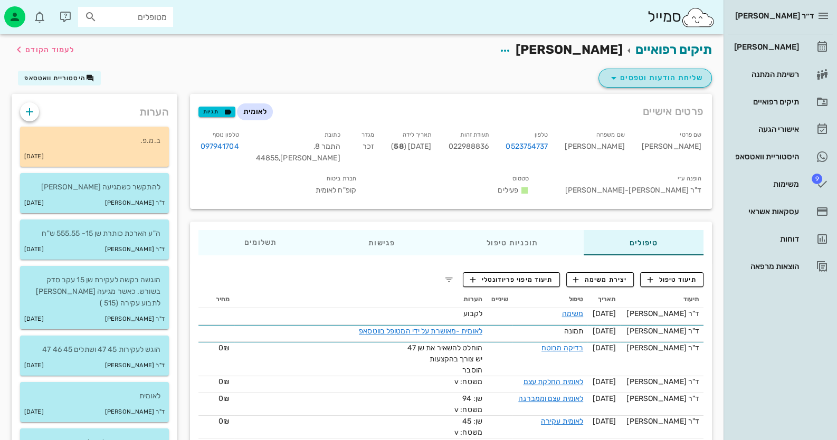
click at [678, 78] on span "שליחת הודעות וטפסים" at bounding box center [656, 78] width 96 height 13
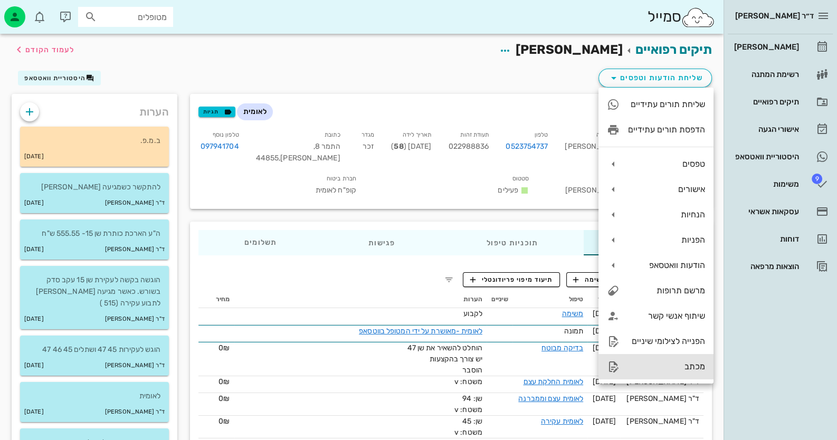
click at [651, 373] on div "מכתב" at bounding box center [656, 366] width 115 height 25
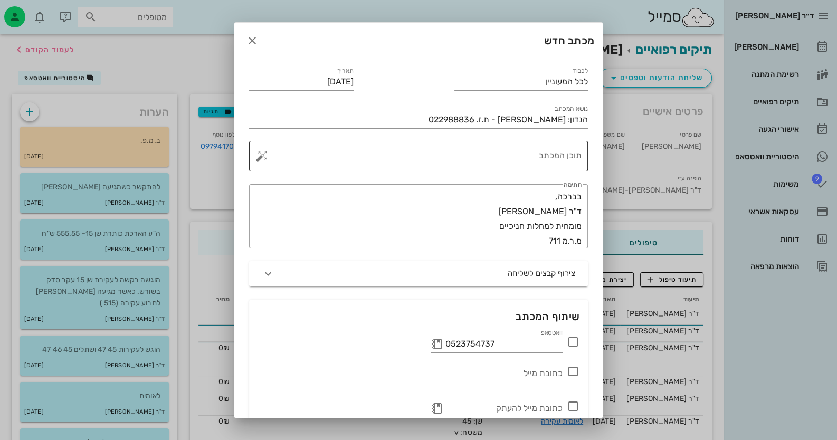
click at [510, 147] on textarea "תוכן המכתב" at bounding box center [423, 158] width 318 height 25
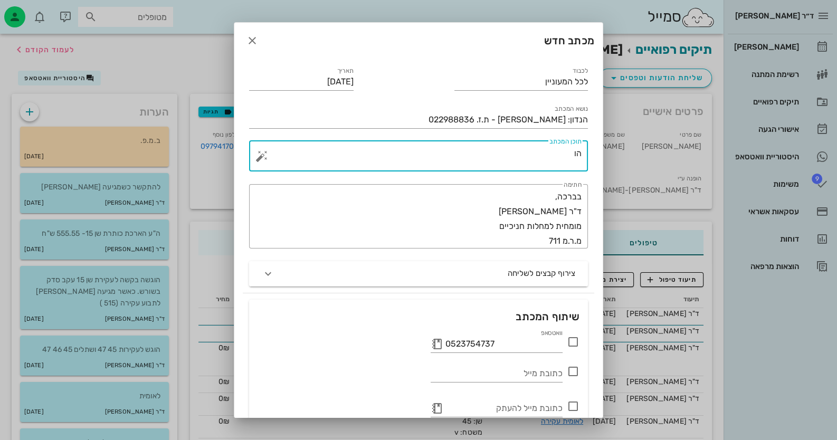
type textarea "ה"
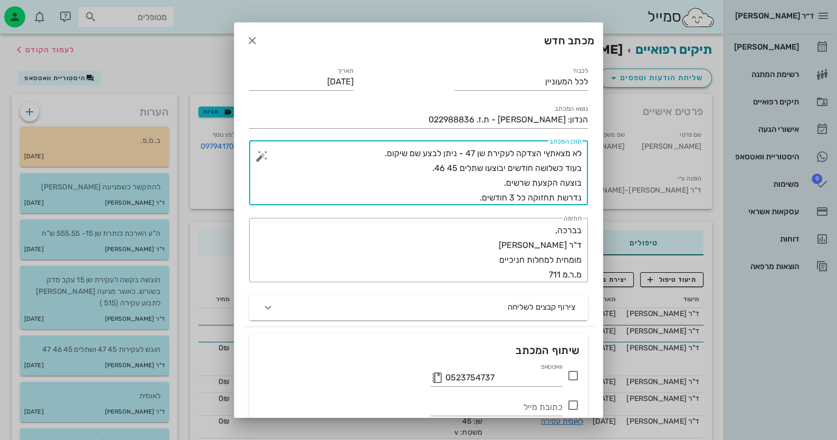
click at [575, 378] on icon at bounding box center [573, 376] width 13 height 13
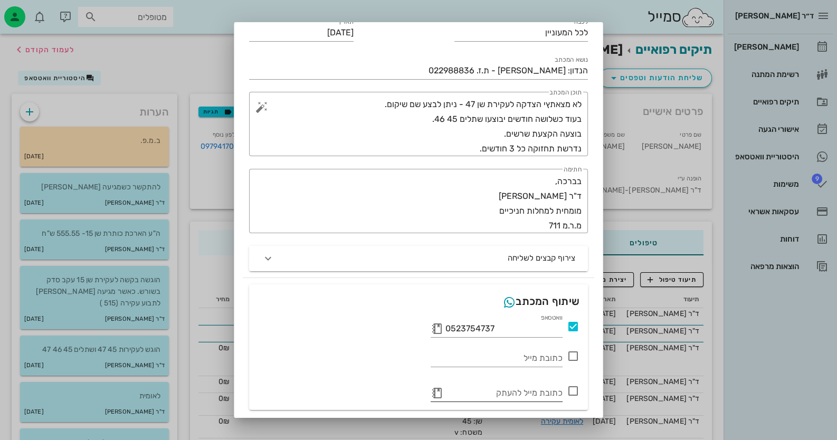
scroll to position [83, 0]
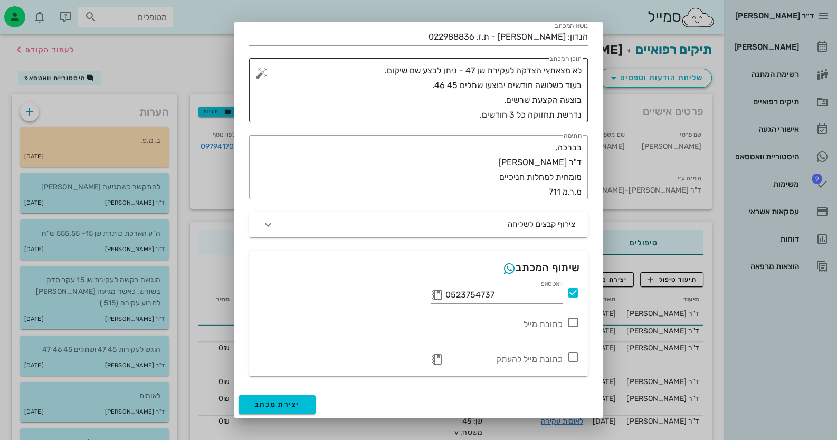
click at [547, 70] on textarea "לא מצאתץי הצדקה לעקירת שן 47 - ניתן לבצע שם שיקום. בעוד כשלושה חודשים יבוצעו שת…" at bounding box center [423, 92] width 318 height 59
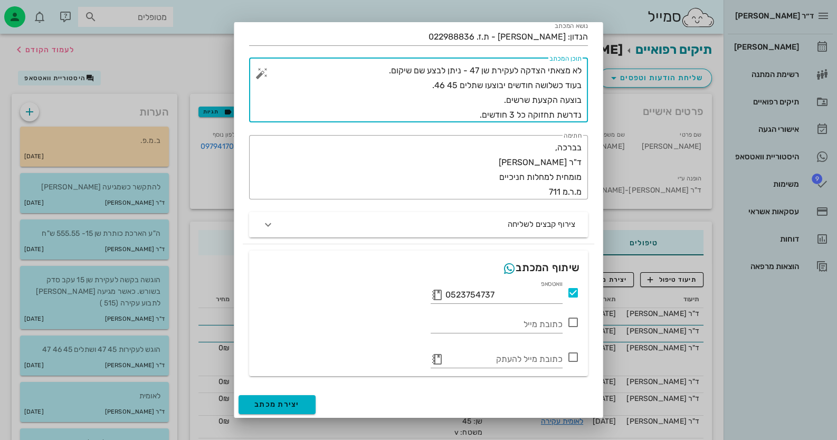
type textarea "לא מצאתי הצדקה לעקירת שן 47 - ניתן לבצע שם שיקום. בעוד כשלושה חודשים יבוצעו שתל…"
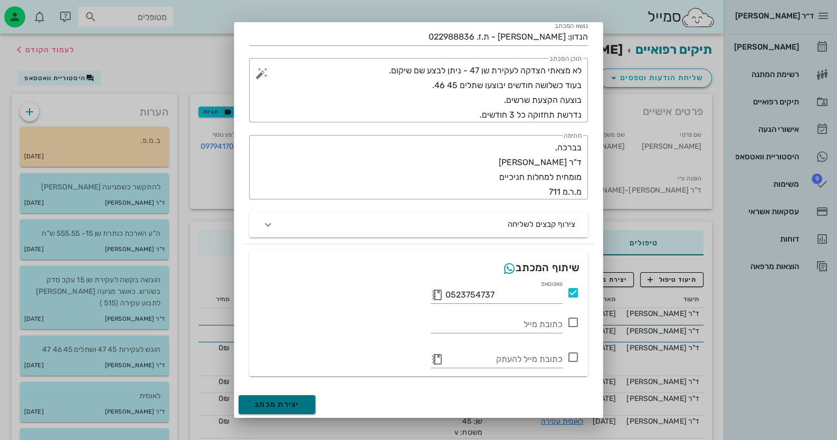
click at [285, 400] on span "יצירת מכתב" at bounding box center [276, 404] width 45 height 9
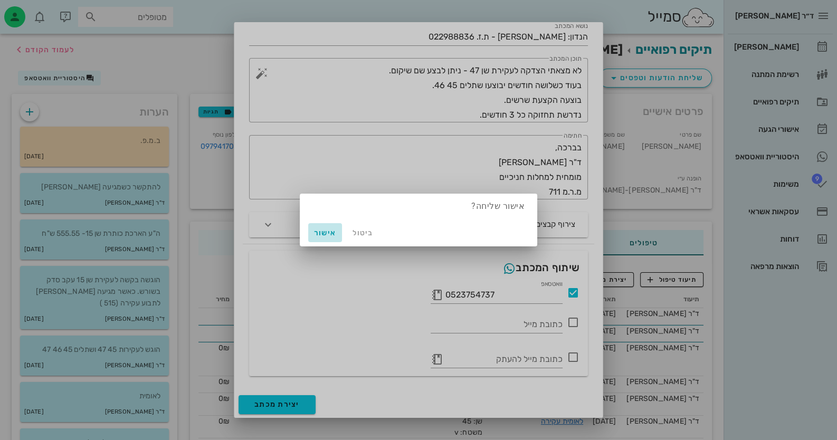
click at [315, 237] on button "אישור" at bounding box center [325, 232] width 34 height 19
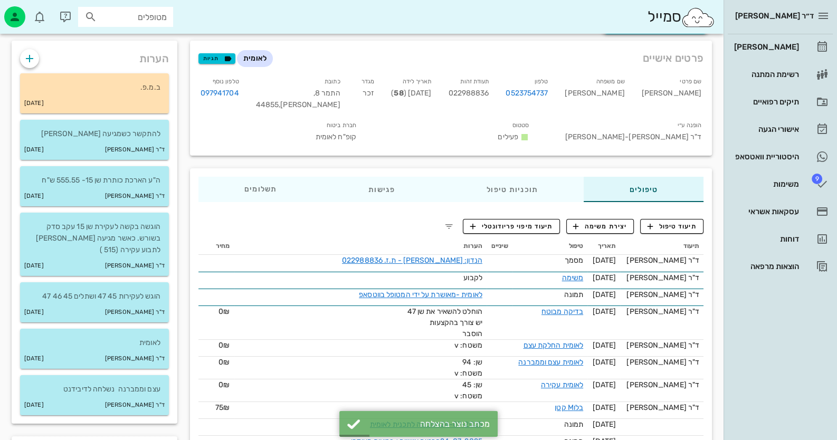
scroll to position [158, 0]
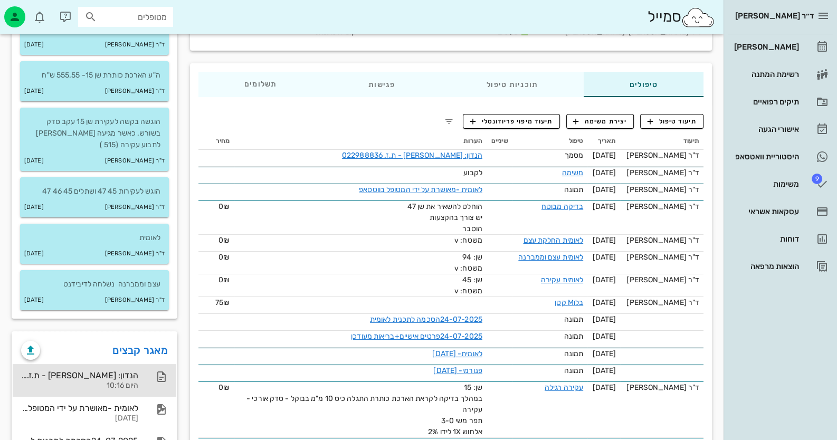
click at [138, 379] on div "הנדון: [PERSON_NAME] - ת.ז. 022988836" at bounding box center [79, 376] width 117 height 10
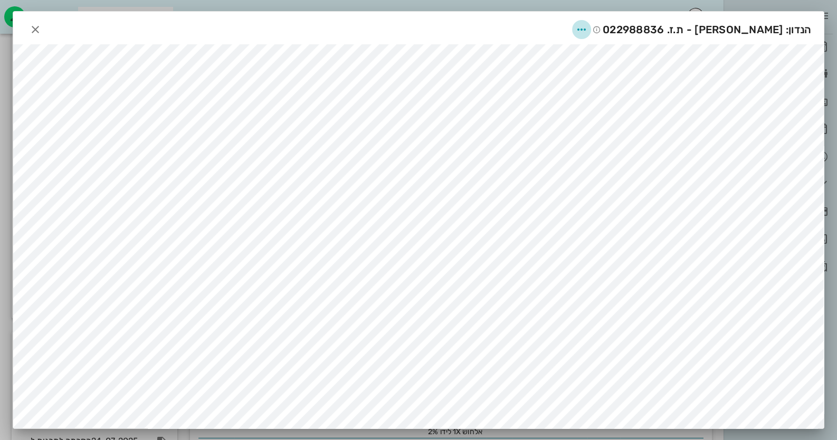
click at [588, 27] on icon "button" at bounding box center [581, 29] width 13 height 13
click at [624, 72] on div "שיתוף" at bounding box center [598, 81] width 67 height 25
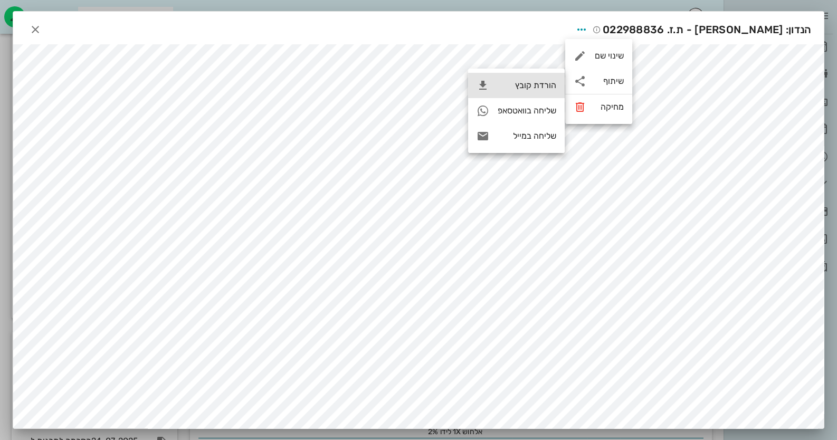
click at [541, 87] on div "הורדת קובץ" at bounding box center [527, 85] width 59 height 10
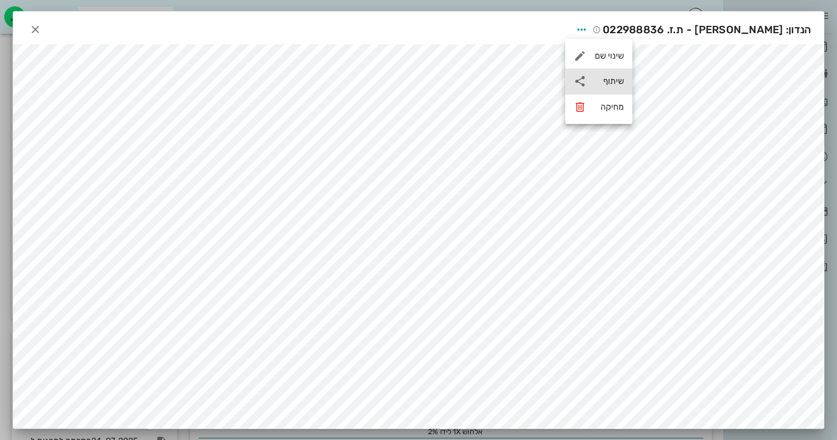
click at [602, 81] on div "שיתוף" at bounding box center [609, 81] width 29 height 10
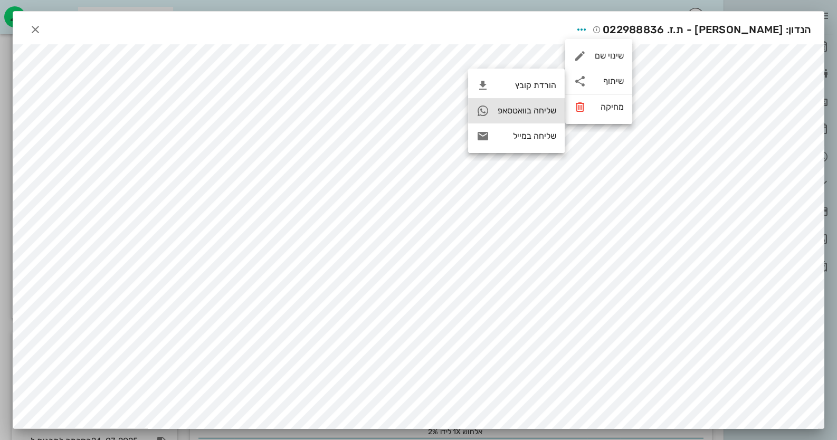
click at [535, 107] on div "שליחה בוואטסאפ" at bounding box center [527, 111] width 59 height 10
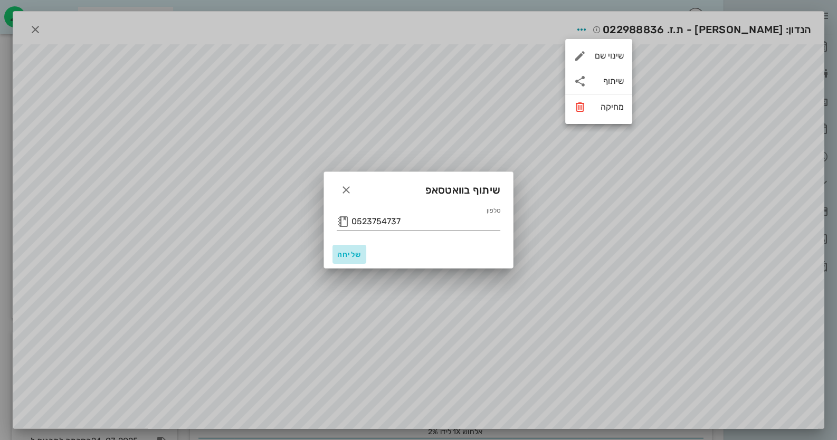
click at [346, 256] on span "שליחה" at bounding box center [349, 254] width 25 height 9
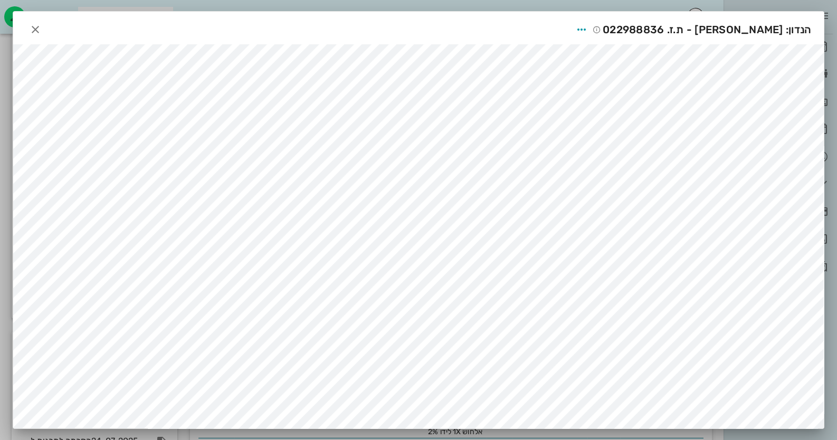
click at [36, 18] on div "הנדון: [PERSON_NAME] - ת.ז. 022988836" at bounding box center [418, 28] width 811 height 33
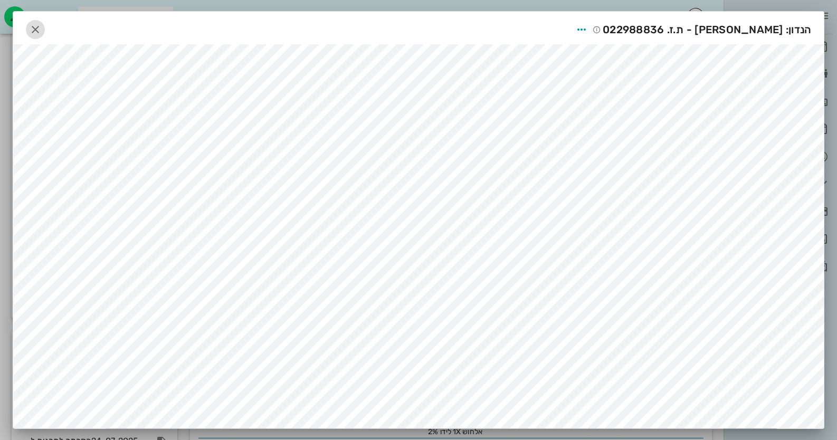
click at [37, 29] on icon "button" at bounding box center [35, 29] width 13 height 13
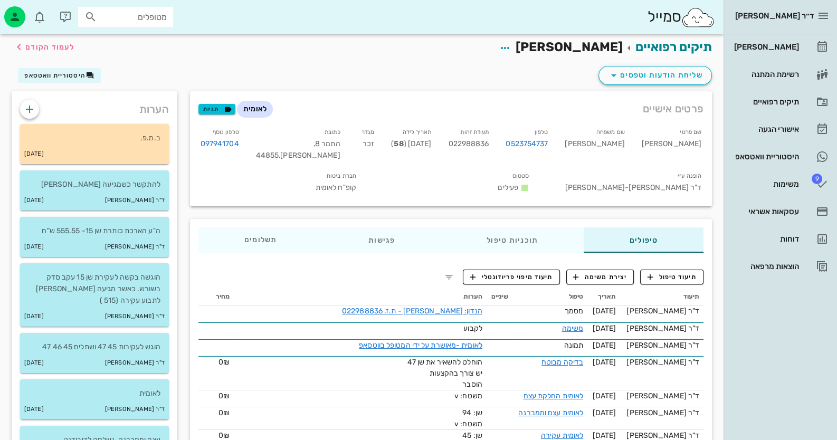
scroll to position [0, 0]
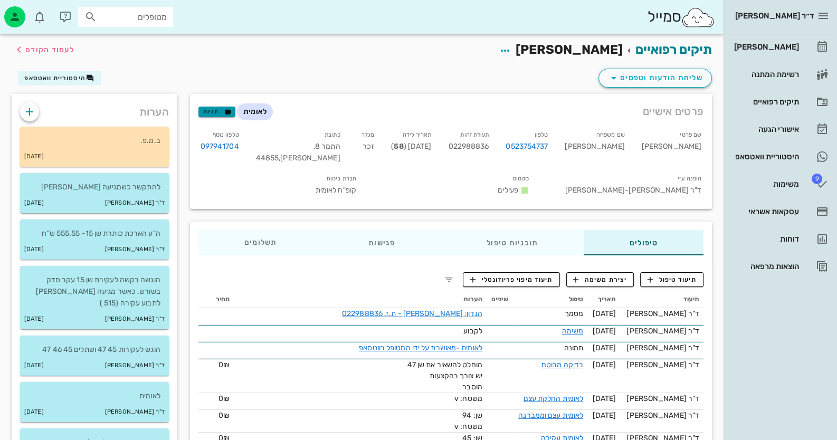
click at [209, 110] on span "תגיות" at bounding box center [216, 112] width 27 height 10
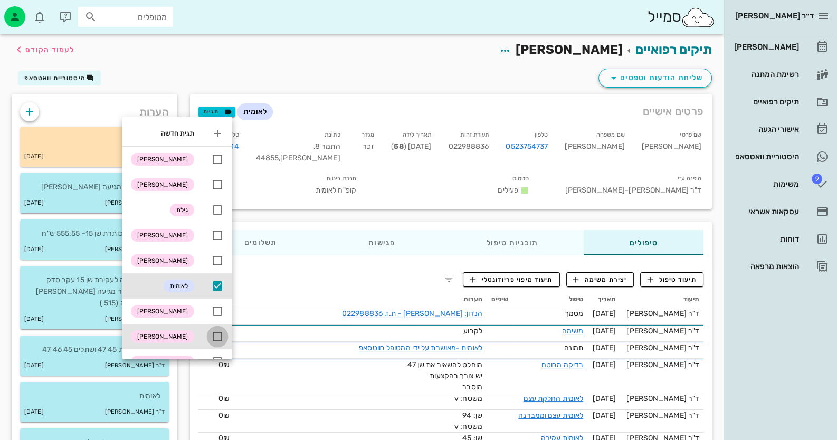
click at [222, 332] on div at bounding box center [218, 337] width 18 height 18
checkbox input "true"
click at [169, 64] on div "תיקים רפואיים [PERSON_NAME] לעמוד הקודם" at bounding box center [361, 50] width 713 height 33
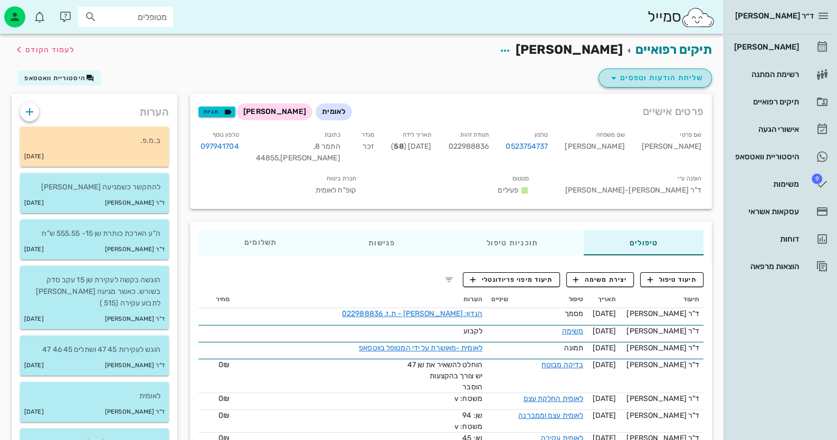
click at [689, 79] on span "שליחת הודעות וטפסים" at bounding box center [656, 78] width 96 height 13
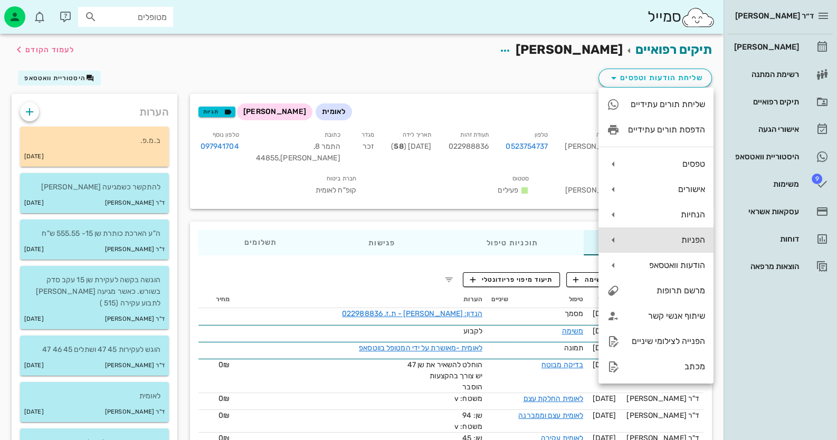
click at [699, 245] on div "הפניות" at bounding box center [666, 240] width 77 height 10
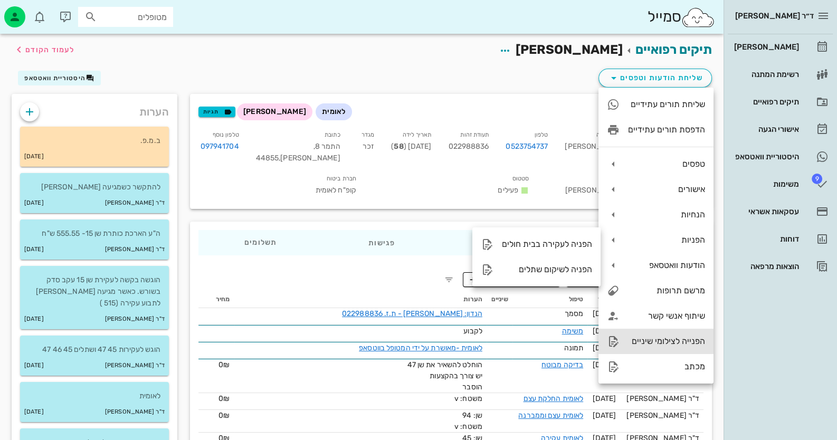
click at [686, 346] on div "הפנייה לצילומי שיניים" at bounding box center [666, 341] width 77 height 10
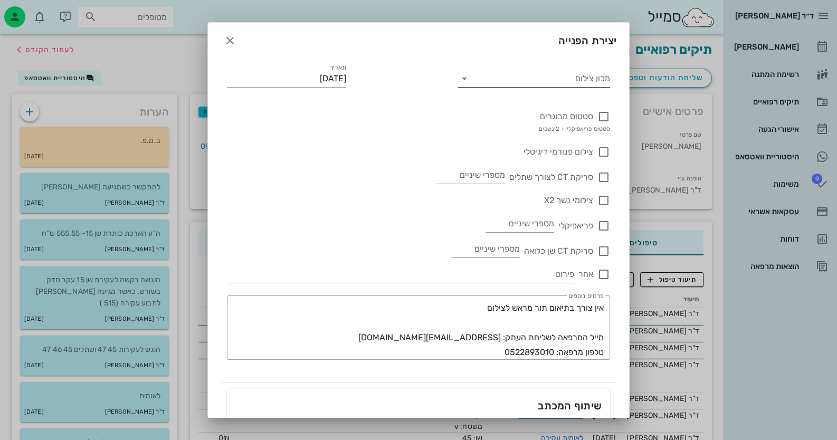
click at [600, 84] on input "מכון צילום" at bounding box center [543, 78] width 136 height 17
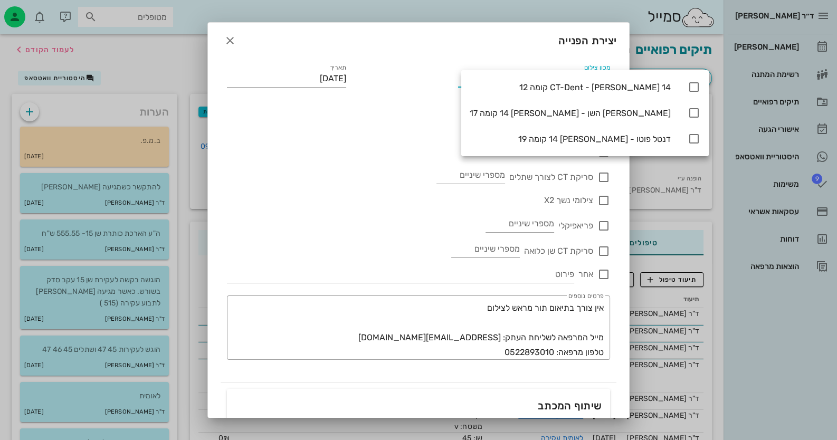
click at [278, 101] on div "סטטוס מבוגרים סטטוס פריאפיקלי + 2 נשכים" at bounding box center [418, 117] width 383 height 35
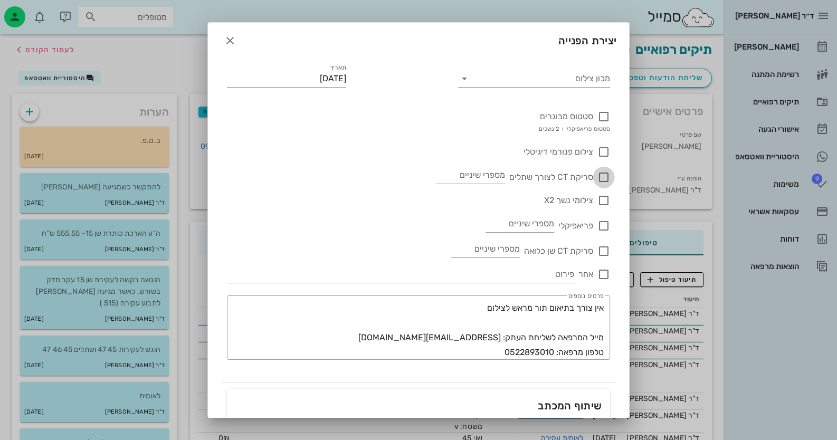
click at [610, 175] on div at bounding box center [604, 177] width 18 height 18
checkbox input "true"
click at [430, 175] on div "סריקת CT לצורך שתלים מספרי שיניים" at bounding box center [418, 170] width 383 height 25
click at [459, 177] on input "מספרי שיניים" at bounding box center [471, 175] width 69 height 17
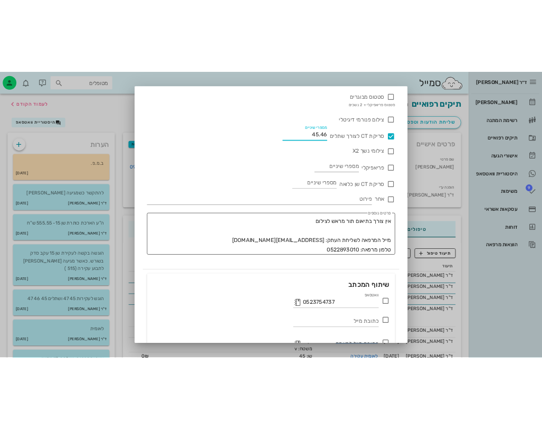
scroll to position [140, 0]
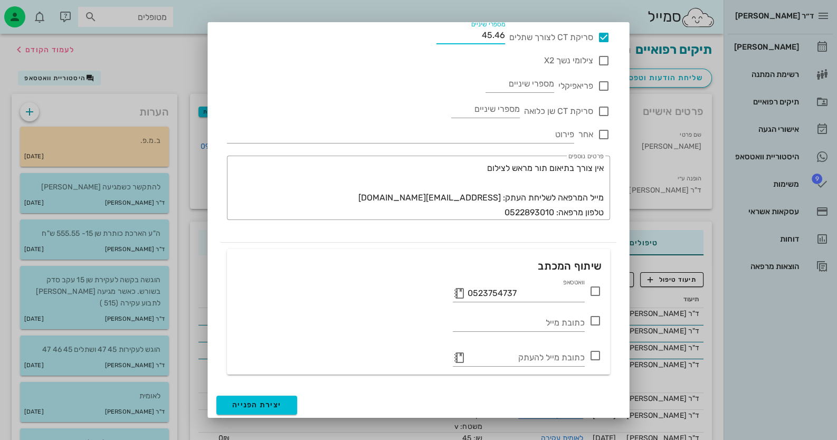
type input "45.46"
click at [599, 293] on icon at bounding box center [595, 291] width 13 height 13
click at [291, 409] on button "יצירת הפנייה" at bounding box center [256, 405] width 81 height 19
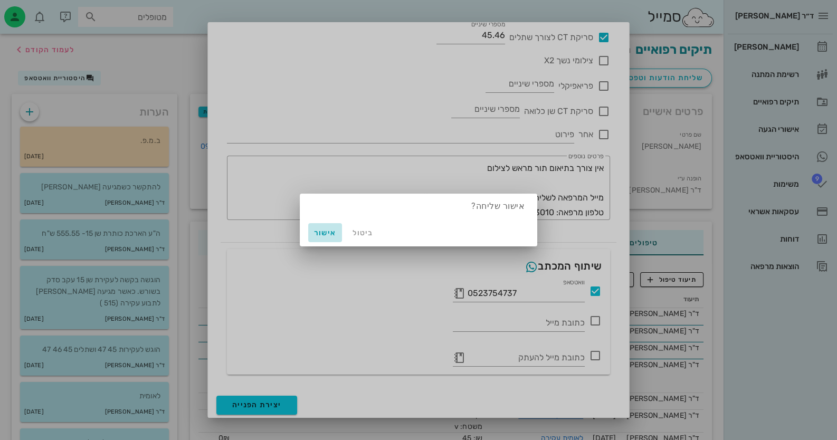
click at [330, 233] on span "אישור" at bounding box center [325, 233] width 25 height 9
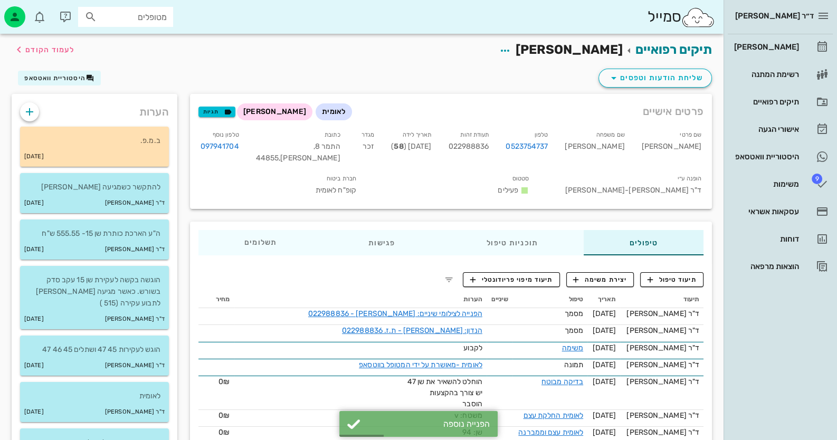
click at [489, 150] on span "022988836" at bounding box center [468, 146] width 41 height 9
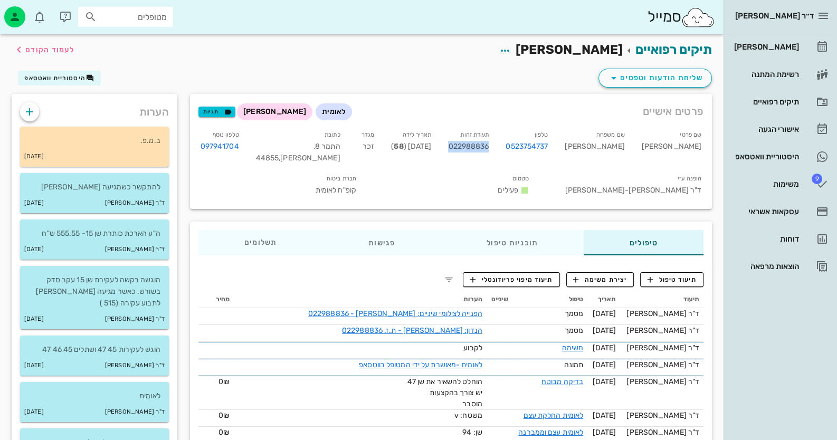
copy span "022988836"
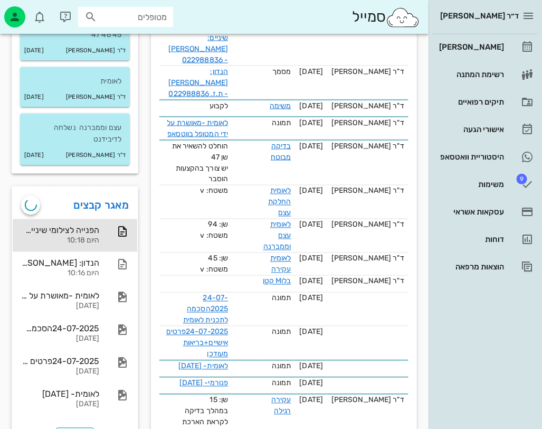
scroll to position [370, 0]
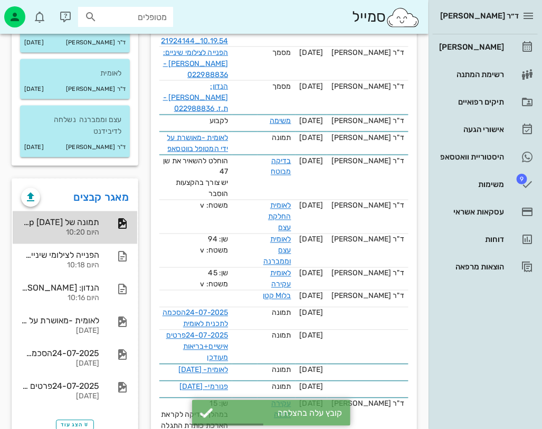
click at [92, 229] on div "היום 10:20" at bounding box center [60, 233] width 78 height 9
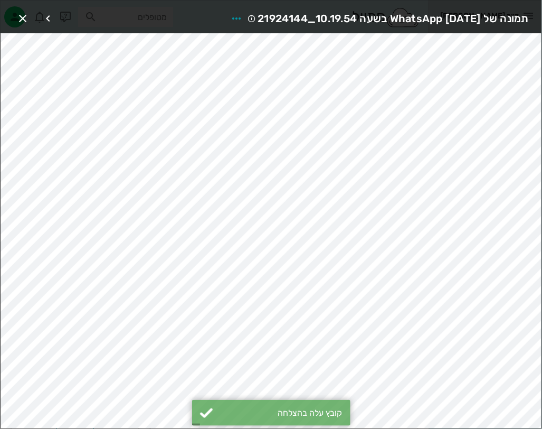
click at [309, 5] on div "תמונה של WhatsApp [DATE] בשעה 10.19.54_21924144" at bounding box center [271, 17] width 541 height 33
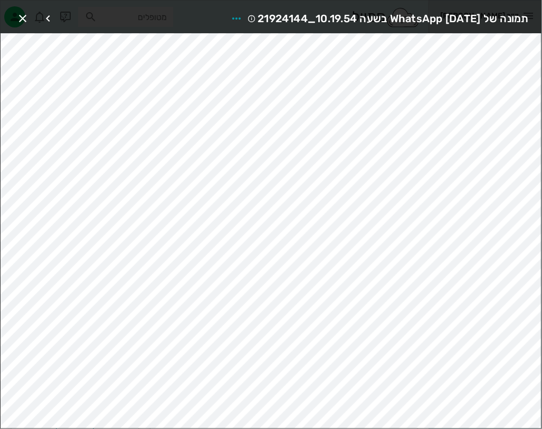
click at [304, 20] on span "תמונה של WhatsApp [DATE] בשעה 10.19.54_21924144" at bounding box center [393, 18] width 271 height 17
click at [230, 16] on icon "button" at bounding box center [236, 18] width 13 height 13
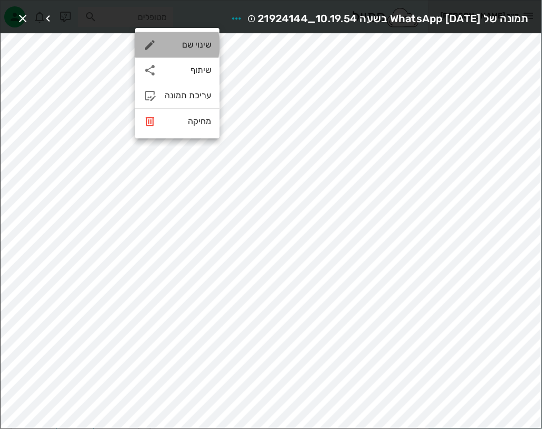
click at [206, 49] on div "שינוי שם" at bounding box center [188, 45] width 46 height 10
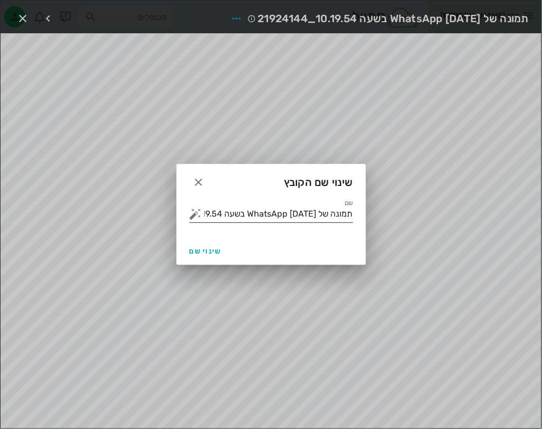
click at [310, 212] on input "תמונה של WhatsApp [DATE] בשעה 10.19.54_21924144" at bounding box center [278, 213] width 149 height 17
click at [311, 210] on input "תמונה של WhatsApp [DATE] בשעה 10.19.54_21924144" at bounding box center [278, 213] width 149 height 17
click at [307, 216] on input "תמונה של WhatsApp [DATE] בשעה 10.19.54_21924144" at bounding box center [278, 213] width 149 height 17
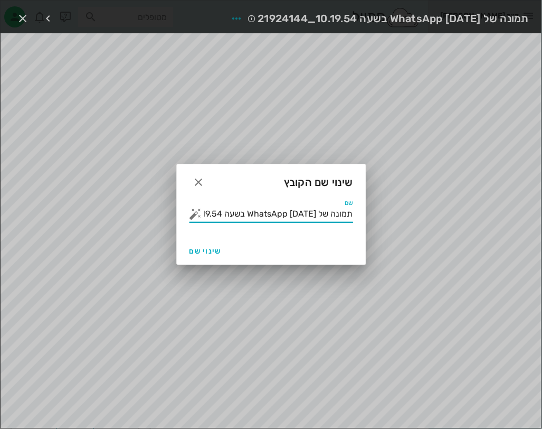
click at [307, 215] on input "תמונה של WhatsApp [DATE] בשעה 10.19.54_21924144" at bounding box center [278, 213] width 149 height 17
type input "v"
type input "הפניה לצילום"
click at [218, 251] on span "שינוי שם" at bounding box center [206, 251] width 32 height 9
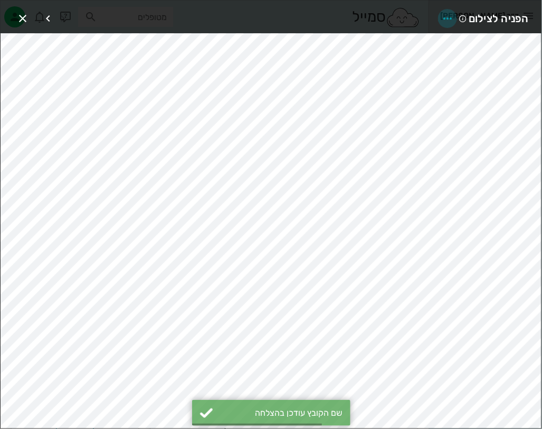
click at [442, 16] on icon "button" at bounding box center [447, 18] width 13 height 13
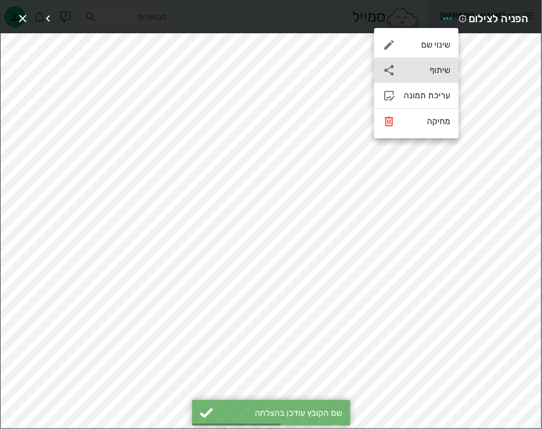
click at [434, 74] on div "שיתוף" at bounding box center [427, 70] width 46 height 10
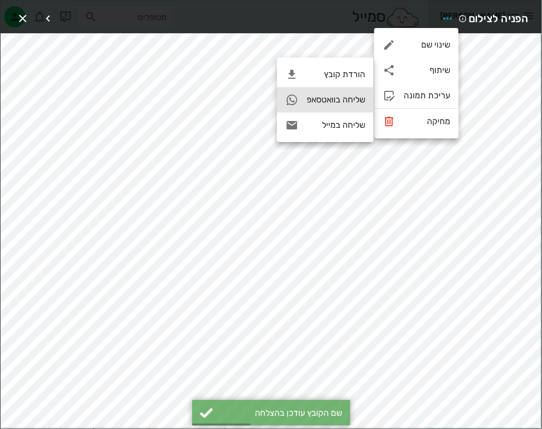
click at [355, 102] on div "שליחה בוואטסאפ" at bounding box center [336, 99] width 59 height 10
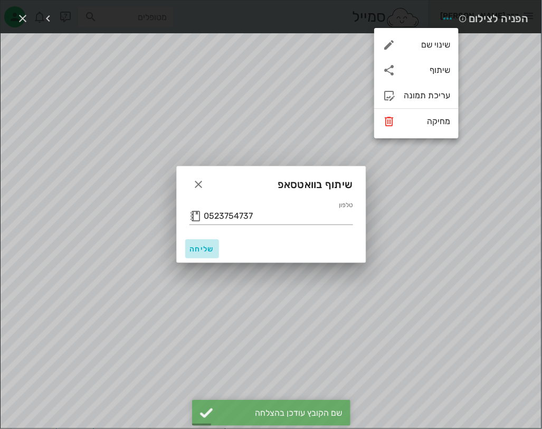
click at [194, 251] on span "שליחה" at bounding box center [202, 248] width 25 height 9
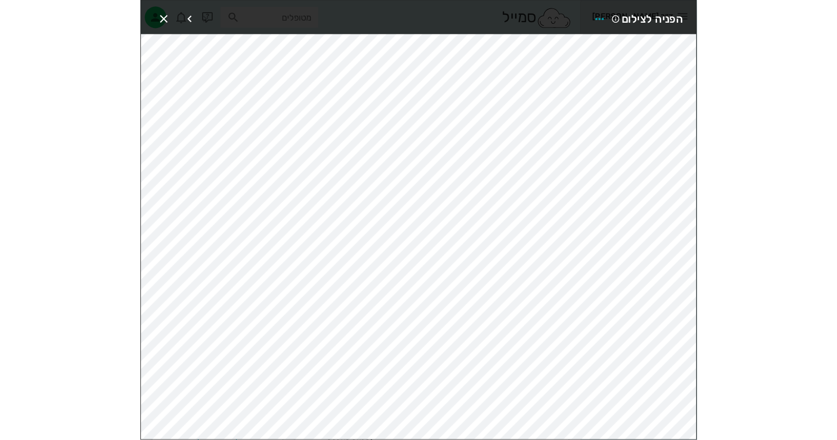
scroll to position [325, 0]
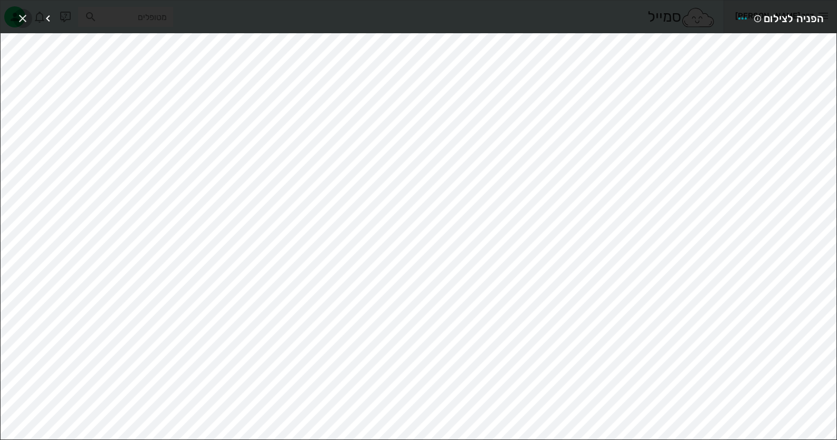
click at [29, 17] on span "button" at bounding box center [22, 18] width 19 height 13
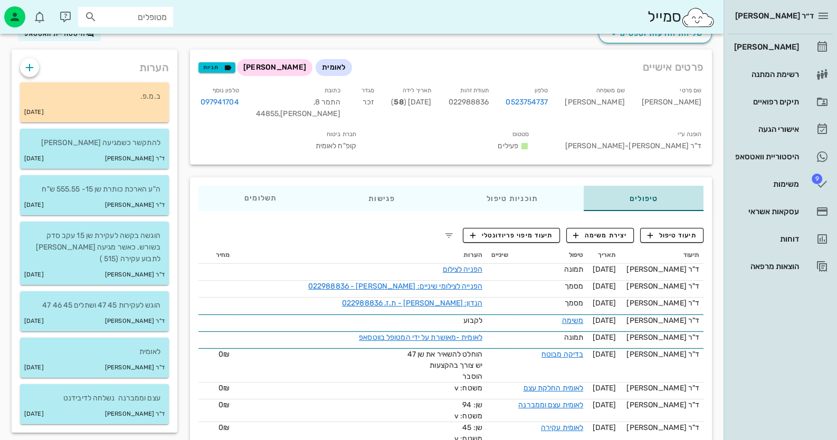
scroll to position [0, 0]
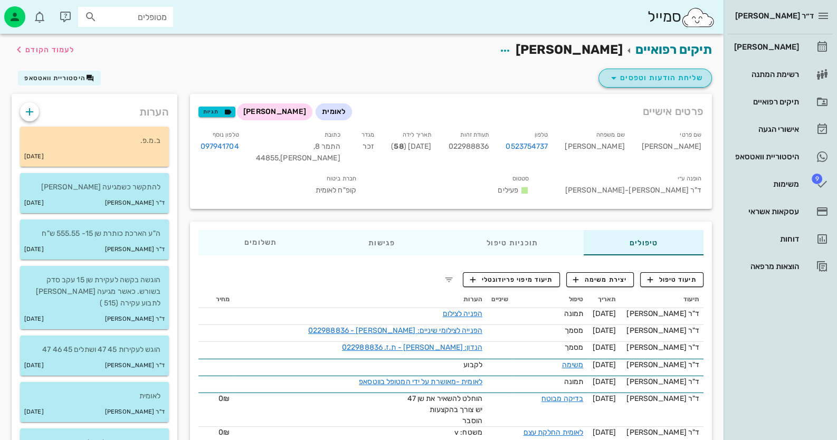
click at [697, 79] on span "שליחת הודעות וטפסים" at bounding box center [656, 78] width 96 height 13
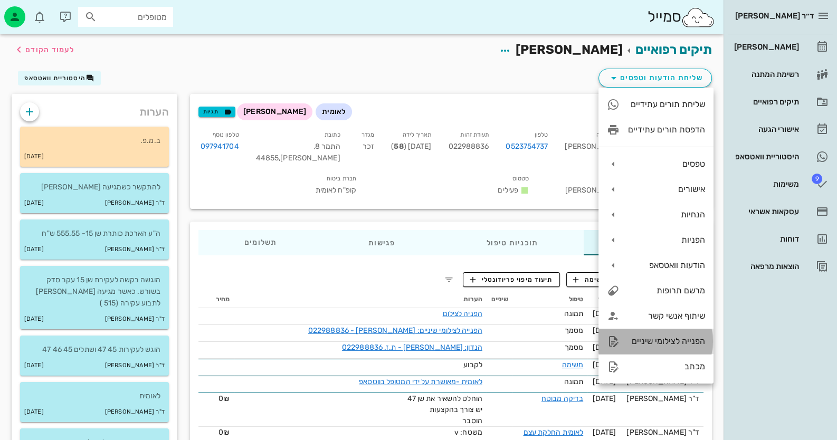
click at [685, 339] on div "הפנייה לצילומי שיניים" at bounding box center [666, 341] width 77 height 10
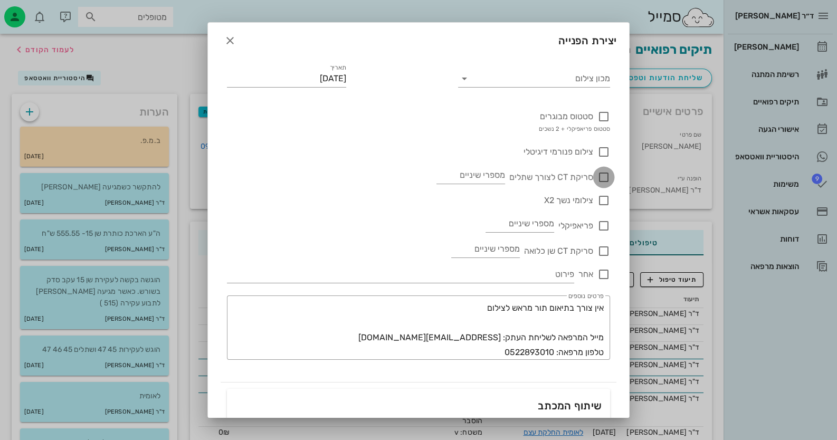
click at [606, 176] on div at bounding box center [604, 177] width 18 height 18
checkbox input "true"
click at [506, 174] on div "סריקת CT לצורך שתלים מספרי שיניים" at bounding box center [418, 170] width 383 height 25
click at [503, 176] on input "מספרי שיניים" at bounding box center [471, 175] width 69 height 17
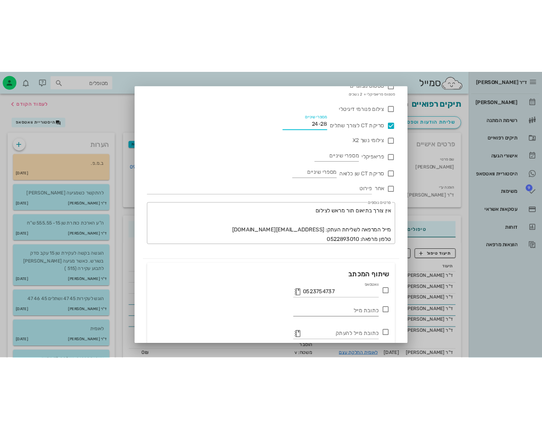
scroll to position [140, 0]
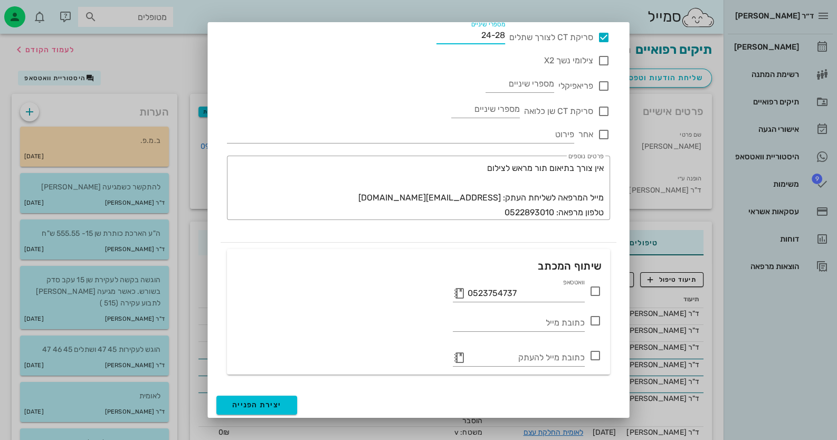
type input "24-28"
click at [600, 293] on icon at bounding box center [595, 291] width 13 height 13
click at [257, 409] on button "יצירת הפנייה" at bounding box center [256, 405] width 81 height 19
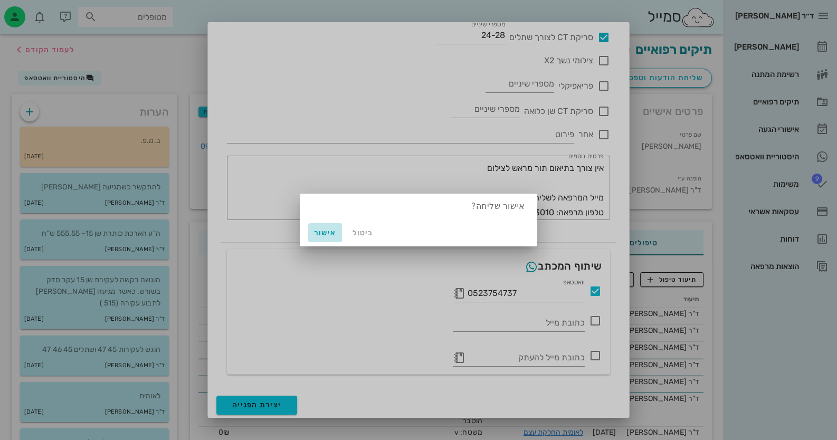
click at [321, 238] on button "אישור" at bounding box center [325, 232] width 34 height 19
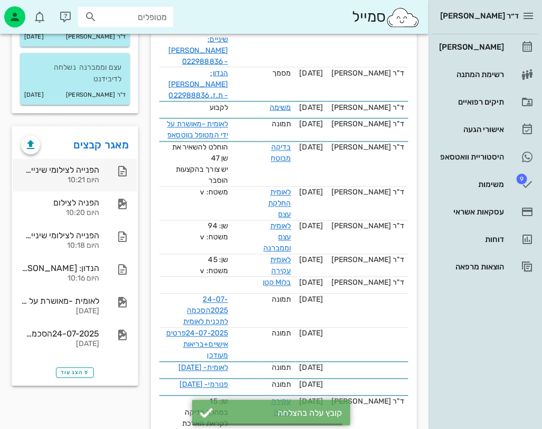
scroll to position [450, 0]
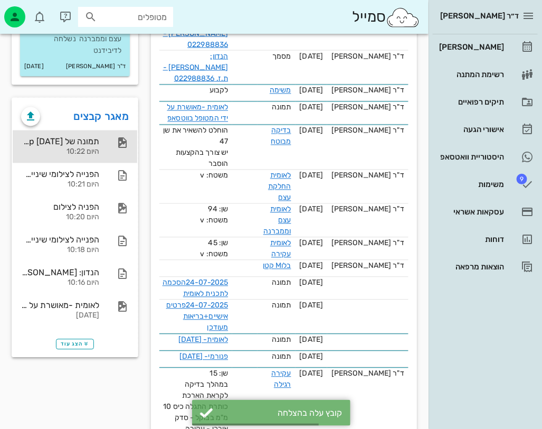
click at [92, 148] on div "היום 10:22" at bounding box center [60, 152] width 78 height 9
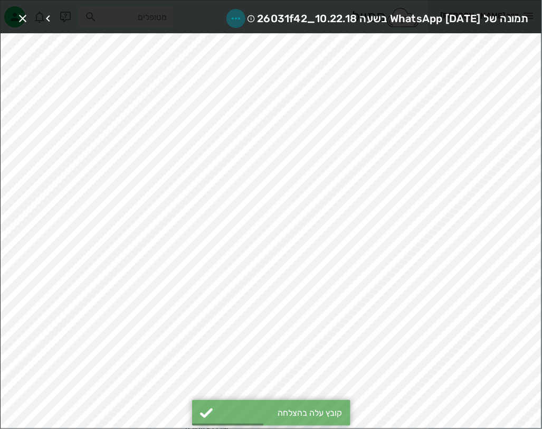
click at [226, 17] on span "button" at bounding box center [235, 18] width 19 height 13
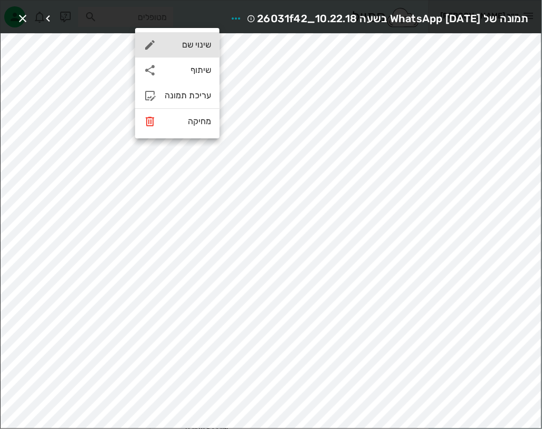
click at [206, 42] on div "שינוי שם" at bounding box center [188, 45] width 46 height 10
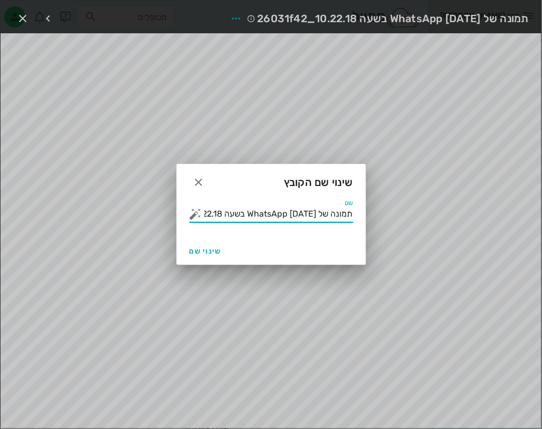
click at [329, 210] on input "תמונה של WhatsApp [DATE] בשעה 10.22.18_26031f42" at bounding box center [278, 213] width 149 height 17
click at [198, 215] on button "button" at bounding box center [196, 213] width 13 height 13
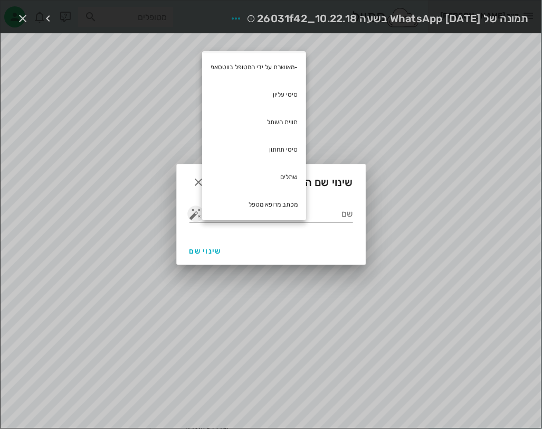
scroll to position [87, 0]
click at [332, 213] on input "שם" at bounding box center [278, 213] width 149 height 17
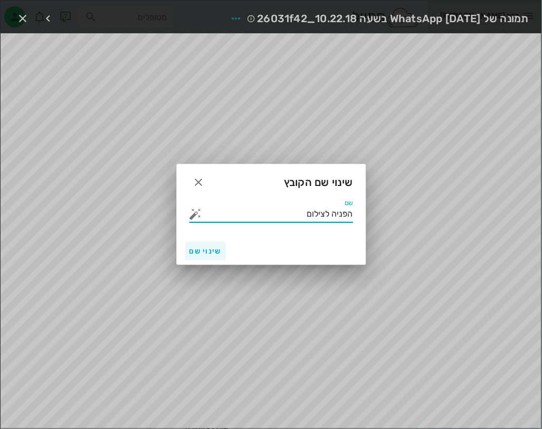
type input "הפניה לצילום"
click at [192, 245] on button "שינוי שם" at bounding box center [205, 250] width 41 height 19
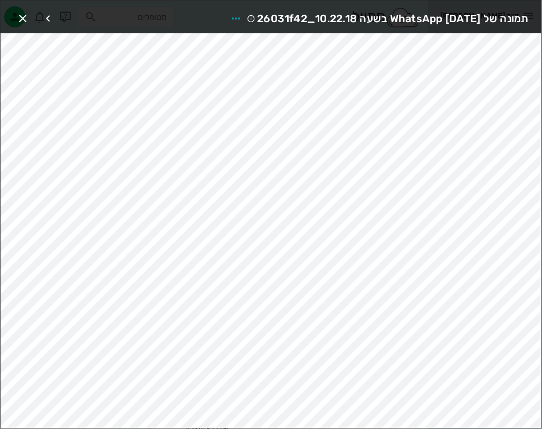
scroll to position [422, 0]
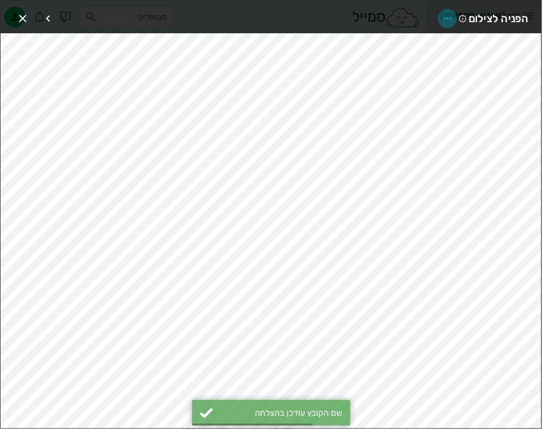
click at [457, 15] on span "button" at bounding box center [447, 18] width 19 height 13
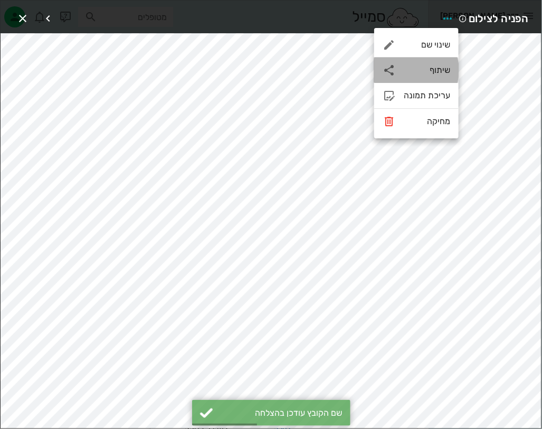
click at [438, 68] on div "שיתוף" at bounding box center [427, 70] width 46 height 10
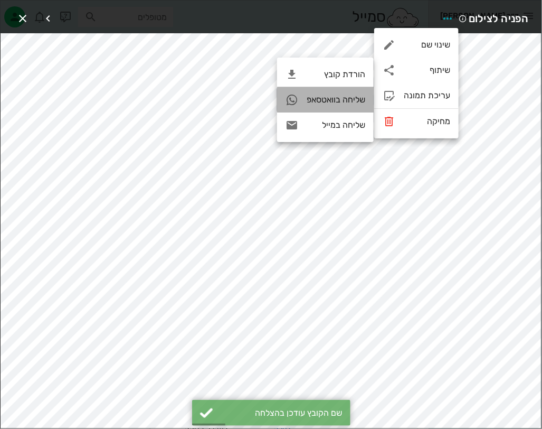
click at [295, 97] on icon at bounding box center [292, 99] width 13 height 13
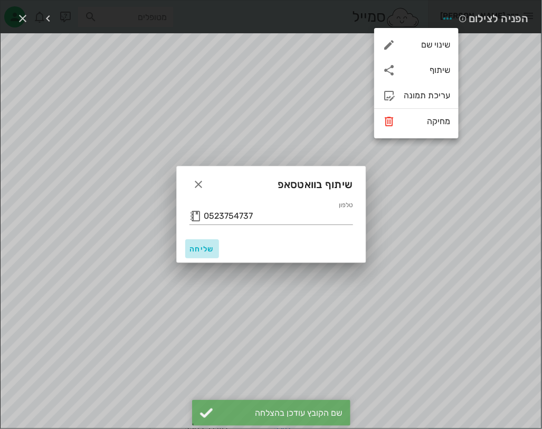
click at [209, 242] on button "שליחה" at bounding box center [202, 248] width 34 height 19
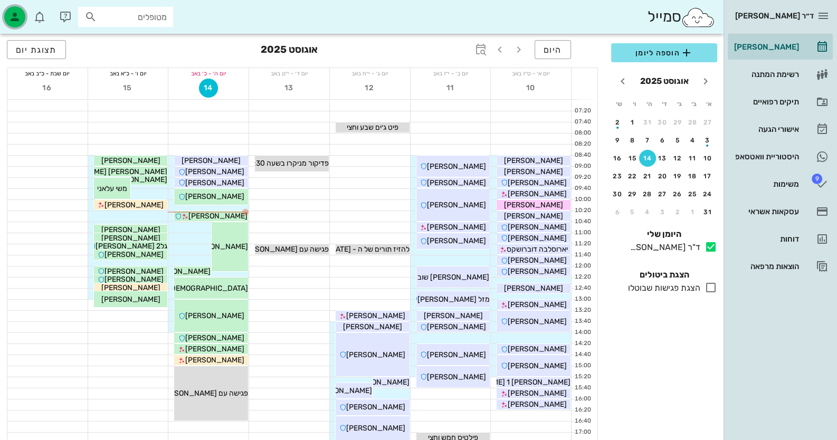
click at [18, 18] on icon "button" at bounding box center [14, 17] width 13 height 13
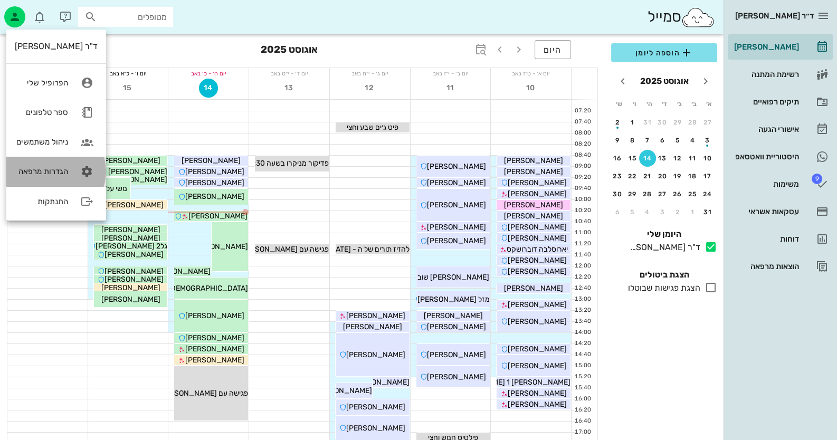
click at [28, 165] on link "הגדרות מרפאה" at bounding box center [56, 172] width 100 height 30
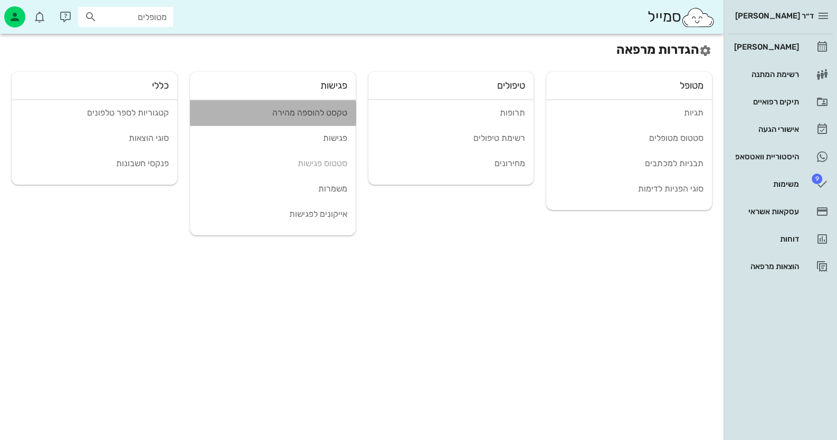
click at [305, 114] on div "טקסט להוספה מהירה" at bounding box center [272, 113] width 149 height 10
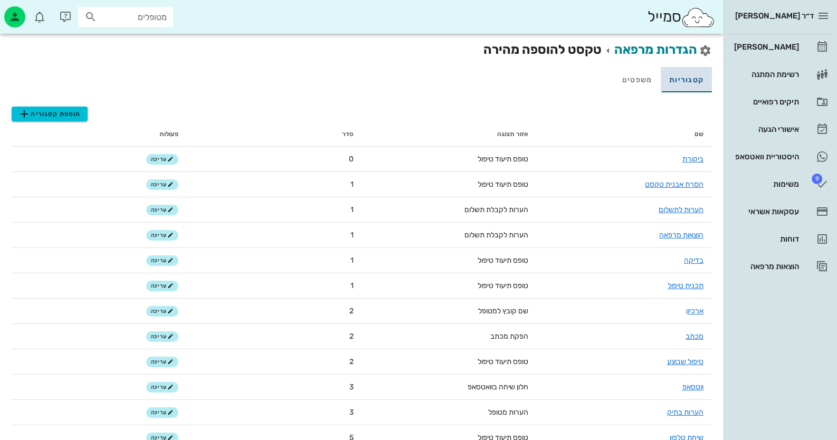
click at [542, 86] on link "קטגוריות" at bounding box center [686, 79] width 51 height 25
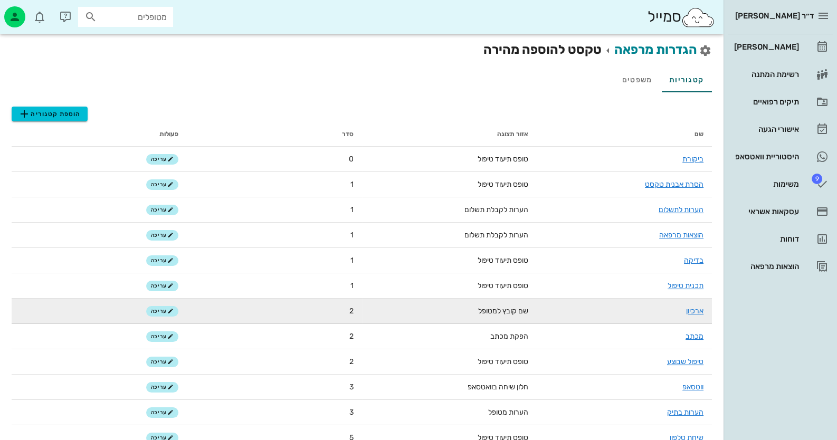
click at [542, 306] on td "ארכיון" at bounding box center [624, 311] width 175 height 25
click at [542, 309] on link "ארכיון" at bounding box center [694, 311] width 17 height 9
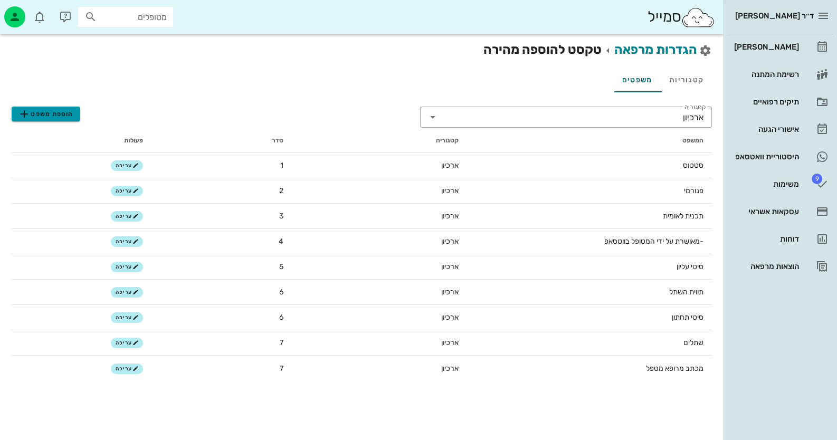
click at [42, 109] on span "הוספת משפט" at bounding box center [45, 114] width 55 height 13
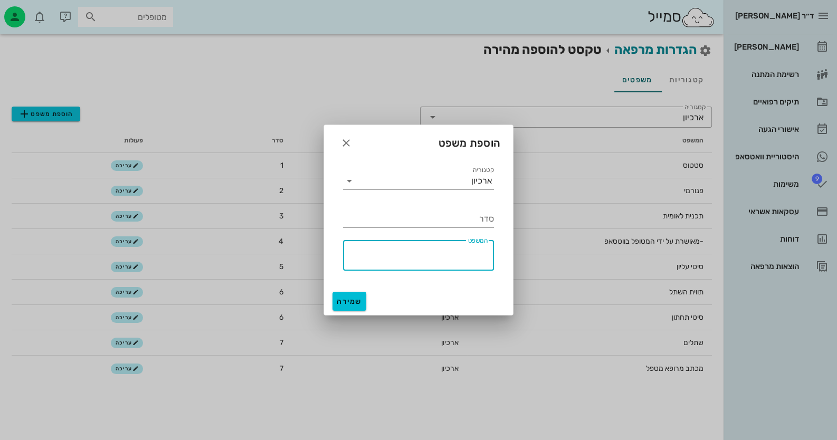
click at [478, 261] on textarea "המשפט" at bounding box center [415, 257] width 145 height 25
type textarea "הפניה לצילום - לאומית"
click at [355, 296] on button "שמירה" at bounding box center [350, 301] width 34 height 19
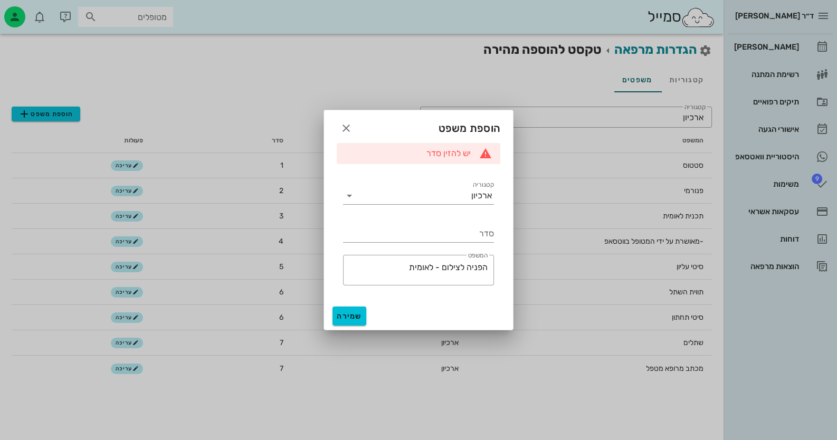
click at [442, 218] on div "סדר" at bounding box center [419, 230] width 164 height 38
click at [458, 238] on input "סדר" at bounding box center [418, 233] width 151 height 17
type input "4"
click at [353, 314] on span "שמירה" at bounding box center [349, 316] width 25 height 9
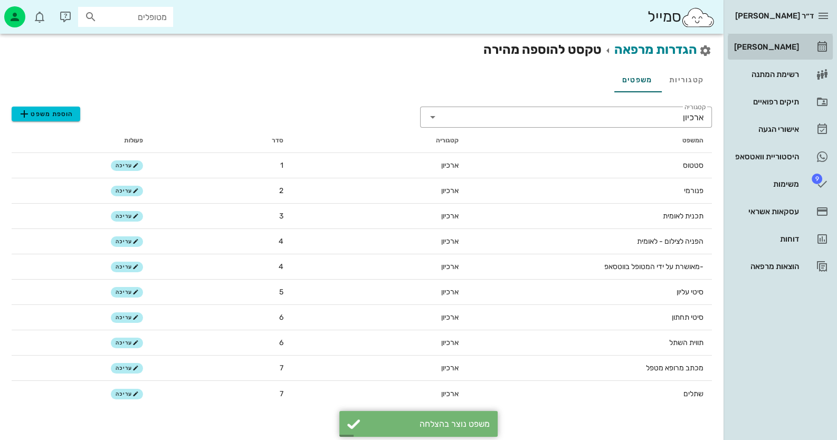
click at [542, 49] on link "[PERSON_NAME]" at bounding box center [780, 46] width 105 height 25
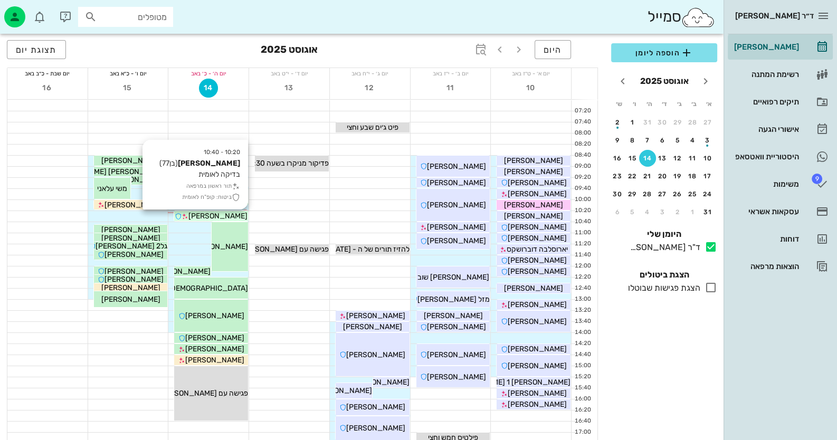
click at [231, 217] on span "[PERSON_NAME]" at bounding box center [217, 216] width 59 height 9
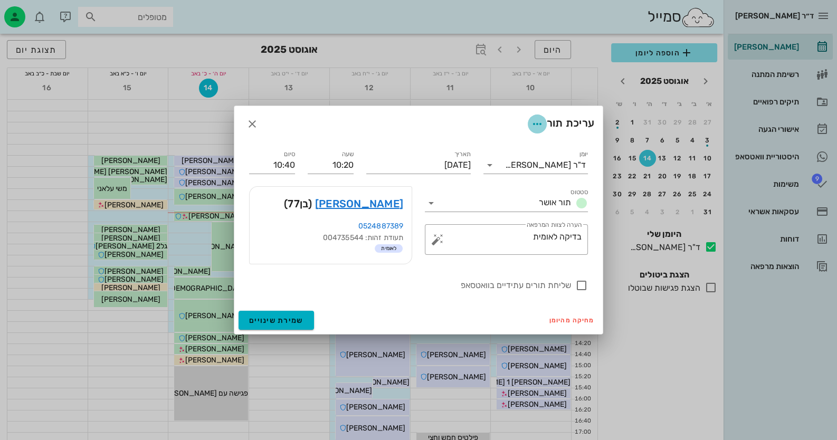
click at [541, 121] on icon "button" at bounding box center [537, 124] width 13 height 13
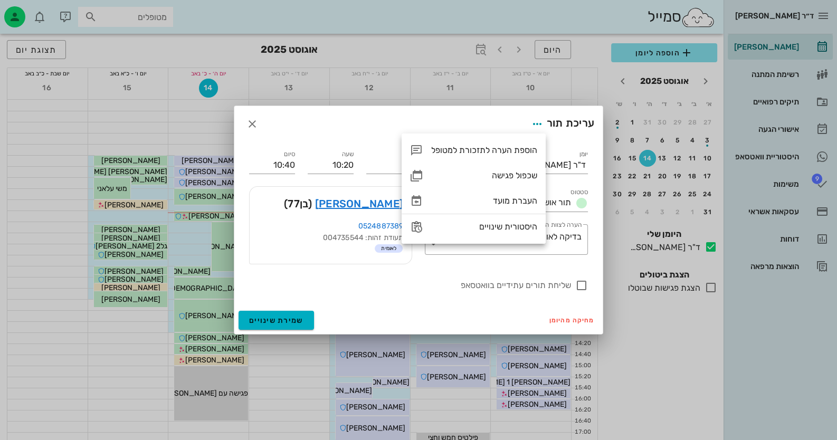
click at [404, 125] on div "עריכת תור" at bounding box center [418, 124] width 368 height 36
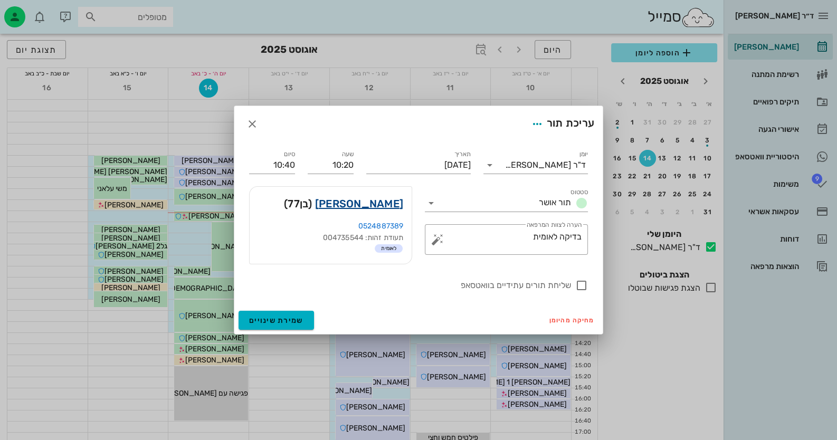
click at [383, 203] on link "[PERSON_NAME]" at bounding box center [359, 203] width 88 height 17
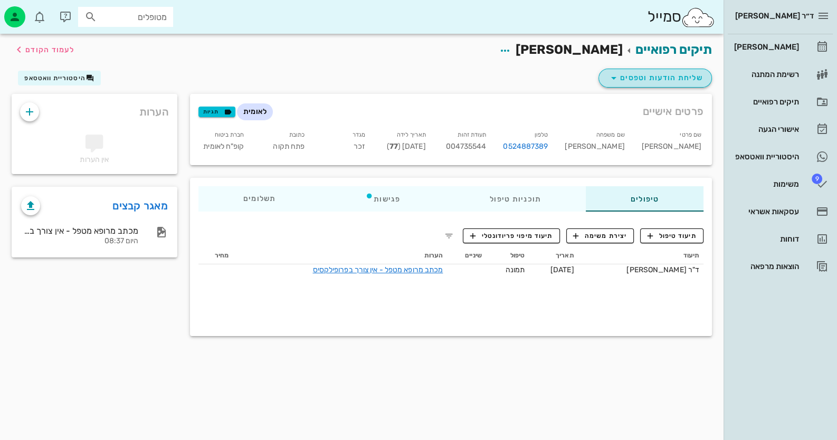
click at [542, 72] on span "שליחת הודעות וטפסים" at bounding box center [656, 78] width 96 height 13
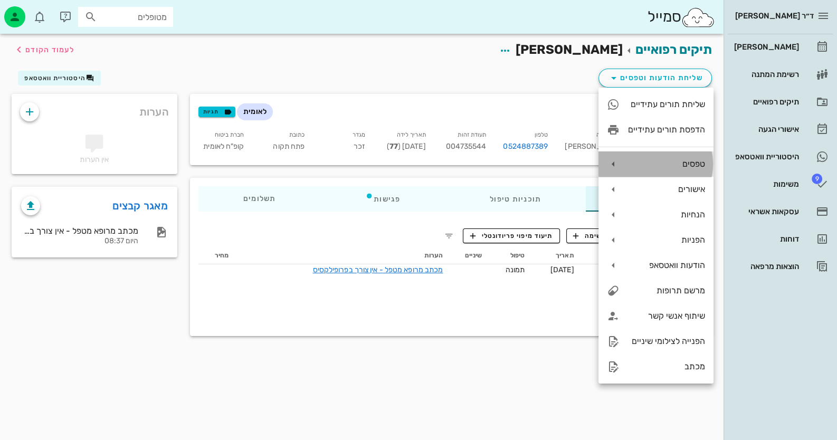
click at [542, 162] on div "טפסים" at bounding box center [656, 164] width 115 height 25
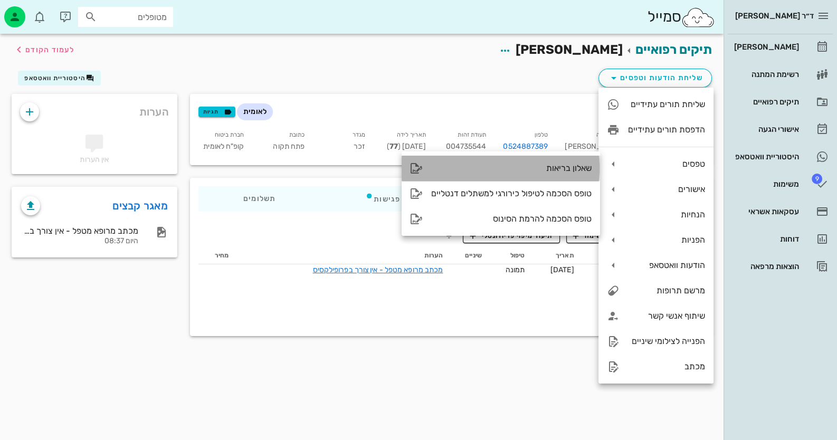
click at [542, 172] on div "שאלון בריאות" at bounding box center [511, 168] width 160 height 10
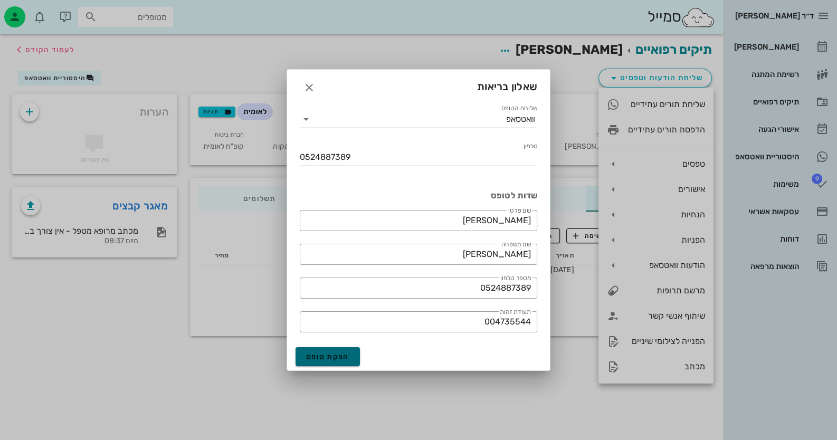
click at [321, 361] on span "הפקת טופס" at bounding box center [327, 357] width 43 height 9
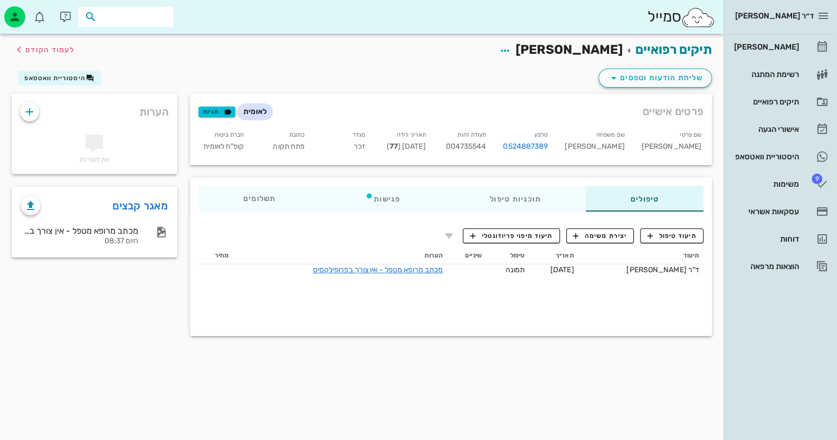
click at [144, 19] on input "text" at bounding box center [133, 17] width 68 height 14
type input "0532503476"
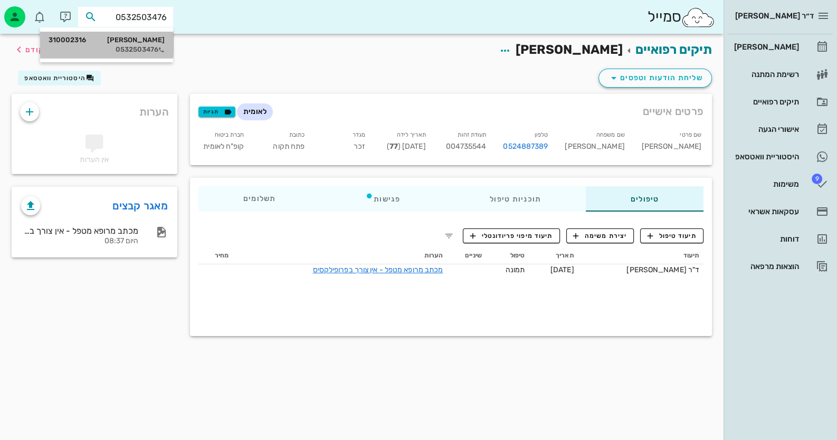
click at [141, 39] on div "אליאנה יורדנוב 310002316" at bounding box center [107, 40] width 116 height 8
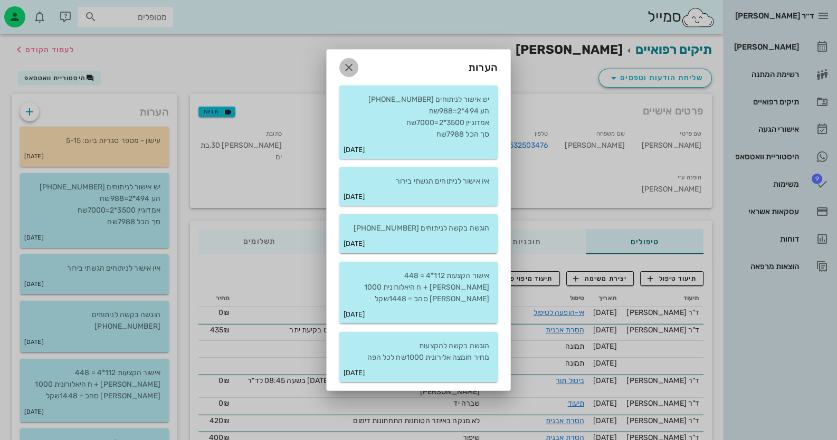
click at [347, 73] on icon "button" at bounding box center [349, 67] width 13 height 13
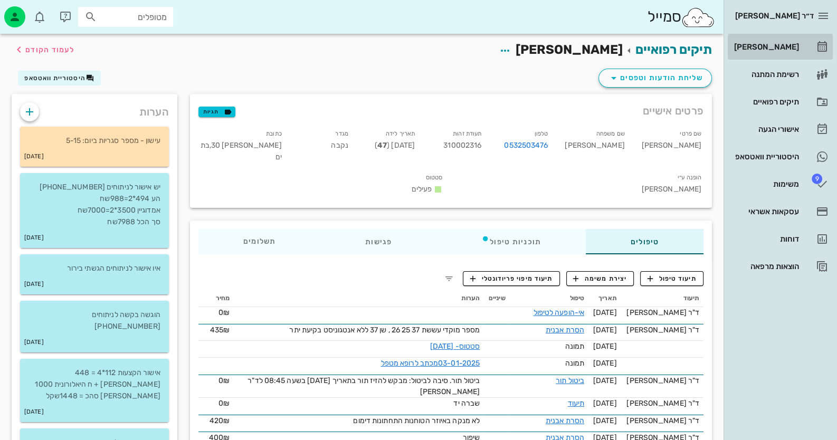
click at [542, 47] on link "[PERSON_NAME]" at bounding box center [780, 46] width 105 height 25
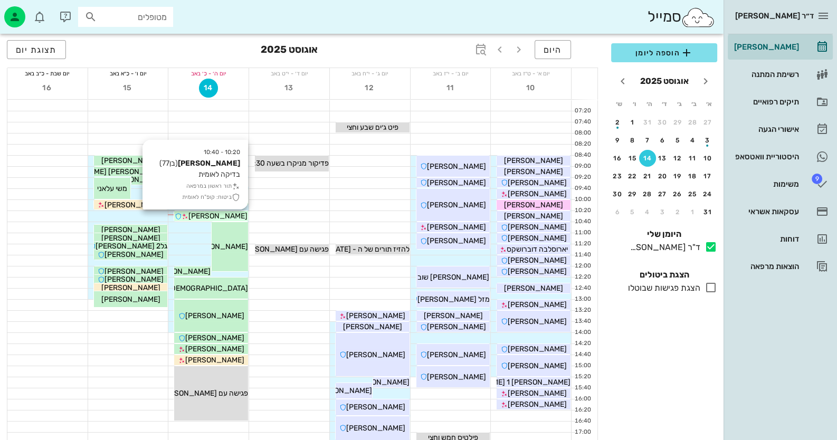
click at [207, 216] on span "[PERSON_NAME]" at bounding box center [217, 216] width 59 height 9
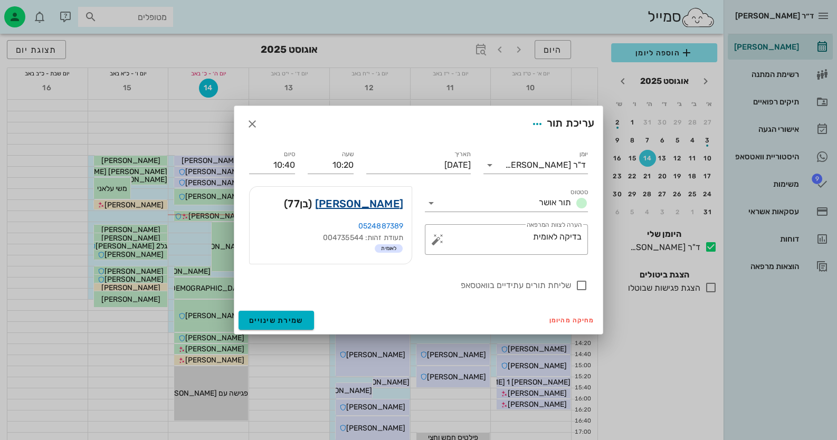
click at [385, 203] on link "[PERSON_NAME]" at bounding box center [359, 203] width 88 height 17
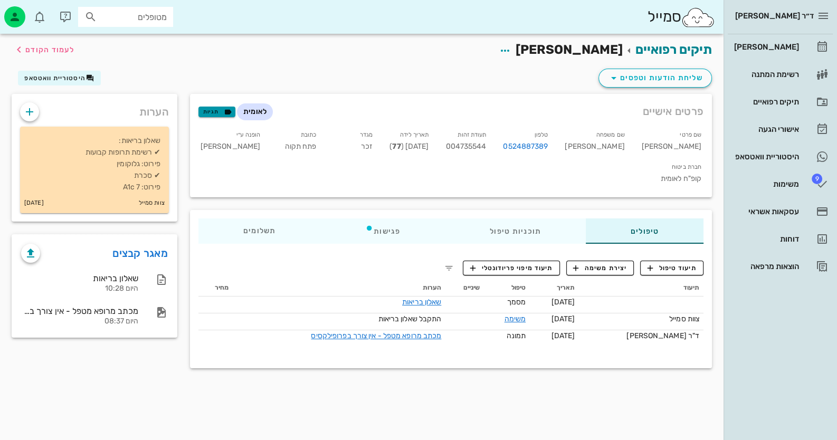
click at [214, 111] on span "תגיות" at bounding box center [216, 112] width 27 height 10
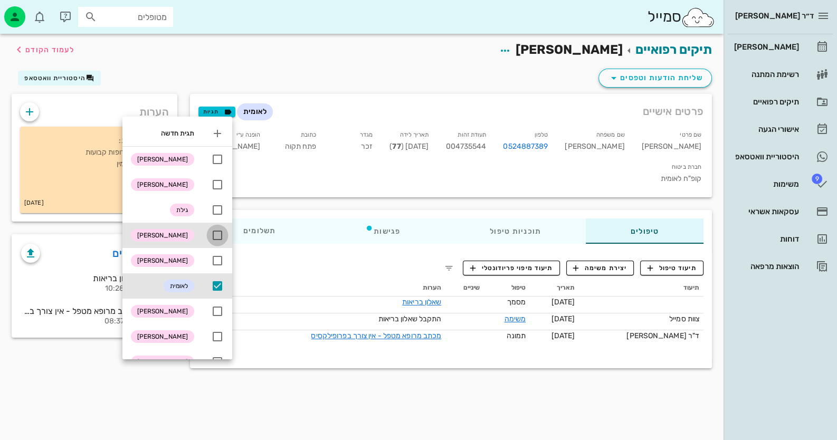
click at [217, 227] on div at bounding box center [218, 235] width 18 height 18
checkbox input "true"
click at [385, 55] on div "תיקים רפואיים כהן עזריאל לעמוד הקודם" at bounding box center [361, 50] width 713 height 33
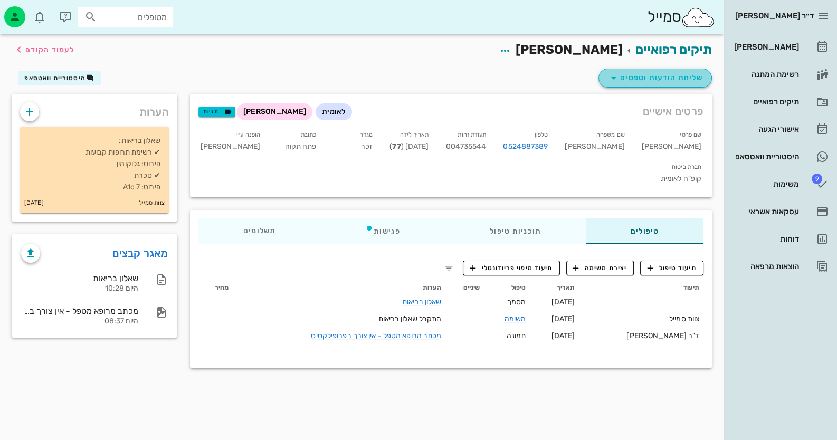
click at [542, 72] on span "שליחת הודעות וטפסים" at bounding box center [656, 78] width 96 height 13
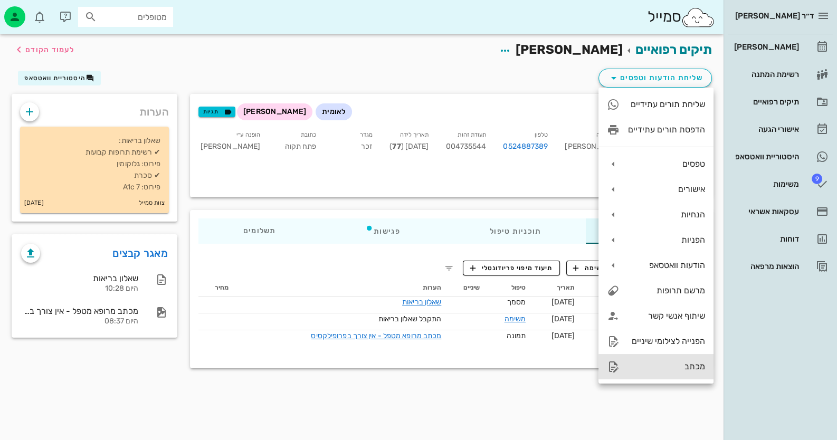
click at [542, 371] on div "מכתב" at bounding box center [666, 367] width 77 height 10
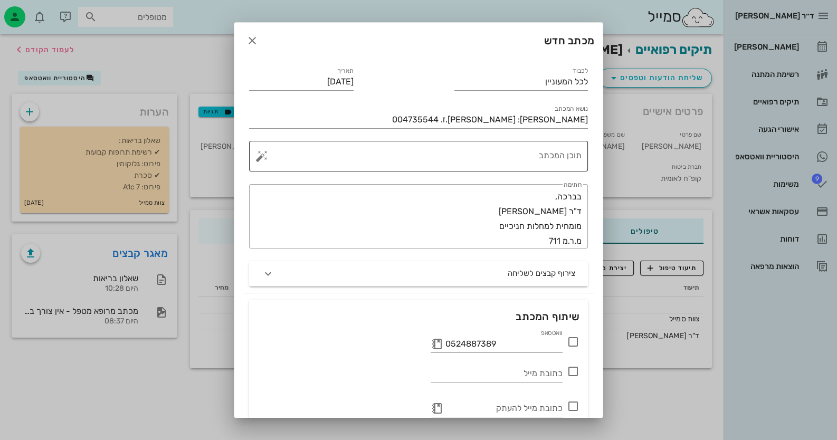
click at [541, 163] on textarea "תוכן המכתב" at bounding box center [423, 158] width 318 height 25
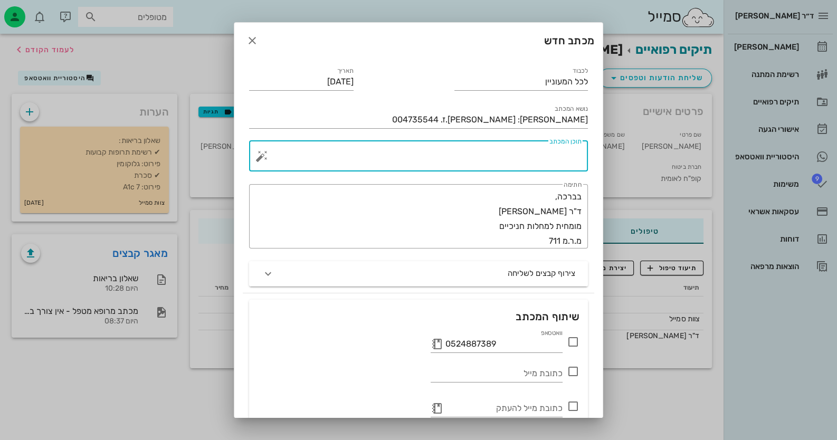
click at [265, 159] on button "button" at bounding box center [262, 156] width 13 height 13
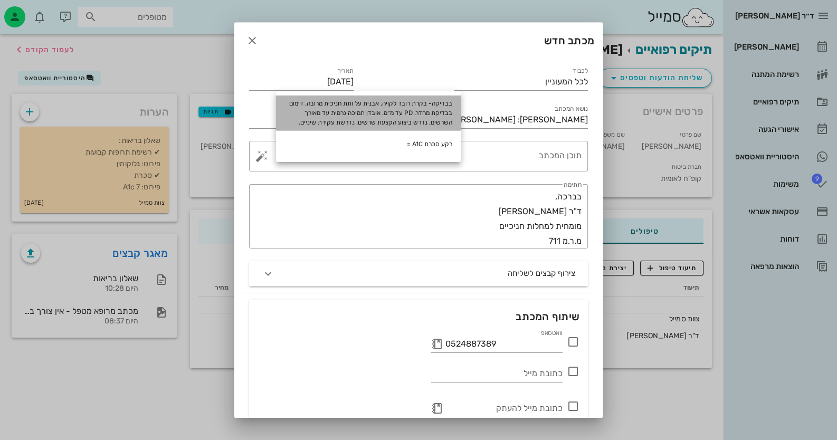
click at [380, 118] on div "בבדיקה- בקרת רובד לקויה, אבנית על ותת חניכית מרובה. דימום בבדיקת מחדר. PD עד מ״…" at bounding box center [368, 113] width 185 height 35
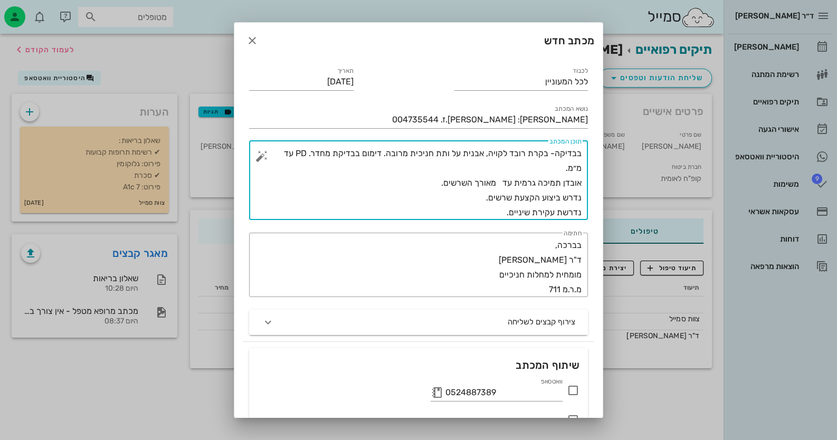
click at [286, 153] on textarea "בבדיקה- בקרת רובד לקויה, אבנית על ותת חניכית מרובה. דימום בבדיקת מחדר. PD עד מ״…" at bounding box center [423, 183] width 318 height 74
click at [499, 182] on textarea "בבדיקה- בקרת רובד לקויה, אבנית על ותת חניכית מרובה. דימום בבדיקת מחדר. PD עד 7 …" at bounding box center [423, 183] width 318 height 74
drag, startPoint x: 488, startPoint y: 201, endPoint x: 494, endPoint y: 201, distance: 6.3
click at [494, 201] on textarea "בבדיקה- בקרת רובד לקויה, אבנית על ותת חניכית מרובה. דימום בבדיקת מחדר. PD עד 7 …" at bounding box center [423, 183] width 318 height 74
click at [488, 201] on textarea "בבדיקה- בקרת רובד לקויה, אבנית על ותת חניכית מרובה. דימום בבדיקת מחדר. PD עד 7 …" at bounding box center [423, 183] width 318 height 74
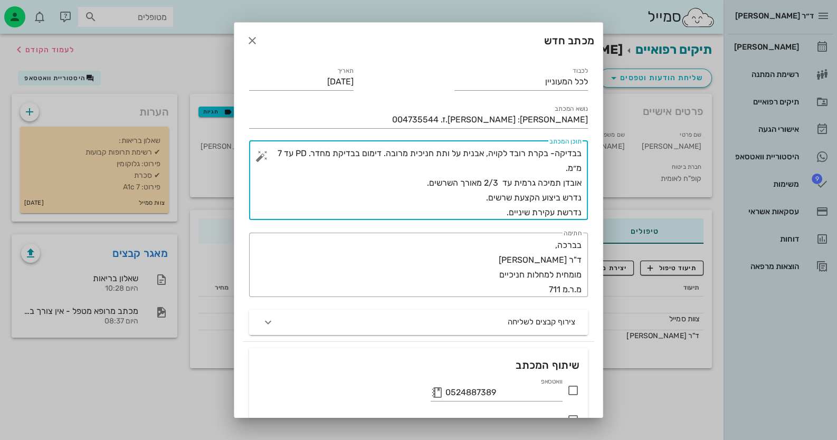
click at [484, 200] on textarea "בבדיקה- בקרת רובד לקויה, אבנית על ותת חניכית מרובה. דימום בבדיקת מחדר. PD עד 7 …" at bounding box center [423, 183] width 318 height 74
click at [484, 199] on textarea "בבדיקה- בקרת רובד לקויה, אבנית על ותת חניכית מרובה. דימום בבדיקת מחדר. PD עד 7 …" at bounding box center [423, 183] width 318 height 74
click at [542, 196] on div "​ תוכן המכתב בבדיקה- בקרת רובד לקויה, אבנית על ותת חניכית מרובה. דימום בבדיקת מ…" at bounding box center [418, 180] width 339 height 79
drag, startPoint x: 503, startPoint y: 214, endPoint x: 532, endPoint y: 212, distance: 29.2
click at [532, 212] on textarea "בבדיקה- בקרת רובד לקויה, אבנית על ותת חניכית מרובה. דימום בבדיקת מחדר. PD עד 7 …" at bounding box center [423, 183] width 318 height 74
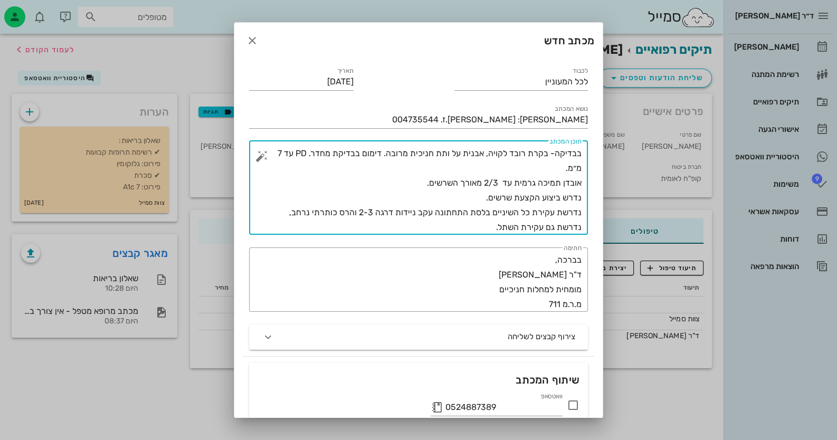
drag, startPoint x: 482, startPoint y: 198, endPoint x: 594, endPoint y: 195, distance: 112.5
click at [542, 195] on div "לכבוד לכל המעוניין תאריך 14-08-2025 נושא המכתב הנדון: כהן עזריאל - ת.ז. 0047355…" at bounding box center [418, 281] width 368 height 445
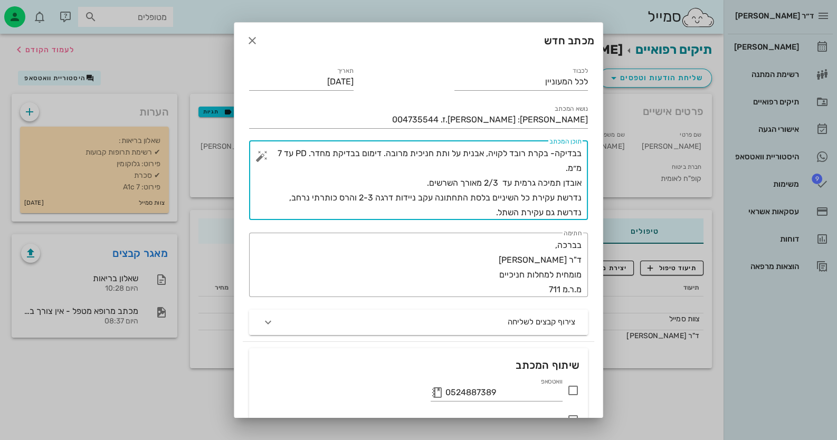
click at [483, 210] on textarea "בבדיקה- בקרת רובד לקויה, אבנית על ותת חניכית מרובה. דימום בבדיקת מחדר. PD עד 7 …" at bounding box center [423, 183] width 318 height 74
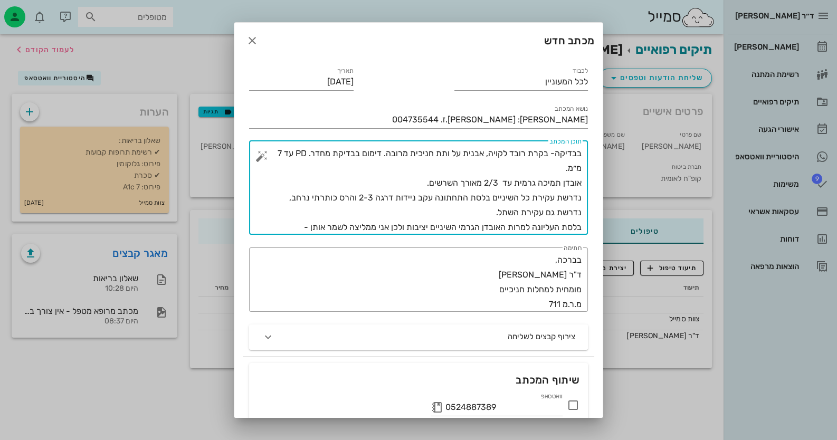
paste textarea "נדרש ביצוע הקצעת שרשים."
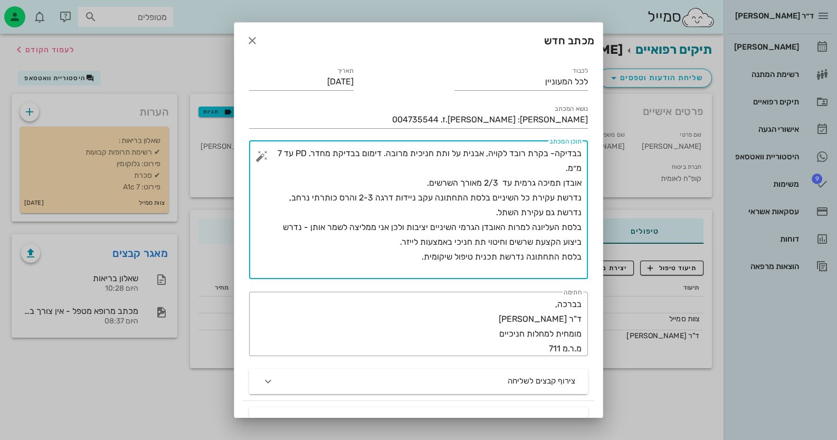
click at [542, 155] on textarea "בבדיקה- בקרת רובד לקויה, אבנית על ותת חניכית מרובה. דימום בבדיקת מחדר. PD עד 7 …" at bounding box center [423, 212] width 318 height 133
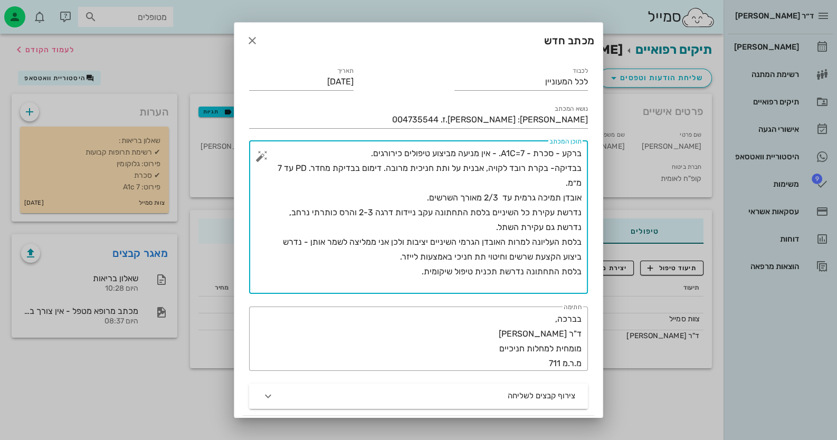
scroll to position [52, 0]
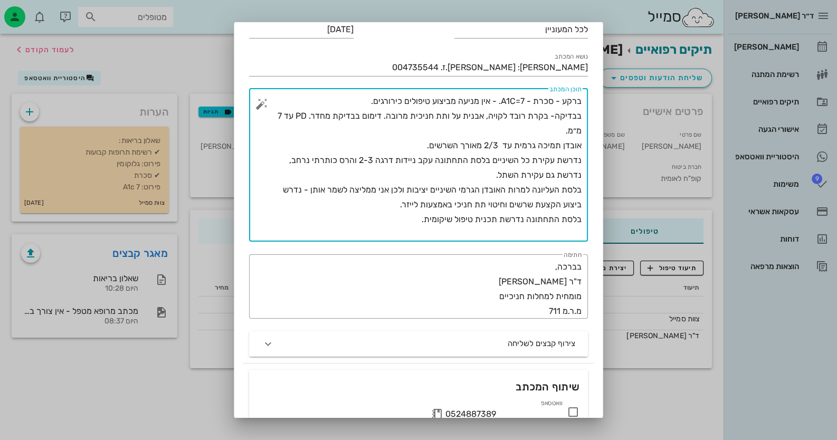
click at [496, 177] on textarea "ברקע - סכרת - A1C=7. - אין מניעה מביצוע טיפולים כירורגים. בבדיקה- בקרת רובד לקו…" at bounding box center [423, 168] width 318 height 148
click at [502, 101] on textarea "ברקע - סכרת - A1C=7. - אין מניעה מביצוע טיפולים כירורגים. בבדיקה- בקרת רובד לקו…" at bounding box center [423, 168] width 318 height 148
click at [385, 114] on textarea "ברקע - סכרת - A1C=7 - אין מניעה מביצוע טיפולים כירורגים. בבדיקה- בקרת רובד לקוי…" at bounding box center [423, 168] width 318 height 148
click at [498, 171] on textarea "ברקע - סכרת - A1C=7 - אין מניעה מביצוע טיפולים כירורגים. בבדיקה- בקרת רובד לקוי…" at bounding box center [423, 168] width 318 height 148
click at [531, 187] on textarea "ברקע - סכרת - A1C=7 - אין מניעה מביצוע טיפולים כירורגים. בבדיקה- בקרת רובד לקוי…" at bounding box center [423, 168] width 318 height 148
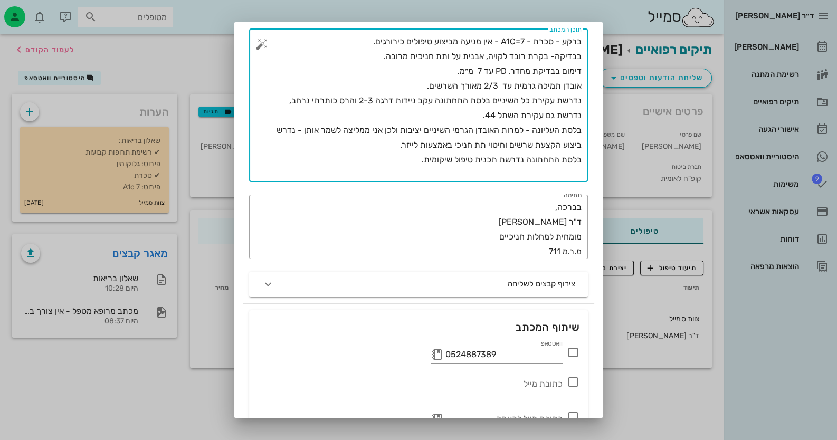
scroll to position [172, 0]
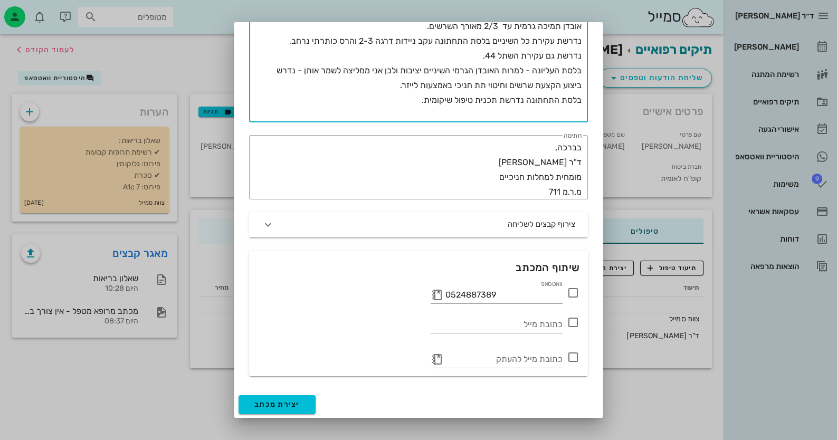
type textarea "ברקע - סכרת - A1C=7 - אין מניעה מביצוע טיפולים כירורגים. בבדיקה- בקרת רובד לקוי…"
click at [542, 292] on icon at bounding box center [573, 293] width 13 height 13
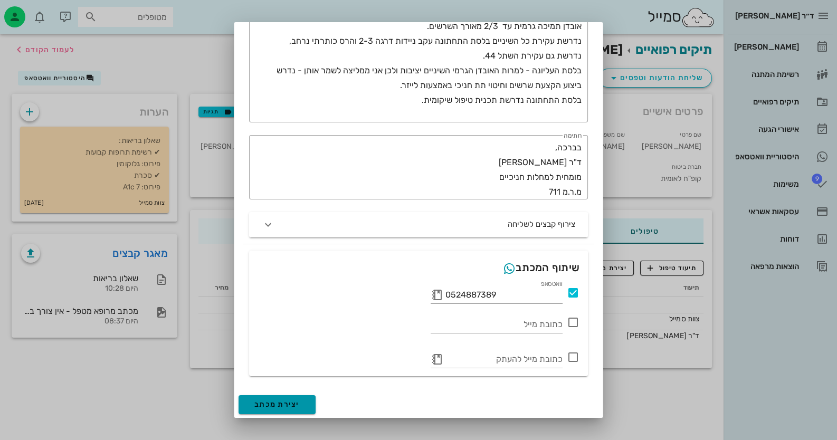
click at [288, 399] on button "יצירת מכתב" at bounding box center [277, 404] width 77 height 19
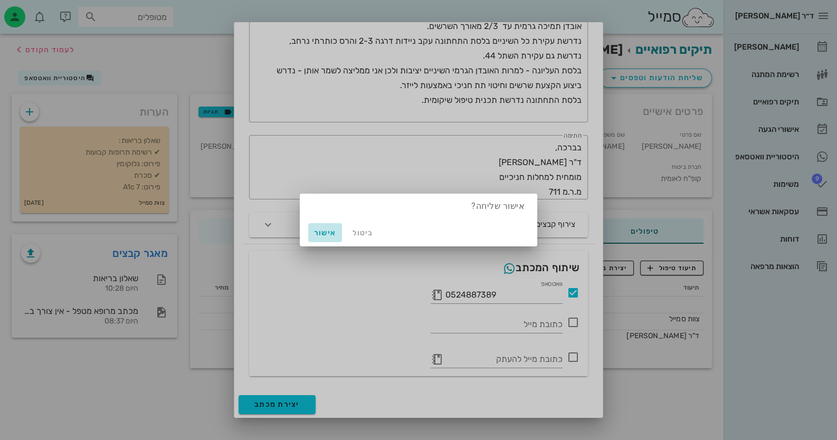
click at [330, 232] on span "אישור" at bounding box center [325, 233] width 25 height 9
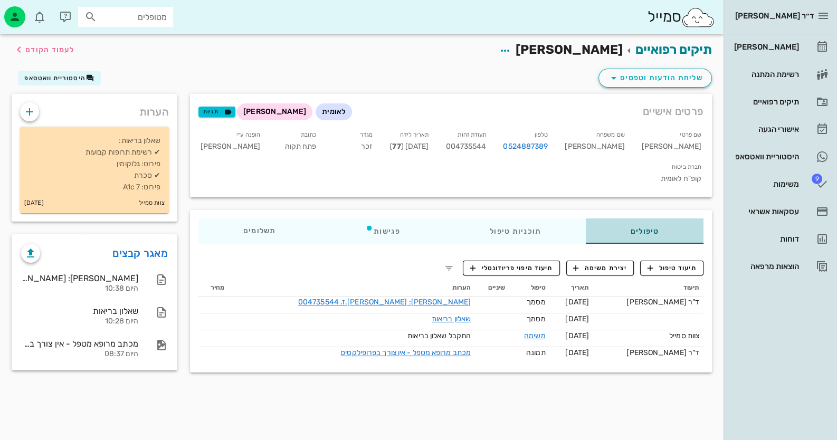
click at [542, 219] on div "טיפולים" at bounding box center [645, 231] width 118 height 25
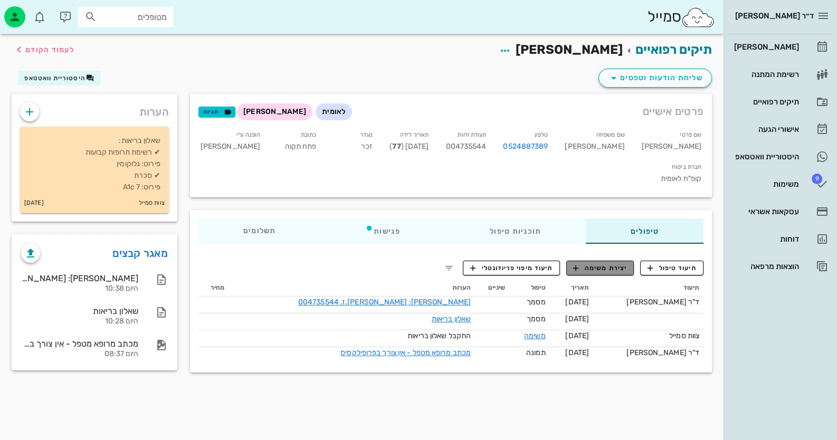
click at [542, 263] on span "יצירת משימה" at bounding box center [600, 268] width 54 height 10
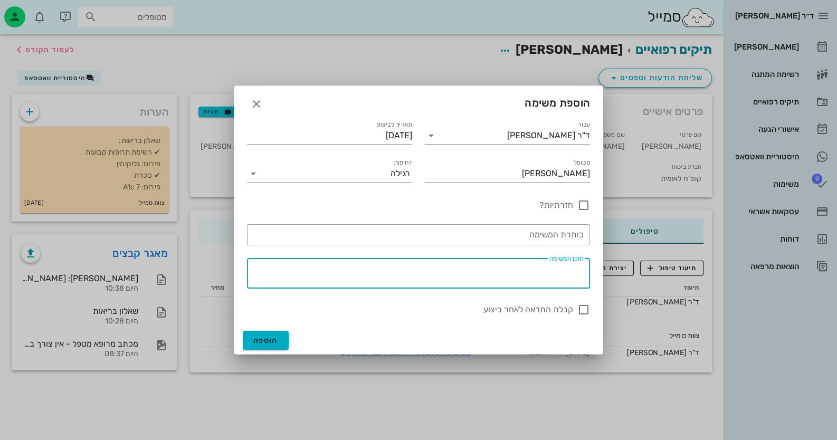
click at [542, 274] on textarea "תוכן המשימה" at bounding box center [416, 275] width 335 height 25
click at [470, 273] on textarea "להגיש הקצעות לסת עליונה ולייזק 2500 שקל" at bounding box center [416, 275] width 335 height 25
type textarea "להגיש הקצעות לסת עליונה ולייזר 2500 שקל"
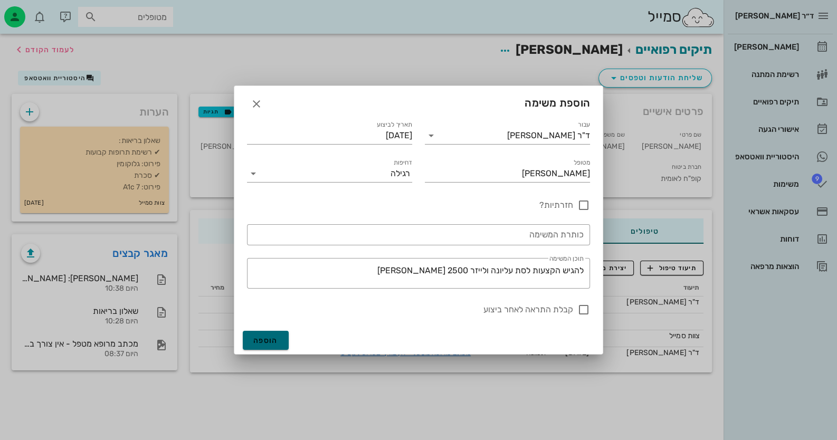
click at [285, 332] on button "הוספה" at bounding box center [266, 340] width 46 height 19
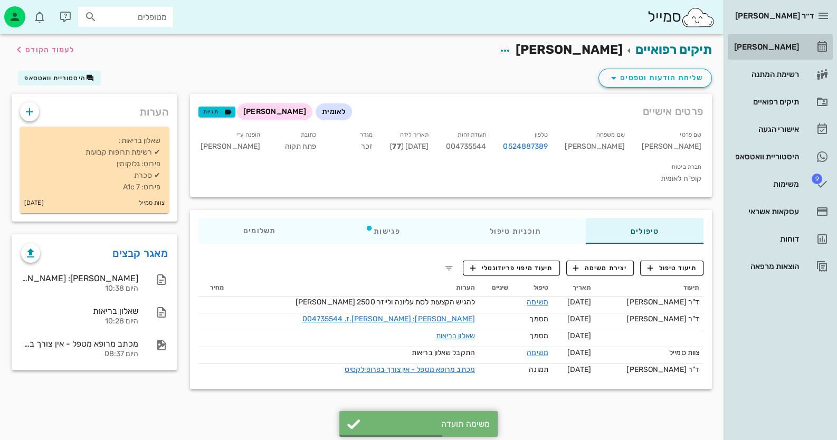
click at [542, 52] on link "[PERSON_NAME]" at bounding box center [780, 46] width 105 height 25
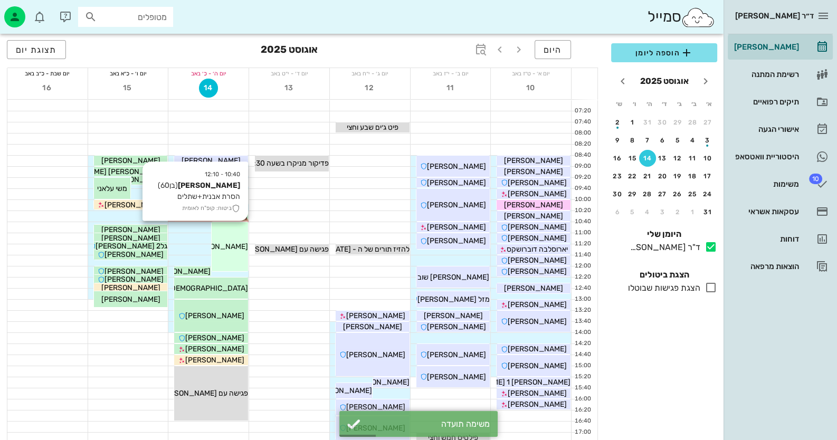
click at [247, 239] on div "10:40 - 12:10 דביר אלוני (בן 60 ) הסרת אבנית+שתלים ביטוח: קופ"ח לאומית דביר אלו…" at bounding box center [230, 246] width 36 height 49
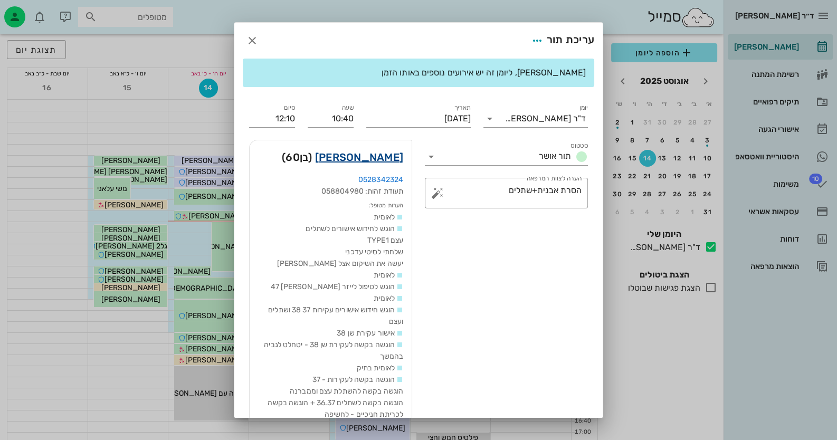
click at [370, 158] on link "דביר אלוני" at bounding box center [359, 157] width 88 height 17
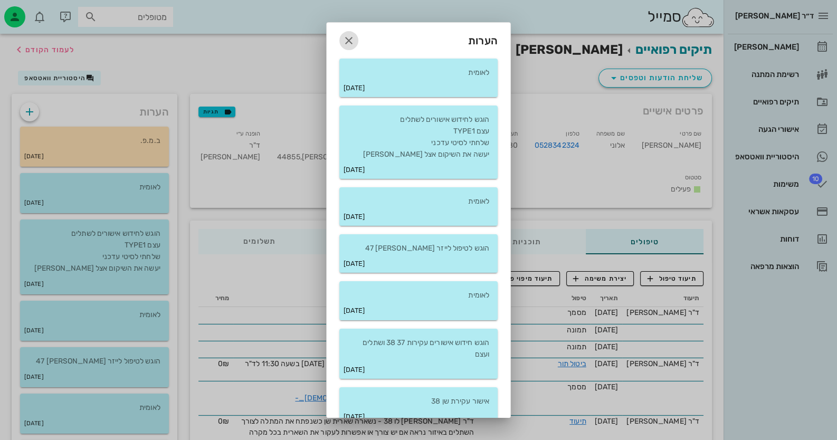
click at [355, 39] on icon "button" at bounding box center [349, 40] width 13 height 13
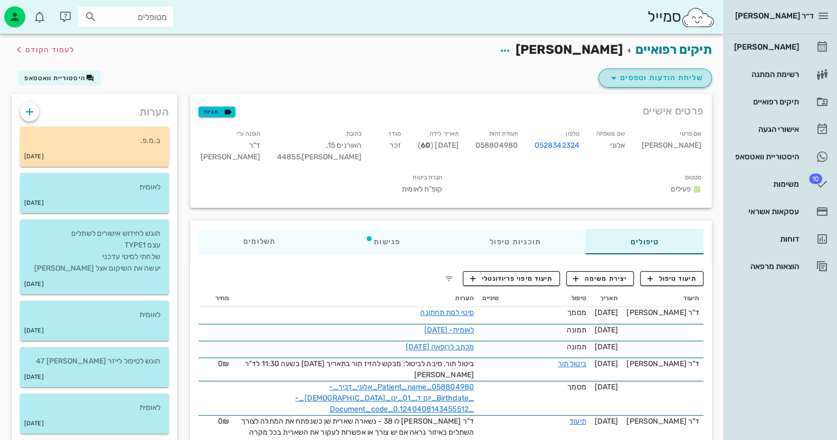
click at [542, 77] on span "שליחת הודעות וטפסים" at bounding box center [656, 78] width 96 height 13
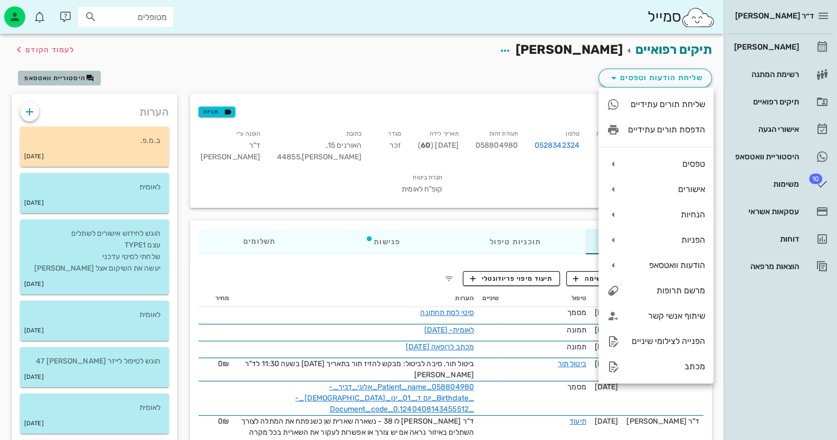
click at [65, 81] on span "היסטוריית וואטסאפ" at bounding box center [59, 78] width 70 height 8
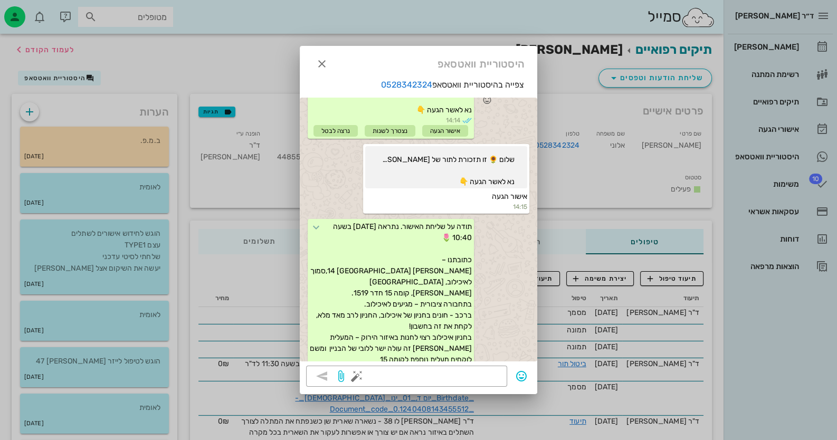
scroll to position [218, 0]
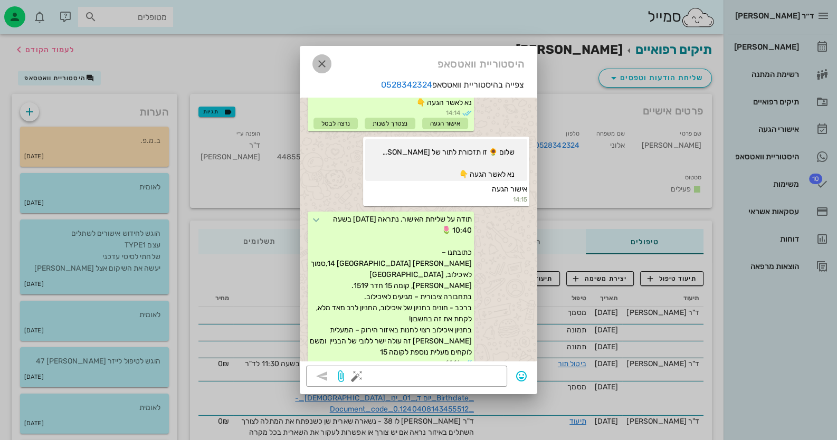
click at [317, 64] on icon "button" at bounding box center [322, 64] width 13 height 13
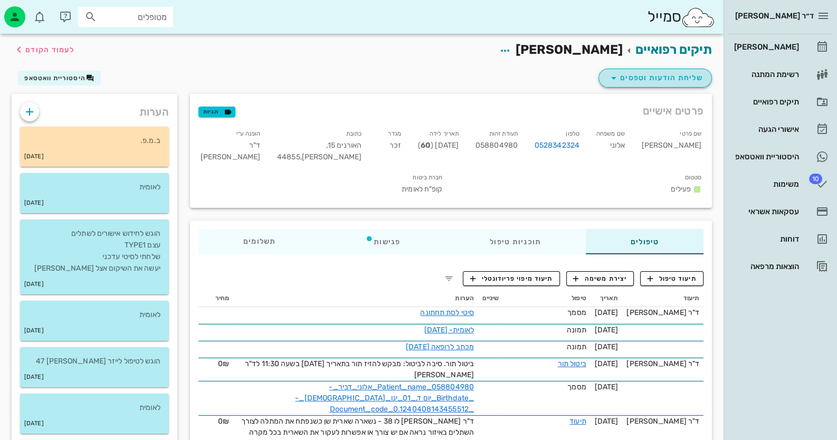
click at [542, 79] on span "שליחת הודעות וטפסים" at bounding box center [656, 78] width 96 height 13
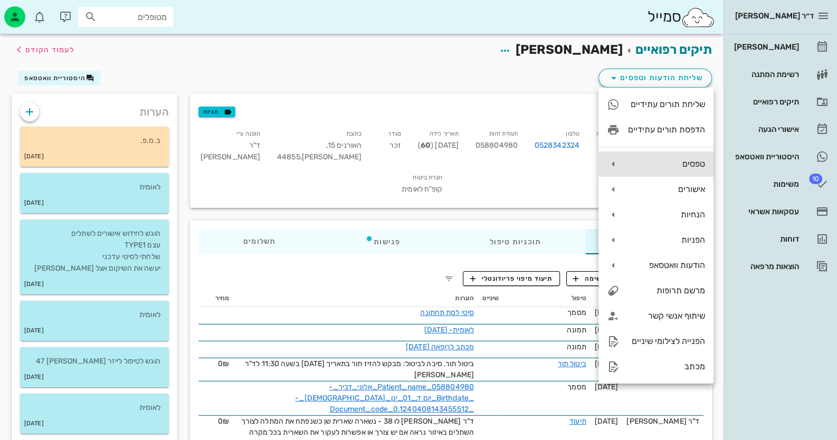
click at [542, 155] on div "טפסים" at bounding box center [656, 164] width 115 height 25
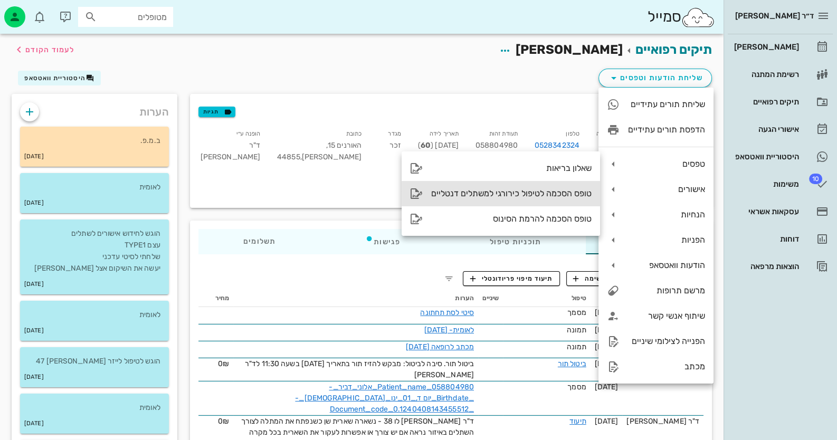
click at [542, 192] on div "טופס הסכמה לטיפול כירורגי למשתלים דנטליים" at bounding box center [511, 193] width 160 height 10
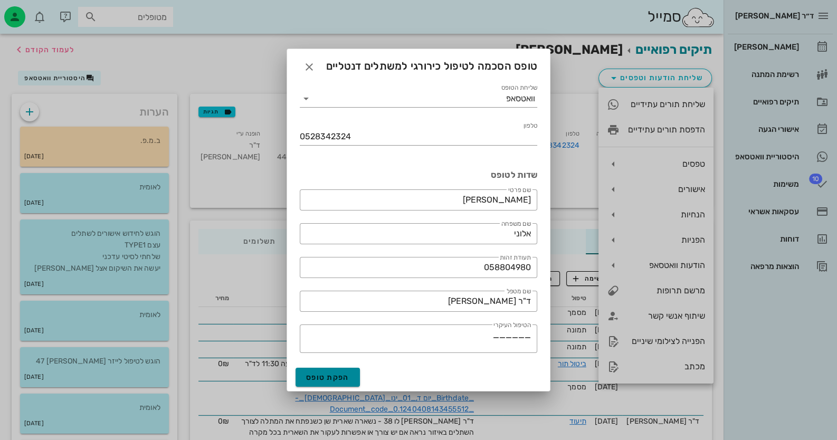
click at [325, 371] on button "הפקת טופס" at bounding box center [328, 377] width 64 height 19
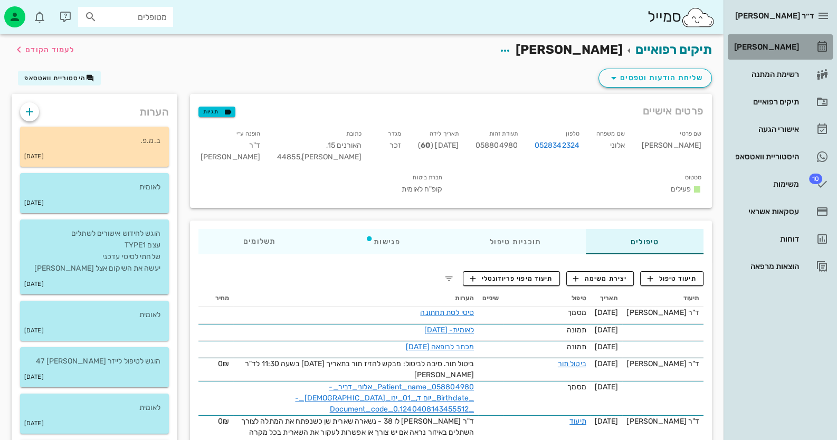
click at [542, 43] on link "[PERSON_NAME]" at bounding box center [780, 46] width 105 height 25
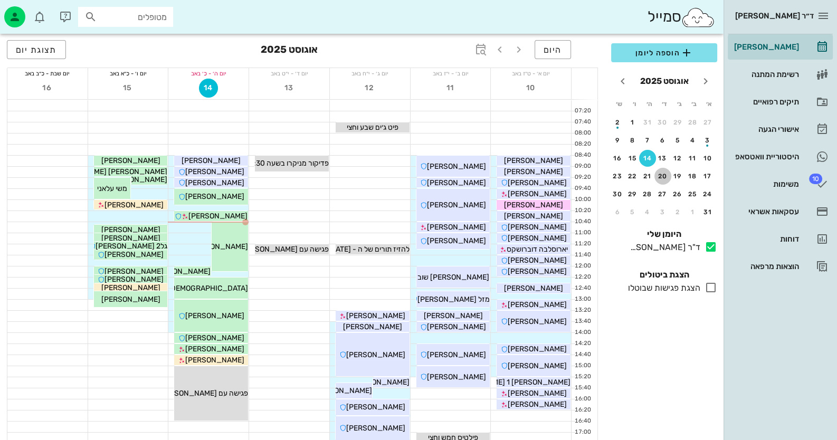
click at [542, 173] on div "20" at bounding box center [663, 176] width 17 height 7
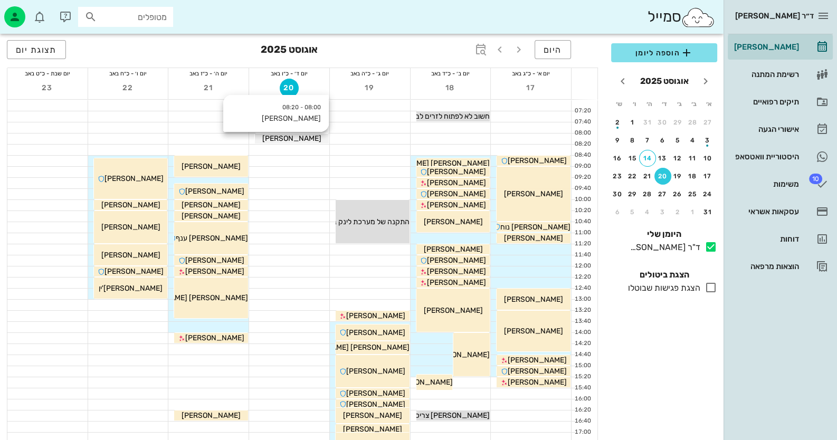
click at [304, 134] on span "[PERSON_NAME]" at bounding box center [291, 138] width 59 height 9
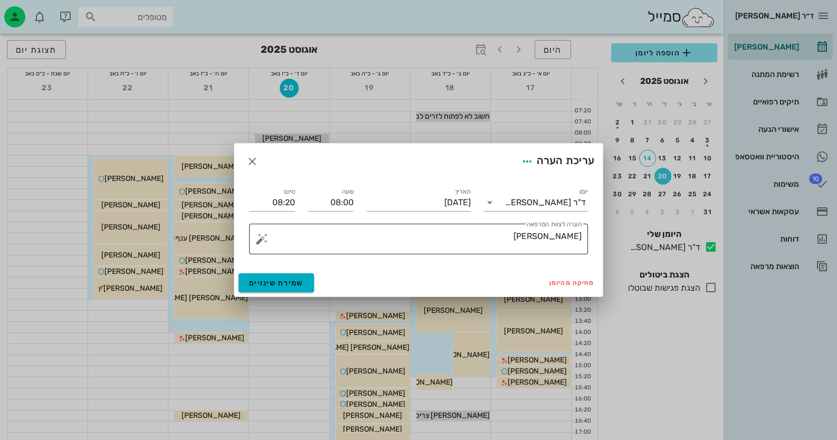
click at [535, 229] on div "הערה לצוות המרפאה טיול חאלד" at bounding box center [423, 239] width 318 height 31
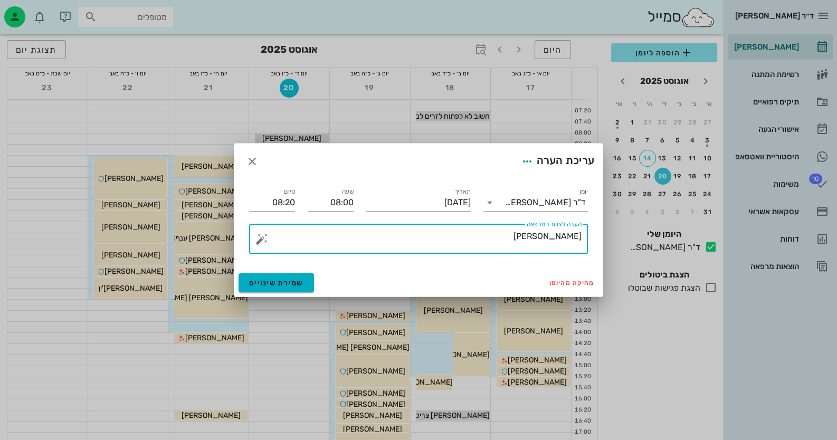
drag, startPoint x: 600, startPoint y: 238, endPoint x: 610, endPoint y: 240, distance: 10.4
click at [542, 240] on div "ד״ר חיה מאיר יומן מרפאה רשימת המתנה תיקים רפואיים אישורי הגעה היסטוריית וואטסאפ…" at bounding box center [418, 282] width 837 height 565
type textarea "צילום סמייל במרפאה בארבע"
click at [273, 283] on span "שמירת שינויים" at bounding box center [276, 283] width 54 height 9
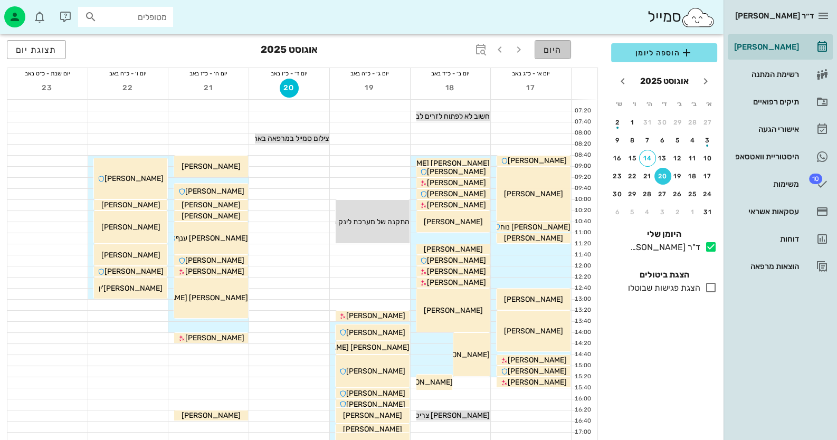
click at [542, 57] on button "היום" at bounding box center [553, 49] width 36 height 19
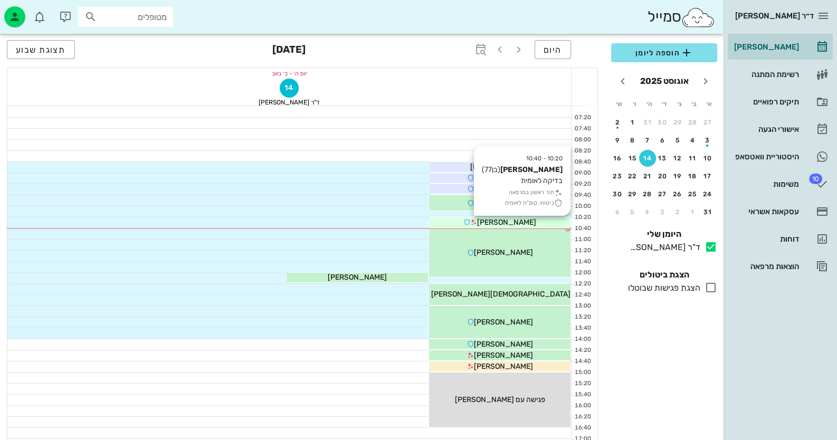
click at [542, 223] on div "[PERSON_NAME]" at bounding box center [499, 222] width 141 height 11
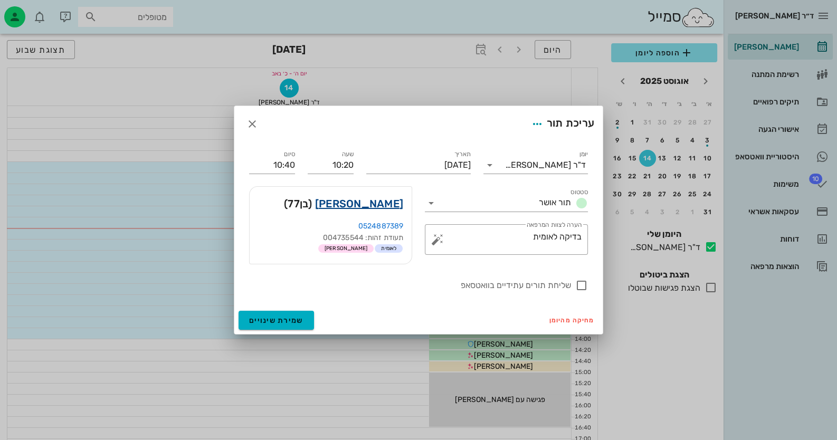
click at [372, 201] on link "[PERSON_NAME]" at bounding box center [359, 203] width 88 height 17
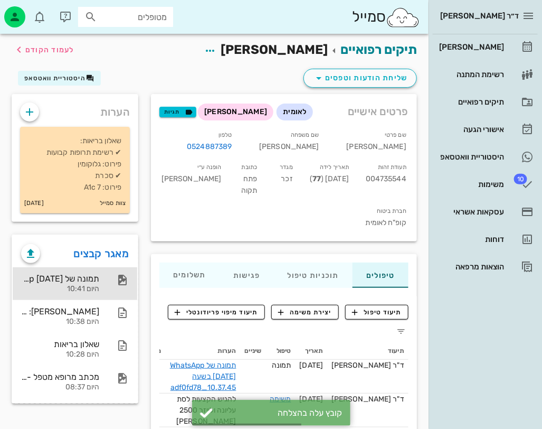
click at [91, 285] on div "היום 10:41" at bounding box center [60, 289] width 78 height 9
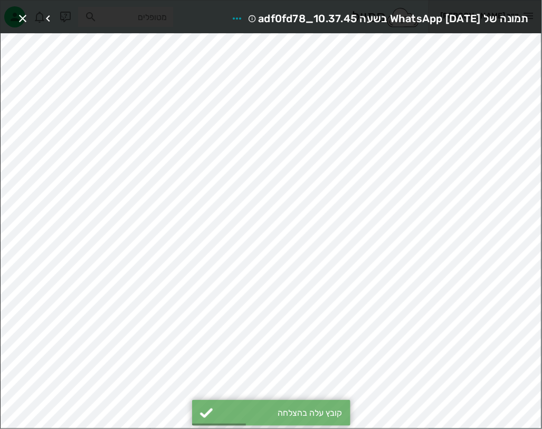
click at [310, 22] on span "תמונה של WhatsApp 2025-08-14 בשעה 10.37.45_adf0fd78" at bounding box center [393, 18] width 271 height 17
click at [231, 16] on icon "button" at bounding box center [237, 18] width 13 height 13
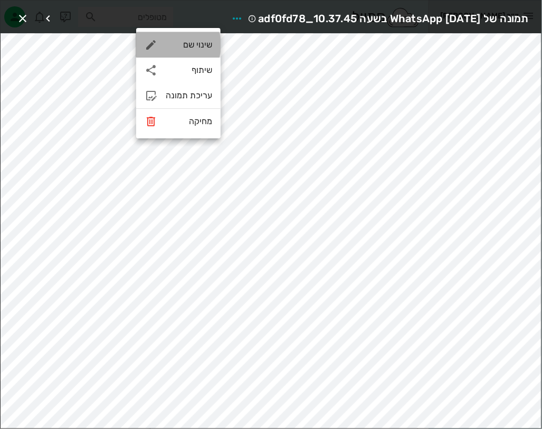
click at [195, 50] on div "שינוי שם" at bounding box center [178, 44] width 84 height 25
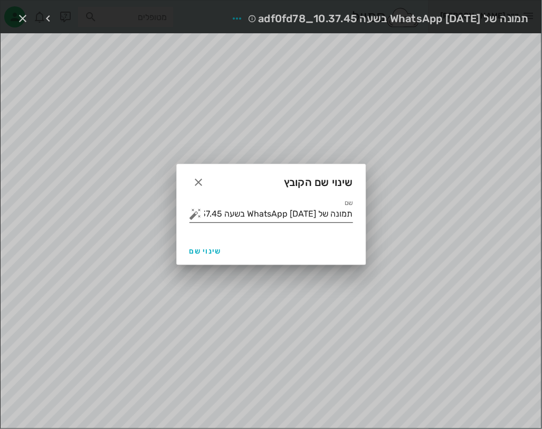
click at [316, 215] on input "תמונה של WhatsApp 2025-08-14 בשעה 10.37.45_adf0fd78" at bounding box center [278, 213] width 149 height 17
click at [200, 210] on button "button" at bounding box center [196, 213] width 13 height 13
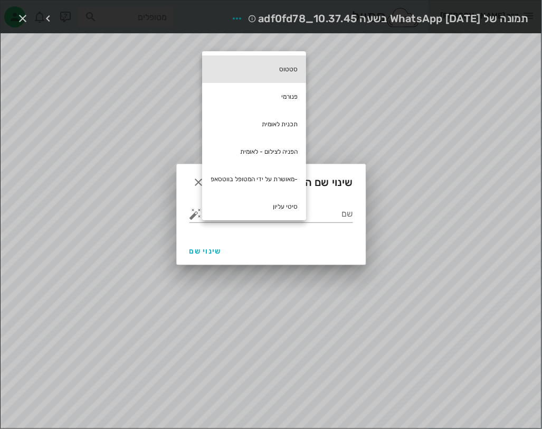
click at [295, 58] on div "סטטוס" at bounding box center [254, 68] width 104 height 27
type input "סטטוס"
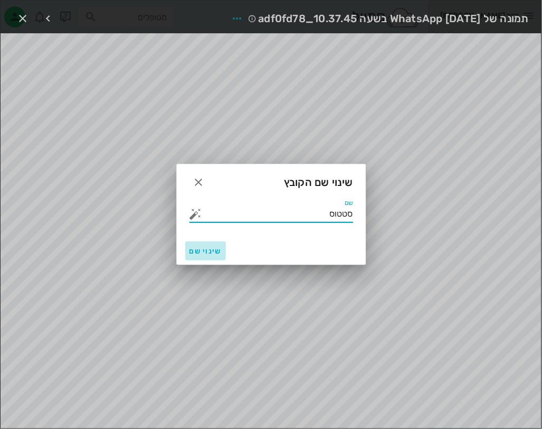
click at [204, 255] on button "שינוי שם" at bounding box center [205, 250] width 41 height 19
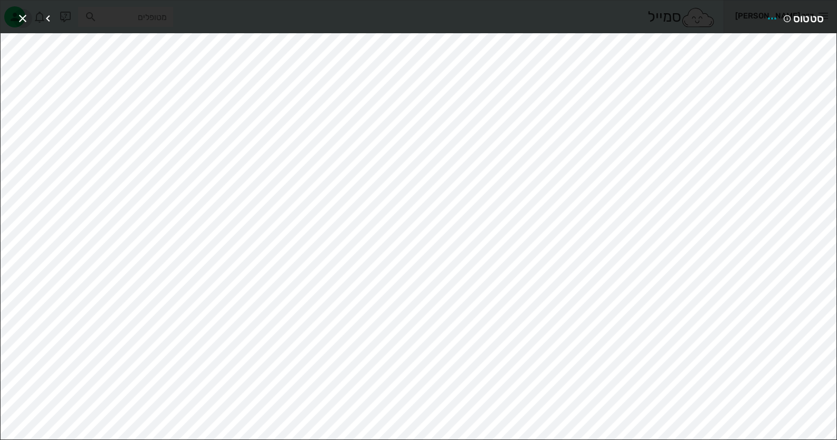
click at [16, 15] on icon "button" at bounding box center [22, 18] width 13 height 13
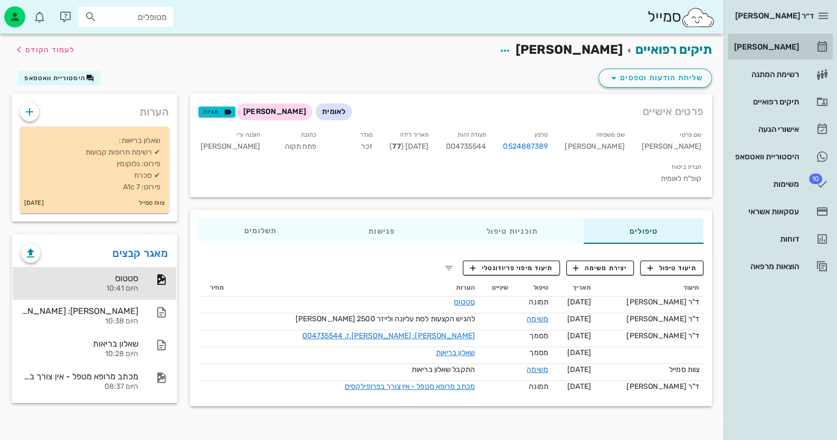
click at [542, 39] on link "[PERSON_NAME]" at bounding box center [780, 46] width 105 height 25
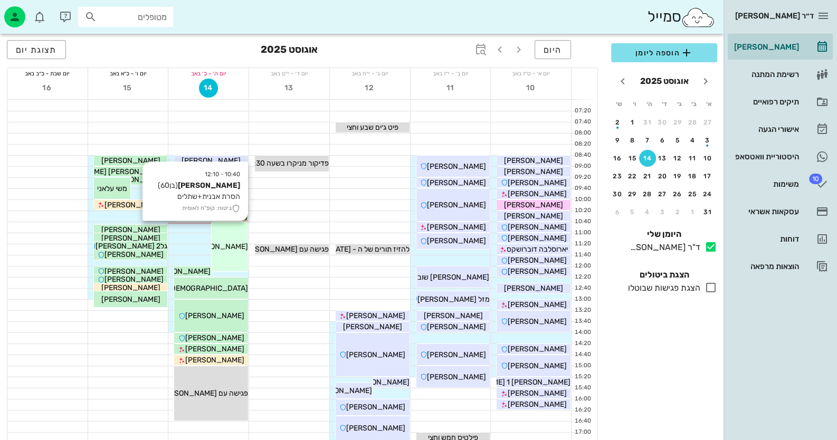
click at [240, 252] on div "10:40 - 12:10 דביר אלוני (בן 60 ) הסרת אבנית+שתלים ביטוח: קופ"ח לאומית דביר אלו…" at bounding box center [230, 246] width 36 height 49
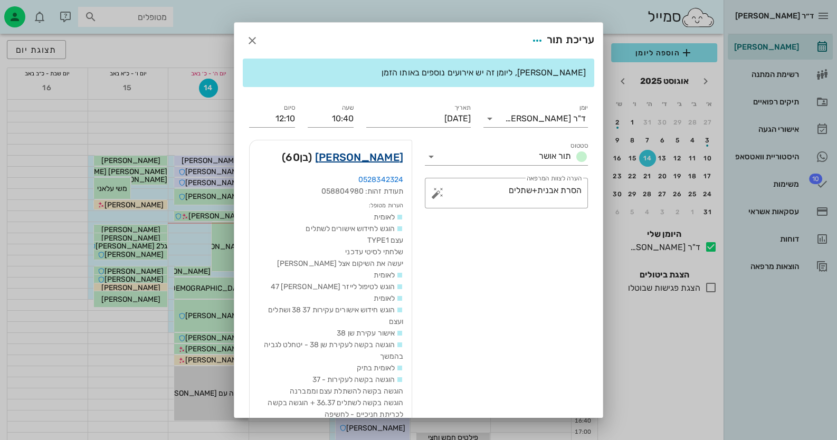
click at [391, 161] on link "דביר אלוני" at bounding box center [359, 157] width 88 height 17
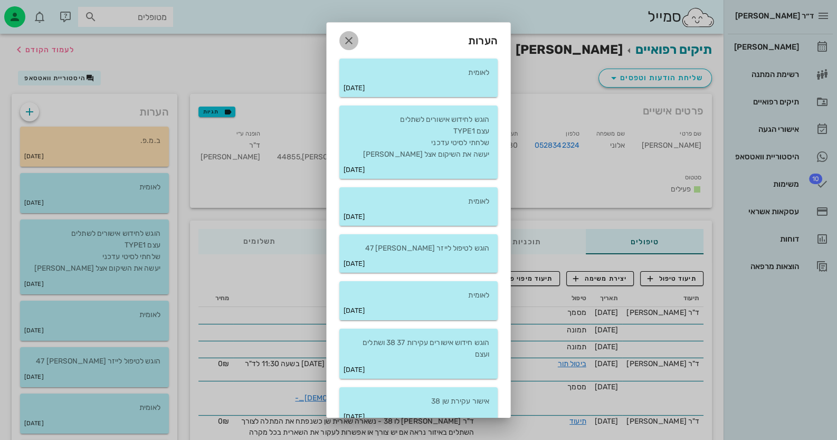
click at [355, 37] on icon "button" at bounding box center [349, 40] width 13 height 13
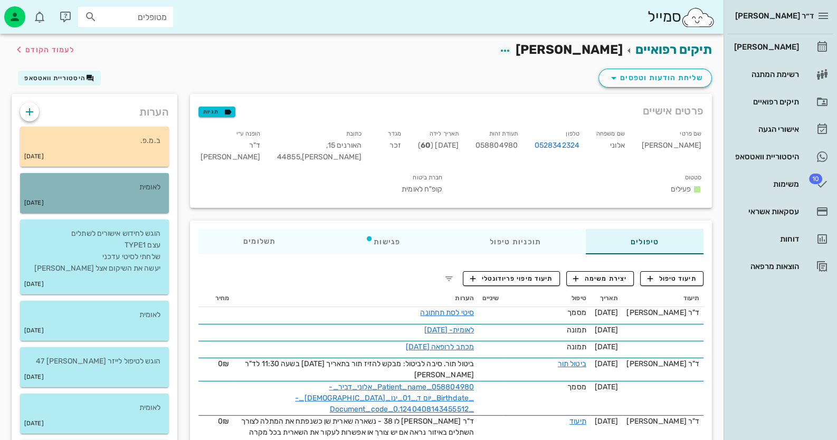
click at [116, 211] on div "[DATE]" at bounding box center [94, 203] width 149 height 20
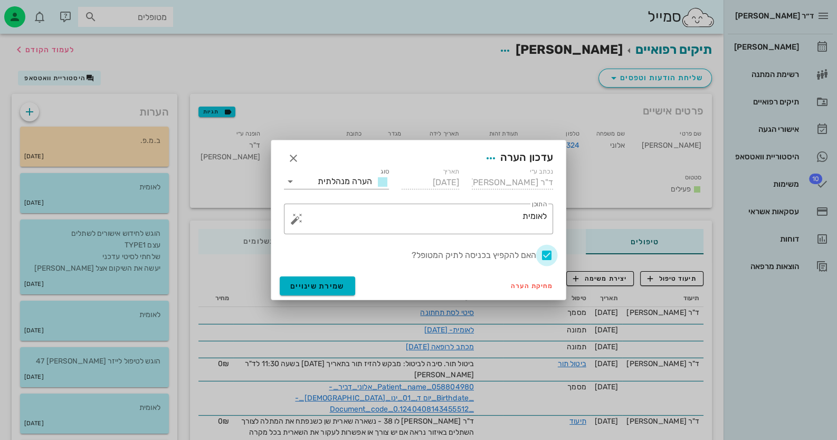
click at [542, 250] on div at bounding box center [547, 256] width 18 height 18
checkbox input "false"
click at [322, 290] on span "שמירת שינויים" at bounding box center [317, 286] width 54 height 9
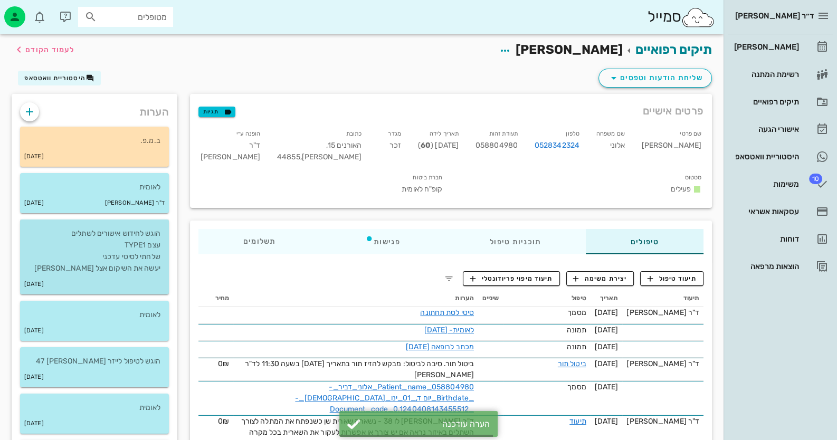
click at [94, 259] on p "הוגש לחידוש אישורים לשתלים עצם TYPE1 שלחתי לסיטי עדכני יעשה את השיקום אצל דוידי…" at bounding box center [95, 251] width 132 height 46
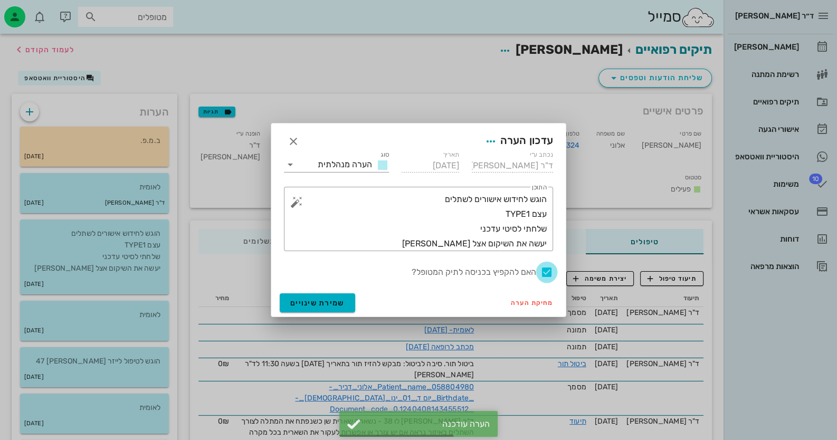
click at [542, 269] on div at bounding box center [547, 272] width 18 height 18
checkbox input "false"
click at [353, 298] on button "שמירת שינויים" at bounding box center [317, 303] width 75 height 19
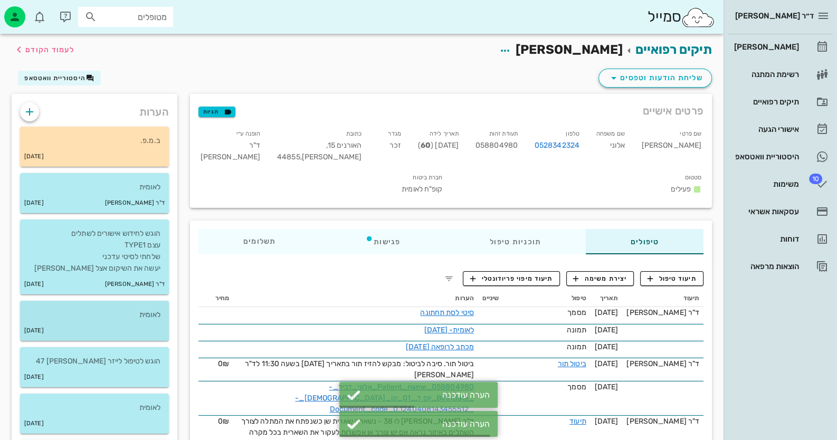
click at [160, 327] on div "14-08-2024" at bounding box center [94, 331] width 149 height 20
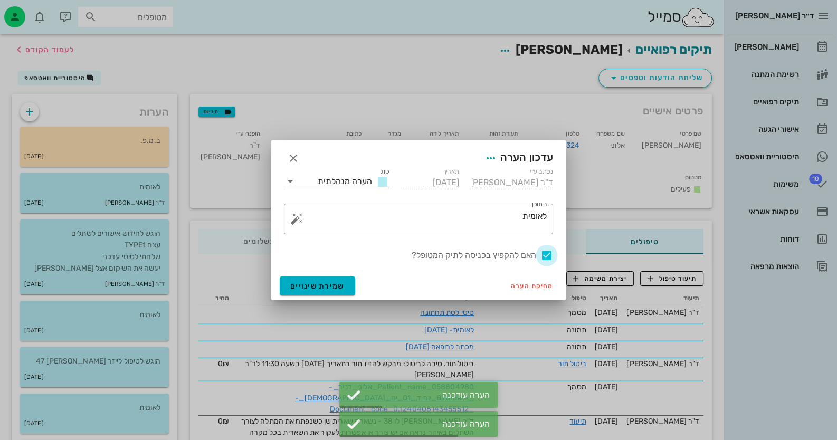
click at [542, 255] on div at bounding box center [547, 256] width 18 height 18
checkbox input "false"
click at [318, 292] on button "שמירת שינויים" at bounding box center [317, 286] width 75 height 19
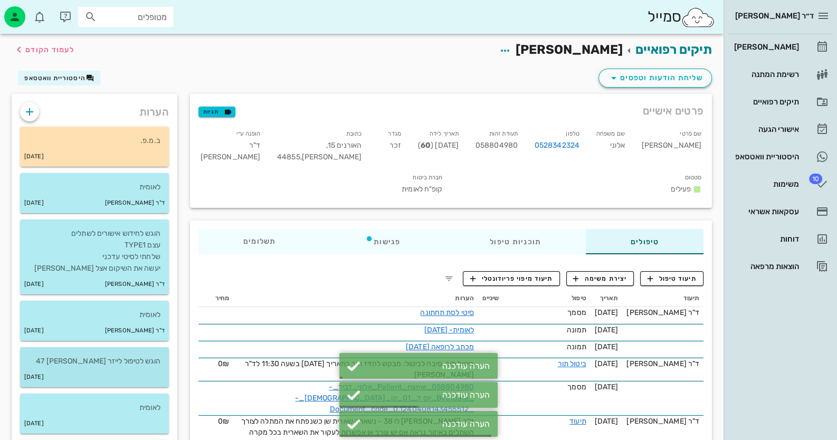
click at [150, 371] on div "11-08-2024" at bounding box center [94, 377] width 149 height 20
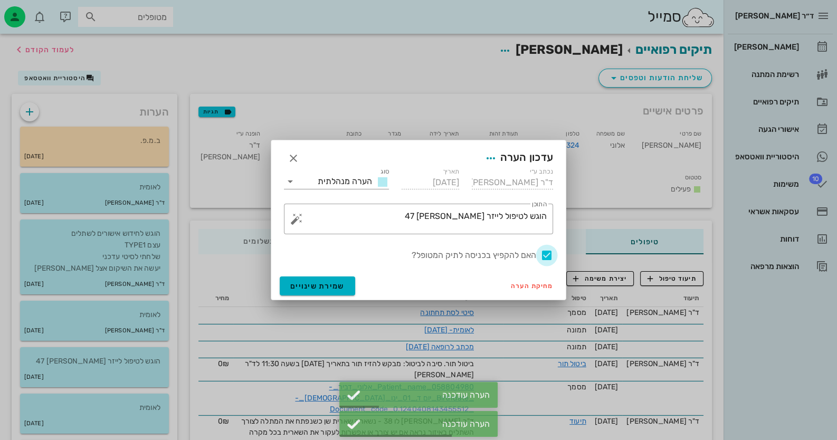
click at [542, 252] on div at bounding box center [547, 256] width 18 height 18
checkbox input "false"
click at [329, 287] on span "שמירת שינויים" at bounding box center [317, 286] width 54 height 9
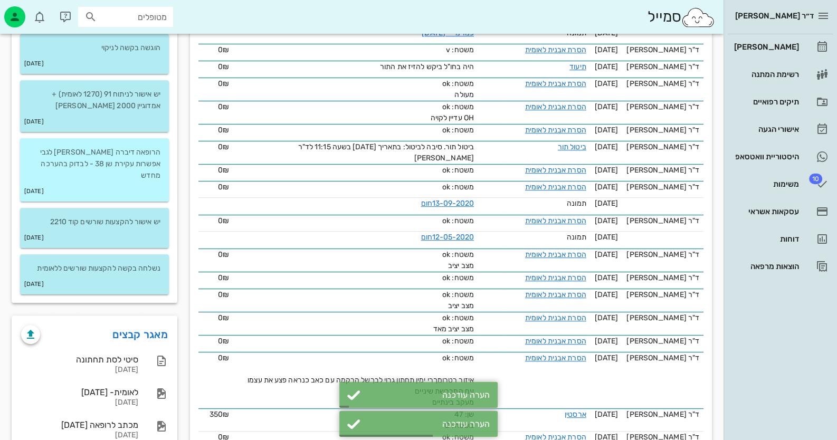
scroll to position [792, 0]
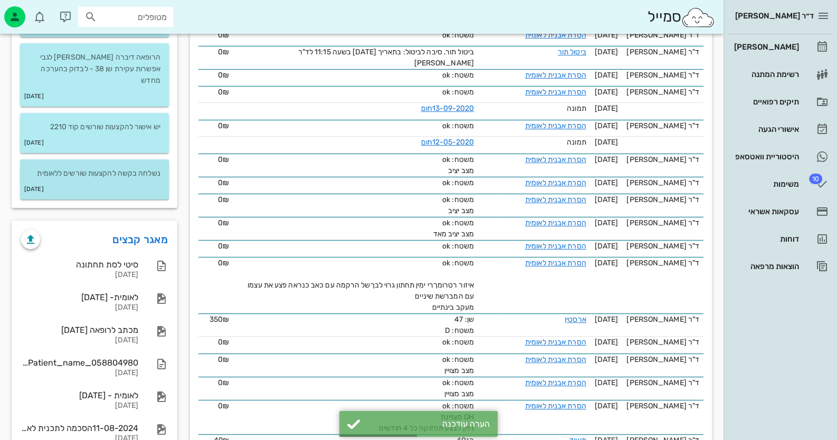
click at [123, 179] on div "04-02-2013" at bounding box center [94, 189] width 149 height 20
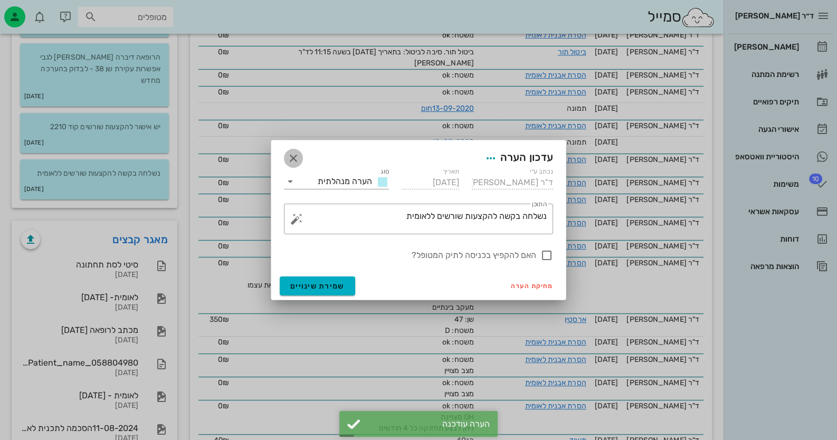
click at [297, 157] on icon "button" at bounding box center [293, 158] width 13 height 13
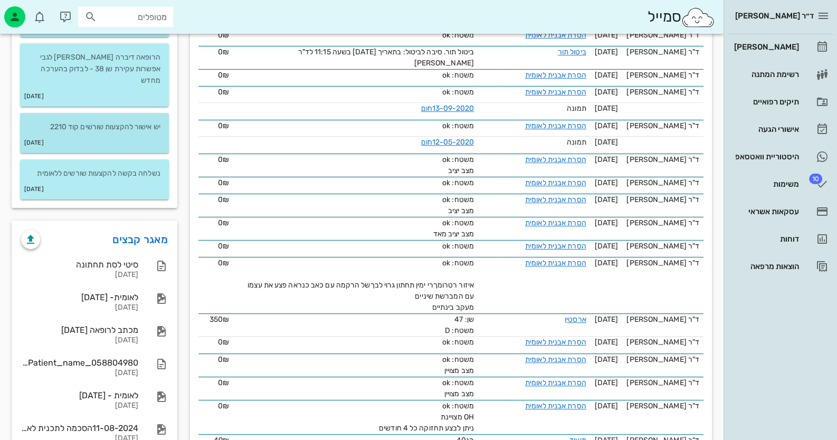
click at [163, 133] on div "08-02-2013" at bounding box center [94, 143] width 149 height 20
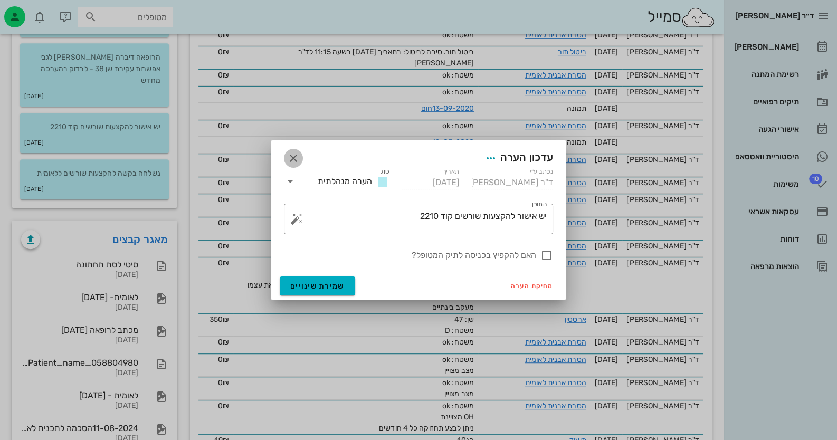
click at [299, 154] on icon "button" at bounding box center [293, 158] width 13 height 13
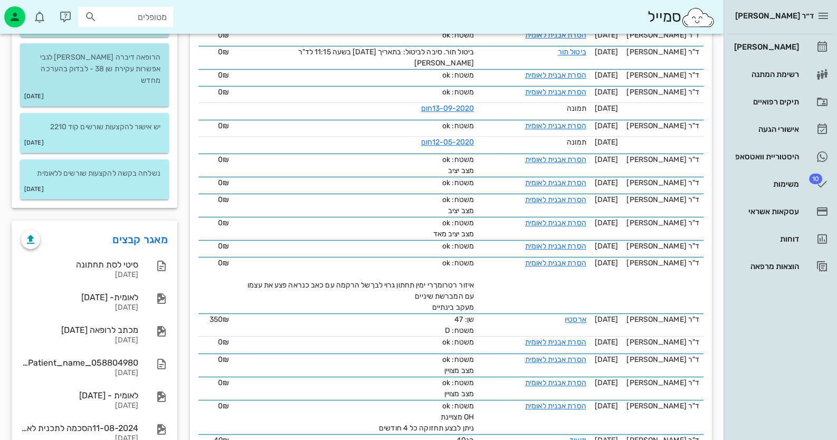
click at [153, 87] on div "15-04-2013" at bounding box center [94, 97] width 149 height 20
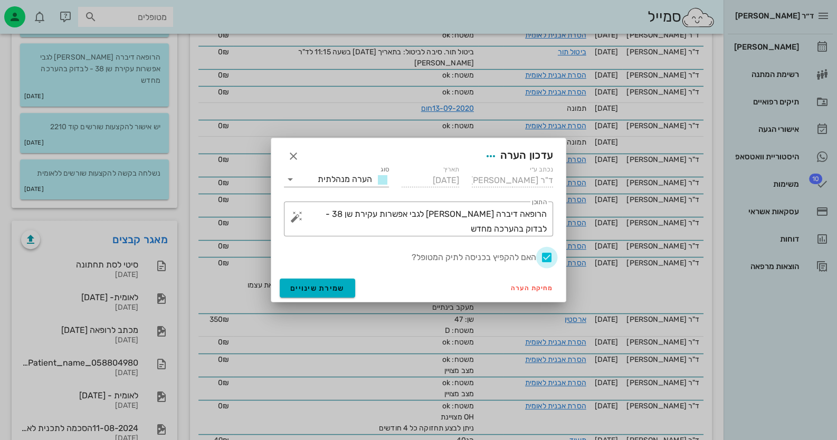
click at [542, 256] on div at bounding box center [547, 258] width 18 height 18
checkbox input "false"
click at [304, 284] on span "שמירת שינויים" at bounding box center [317, 288] width 54 height 9
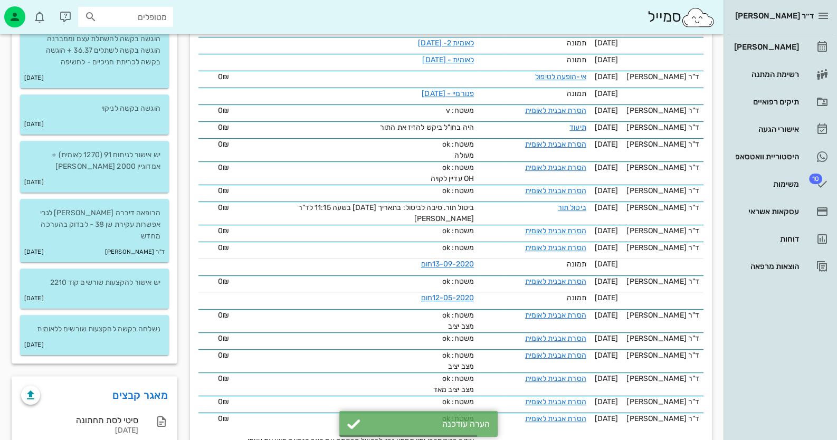
scroll to position [633, 0]
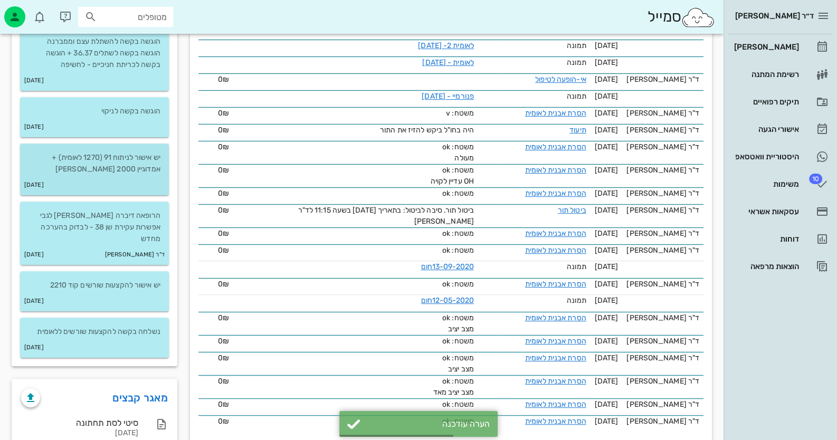
click at [133, 184] on div "21-05-2013" at bounding box center [94, 185] width 149 height 20
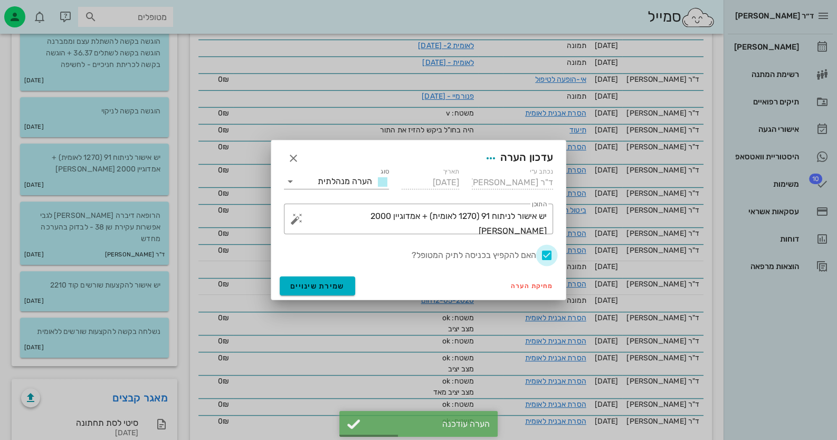
click at [542, 253] on div at bounding box center [547, 256] width 18 height 18
checkbox input "false"
click at [307, 295] on button "שמירת שינויים" at bounding box center [317, 286] width 75 height 19
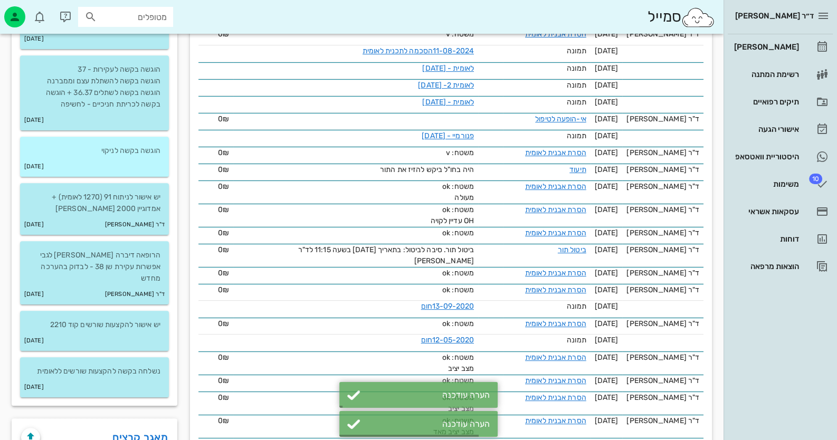
scroll to position [527, 0]
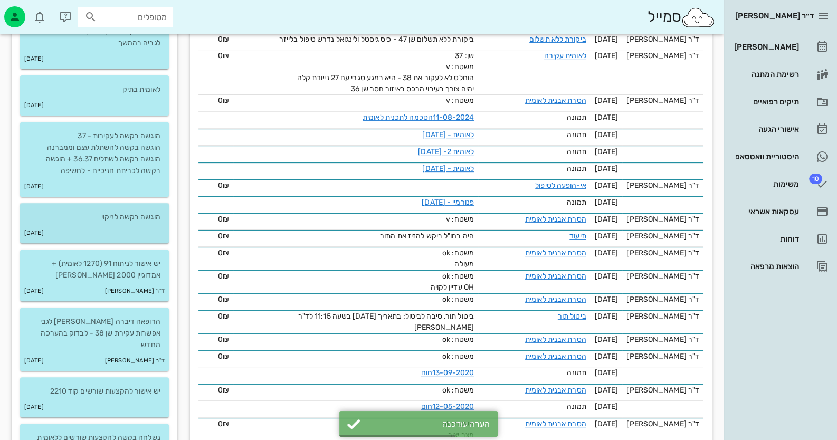
click at [139, 226] on div "16-01-2018" at bounding box center [94, 233] width 149 height 20
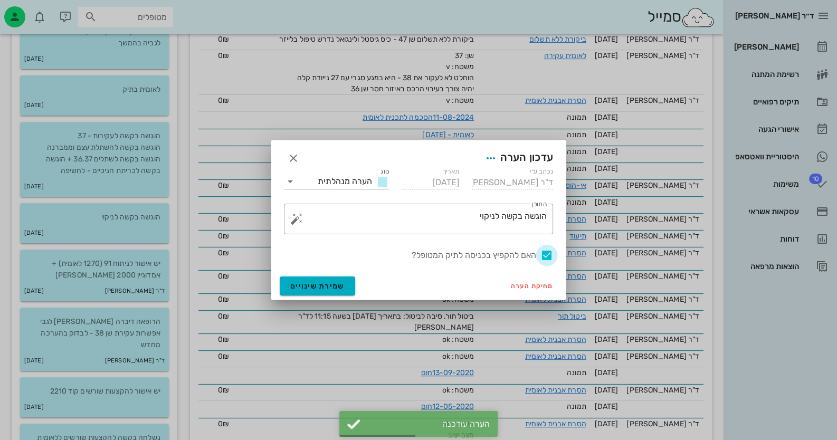
click at [542, 252] on div at bounding box center [547, 256] width 18 height 18
checkbox input "false"
click at [308, 282] on span "שמירת שינויים" at bounding box center [317, 286] width 54 height 9
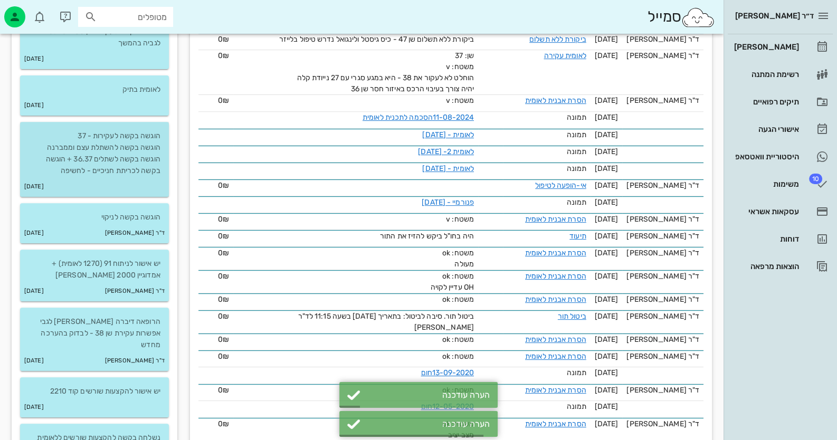
click at [139, 151] on p "הוגשה בקשה לעקירות - 37 הוגשה בקשה להשתלת עצם וממברנה הוגשה בקשה לשתלים 36.37 +…" at bounding box center [95, 153] width 132 height 46
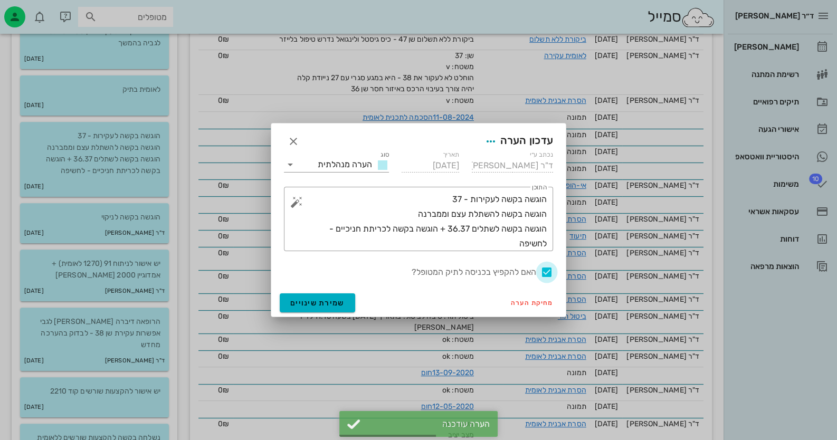
click at [542, 270] on div at bounding box center [547, 272] width 18 height 18
checkbox input "false"
click at [304, 294] on button "שמירת שינויים" at bounding box center [317, 303] width 75 height 19
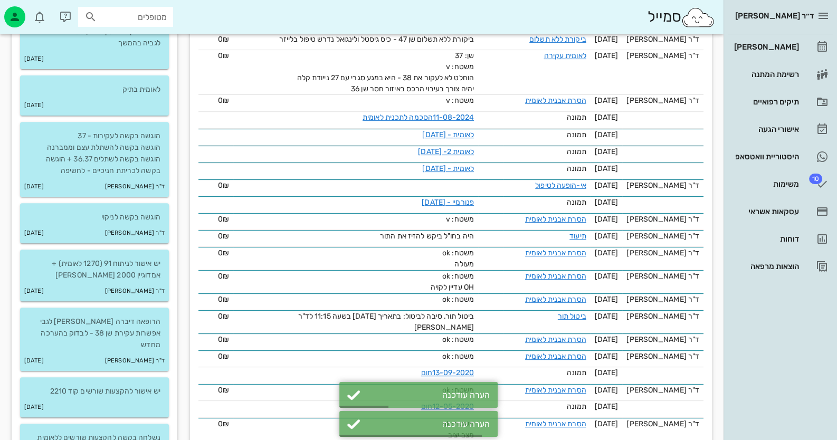
scroll to position [317, 0]
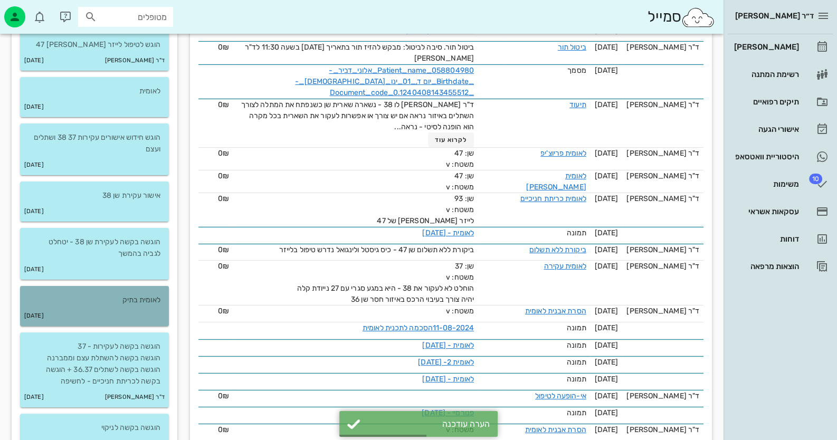
click at [144, 312] on div "29-11-2023" at bounding box center [94, 316] width 149 height 20
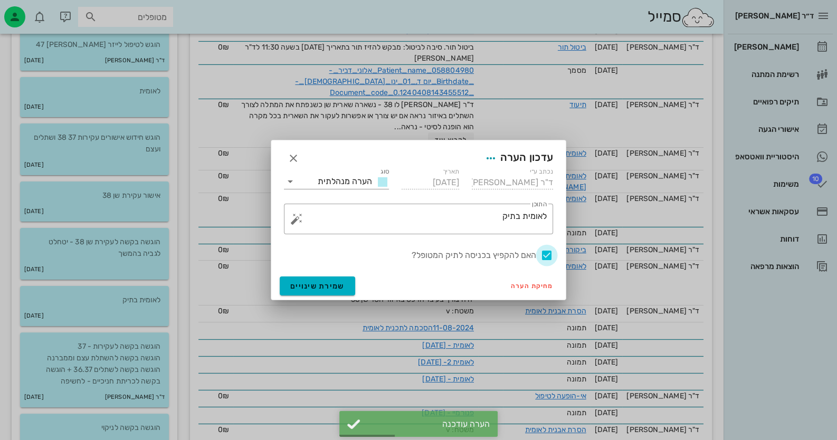
click at [542, 256] on div at bounding box center [547, 256] width 18 height 18
checkbox input "false"
click at [298, 288] on span "שמירת שינויים" at bounding box center [317, 286] width 54 height 9
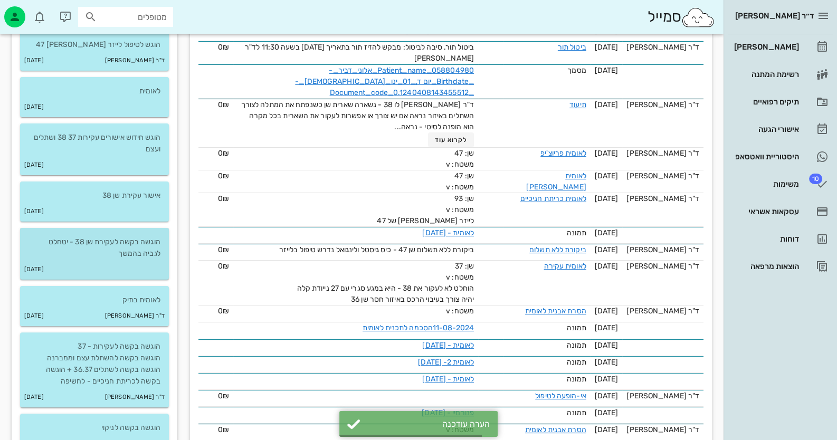
click at [111, 240] on p "הוגשה בקשה לעקירת שן 38 - יטחלט לגביה בהמשך" at bounding box center [95, 247] width 132 height 23
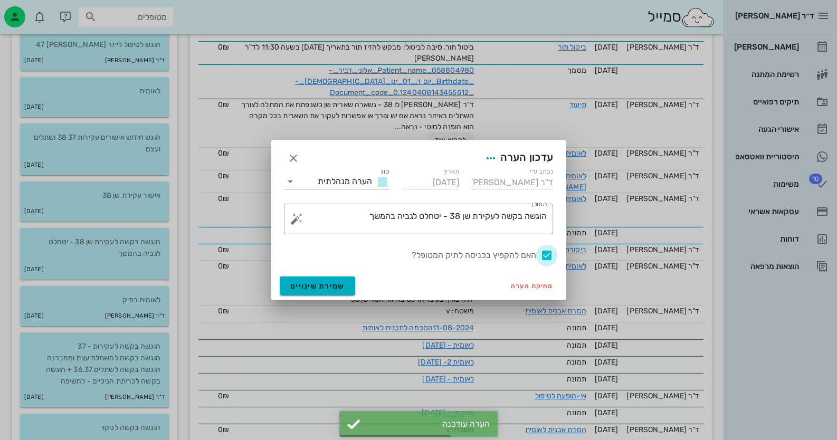
click at [542, 252] on div at bounding box center [547, 256] width 18 height 18
checkbox input "false"
click at [341, 284] on span "שמירת שינויים" at bounding box center [317, 286] width 54 height 9
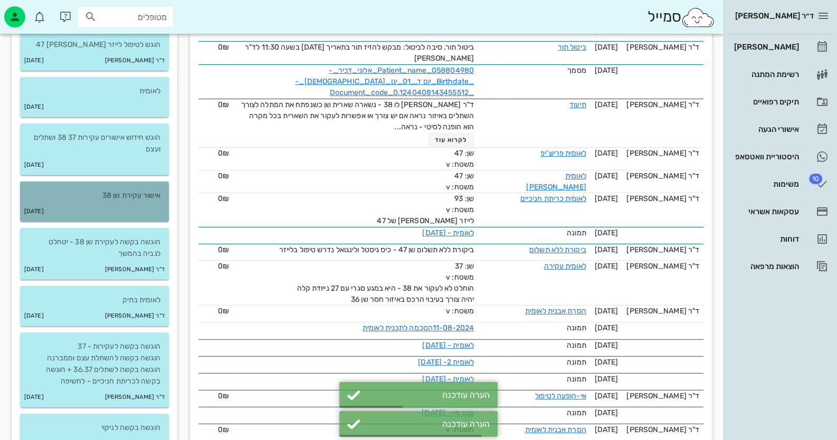
click at [138, 213] on div "[DATE]" at bounding box center [94, 212] width 149 height 20
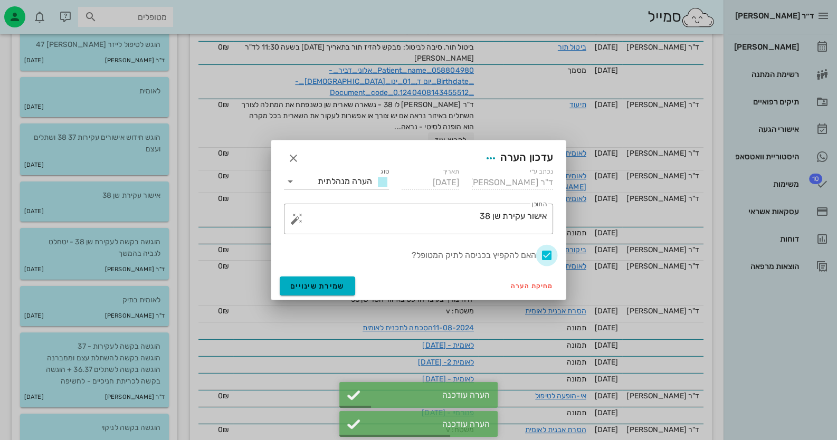
click at [542, 257] on div at bounding box center [547, 256] width 18 height 18
checkbox input "false"
drag, startPoint x: 321, startPoint y: 294, endPoint x: 322, endPoint y: 288, distance: 5.8
click at [322, 294] on button "שמירת שינויים" at bounding box center [317, 286] width 75 height 19
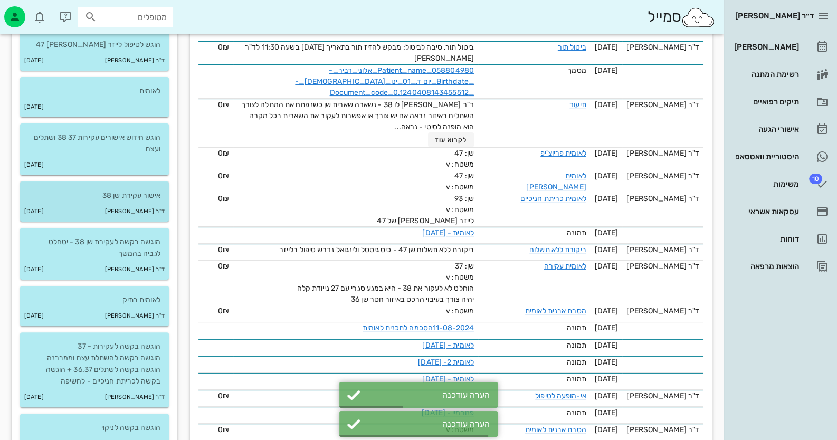
click at [132, 206] on small "ד"ר [PERSON_NAME]" at bounding box center [135, 212] width 60 height 12
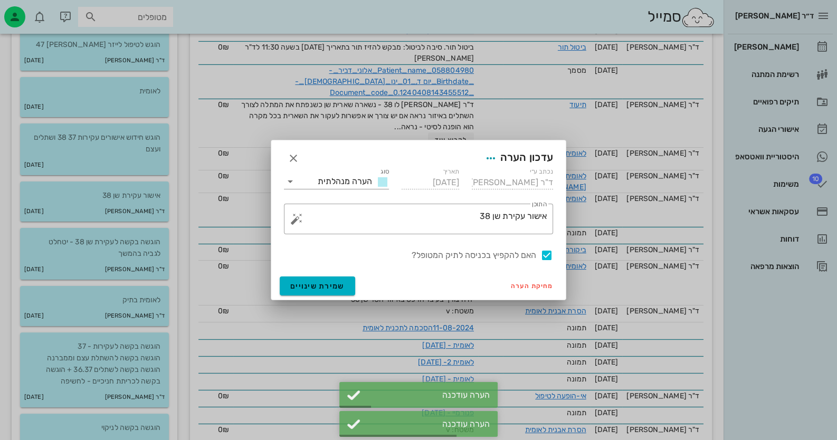
click at [150, 160] on div at bounding box center [418, 220] width 837 height 440
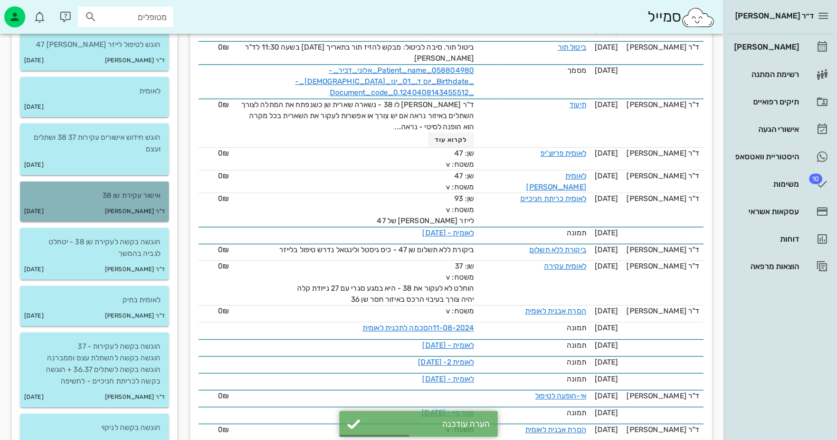
click at [156, 200] on p "אישור עקירת שן 38" at bounding box center [95, 196] width 132 height 12
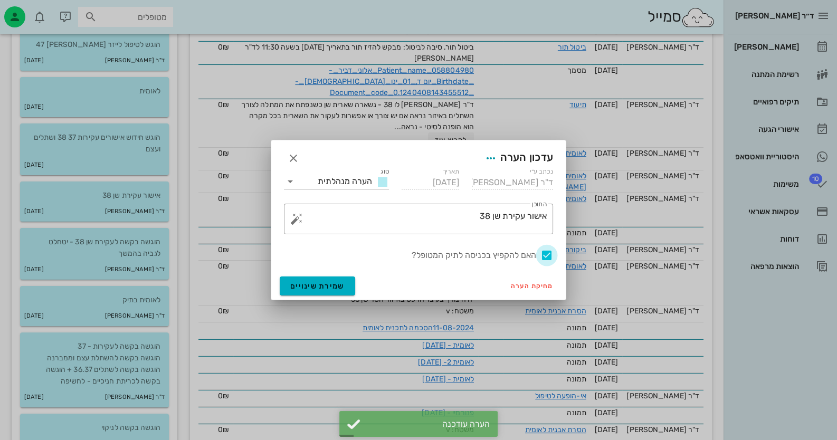
click at [542, 249] on div at bounding box center [547, 256] width 18 height 18
checkbox input "false"
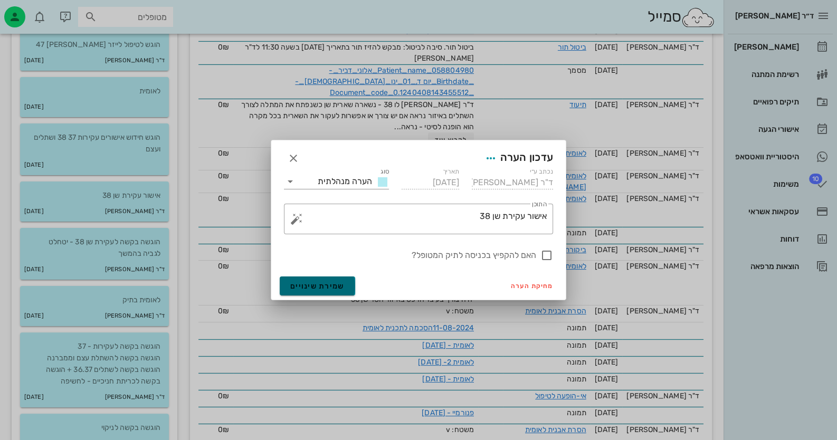
click at [333, 285] on span "שמירת שינויים" at bounding box center [317, 286] width 54 height 9
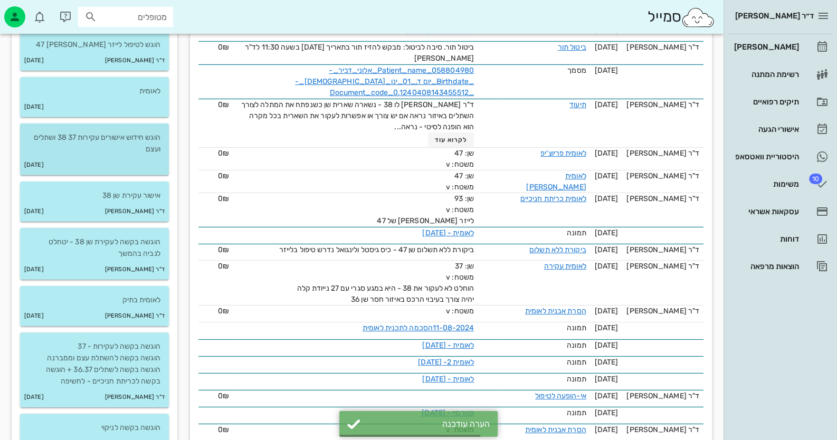
click at [129, 158] on div "04-08-2024" at bounding box center [94, 165] width 149 height 20
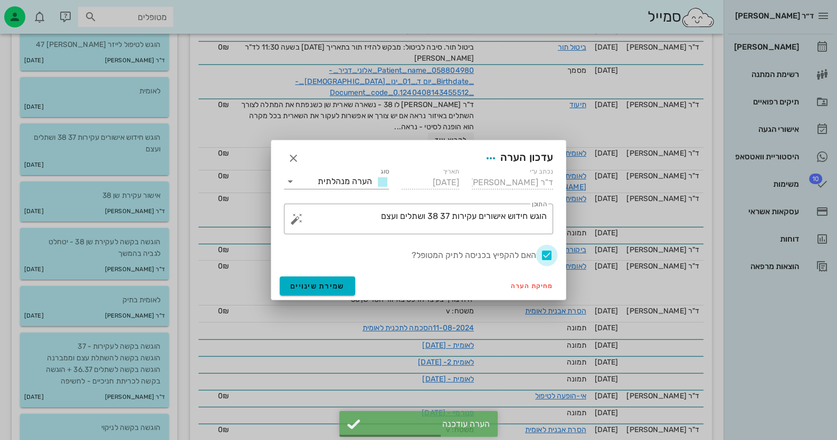
click at [542, 254] on div at bounding box center [547, 256] width 18 height 18
checkbox input "false"
click at [324, 283] on span "שמירת שינויים" at bounding box center [317, 286] width 54 height 9
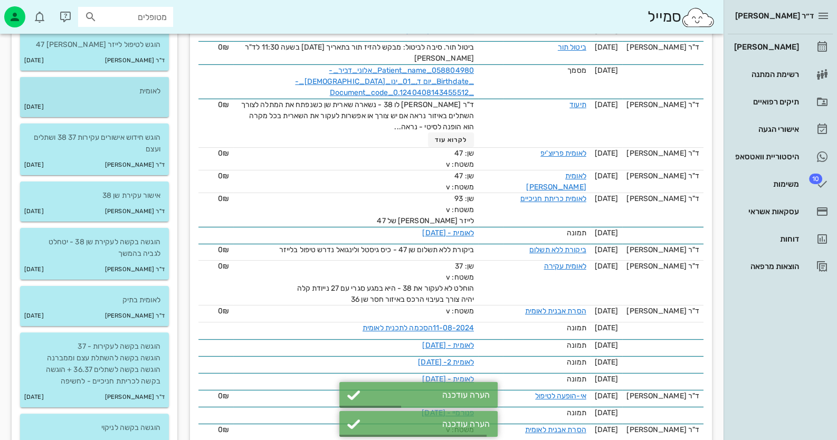
click at [106, 101] on div "06-08-2024" at bounding box center [94, 107] width 149 height 20
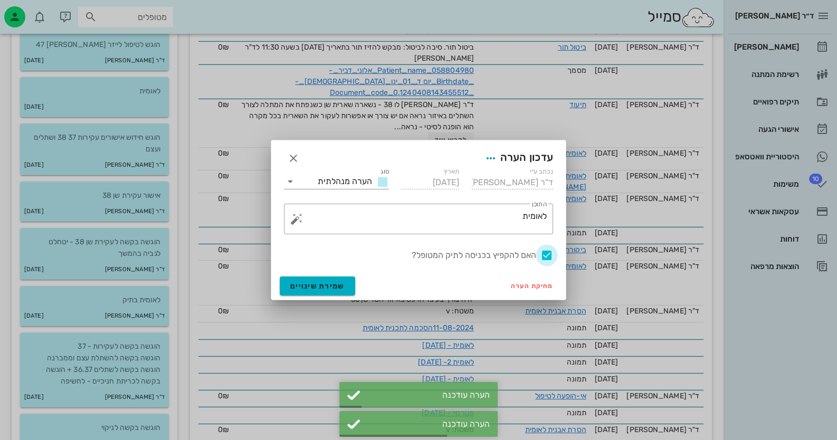
click at [542, 258] on div at bounding box center [547, 256] width 18 height 18
checkbox input "false"
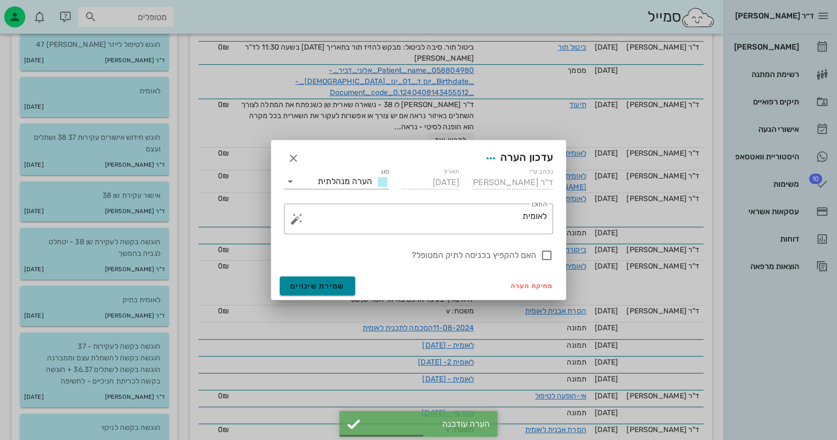
click at [345, 278] on button "שמירת שינויים" at bounding box center [317, 286] width 75 height 19
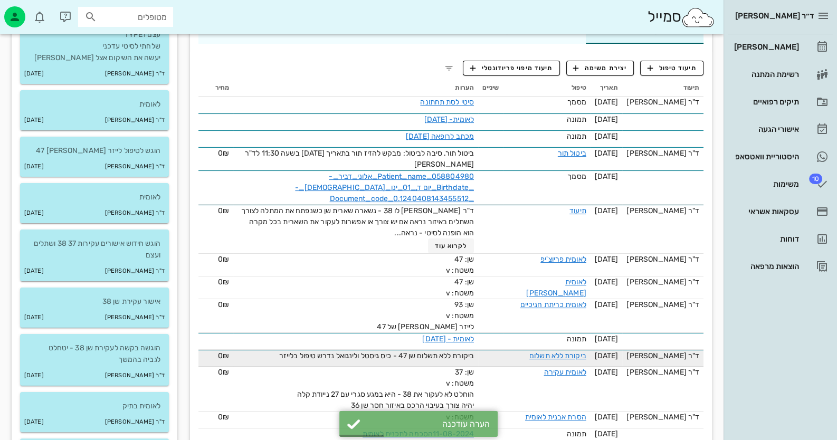
scroll to position [475, 0]
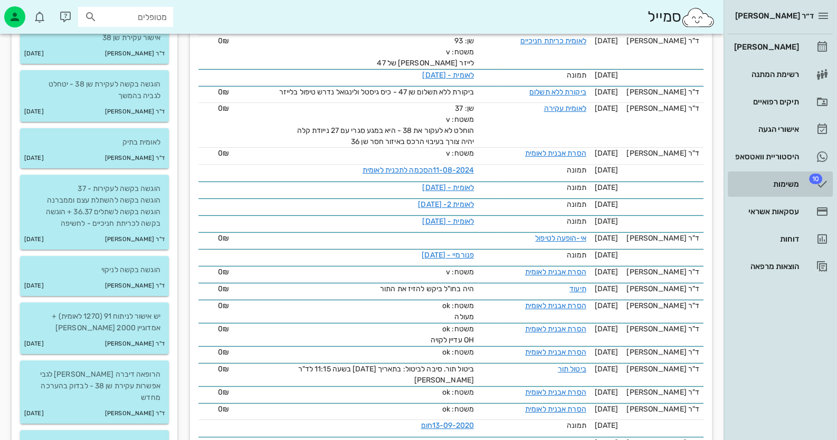
click at [542, 176] on div "משימות" at bounding box center [765, 184] width 67 height 17
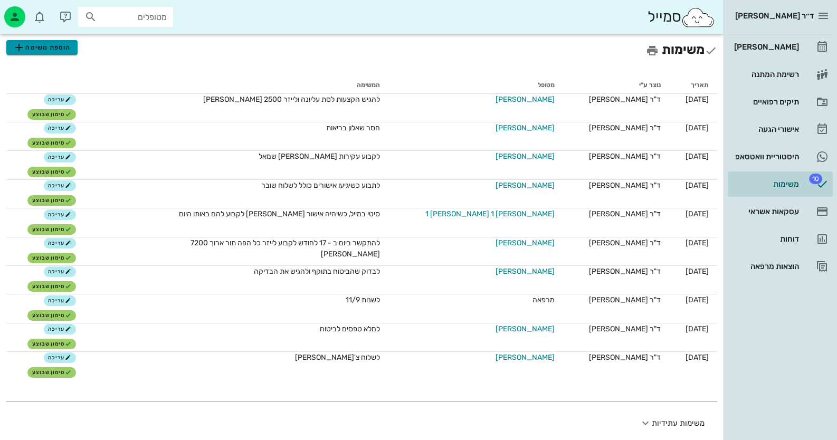
click at [24, 42] on icon "button" at bounding box center [19, 47] width 13 height 13
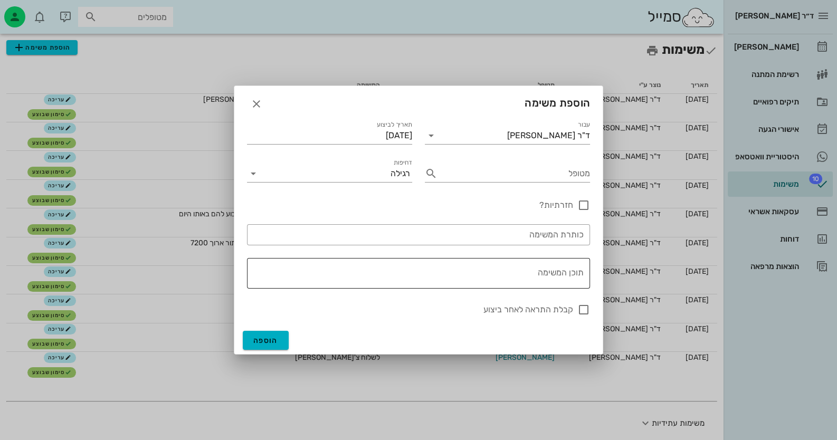
click at [542, 280] on textarea "תוכן המשימה" at bounding box center [416, 275] width 335 height 25
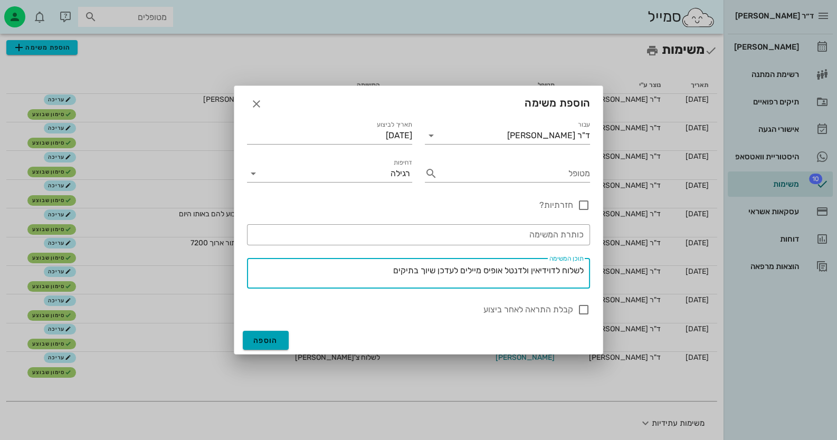
type textarea "לשלוח לדוידיאין ולדנטל אופיס מיילים לעדכן שיוך בתיקים"
click at [266, 335] on button "הוספה" at bounding box center [266, 340] width 46 height 19
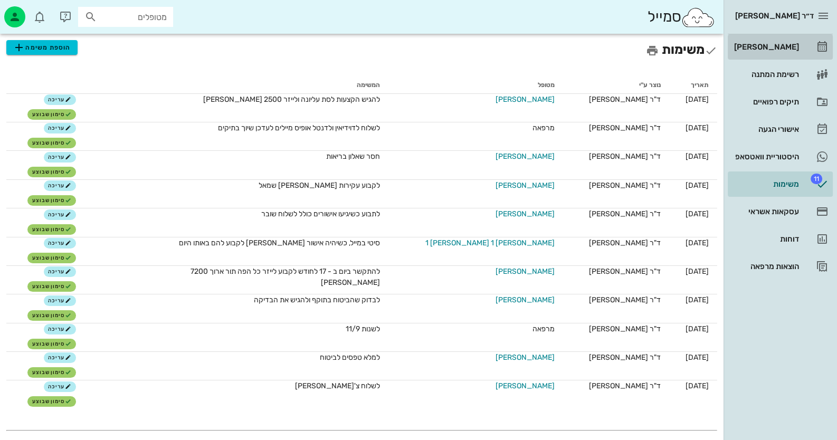
click at [542, 57] on link "[PERSON_NAME]" at bounding box center [780, 46] width 105 height 25
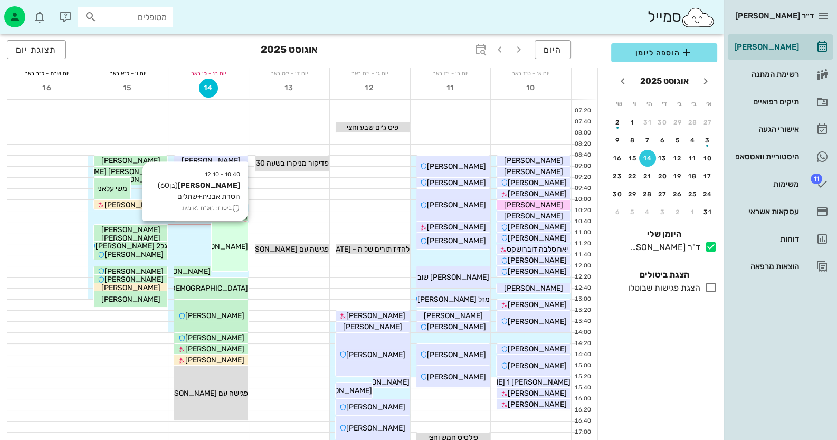
click at [224, 240] on div "10:40 - 12:10 דביר אלוני (בן 60 ) הסרת אבנית+שתלים ביטוח: קופ"ח לאומית דביר אלו…" at bounding box center [230, 246] width 36 height 49
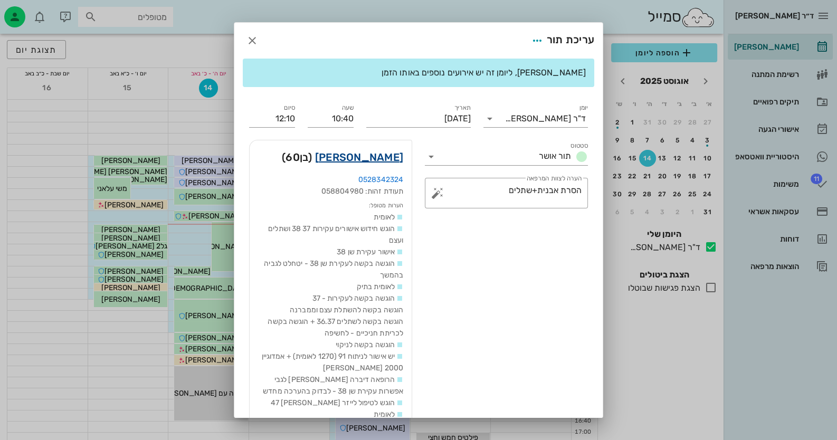
click at [384, 156] on link "דביר אלוני" at bounding box center [359, 157] width 88 height 17
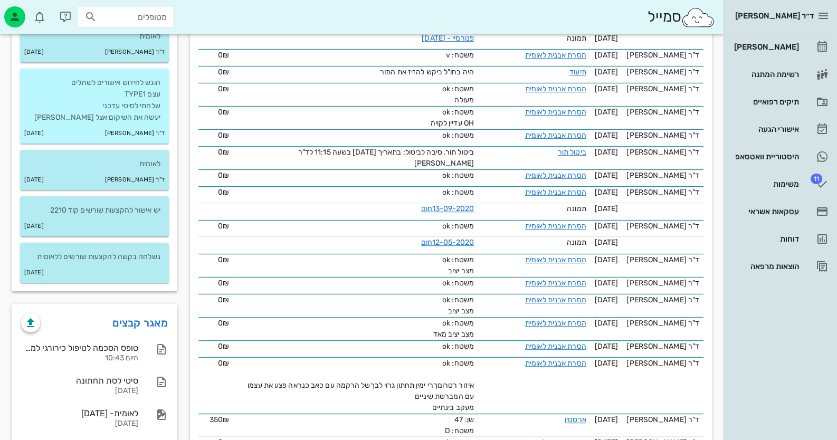
scroll to position [844, 0]
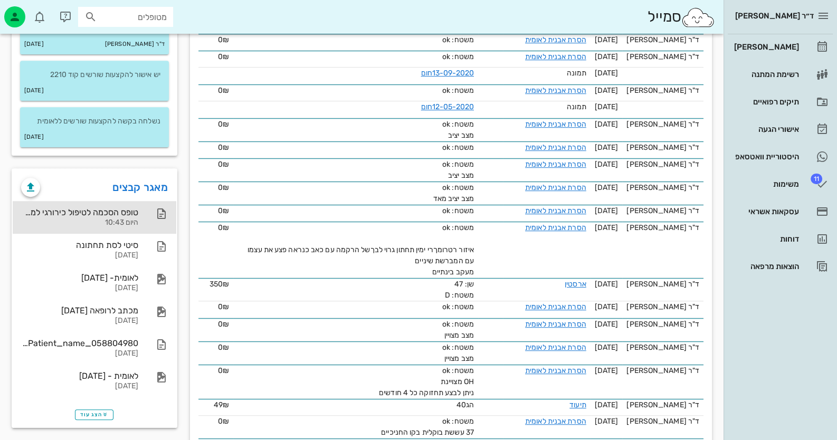
click at [146, 207] on div at bounding box center [156, 213] width 23 height 13
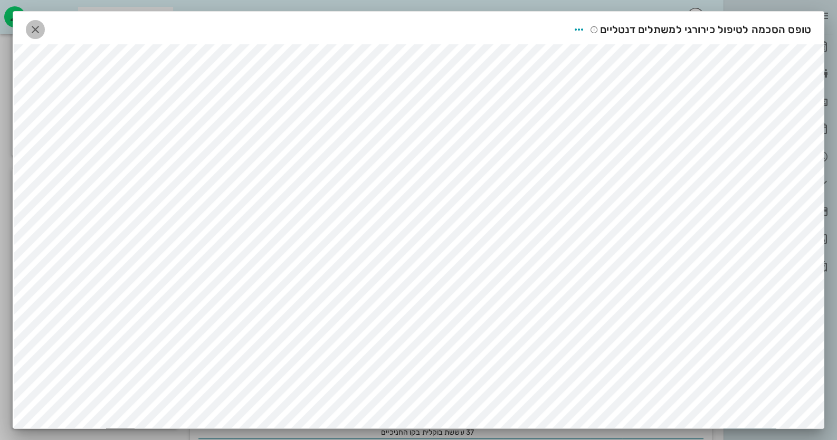
click at [45, 25] on span "button" at bounding box center [35, 29] width 19 height 13
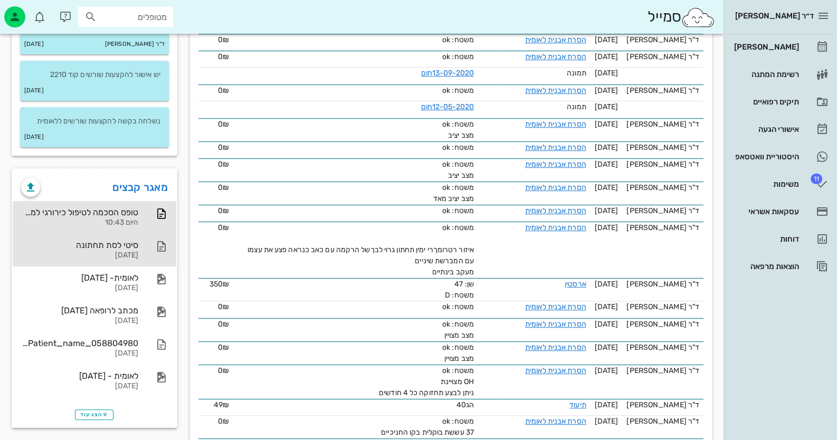
click at [129, 251] on div "26-07-2025" at bounding box center [79, 255] width 117 height 9
